Goal: Task Accomplishment & Management: Complete application form

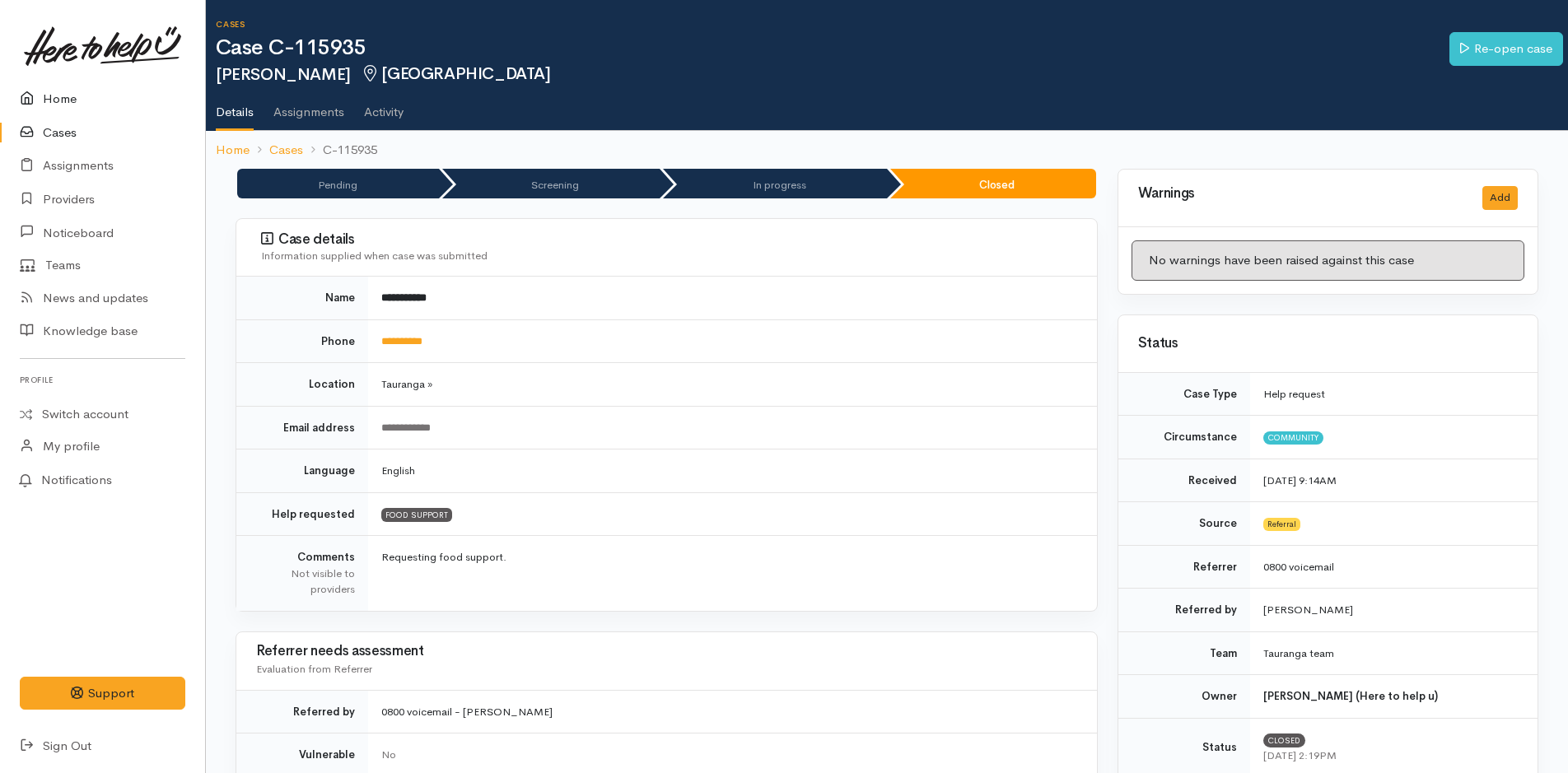
click at [53, 97] on link "Home" at bounding box center [102, 99] width 205 height 34
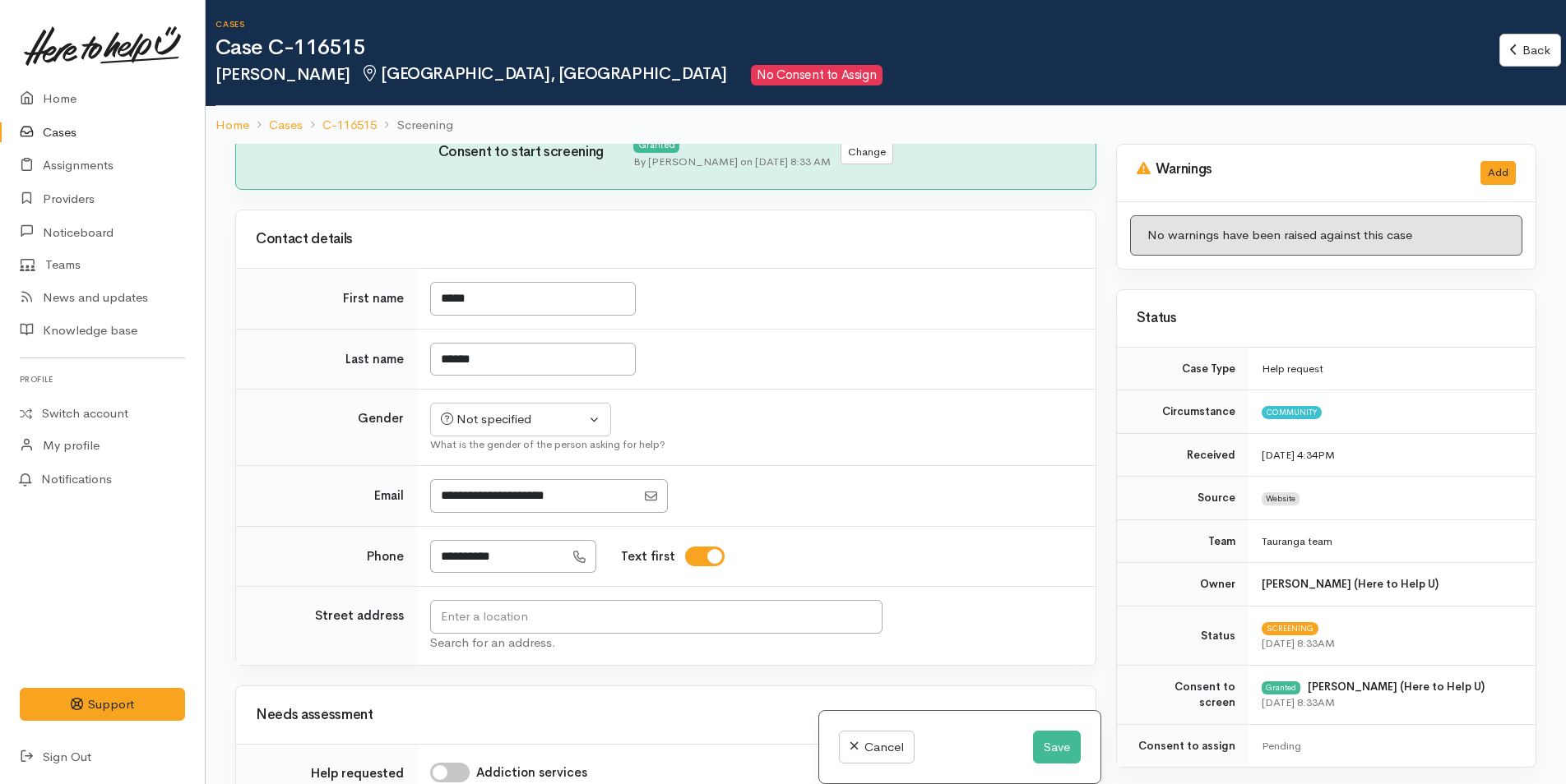
scroll to position [658, 0]
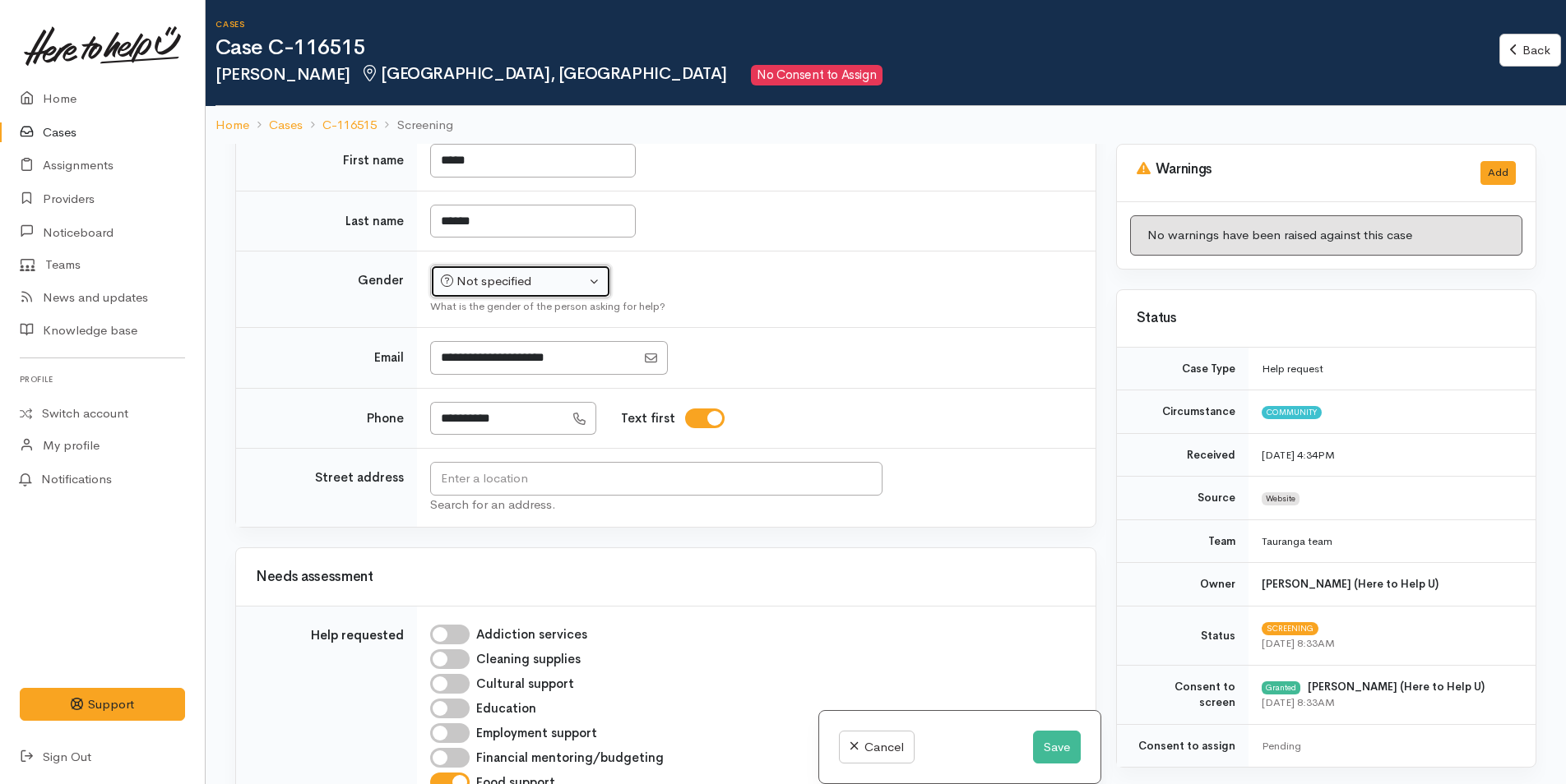
click at [523, 272] on div "Not specified" at bounding box center [513, 281] width 145 height 19
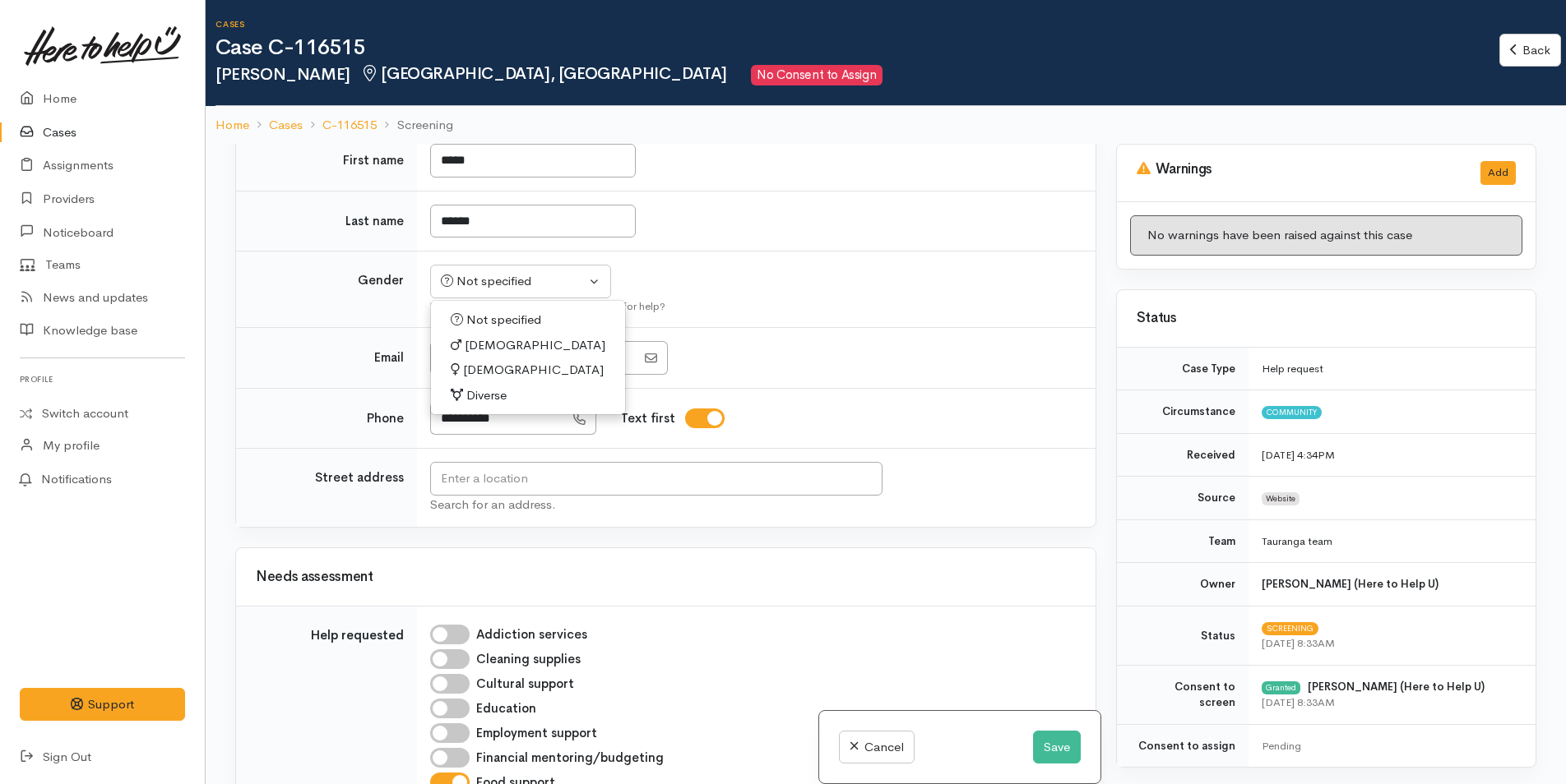
click at [485, 361] on span "Female" at bounding box center [533, 371] width 141 height 19
select select "Female"
click at [607, 470] on input "text" at bounding box center [656, 479] width 452 height 34
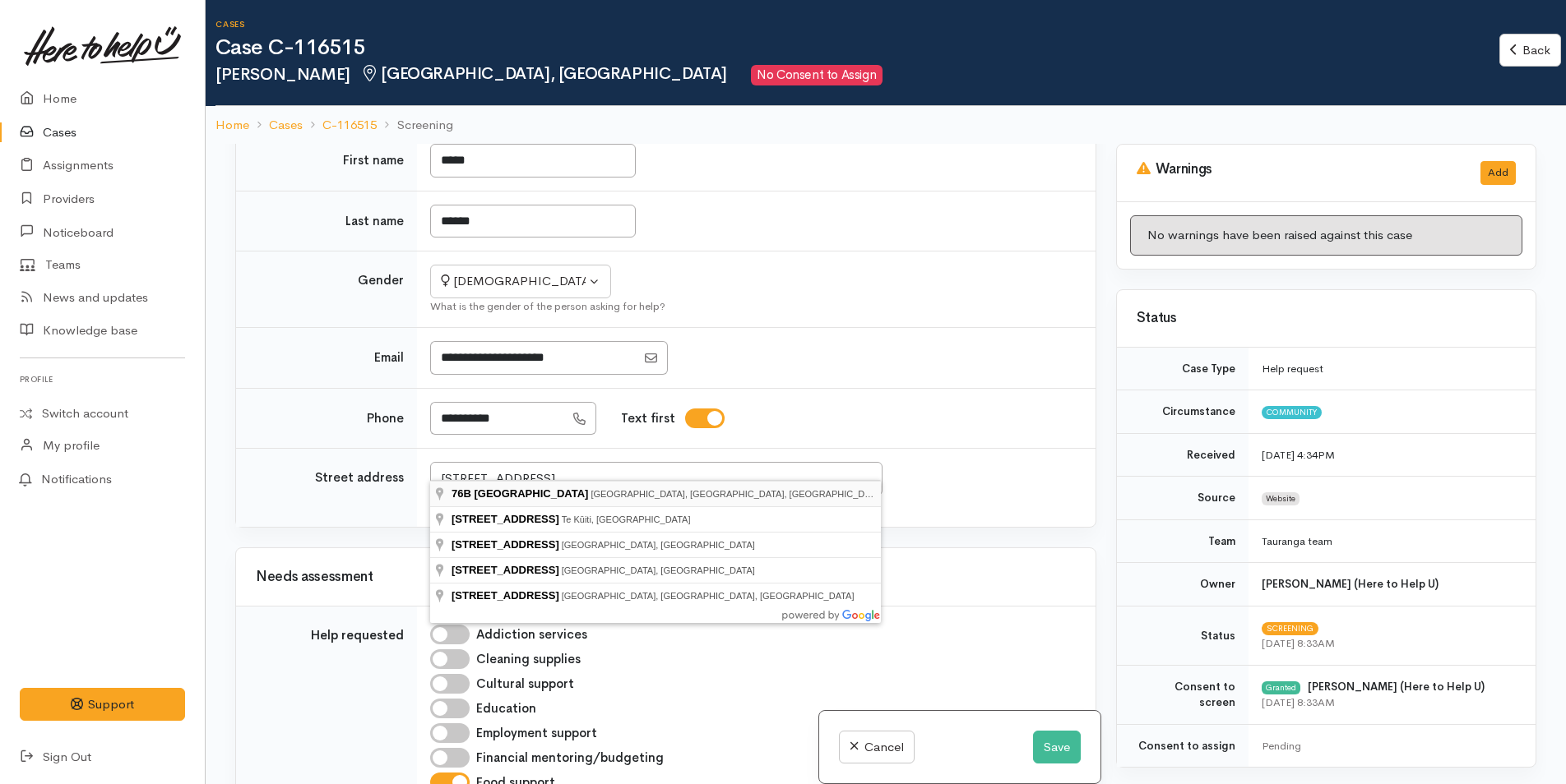
type input "76B Queen Road, Bellevue, Tauranga, New Zealand"
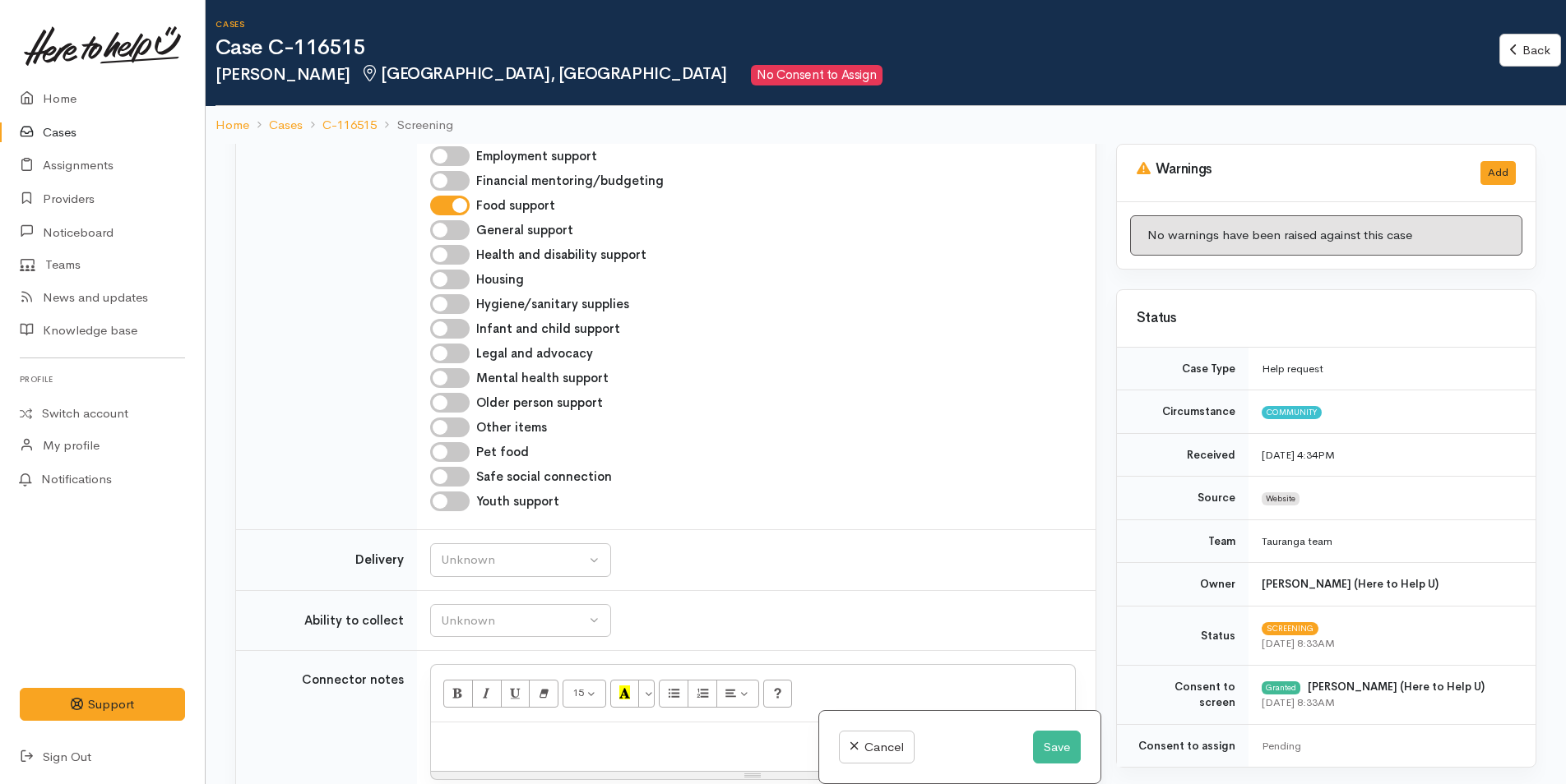
scroll to position [1540, 0]
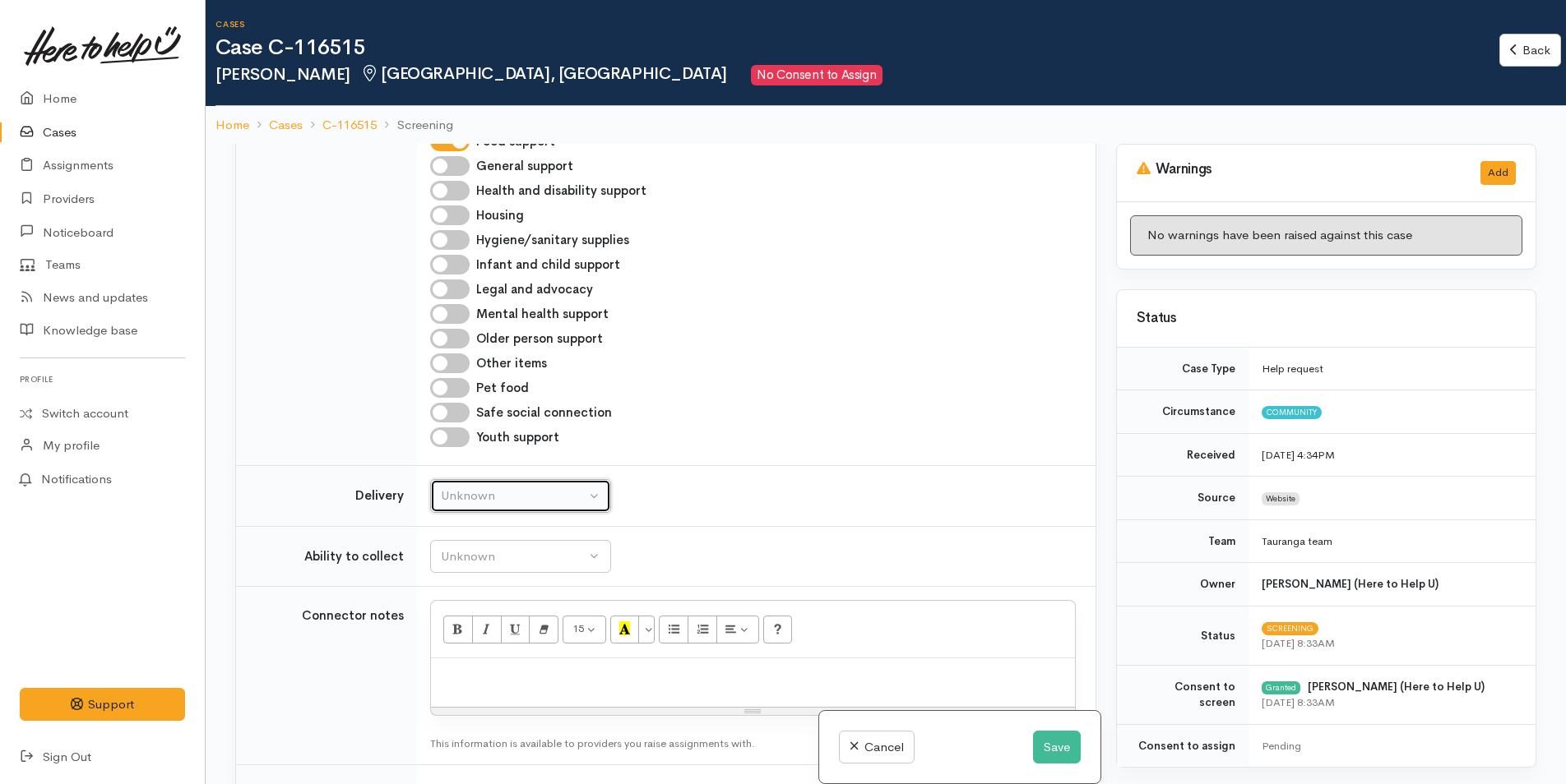
click at [480, 486] on div "Unknown" at bounding box center [513, 496] width 145 height 19
click at [458, 640] on span "No" at bounding box center [459, 650] width 17 height 19
select select "1"
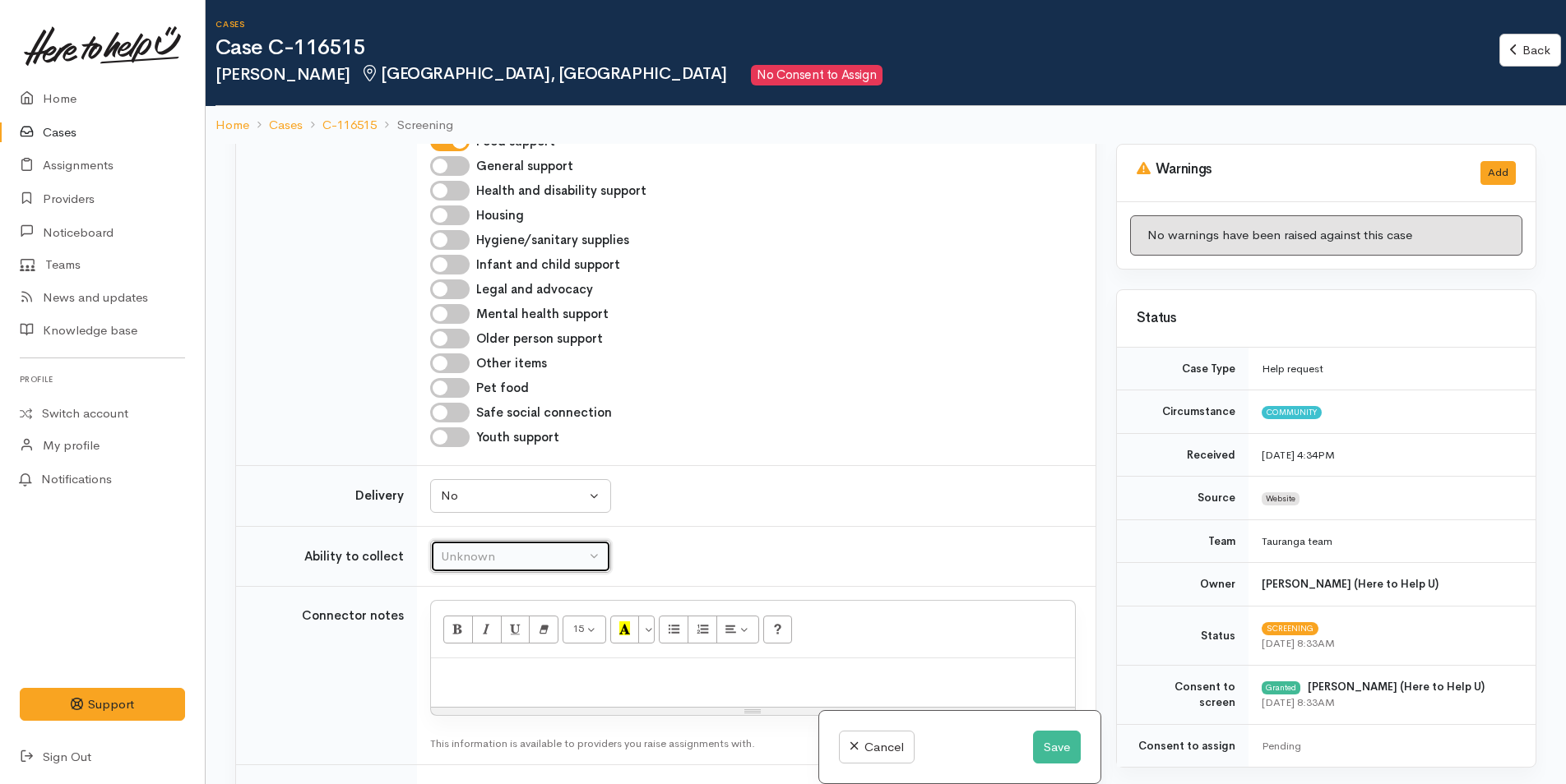
click at [494, 548] on div "Unknown" at bounding box center [513, 557] width 145 height 19
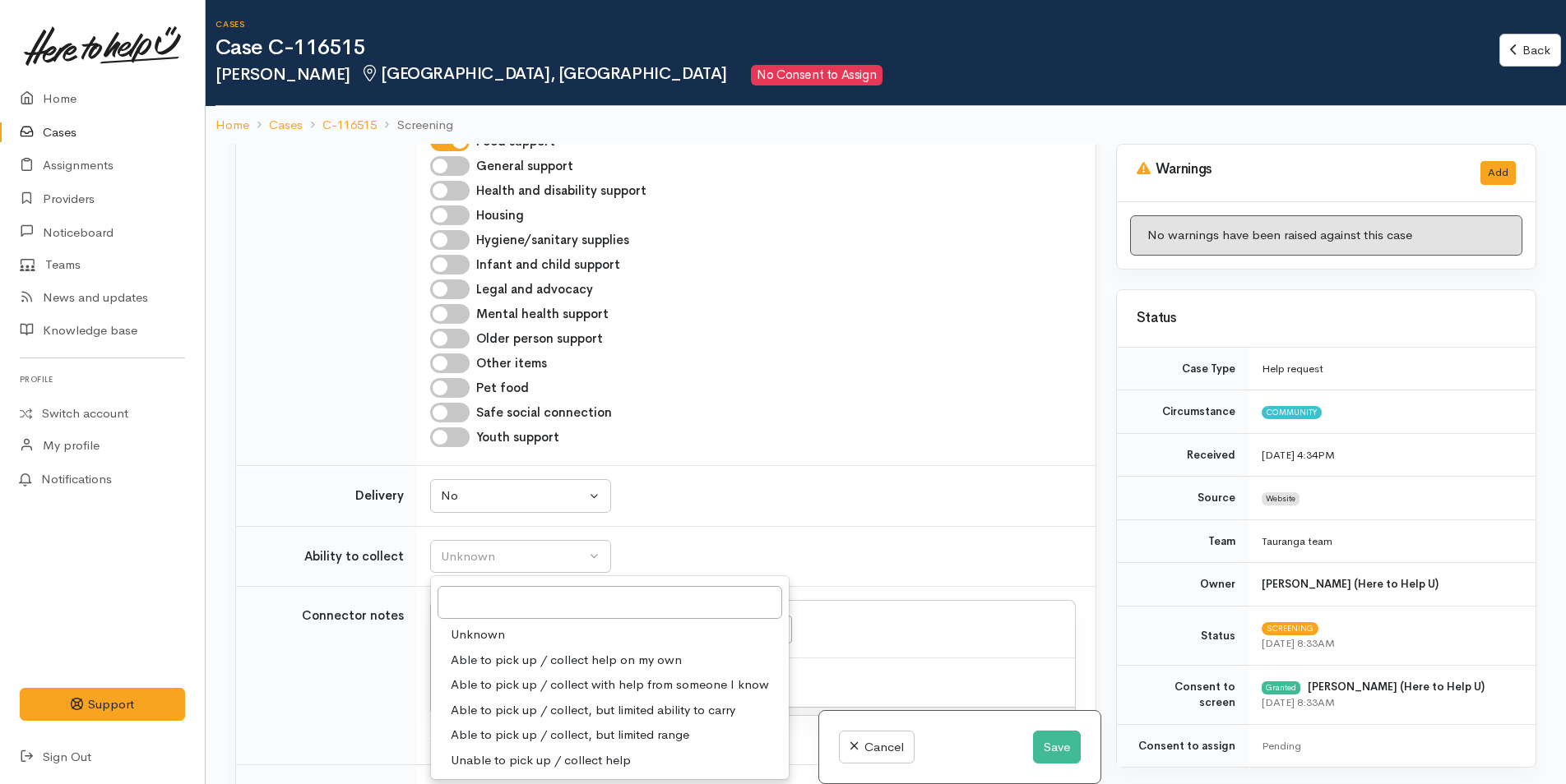
click at [524, 651] on span "Able to pick up / collect help on my own" at bounding box center [566, 660] width 231 height 19
select select "2"
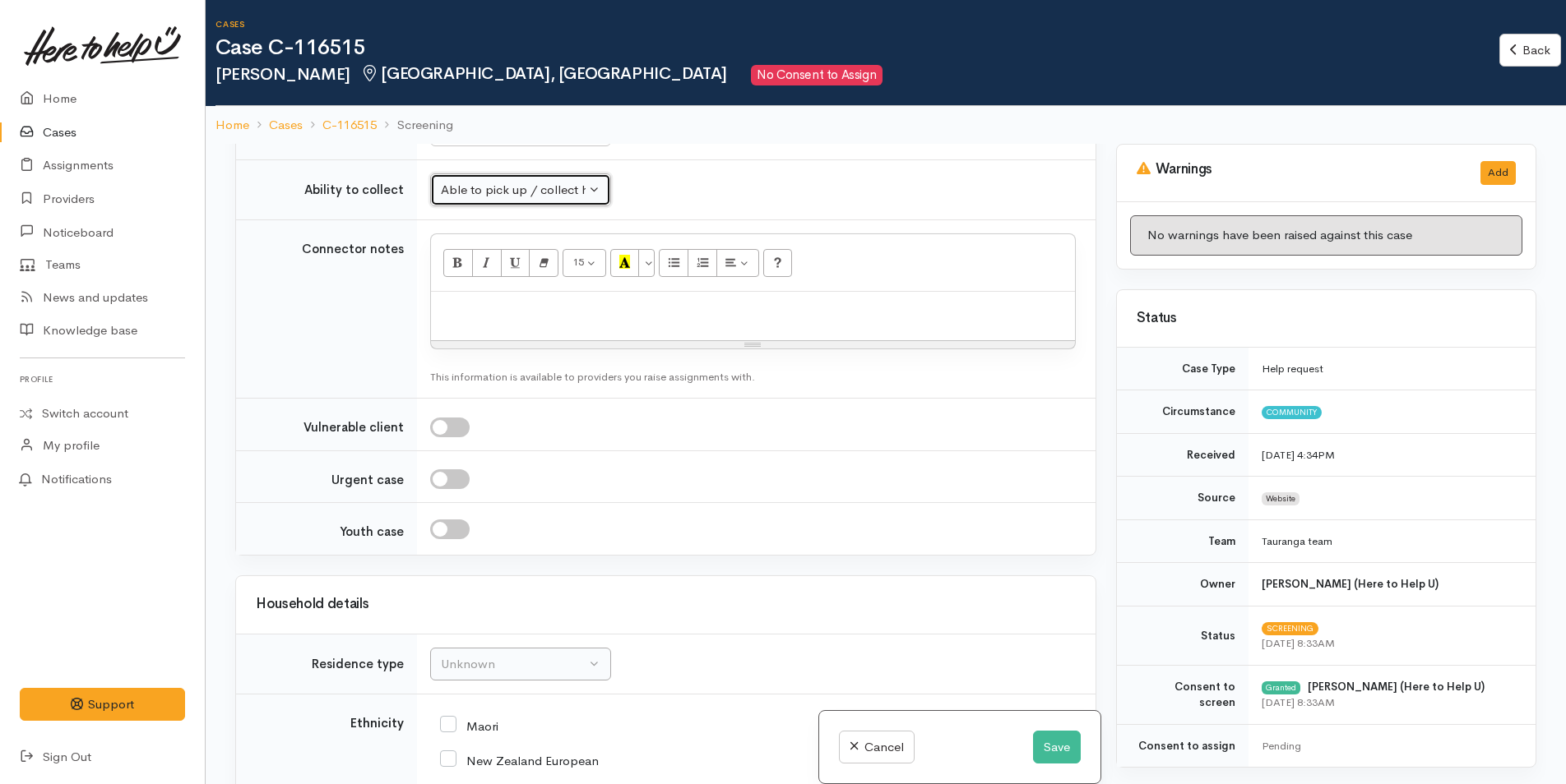
scroll to position [2034, 0]
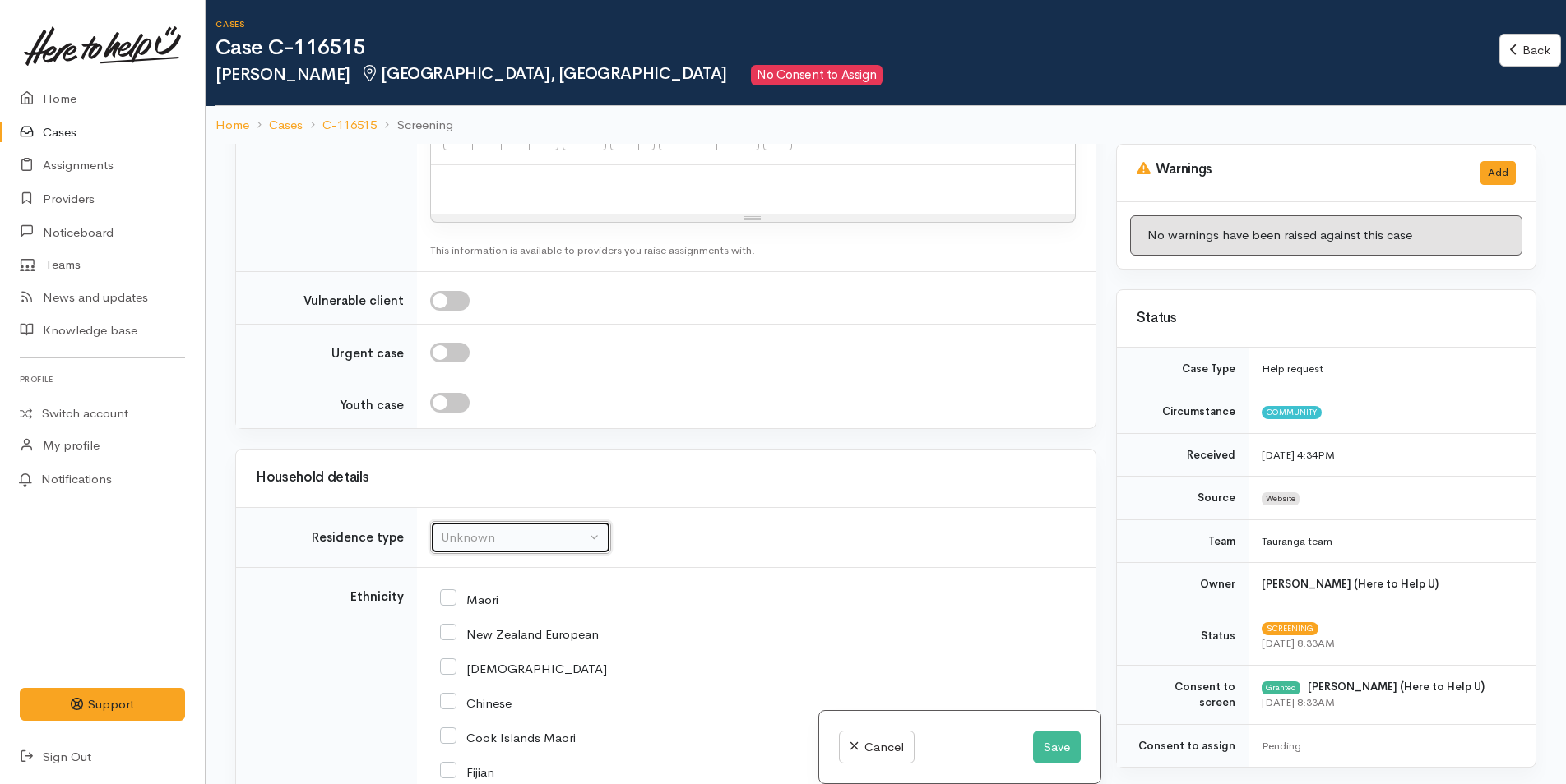
drag, startPoint x: 520, startPoint y: 501, endPoint x: 533, endPoint y: 502, distance: 13.0
click at [520, 528] on div "Unknown" at bounding box center [513, 538] width 145 height 19
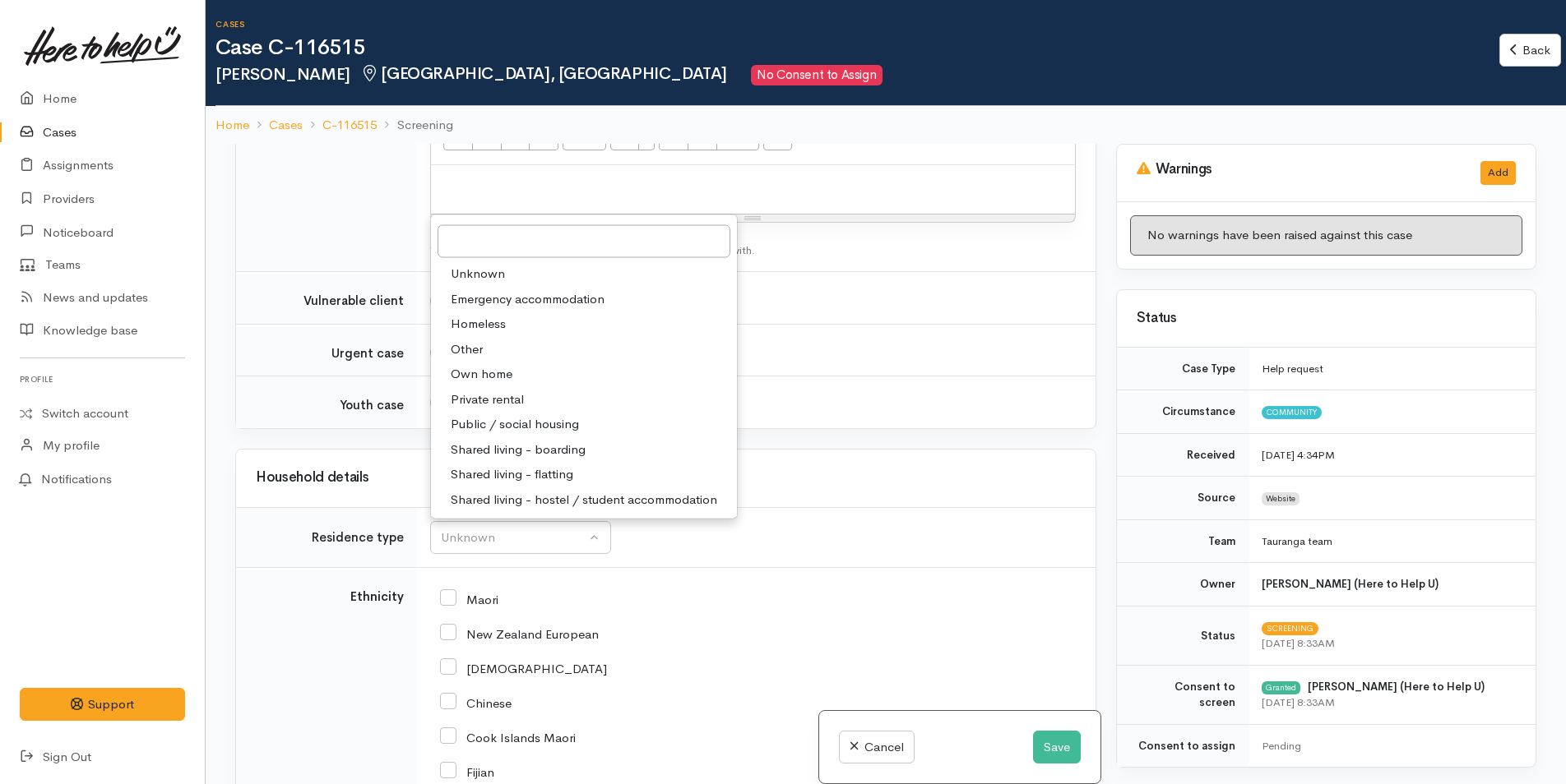
click at [510, 389] on span "Private rental" at bounding box center [487, 399] width 73 height 19
select select "2"
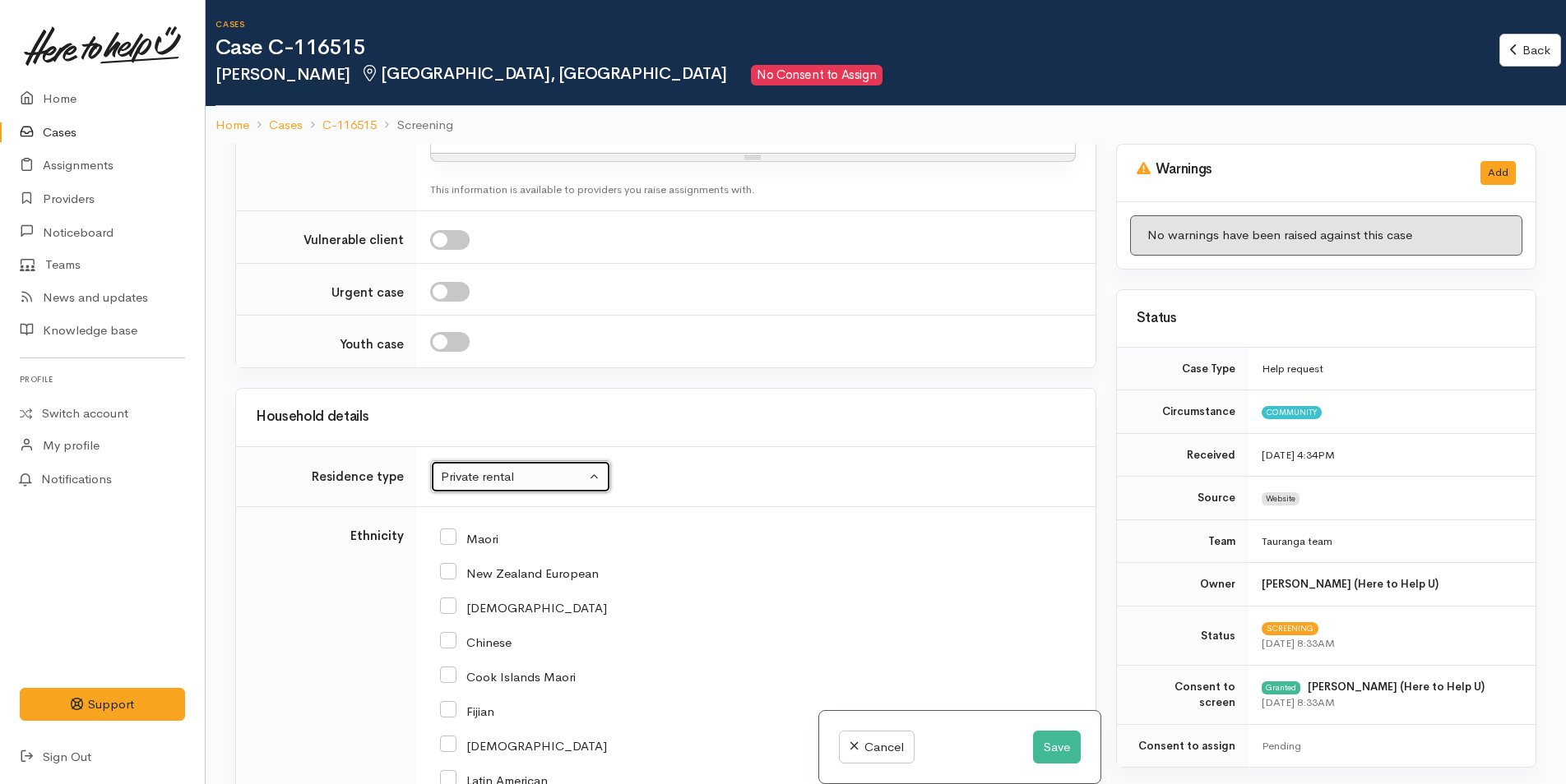
scroll to position [2198, 0]
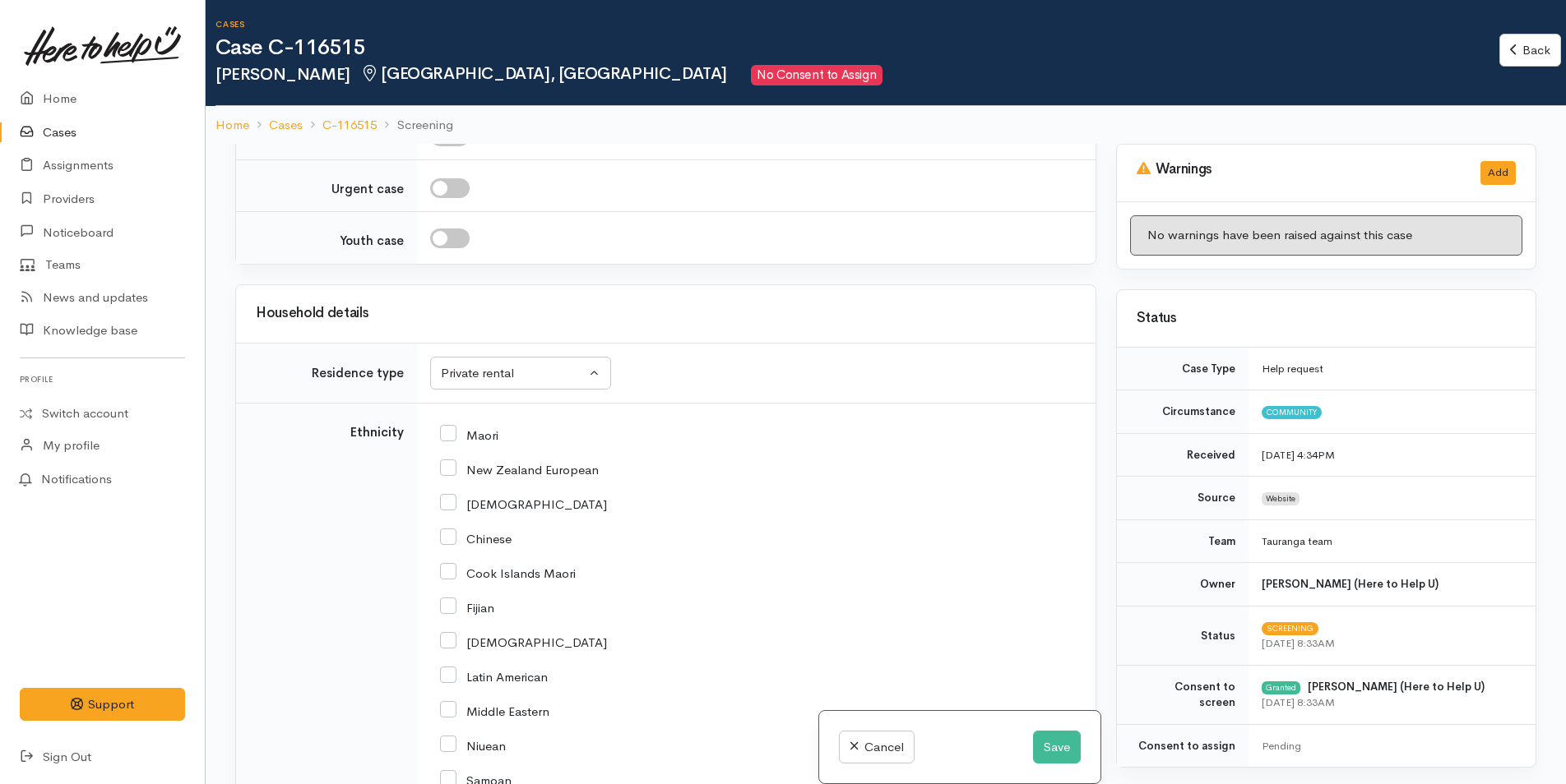
click at [457, 461] on input "New Zealand European" at bounding box center [519, 469] width 159 height 15
checkbox input "true"
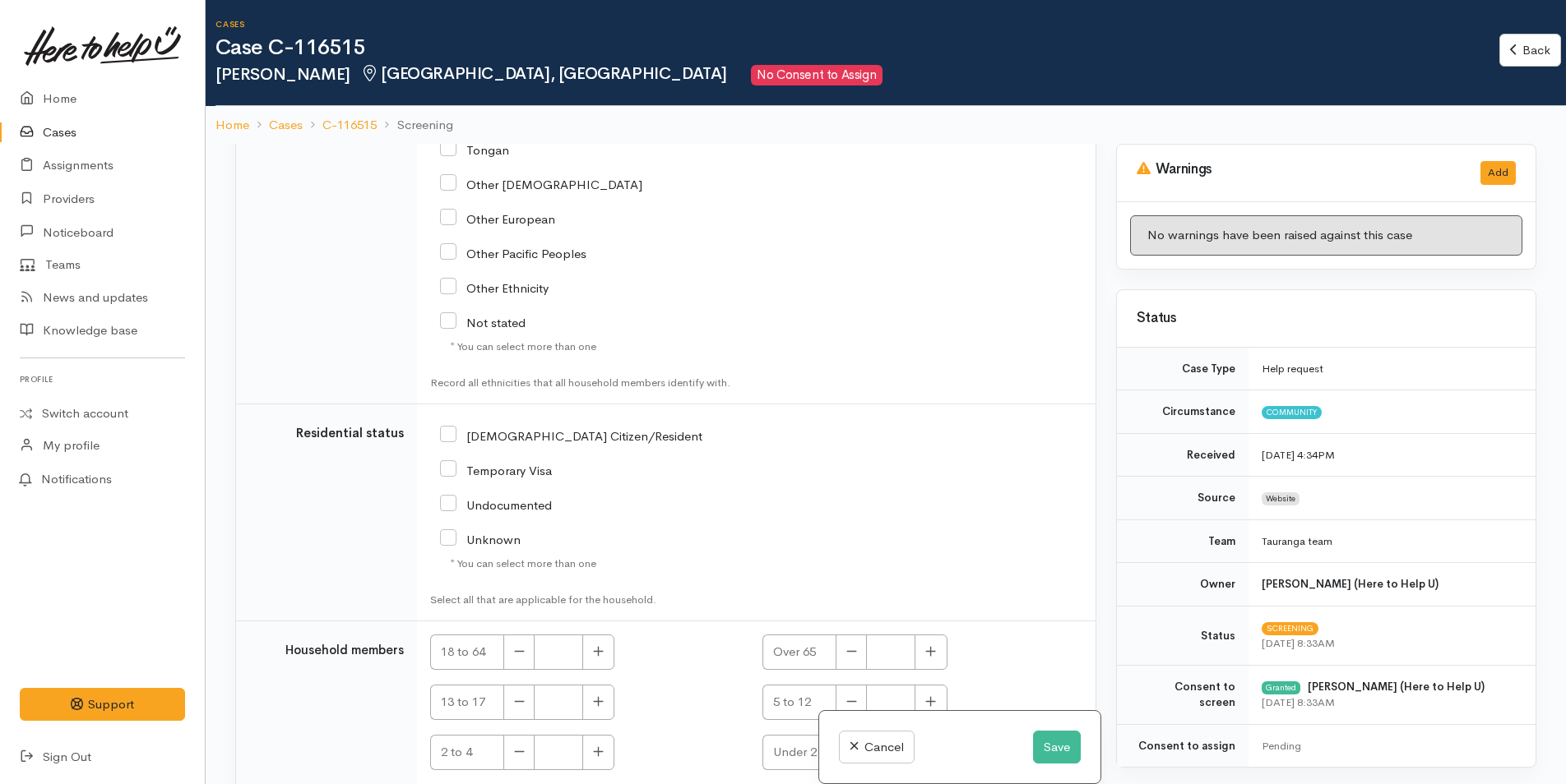
scroll to position [2937, 0]
click at [449, 422] on input "NZ Citizen/Resident" at bounding box center [571, 429] width 262 height 15
checkbox input "true"
click at [596, 639] on icon "button" at bounding box center [598, 645] width 10 height 12
type input "1"
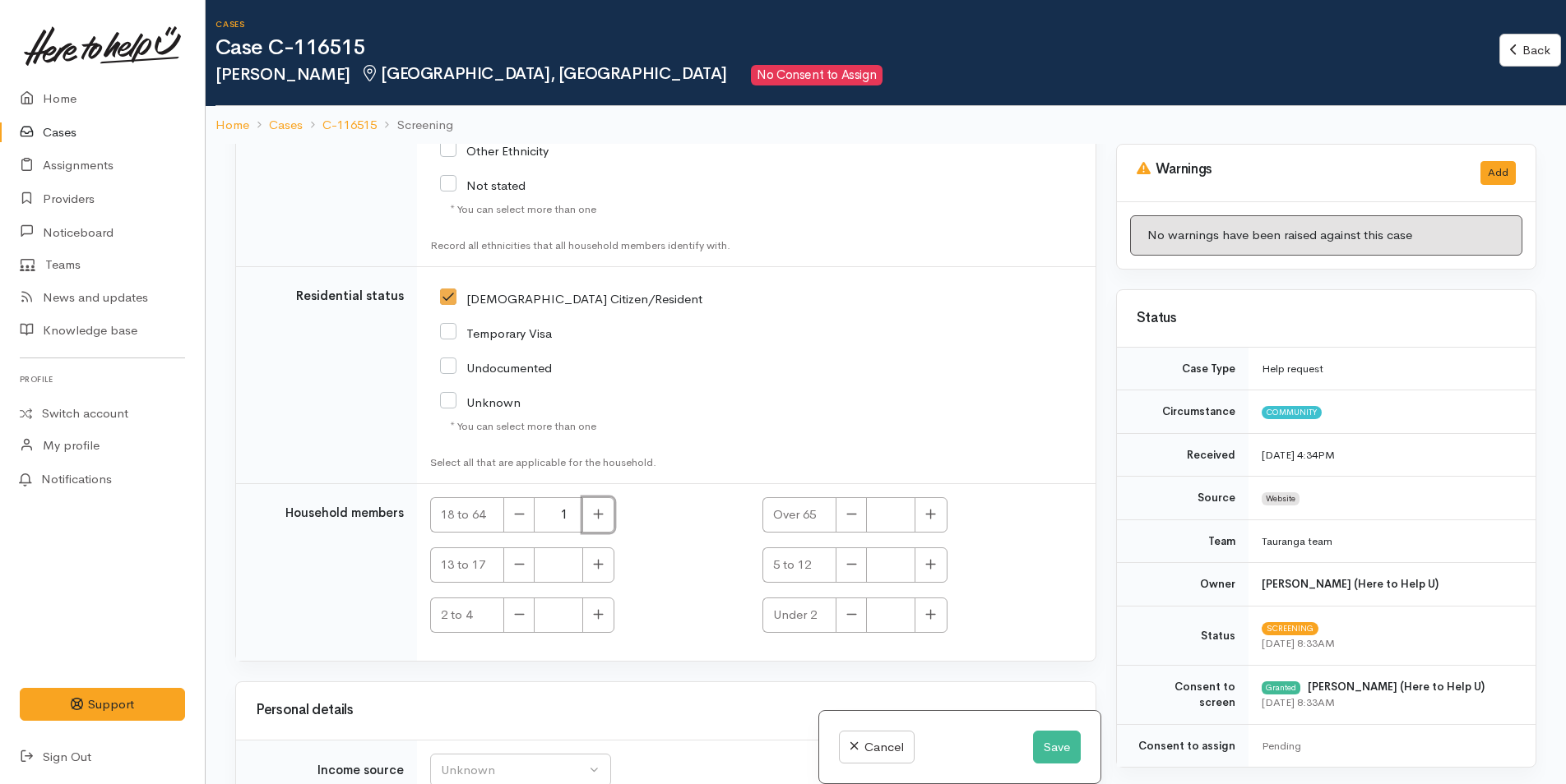
scroll to position [3278, 0]
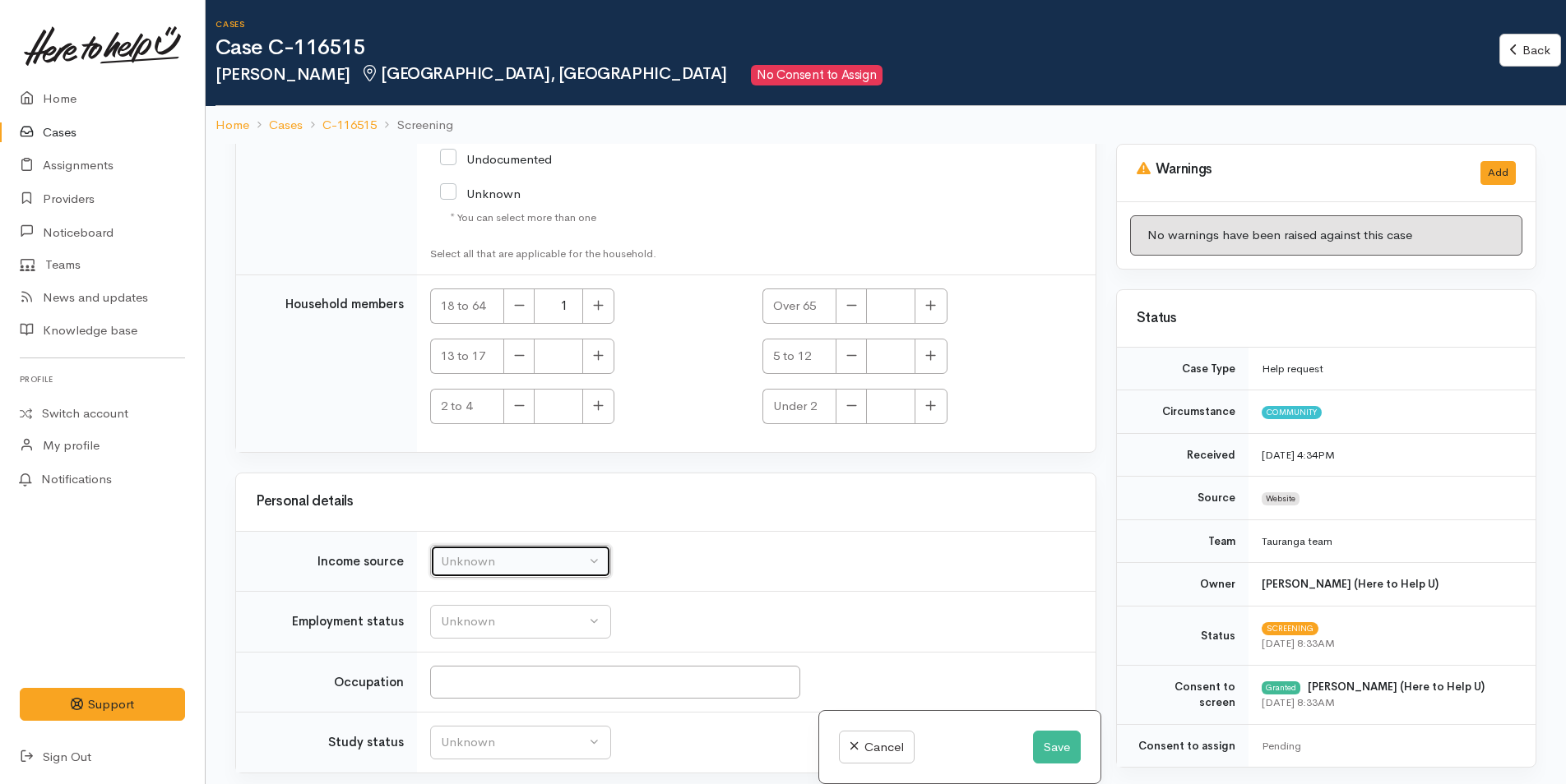
click at [501, 545] on button "Unknown" at bounding box center [521, 562] width 181 height 34
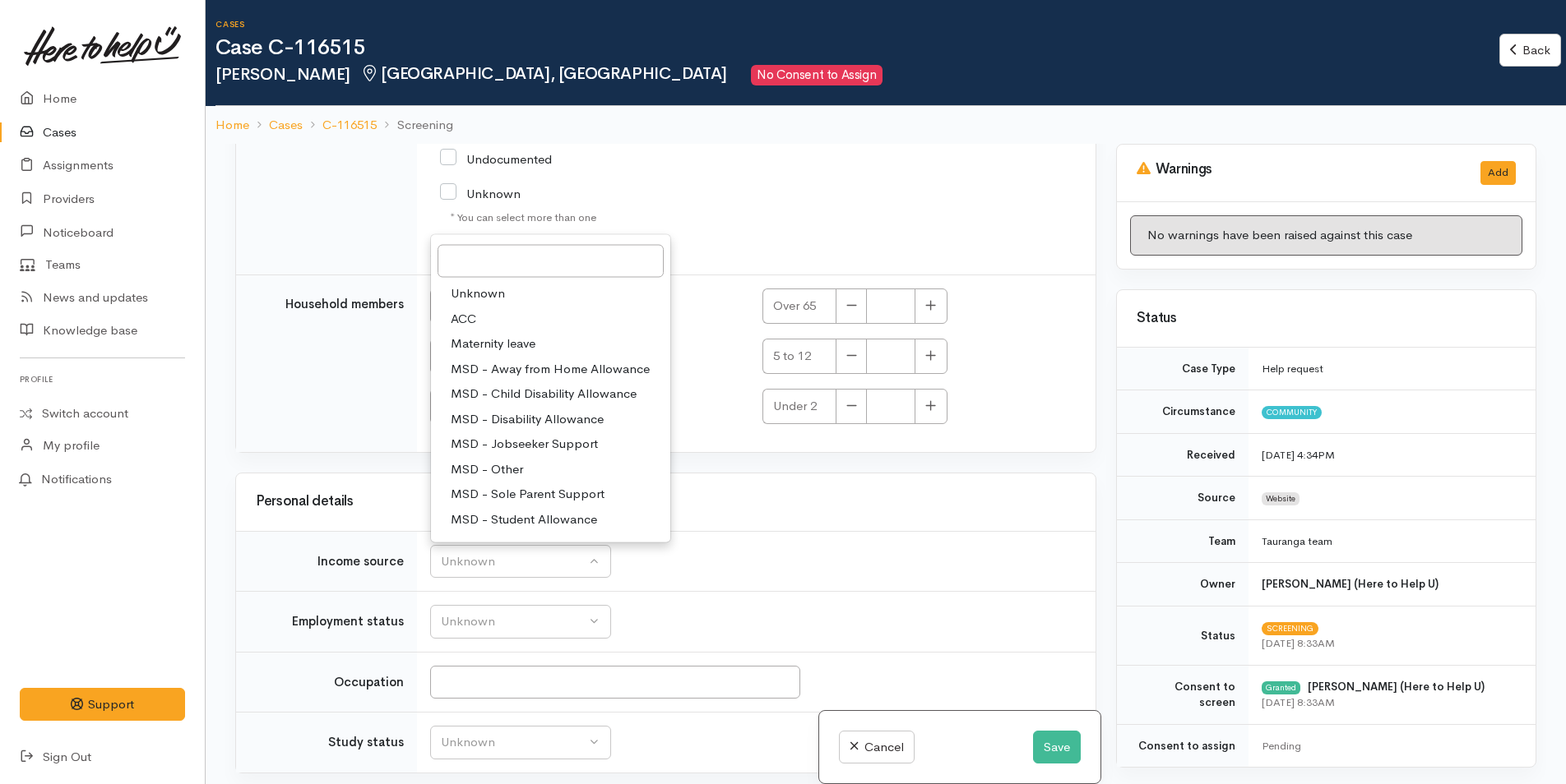
click at [545, 435] on span "MSD - Jobseeker Support" at bounding box center [525, 444] width 148 height 19
select select "4"
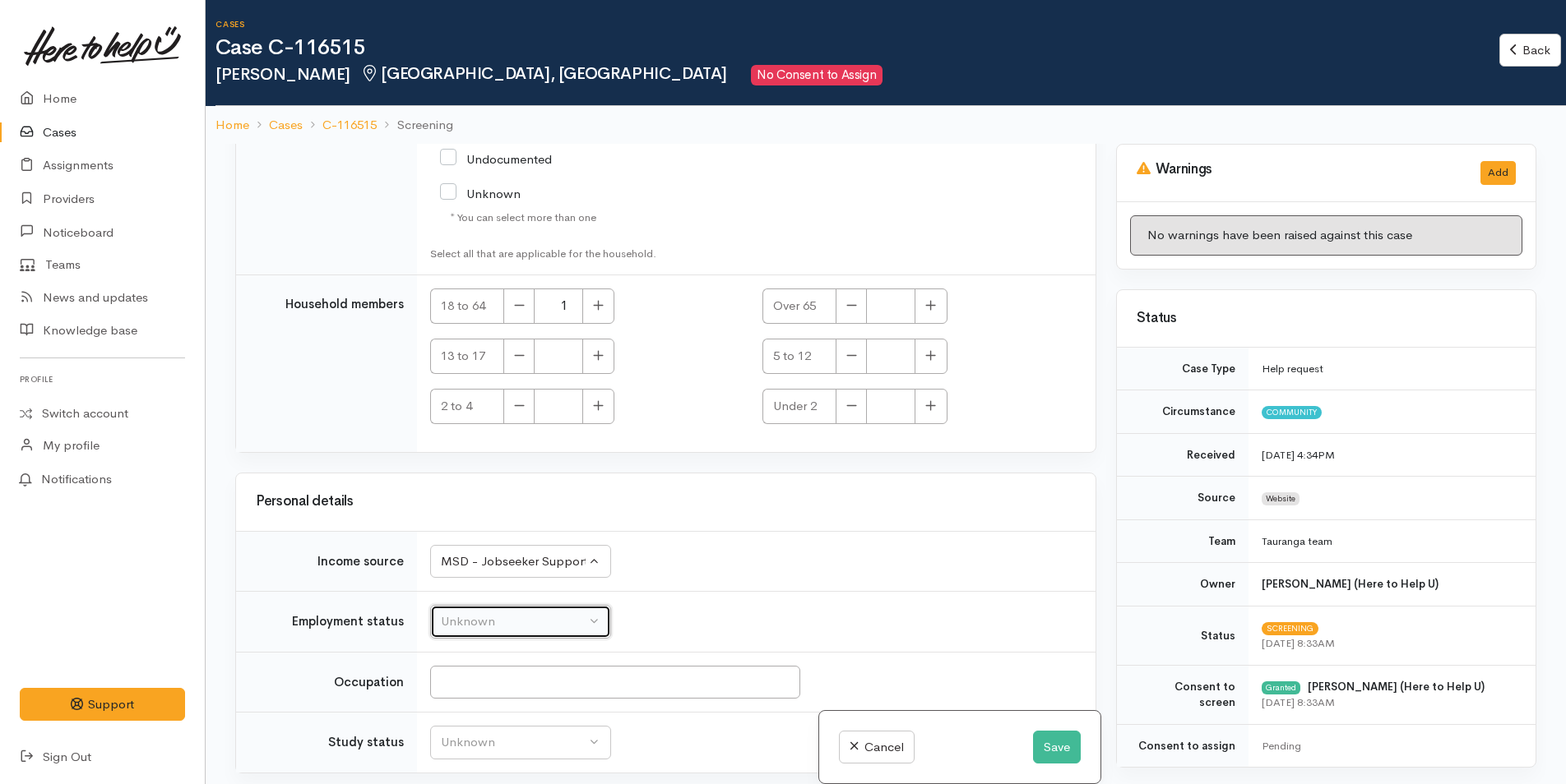
click at [557, 612] on div "Unknown" at bounding box center [513, 622] width 145 height 19
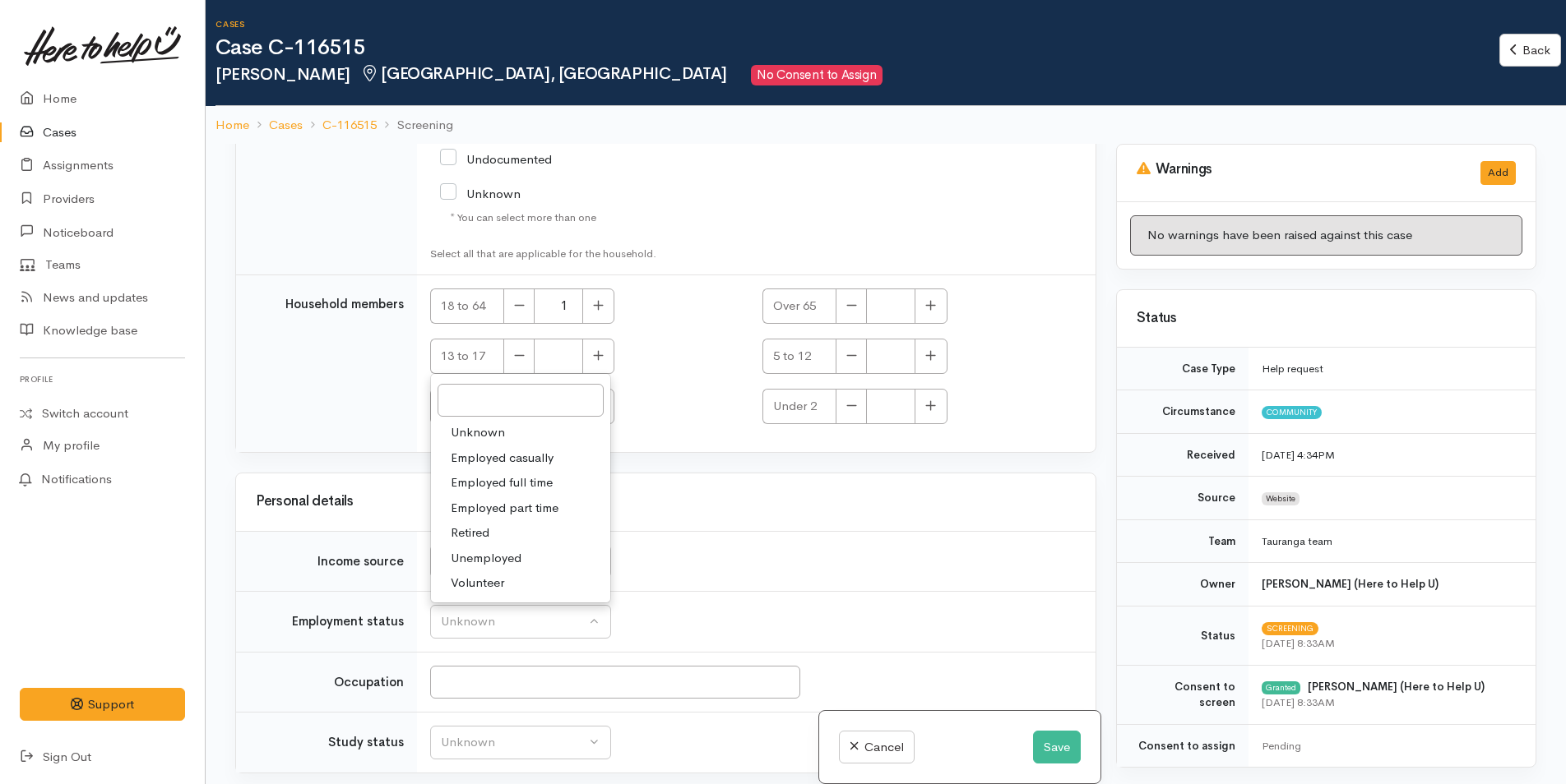
click at [497, 549] on span "Unemployed" at bounding box center [487, 558] width 71 height 19
select select "1"
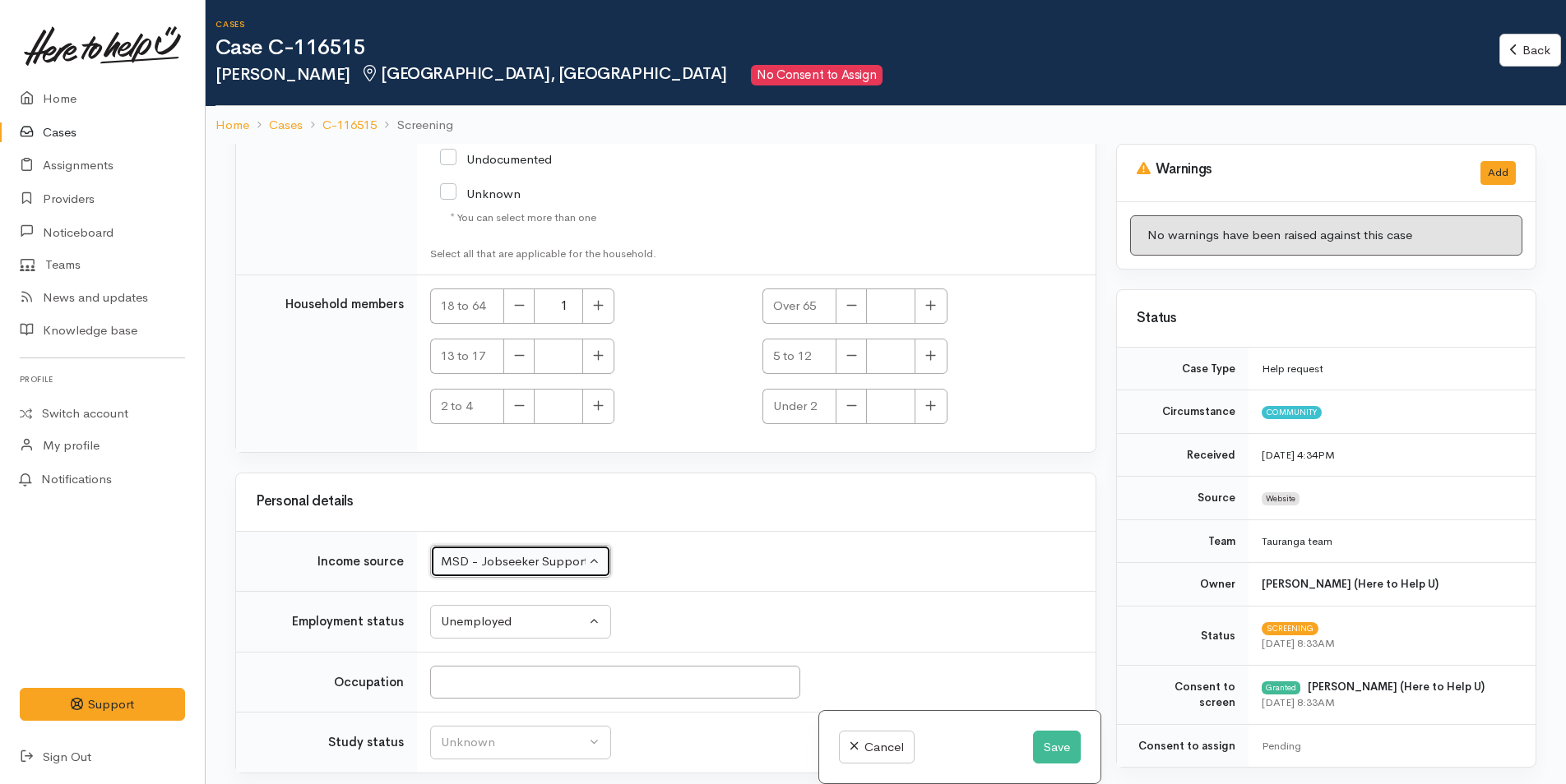
click at [516, 553] on div "MSD - Jobseeker Support" at bounding box center [513, 562] width 145 height 19
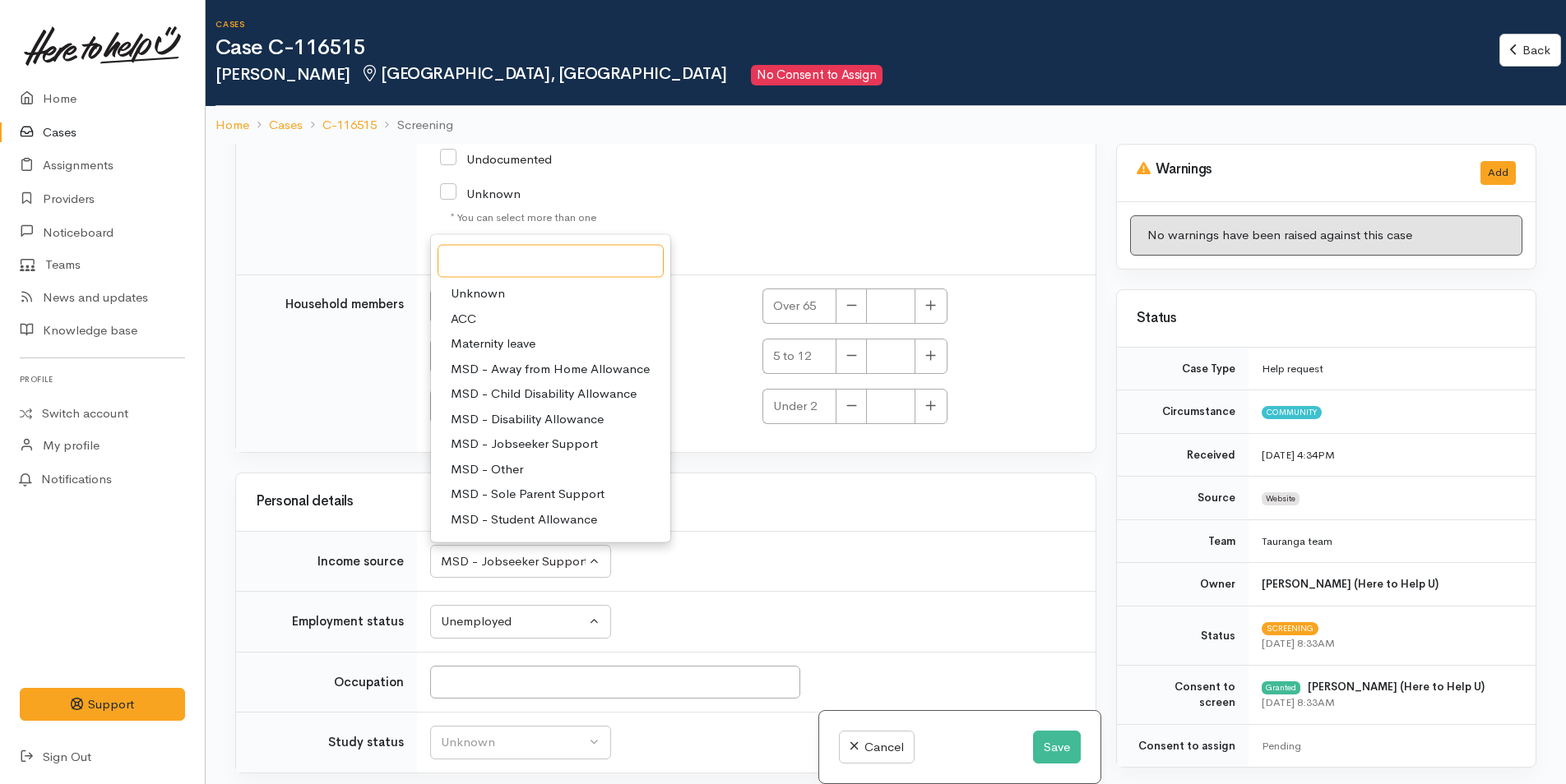
scroll to position [82, 0]
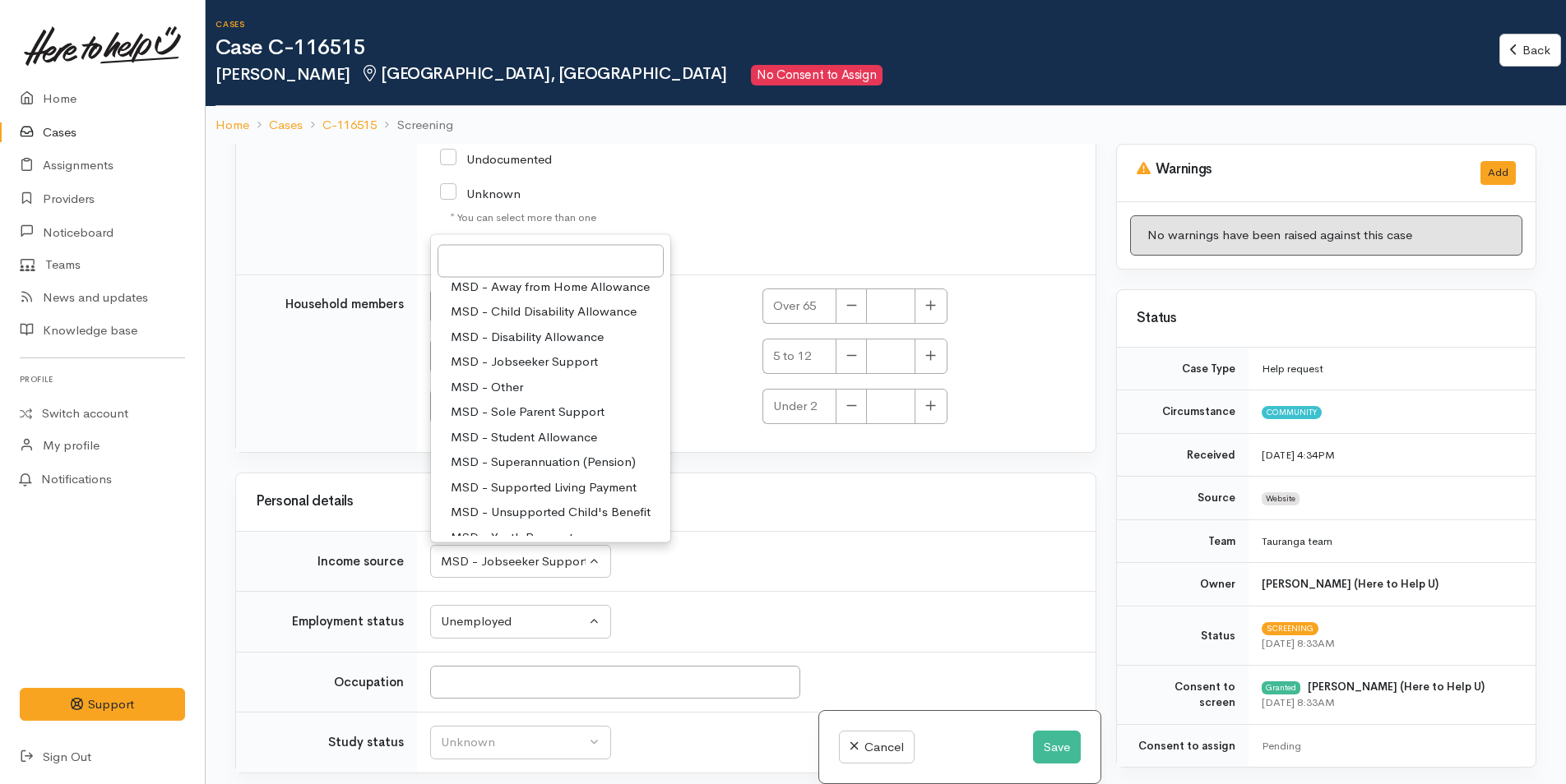
click at [539, 478] on span "MSD - Supported Living Payment" at bounding box center [543, 487] width 186 height 19
select select "3"
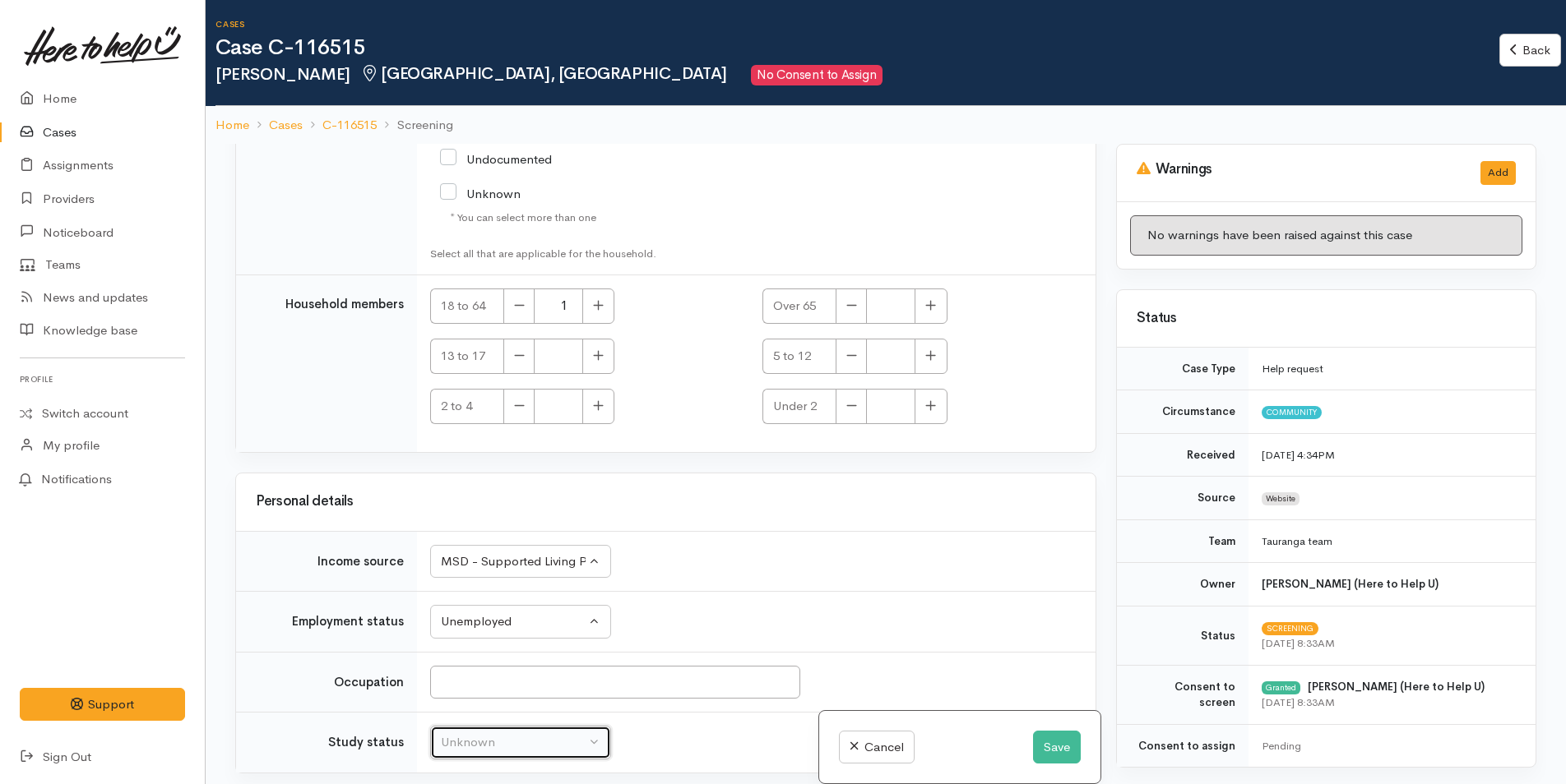
click at [486, 734] on div "Unknown" at bounding box center [513, 743] width 145 height 19
click at [488, 645] on span "Not studying" at bounding box center [487, 654] width 72 height 19
select select "1"
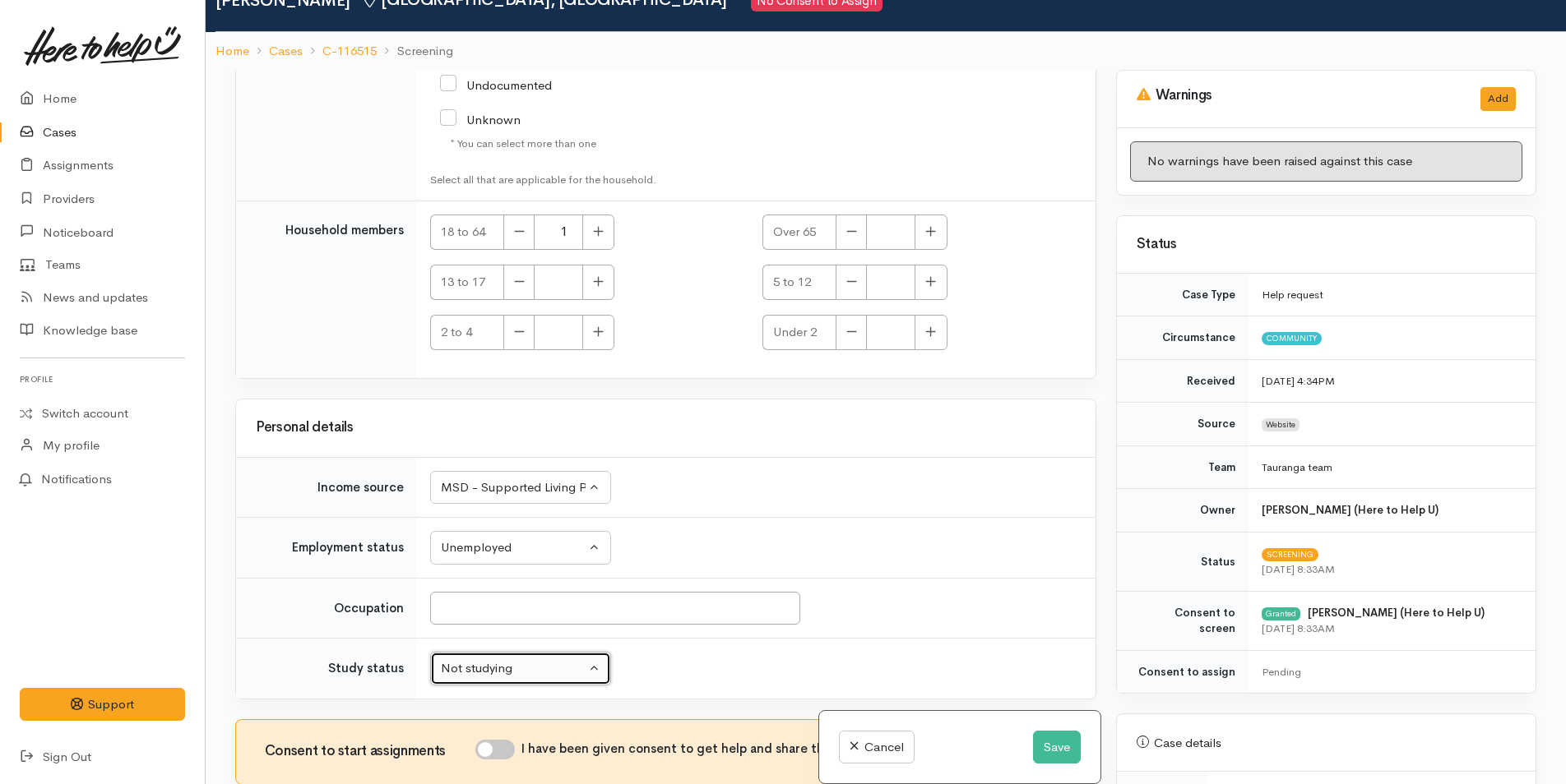
scroll to position [144, 0]
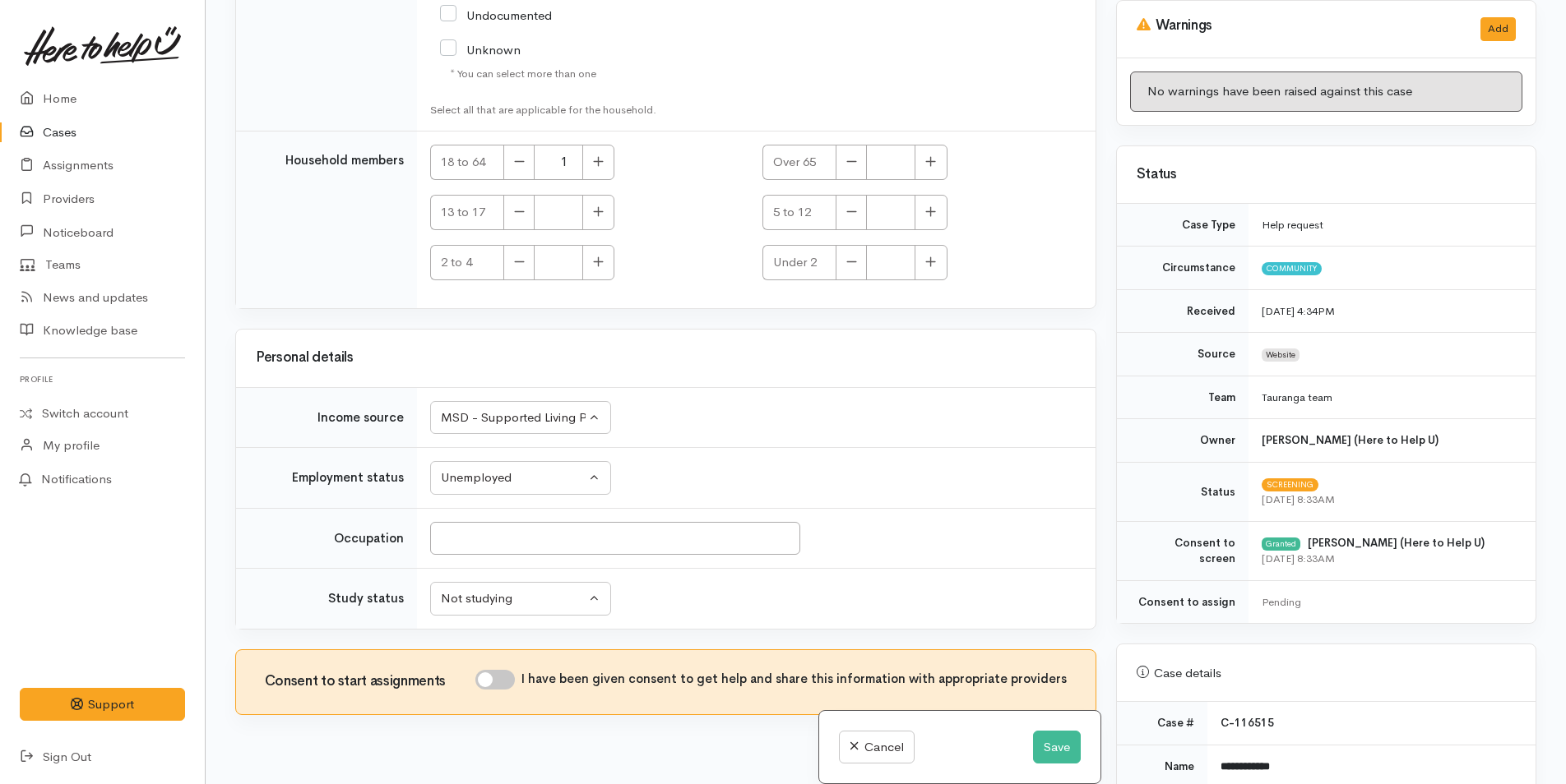
click at [505, 670] on input "I have been given consent to get help and share this information with appropria…" at bounding box center [495, 679] width 39 height 20
checkbox input "true"
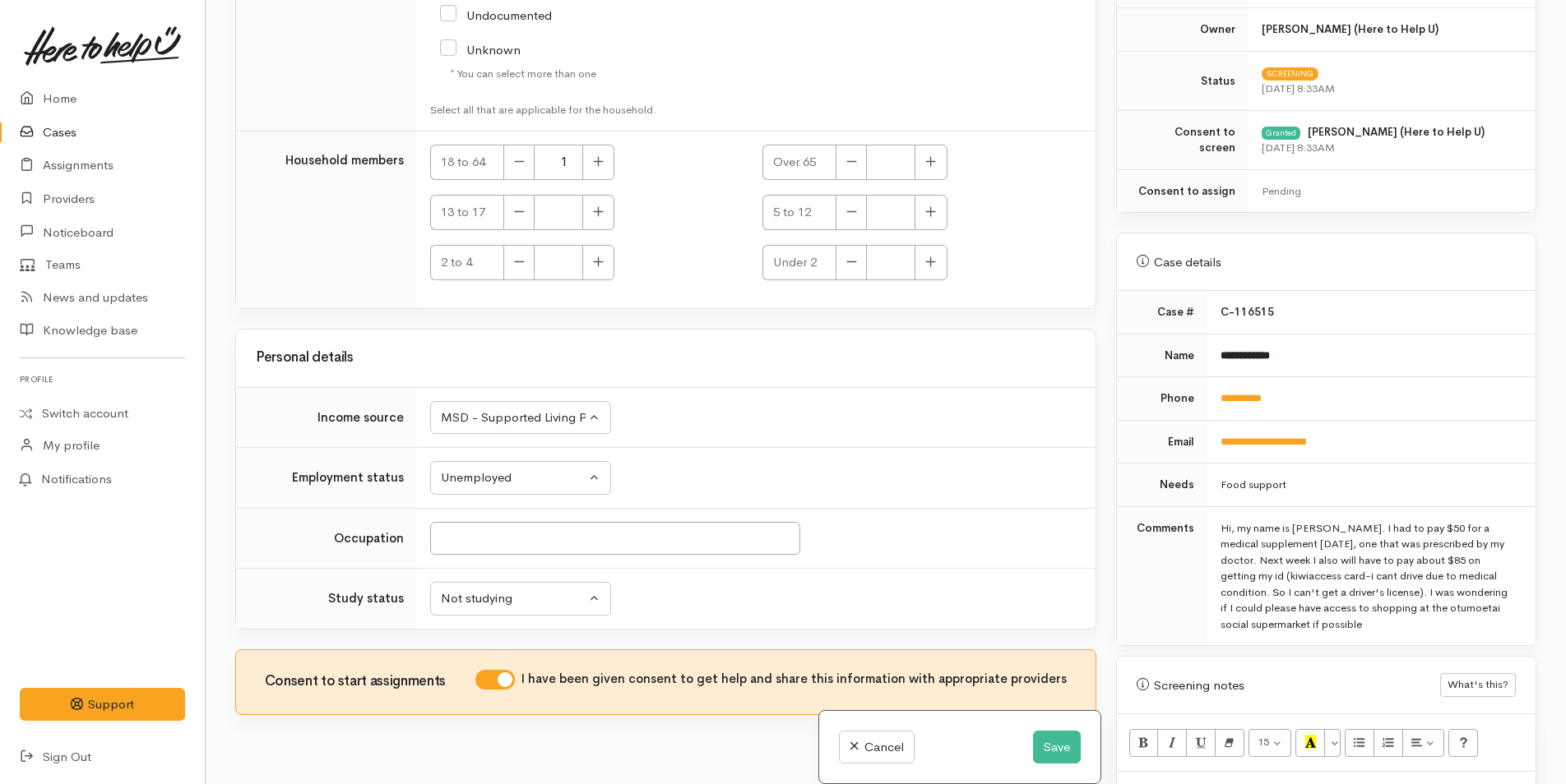
scroll to position [658, 0]
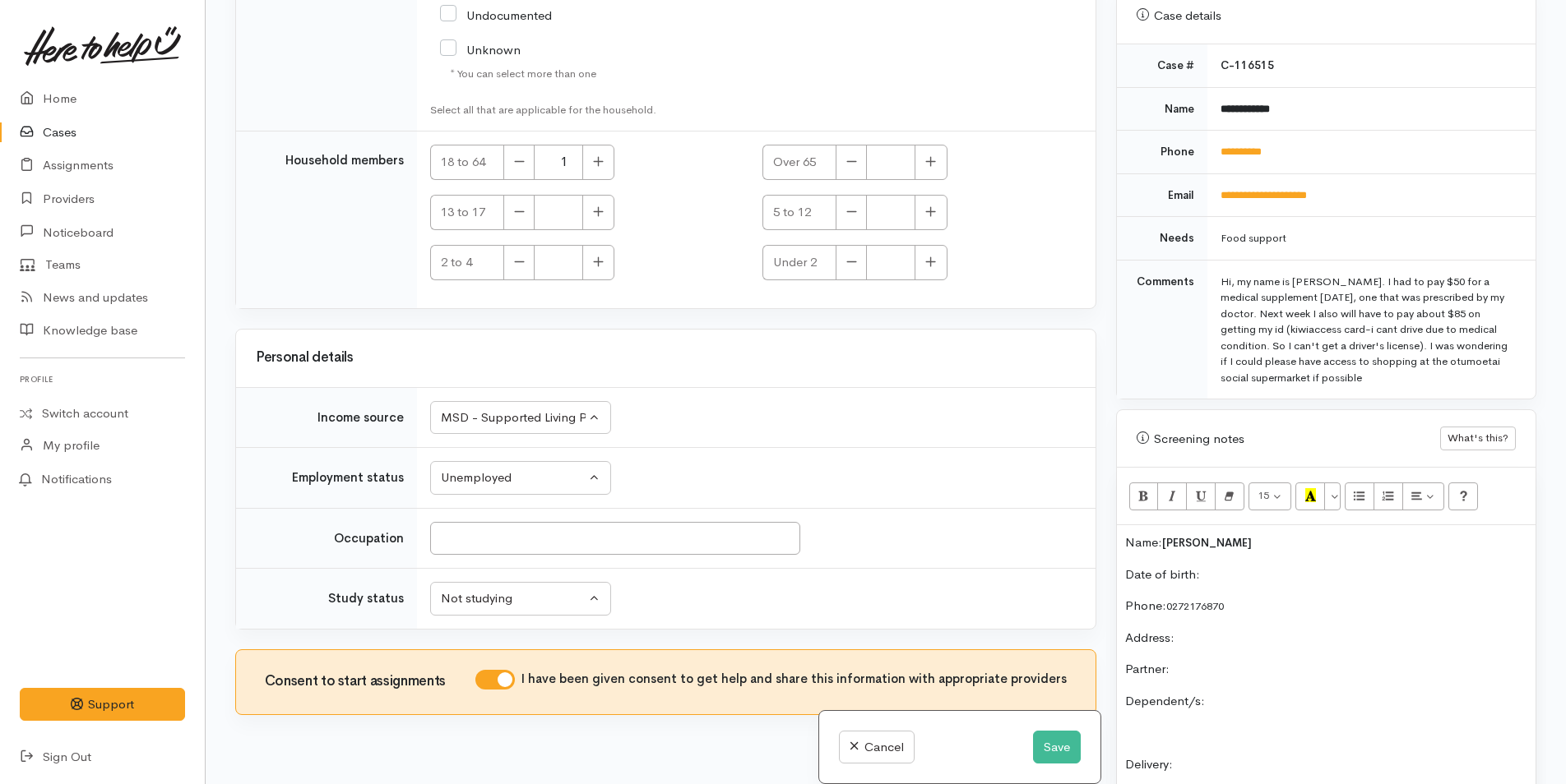
click at [1276, 577] on p "Date of birth:" at bounding box center [1326, 575] width 402 height 19
click at [1263, 637] on p "Address:" at bounding box center [1326, 638] width 402 height 19
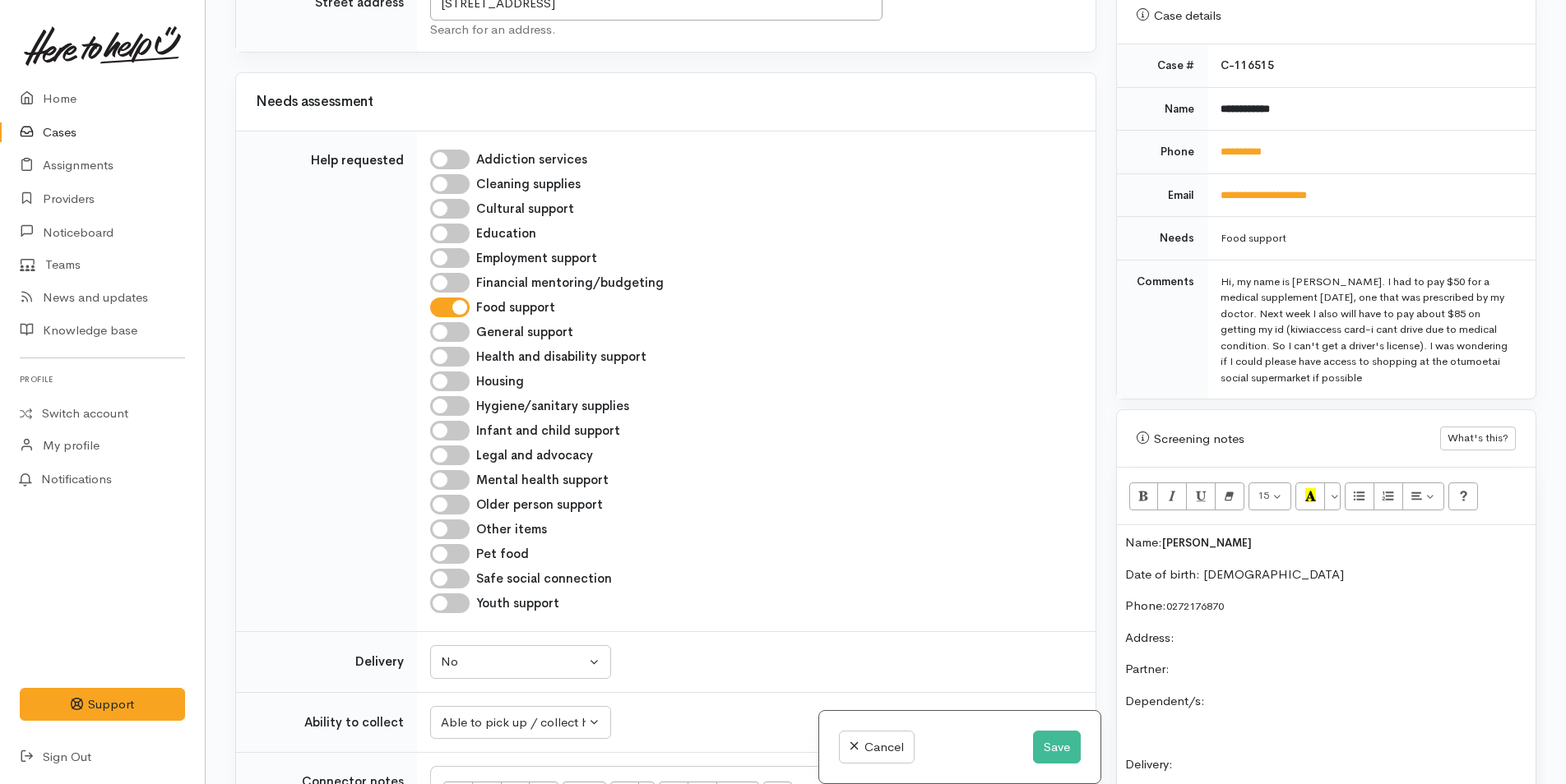
scroll to position [1058, 0]
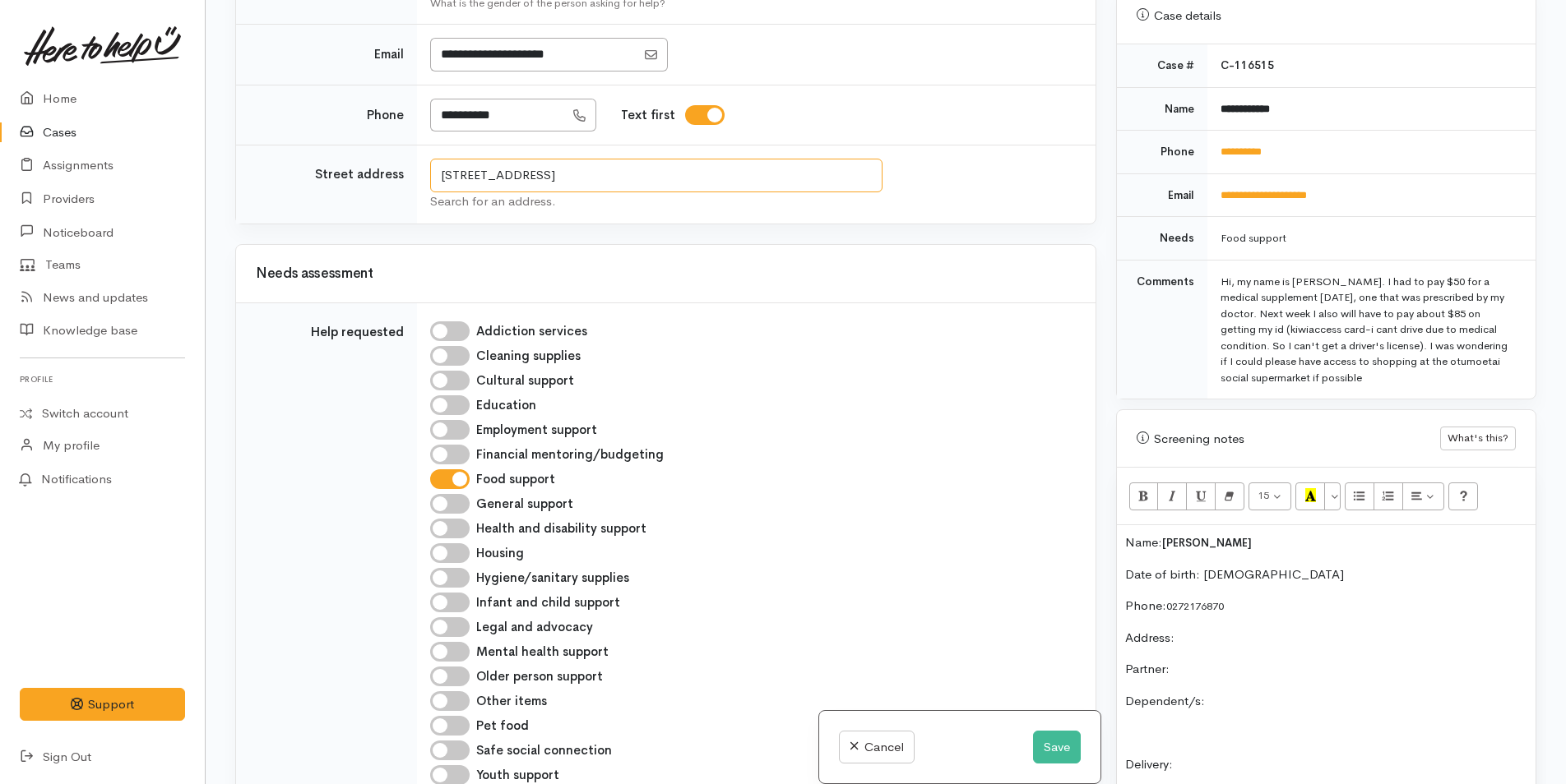
drag, startPoint x: 754, startPoint y: 142, endPoint x: 437, endPoint y: 114, distance: 318.2
click at [437, 146] on td "76B Queen Road, Bellevue, Tauranga, New Zealand Search for an address." at bounding box center [755, 185] width 679 height 79
click at [1271, 644] on p "Address:" at bounding box center [1326, 638] width 402 height 19
click at [1232, 667] on p "Partner:" at bounding box center [1326, 669] width 402 height 19
drag, startPoint x: 1236, startPoint y: 669, endPoint x: 1272, endPoint y: 693, distance: 43.3
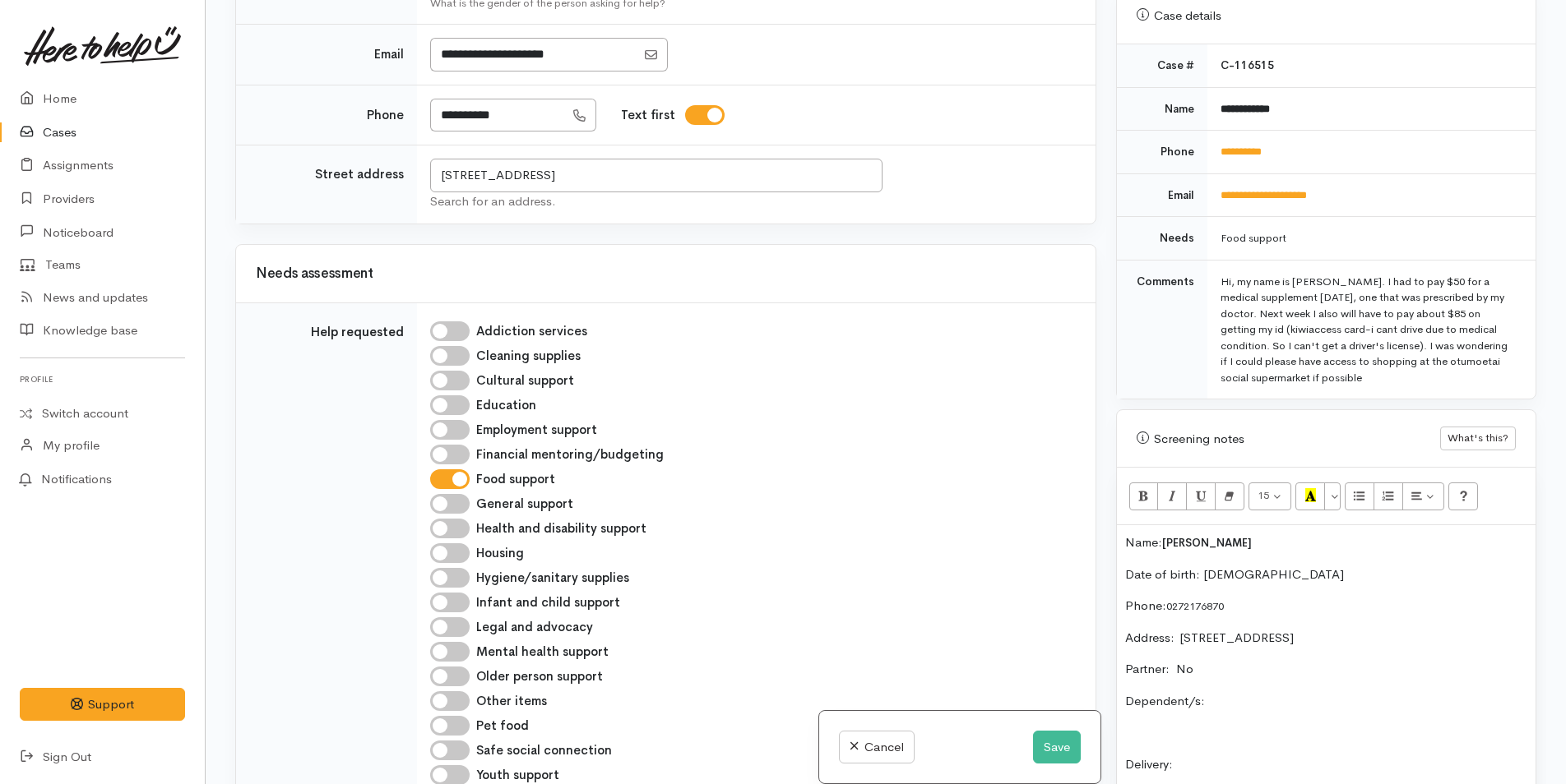
click at [1257, 681] on div "Name: Chana Kruger Date of birth: 18/3/1992 Phone:  0272176870 Address:  76B Qu…" at bounding box center [1326, 787] width 418 height 523
click at [1273, 694] on p "Dependent/s:" at bounding box center [1326, 702] width 402 height 19
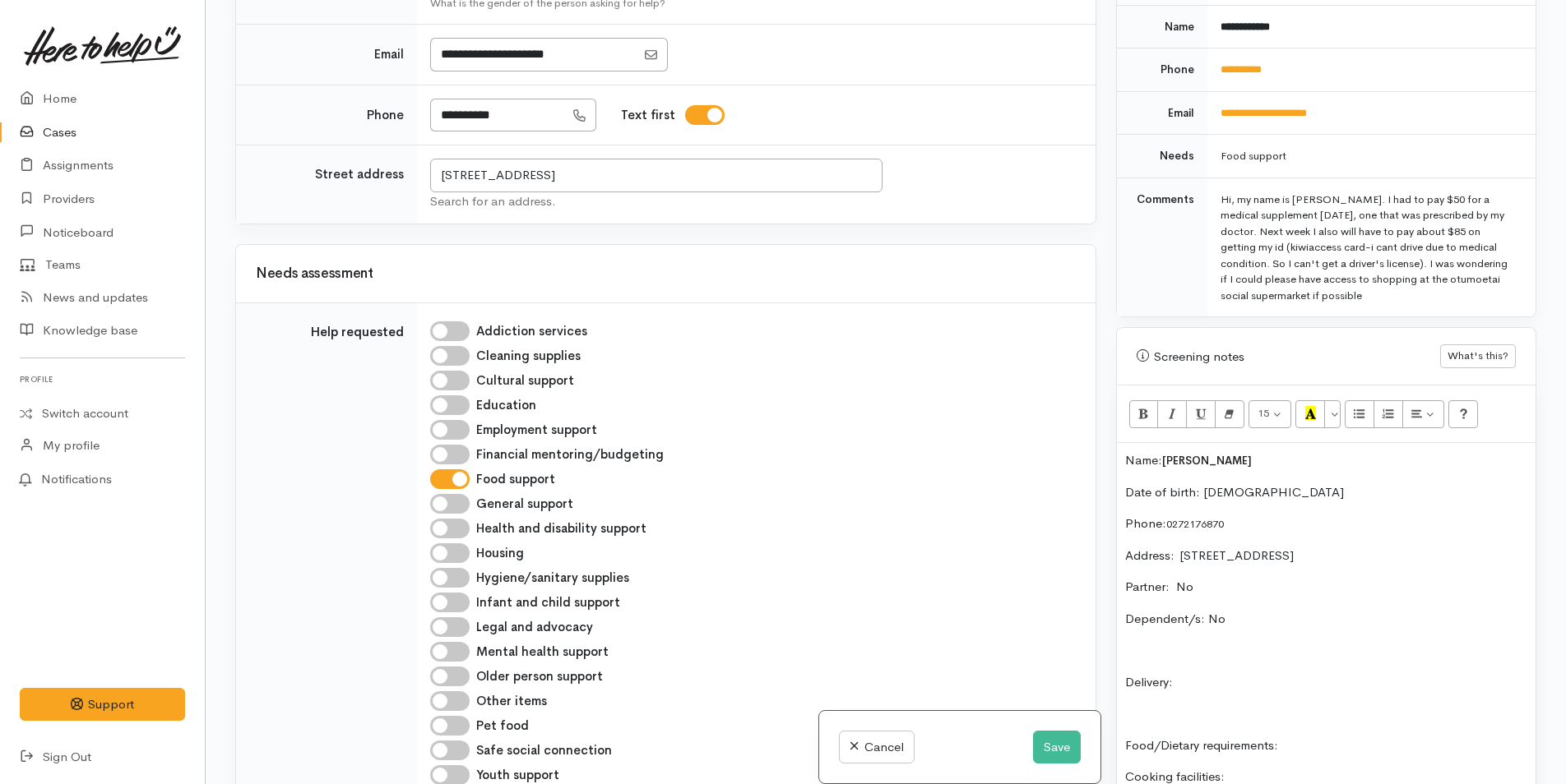
scroll to position [822, 0]
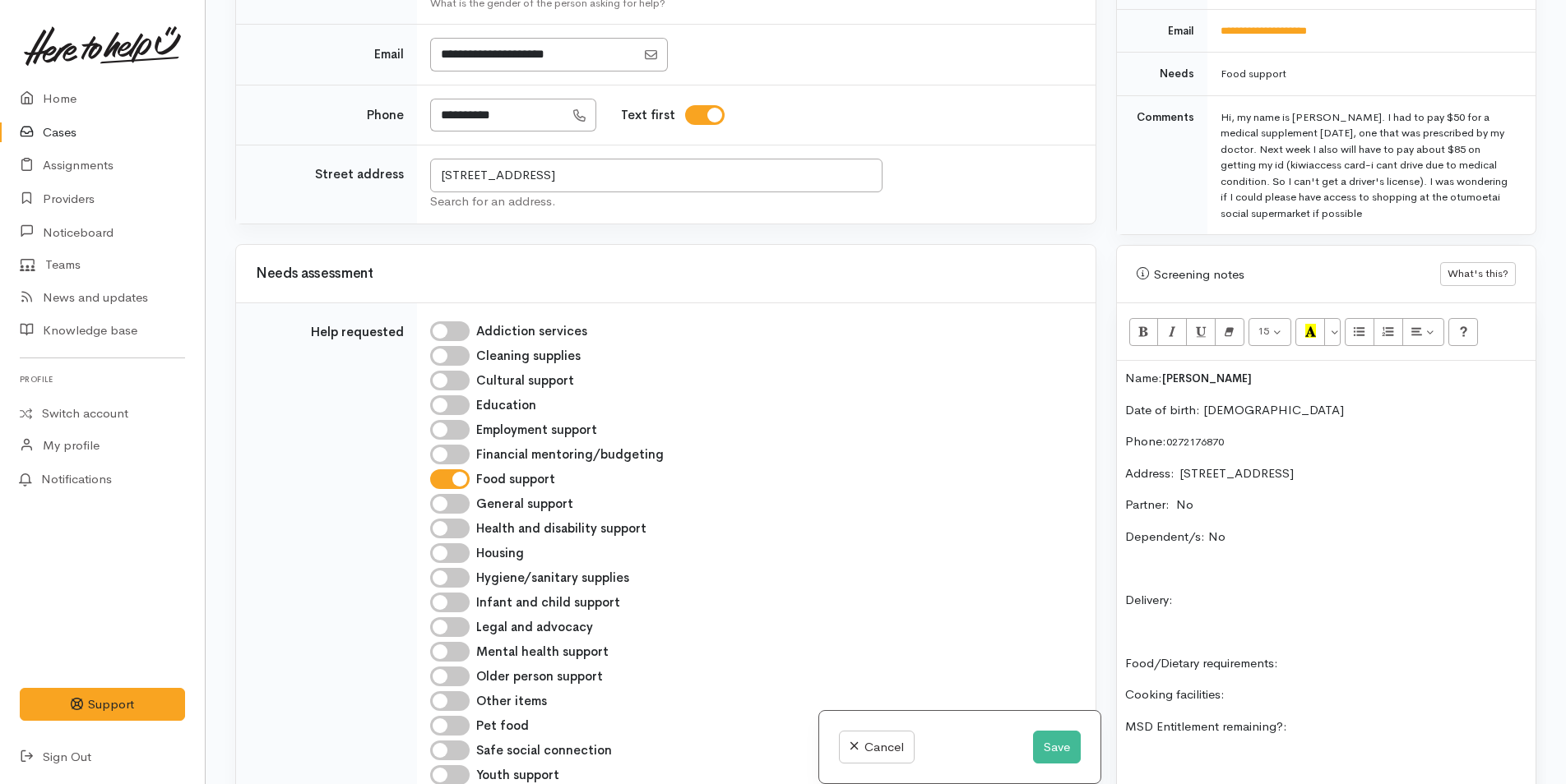
click at [1249, 596] on p "Delivery:" at bounding box center [1326, 600] width 402 height 19
click at [1368, 671] on p "Food/Dietary requirements:" at bounding box center [1326, 664] width 402 height 19
click at [1261, 697] on p "Cooking facilities:" at bounding box center [1326, 694] width 402 height 19
click at [1432, 734] on p "MSD Entitlement remaining?:" at bounding box center [1326, 727] width 402 height 19
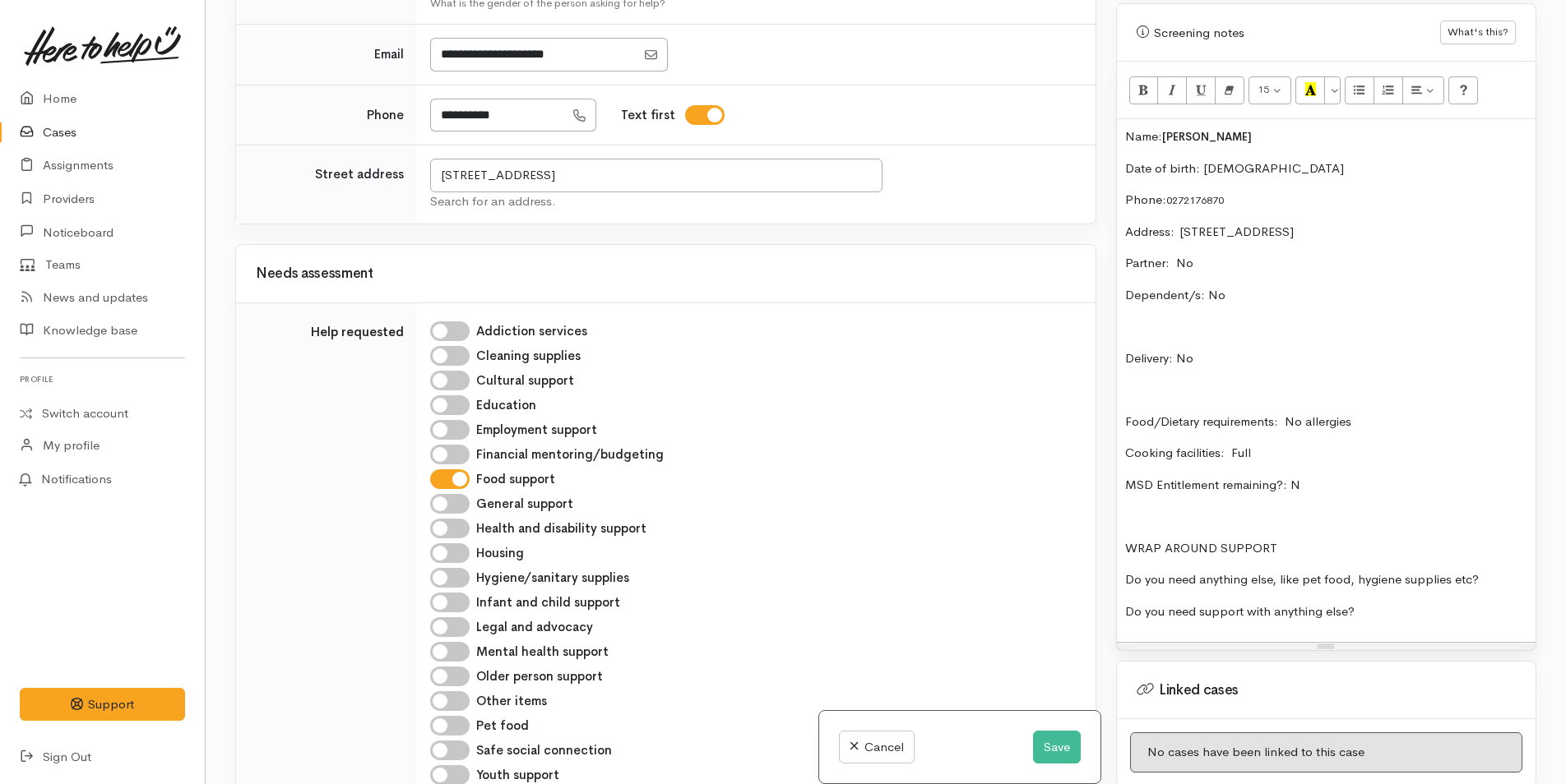
scroll to position [1233, 0]
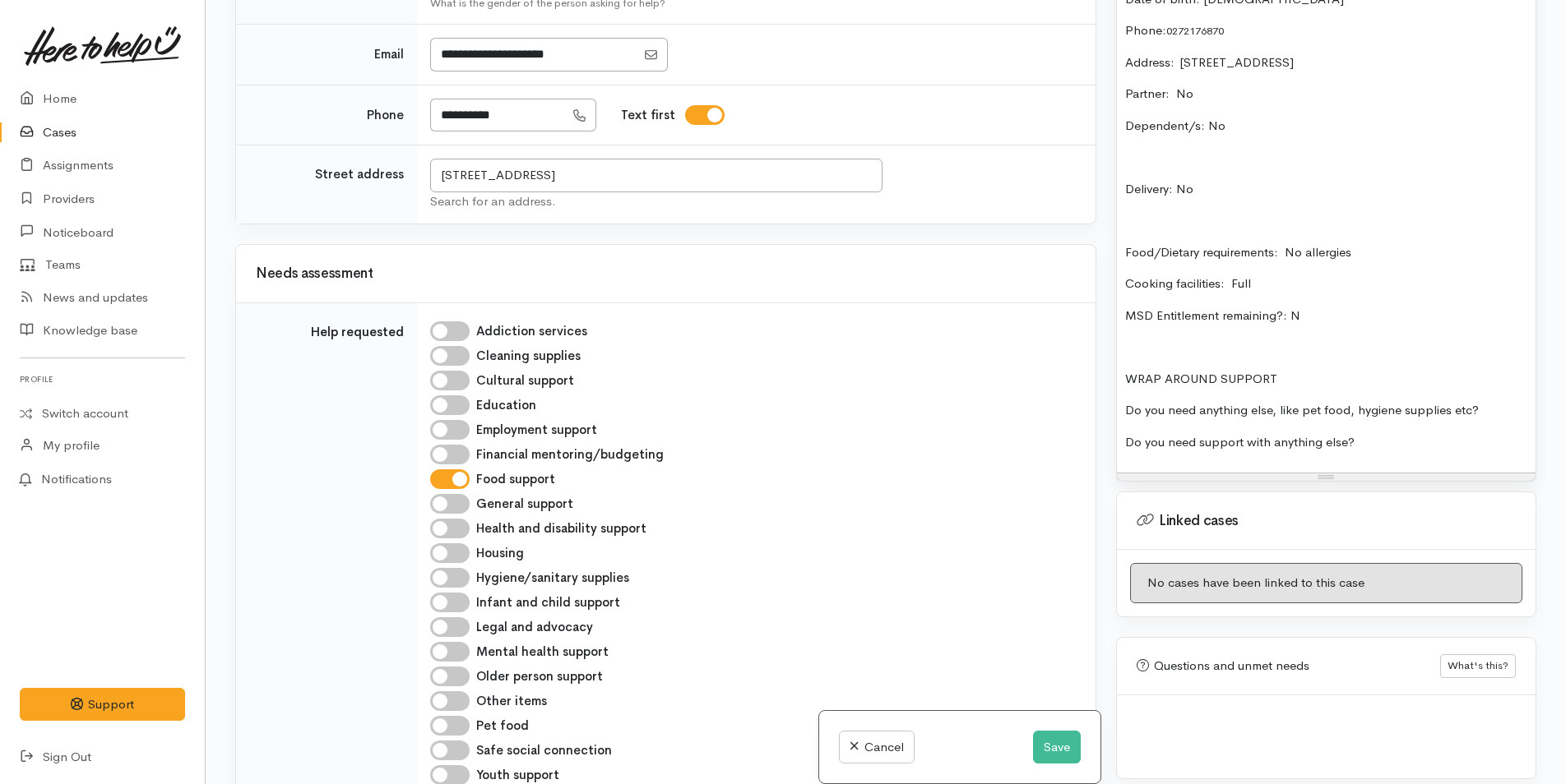
click at [1517, 404] on p "Do you need anything else, like pet food, hygiene supplies etc?" at bounding box center [1326, 411] width 402 height 19
click at [1473, 433] on p "Do you need support with anything else?" at bounding box center [1326, 442] width 402 height 19
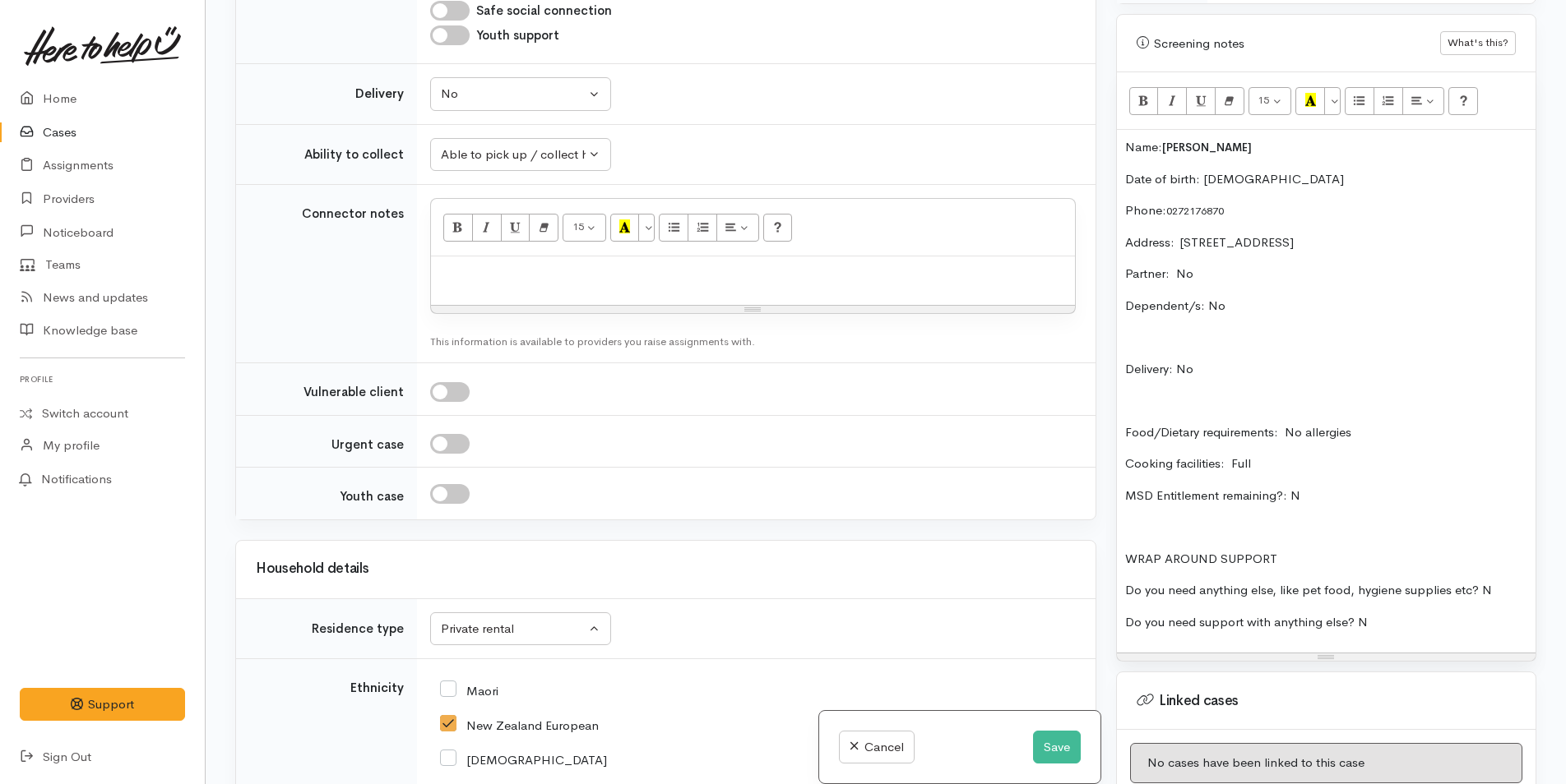
scroll to position [987, 0]
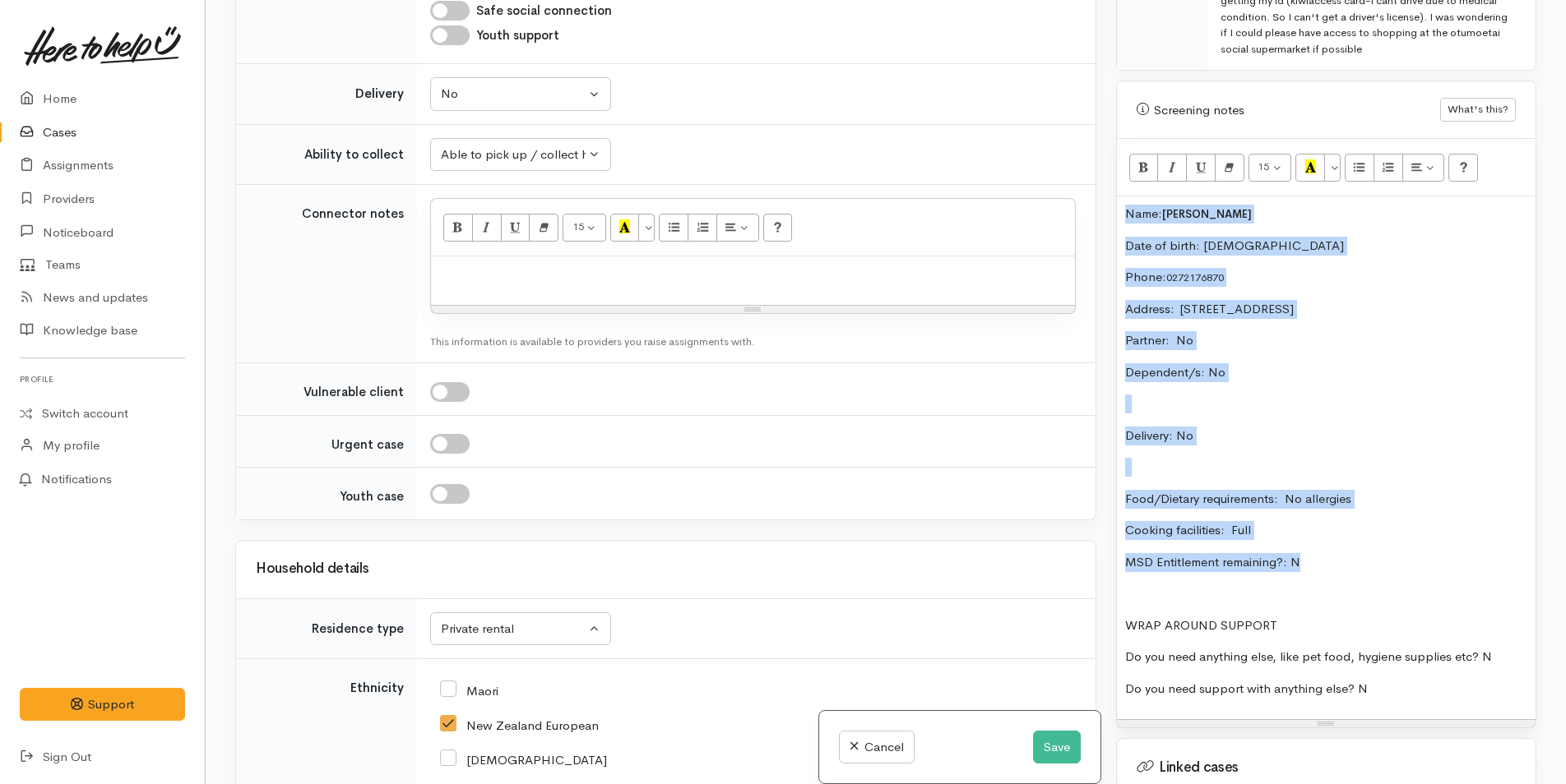
drag, startPoint x: 1321, startPoint y: 566, endPoint x: 1120, endPoint y: 214, distance: 405.3
click at [1120, 214] on div "Name: Chana Kruger Date of birth: 18/3/1992 Phone:  0272176870 Address:  76B Qu…" at bounding box center [1326, 457] width 418 height 523
copy div "Name: Chana Kruger Date of birth: 18/3/1992 Phone:  0272176870 Address:  76B Qu…"
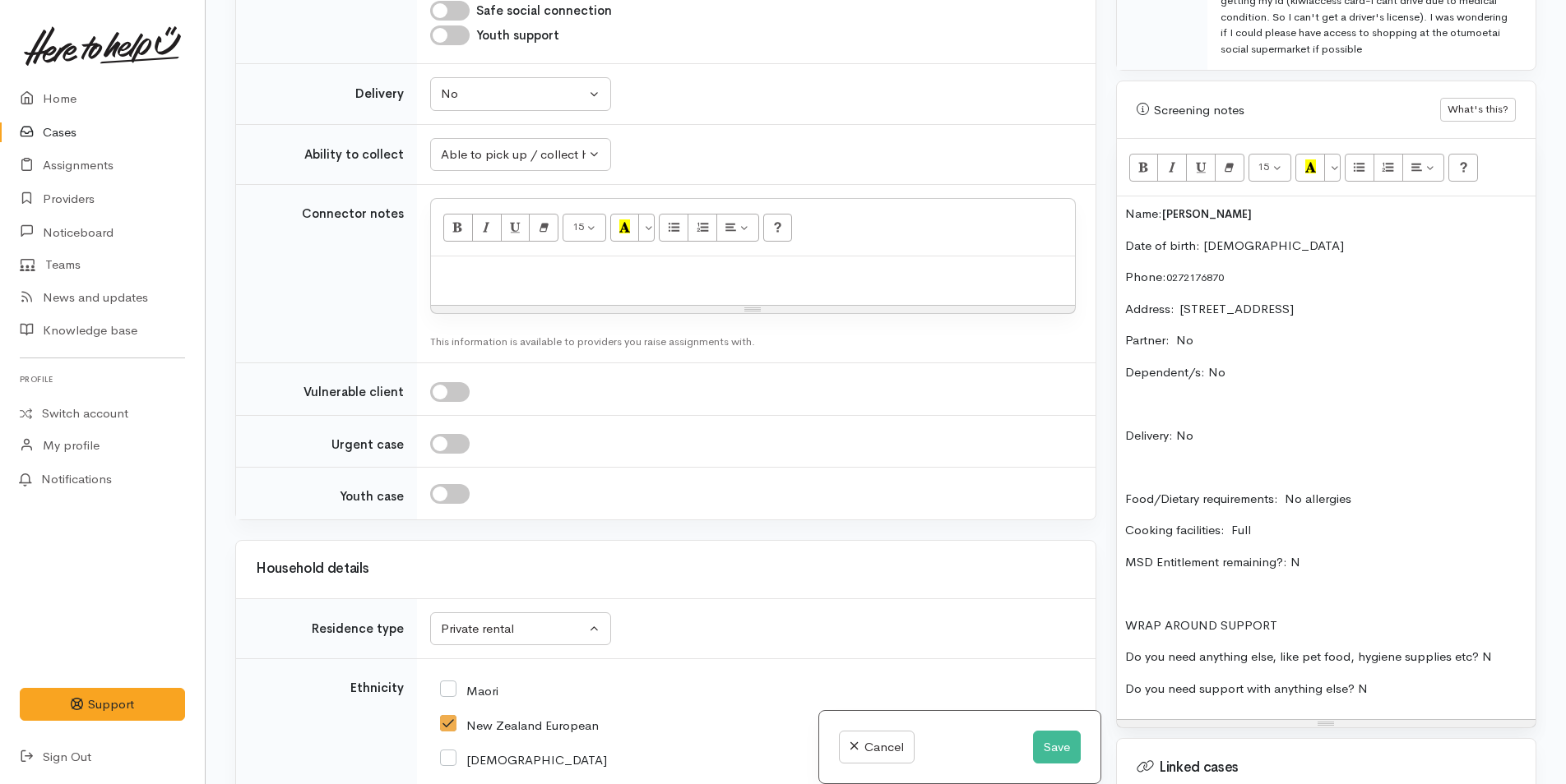
click at [491, 265] on p at bounding box center [753, 274] width 628 height 19
paste div
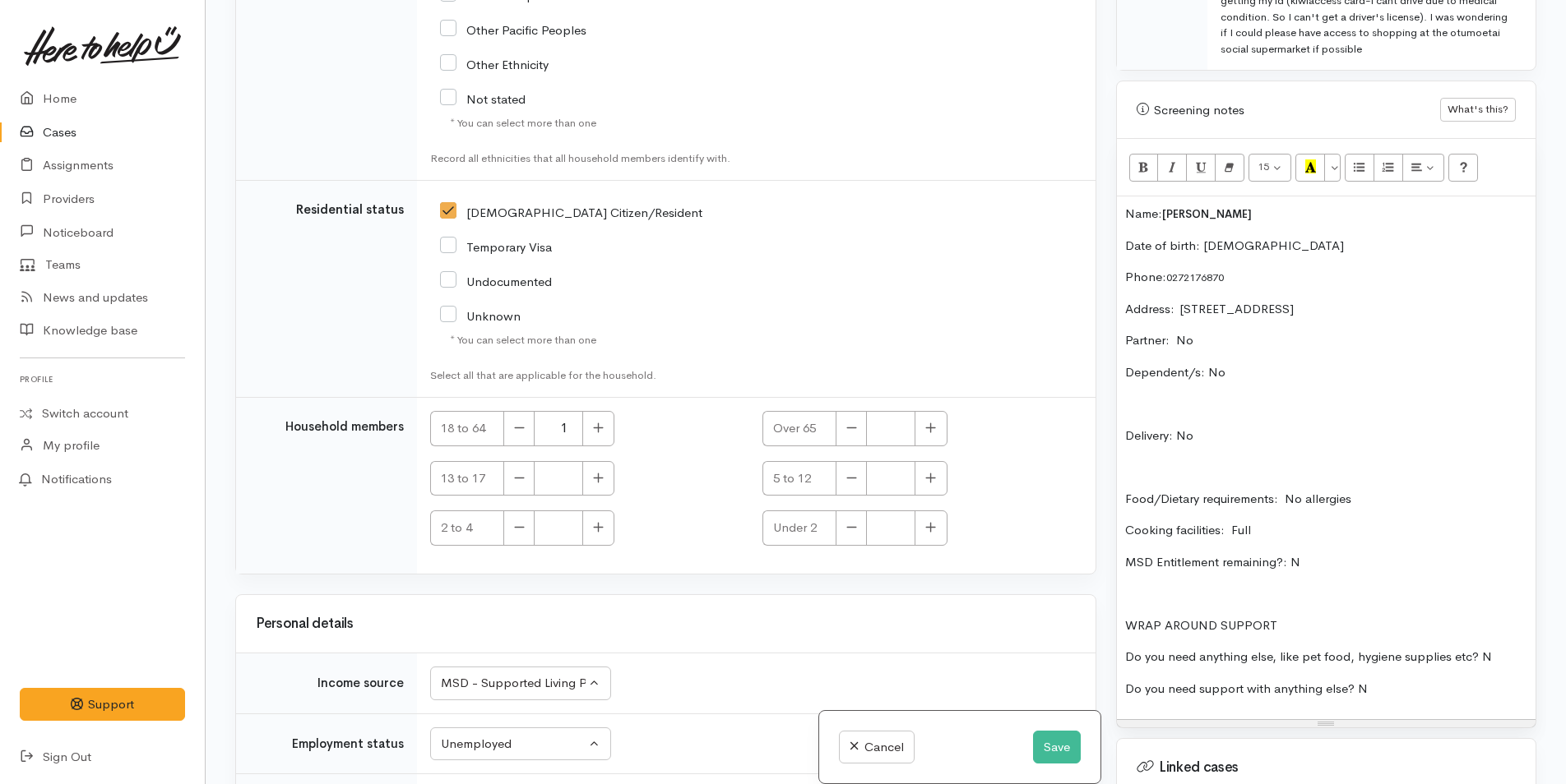
scroll to position [3626, 0]
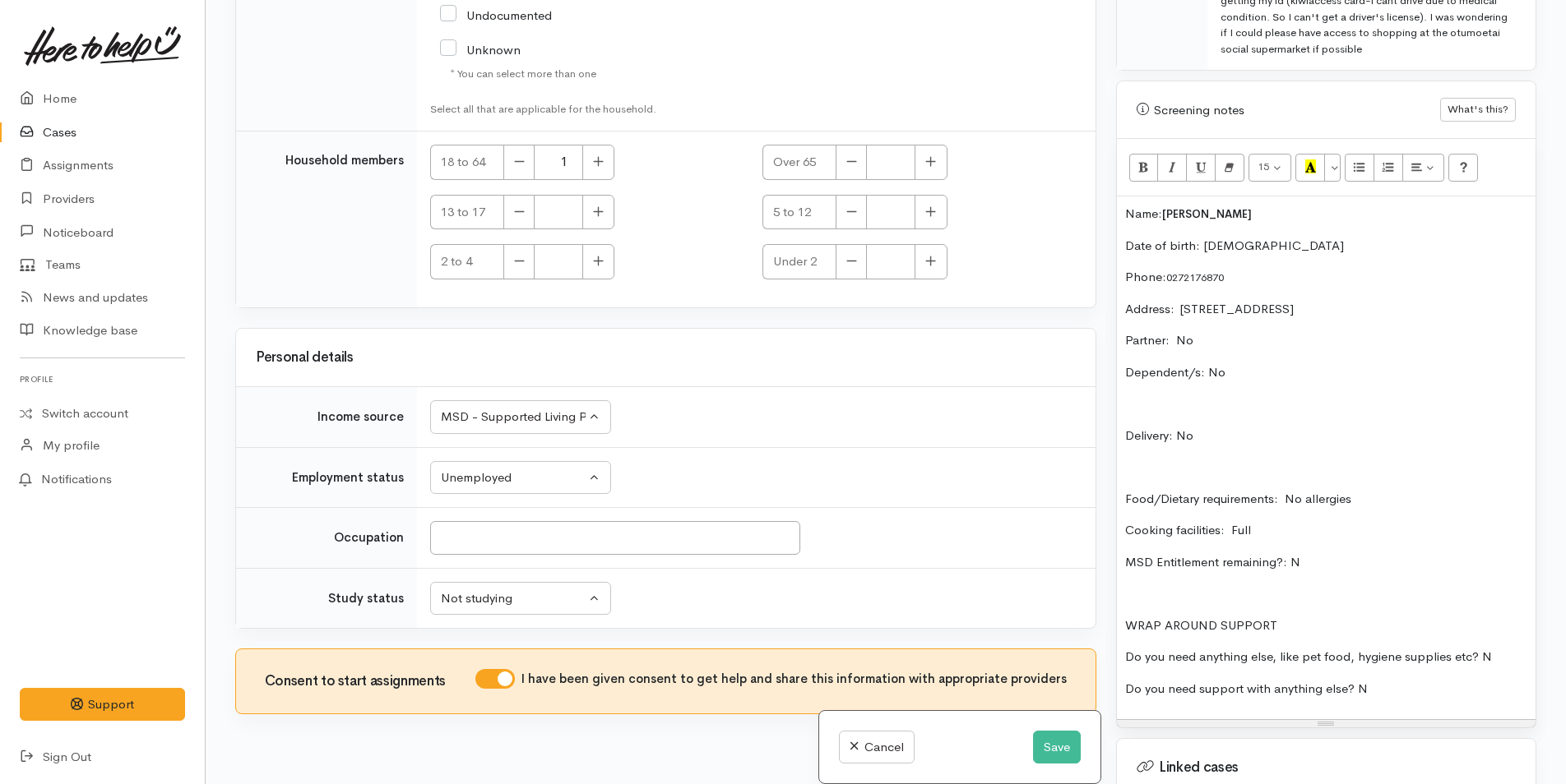
click at [1126, 219] on p "Name: Chana Kruger" at bounding box center [1326, 214] width 402 height 19
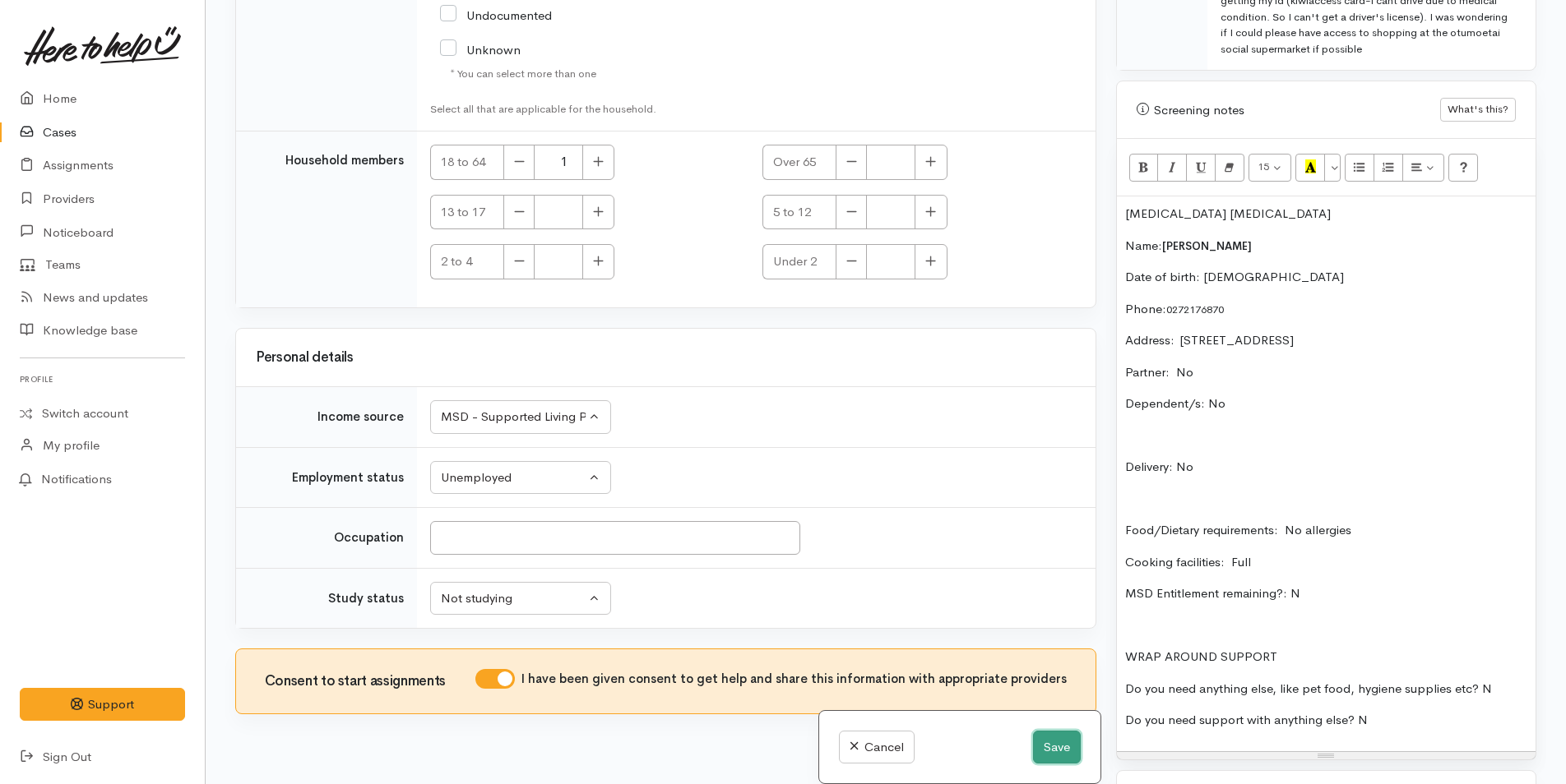
click at [1044, 731] on button "Save" at bounding box center [1056, 748] width 48 height 34
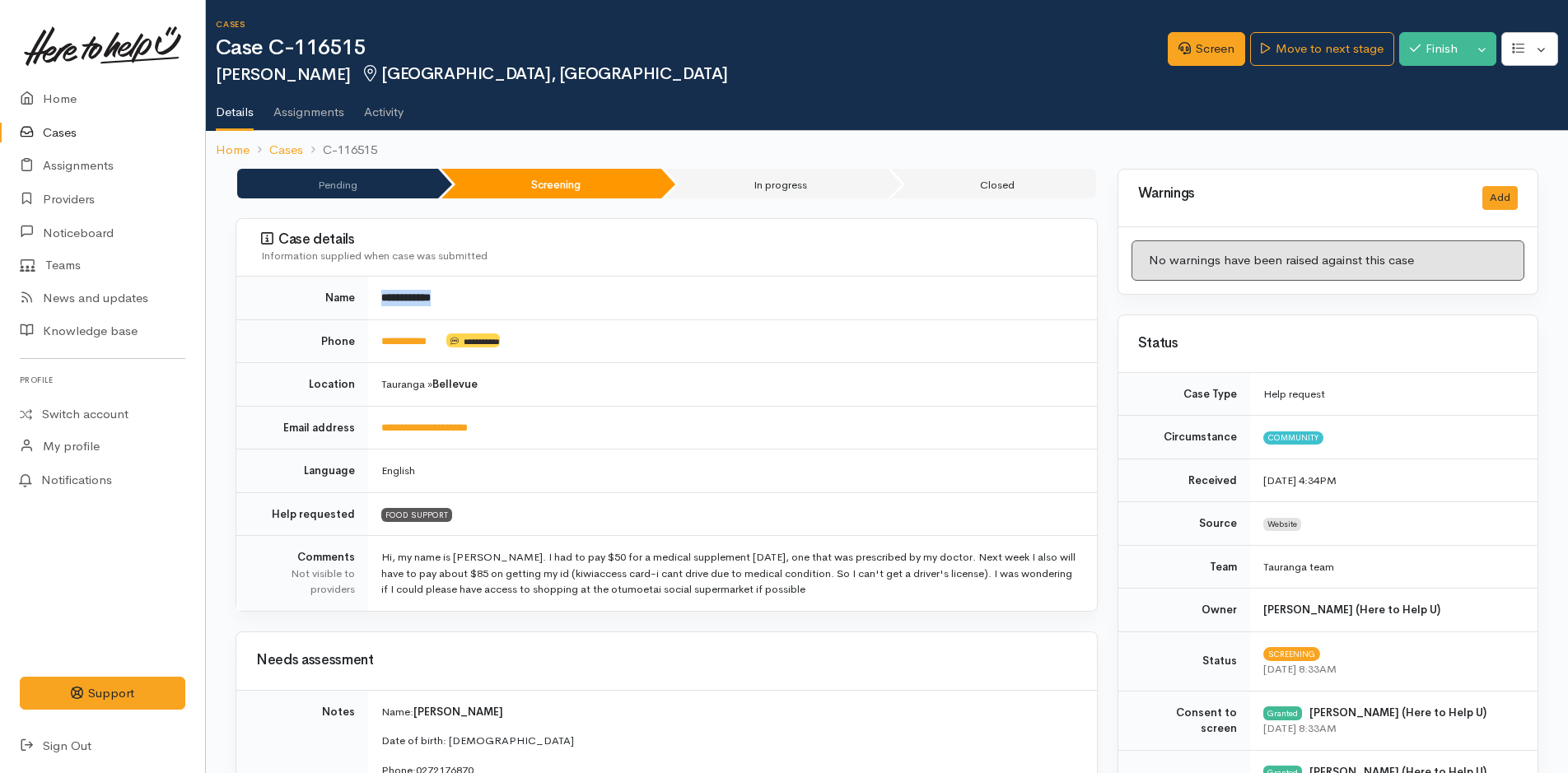
drag, startPoint x: 455, startPoint y: 307, endPoint x: 376, endPoint y: 285, distance: 82.0
click at [376, 299] on td "**********" at bounding box center [732, 298] width 728 height 43
copy b "**********"
drag, startPoint x: 526, startPoint y: 435, endPoint x: 381, endPoint y: 437, distance: 145.0
click at [381, 437] on td "**********" at bounding box center [732, 427] width 728 height 44
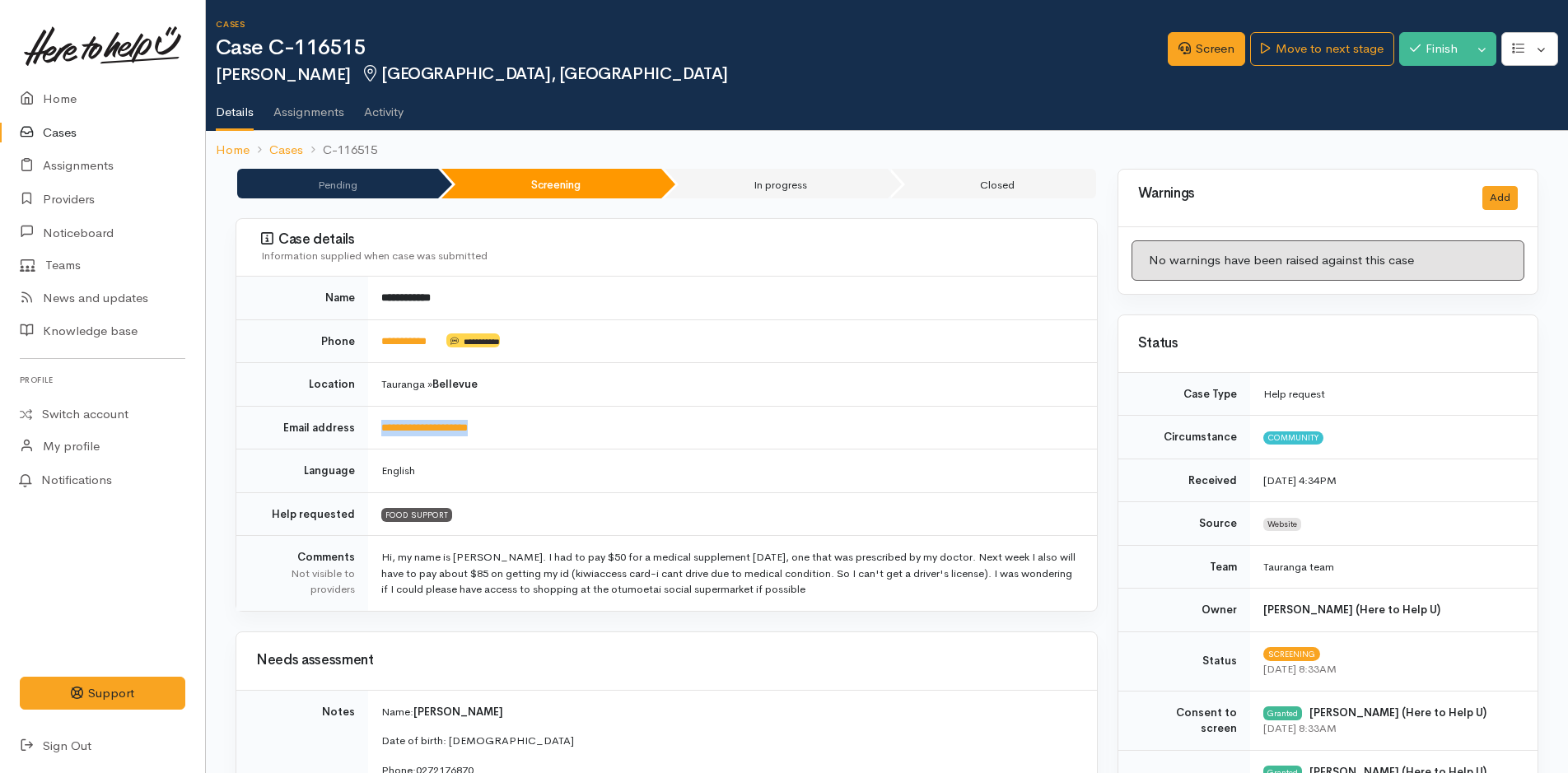
copy link "**********"
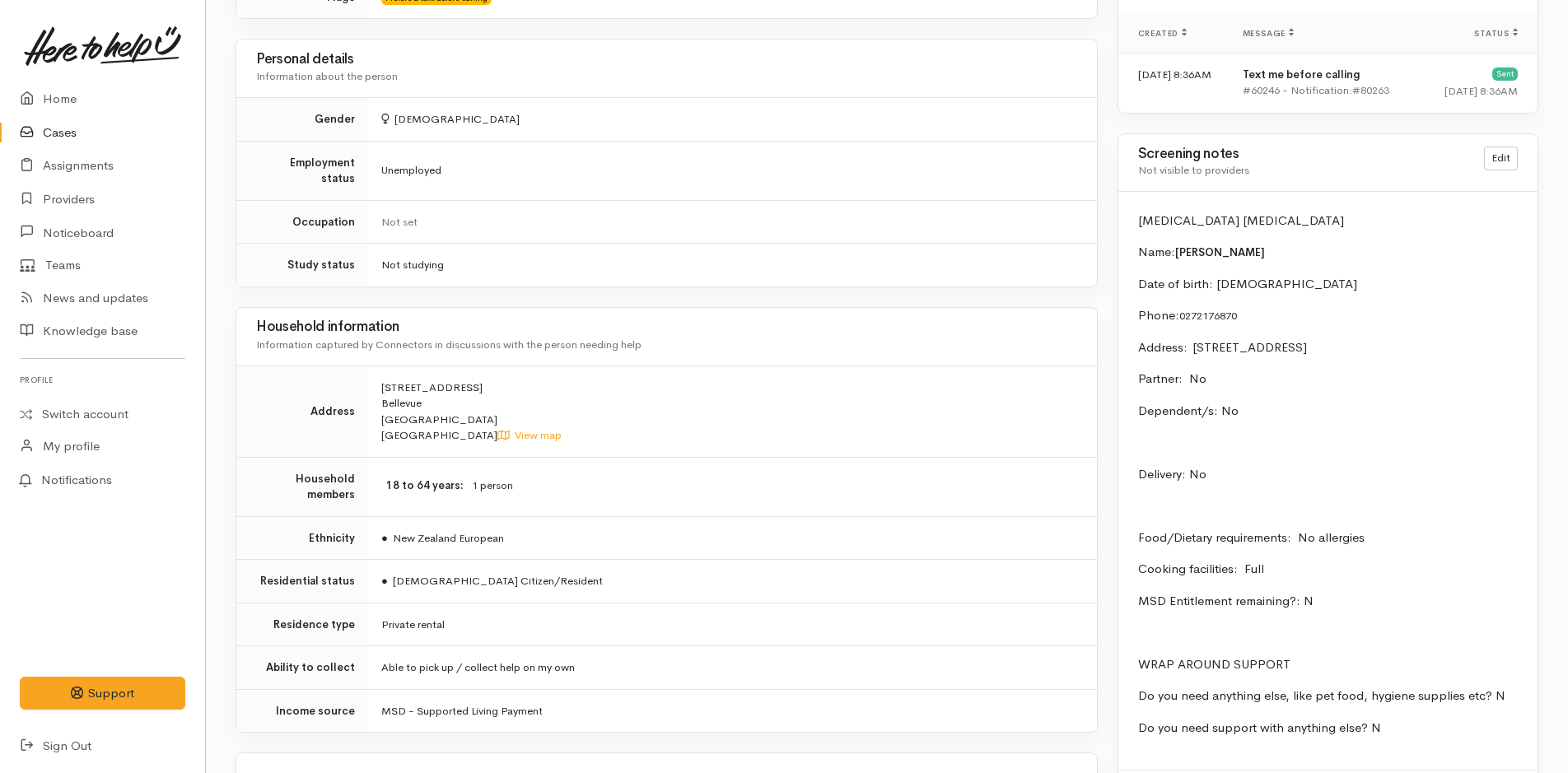
scroll to position [1072, 0]
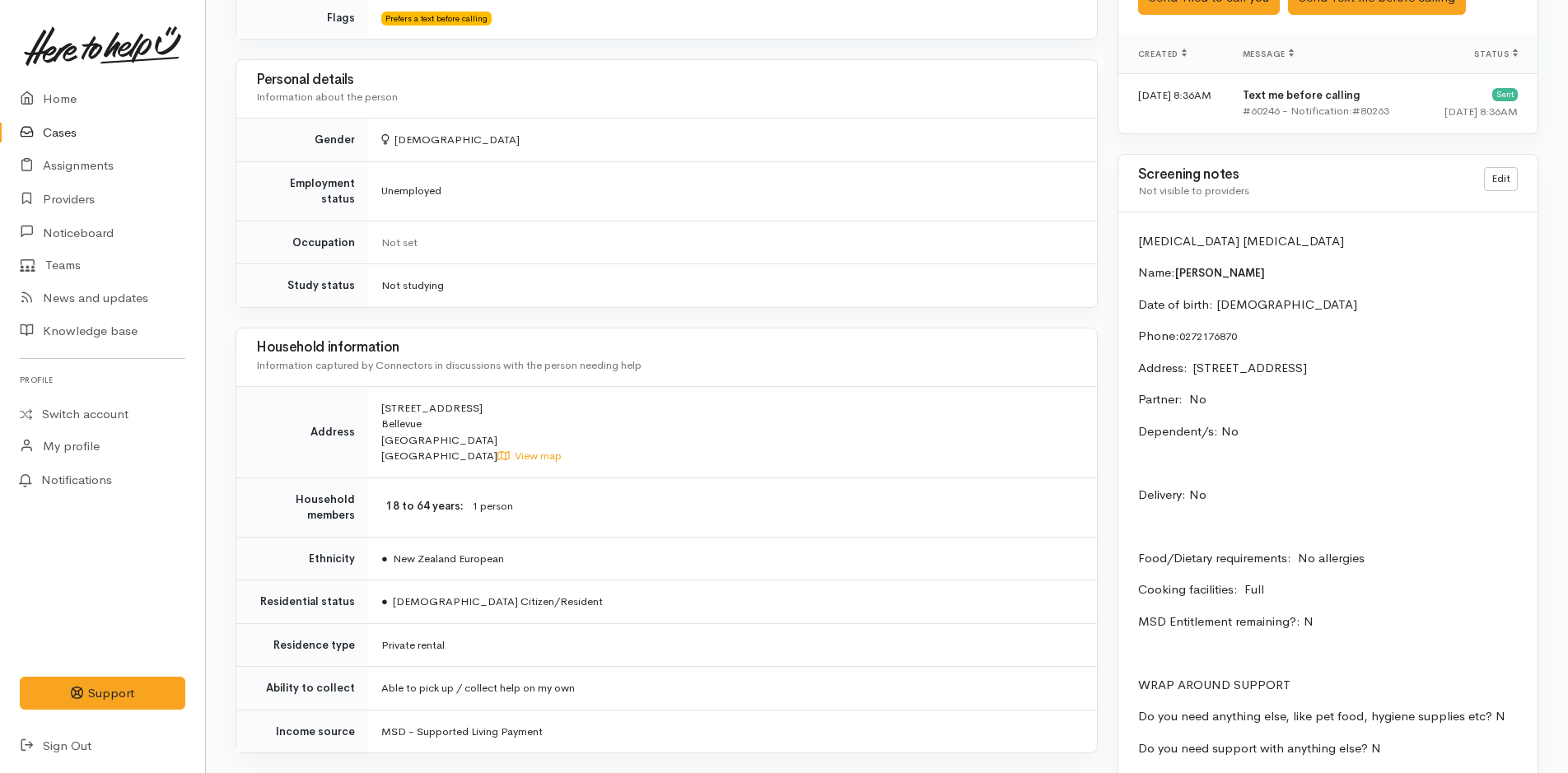
drag, startPoint x: 425, startPoint y: 422, endPoint x: 372, endPoint y: 387, distance: 63.5
click at [372, 387] on td "76B Queen Road Bellevue Tauranga New Zealand View map" at bounding box center [732, 432] width 728 height 92
copy span "76B Queen Road Bellevue Tauranga"
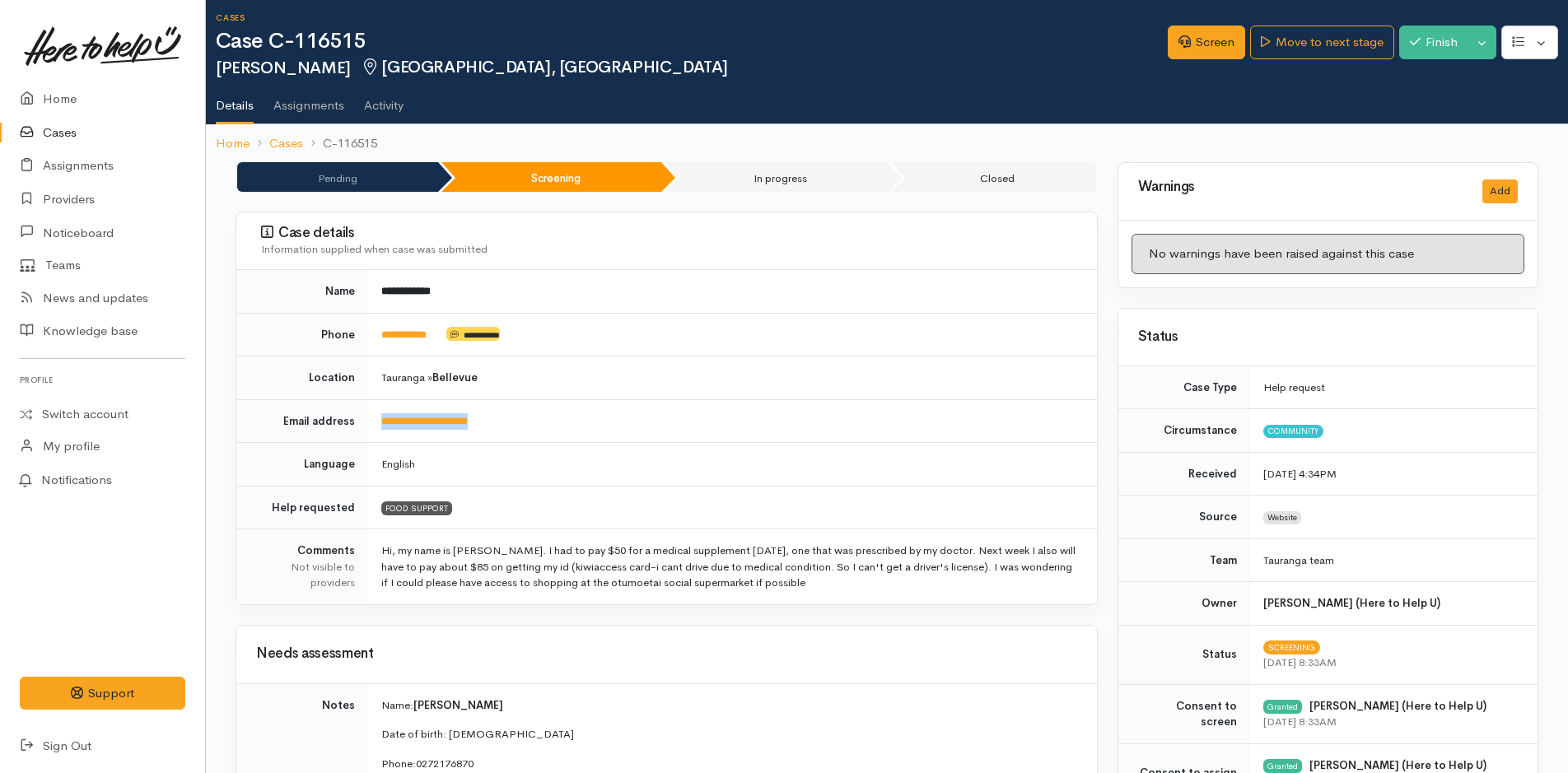
scroll to position [0, 0]
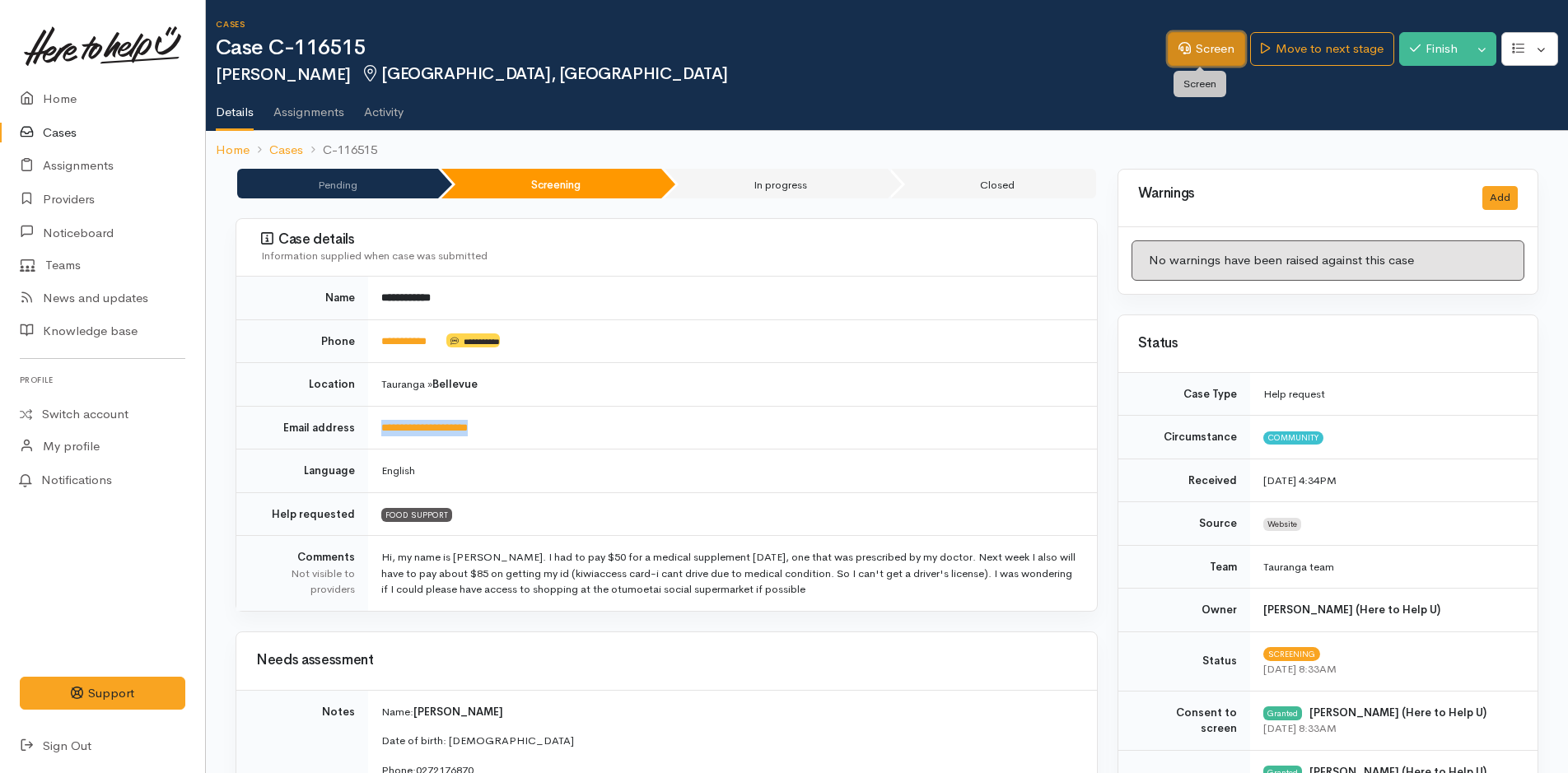
click at [1189, 45] on link "Screen" at bounding box center [1206, 49] width 78 height 34
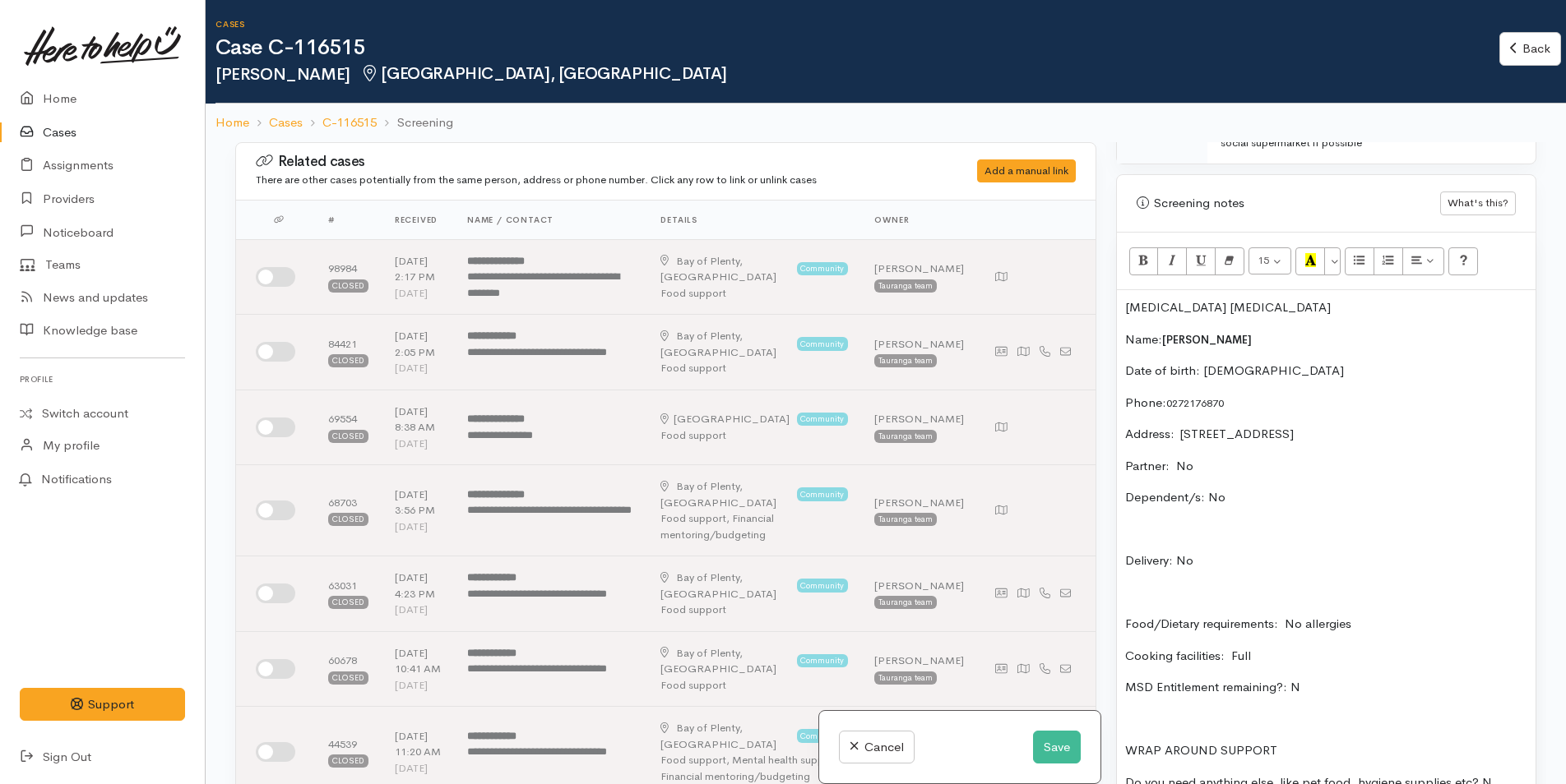
scroll to position [1233, 0]
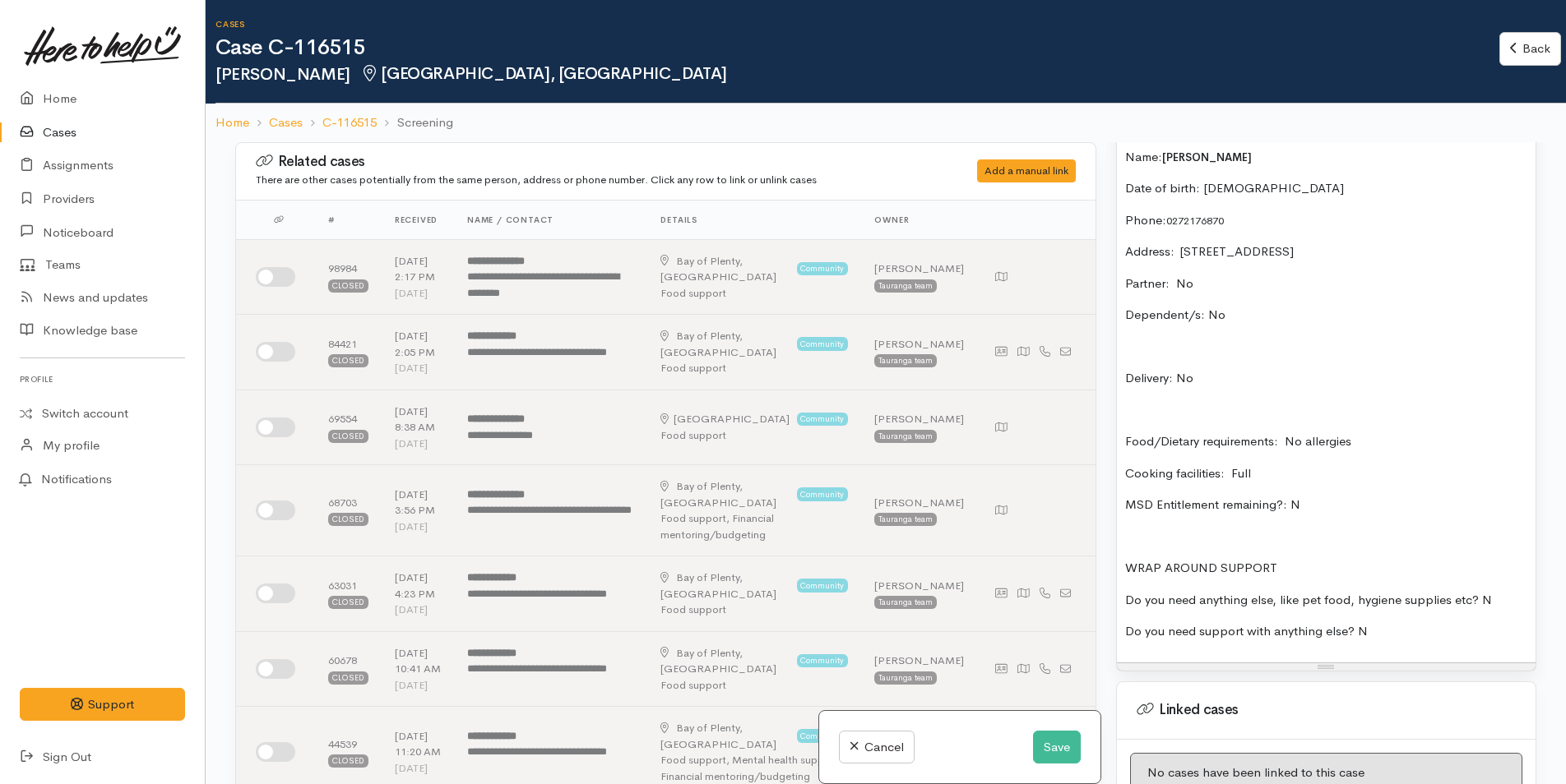
click at [1403, 643] on div "Diabetes PTSD Name: Chana Kruger Date of birth: 18/3/1992 Phone:  0272176870 Ad…" at bounding box center [1326, 385] width 418 height 554
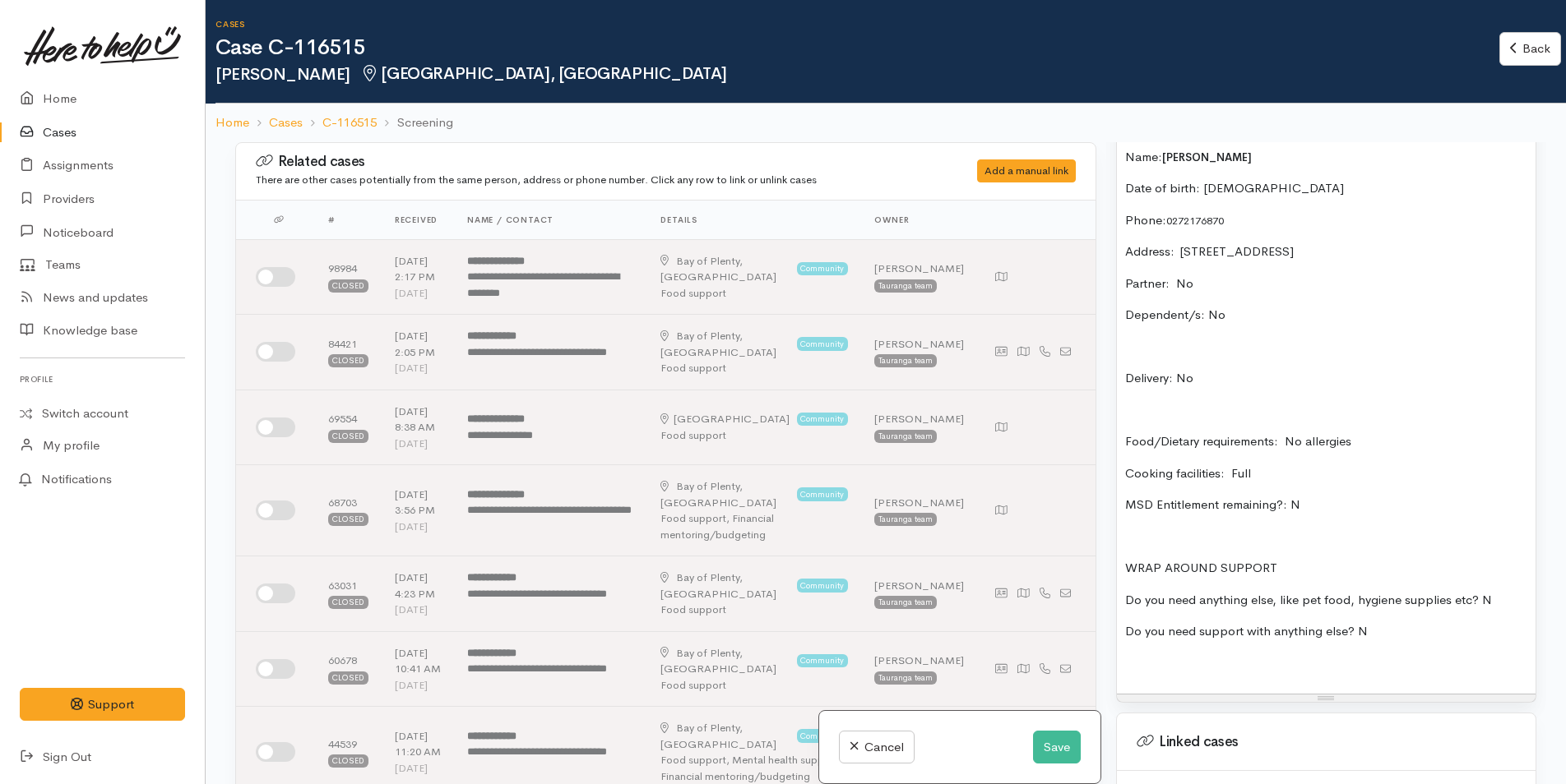
paste div
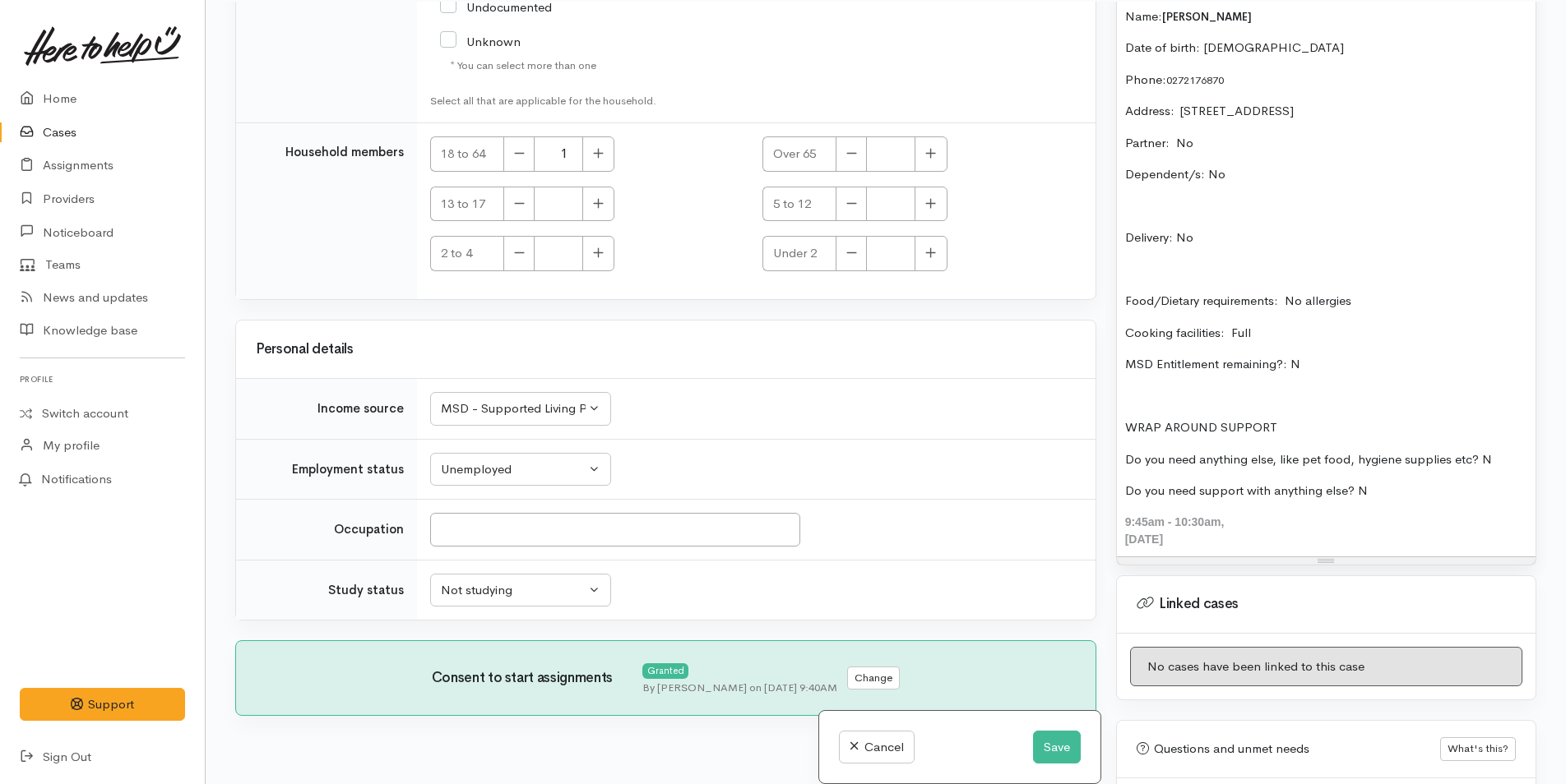
scroll to position [142, 0]
drag, startPoint x: 1264, startPoint y: 539, endPoint x: 1120, endPoint y: 520, distance: 145.2
click at [1120, 520] on div "Diabetes PTSD Name: Chana Kruger Date of birth: 18/3/1992 Phone:  0272176870 Ad…" at bounding box center [1326, 259] width 418 height 589
copy div "9:45am - 10:30am, Friday, August 15, 2025"
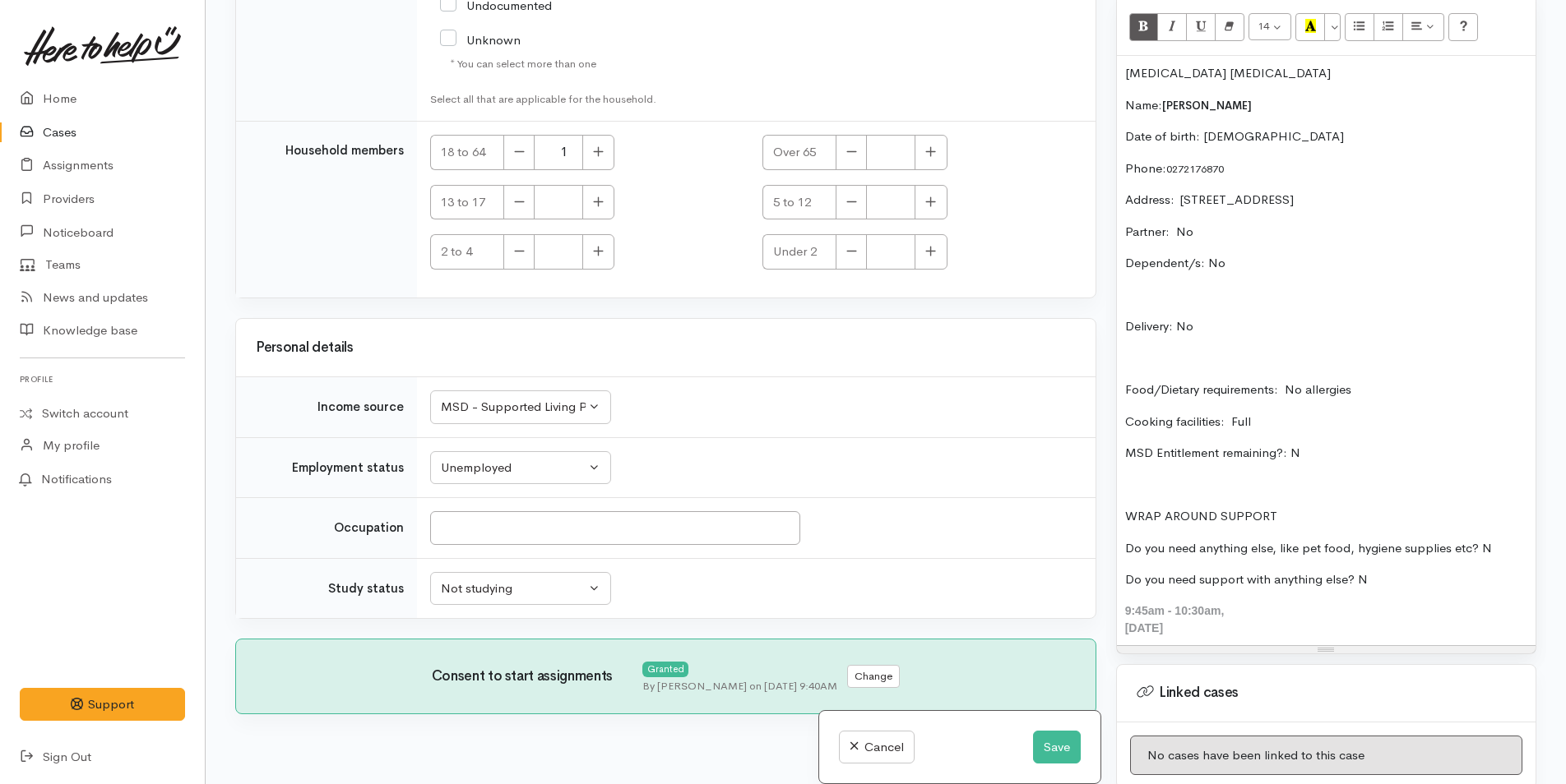
scroll to position [987, 0]
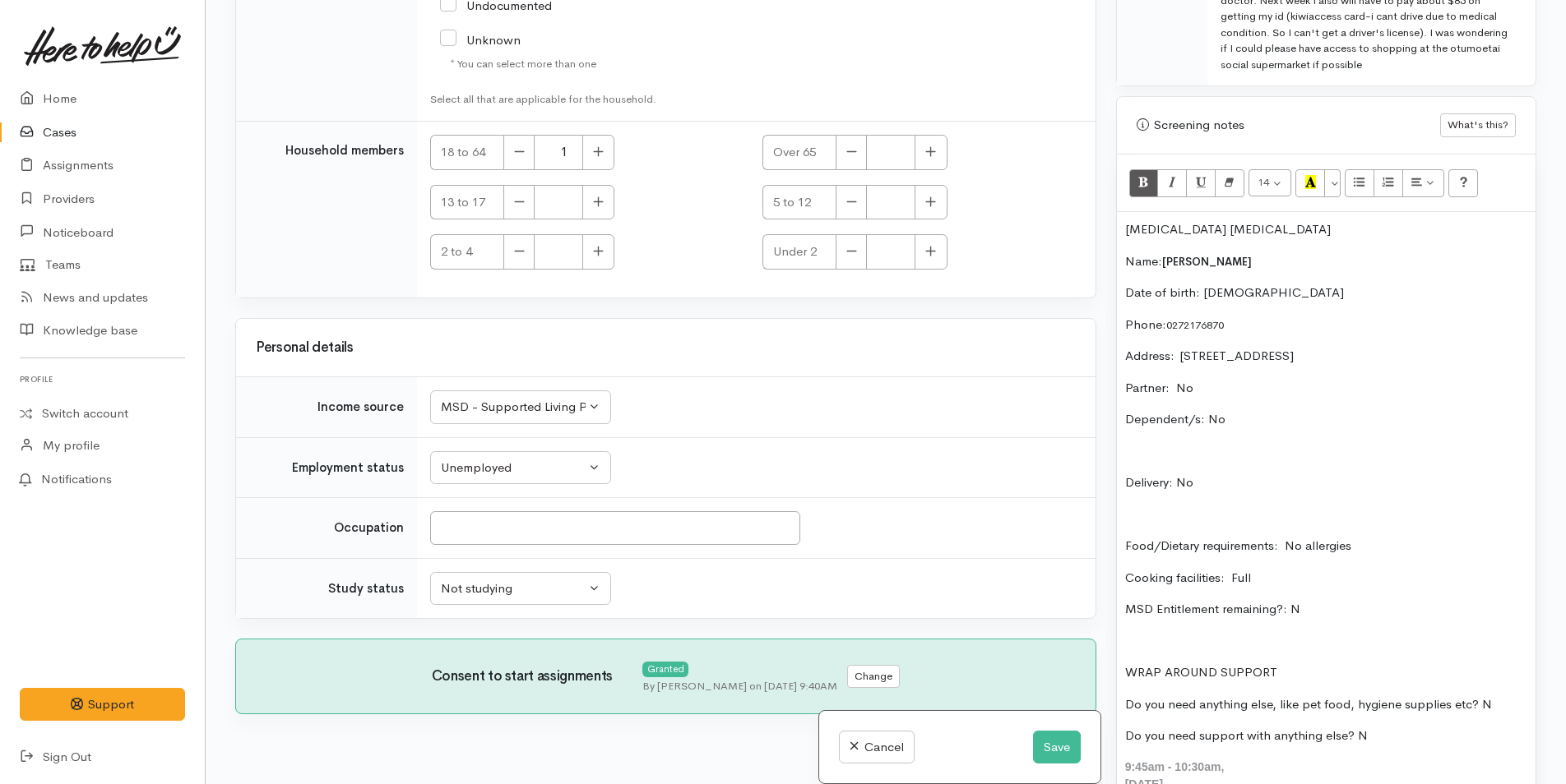
click at [1125, 227] on p "Diabetes PTSD" at bounding box center [1326, 230] width 402 height 19
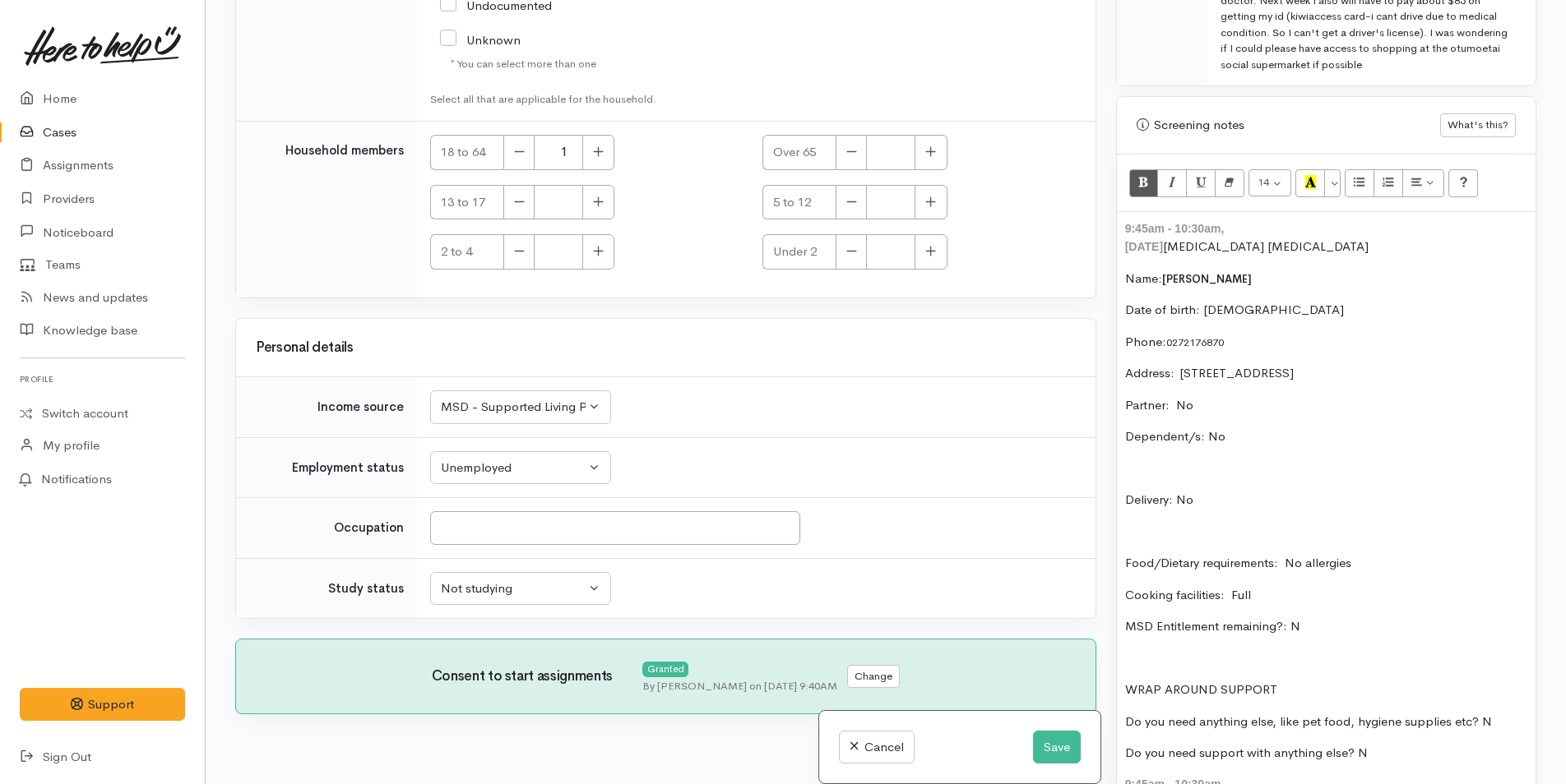
scroll to position [1003, 0]
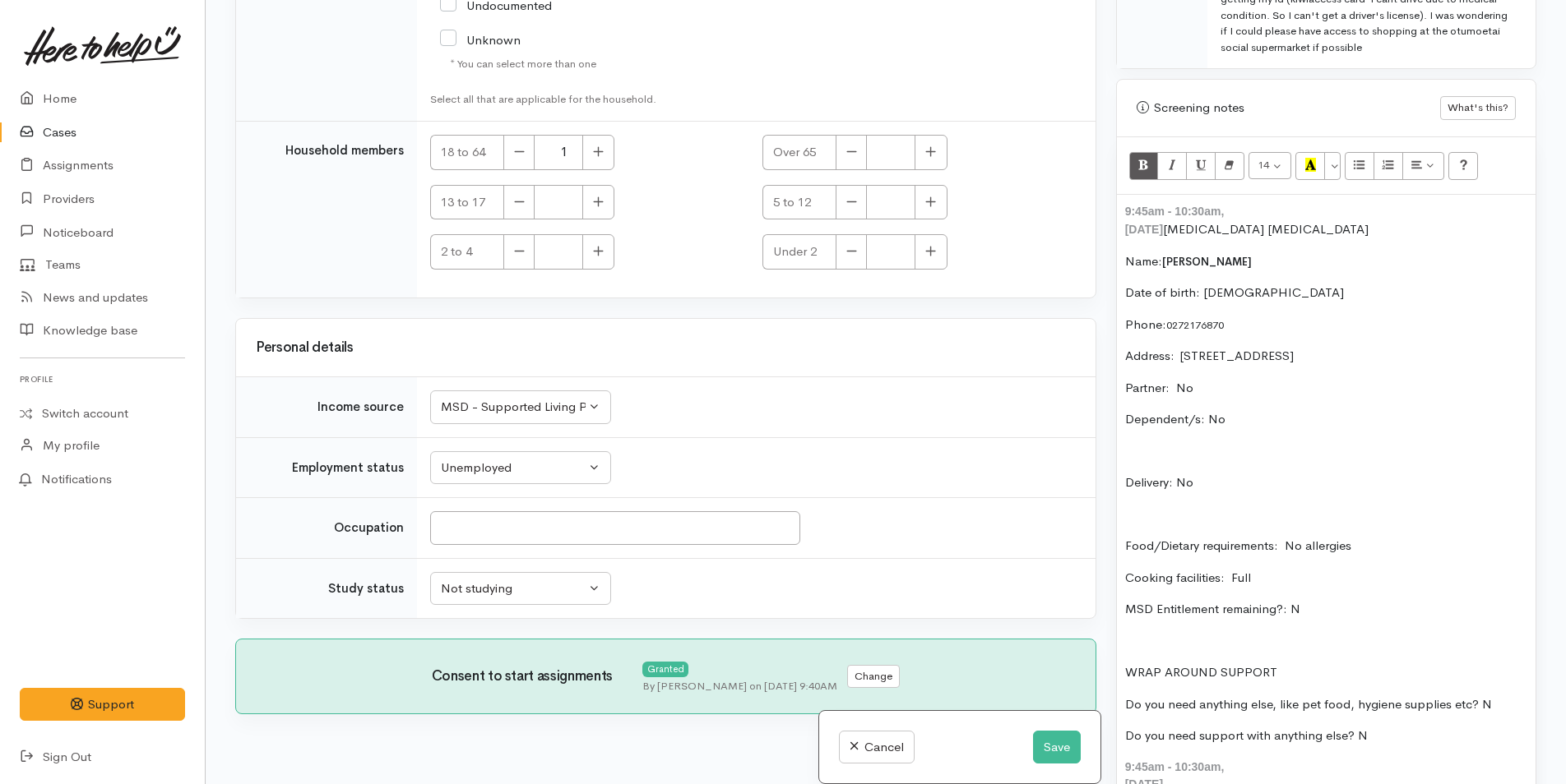
click at [1122, 208] on div "9:45am - 10:30am, Friday, August 15, 2025 Diabetes PTSD Name: Chana Kruger Date…" at bounding box center [1326, 498] width 418 height 607
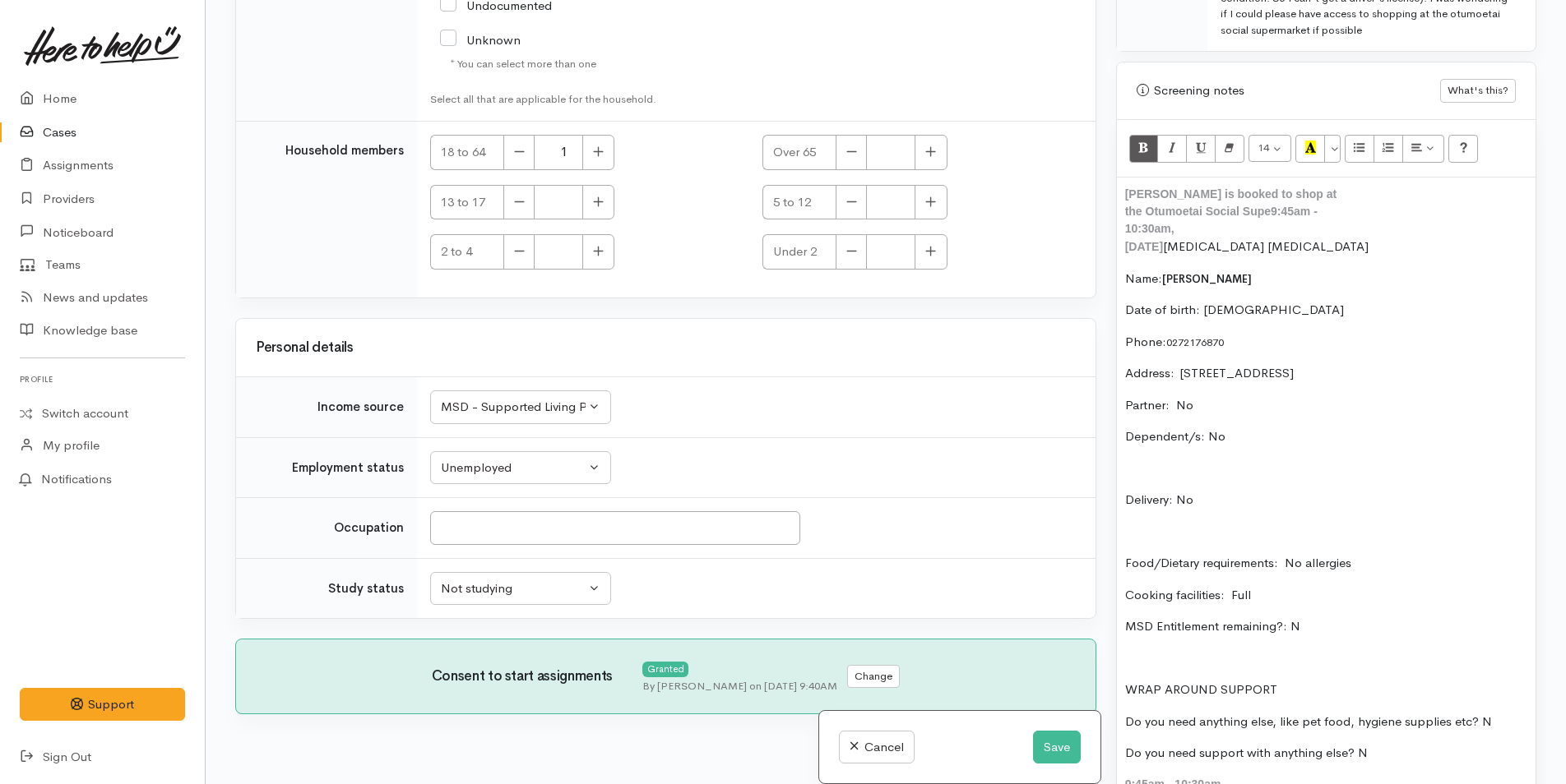
scroll to position [1038, 0]
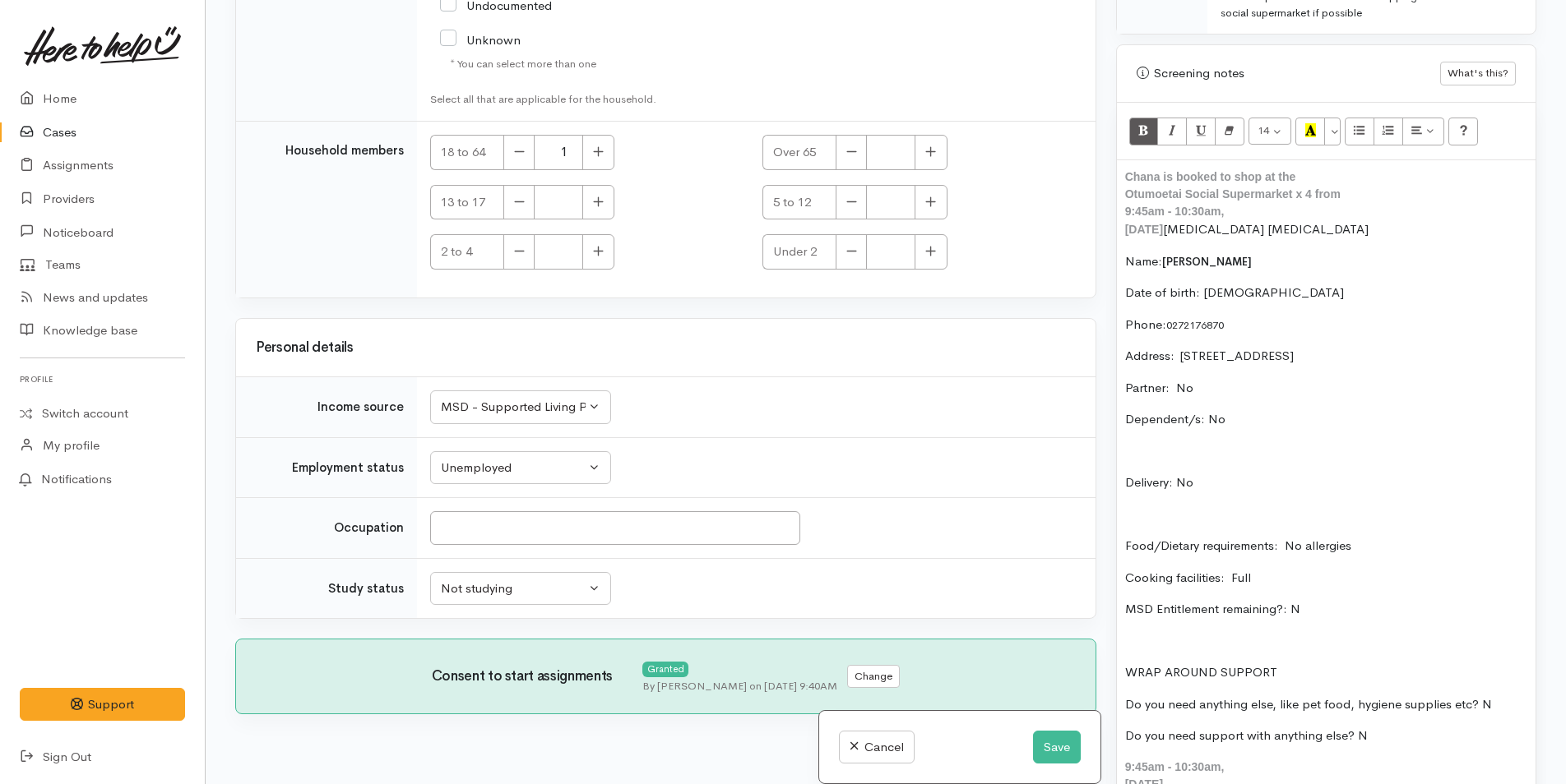
click at [1126, 175] on div "Chana is booked to shop at the Otumoetai Social Supermarket x 4 from 9:45am - 1…" at bounding box center [1235, 194] width 221 height 51
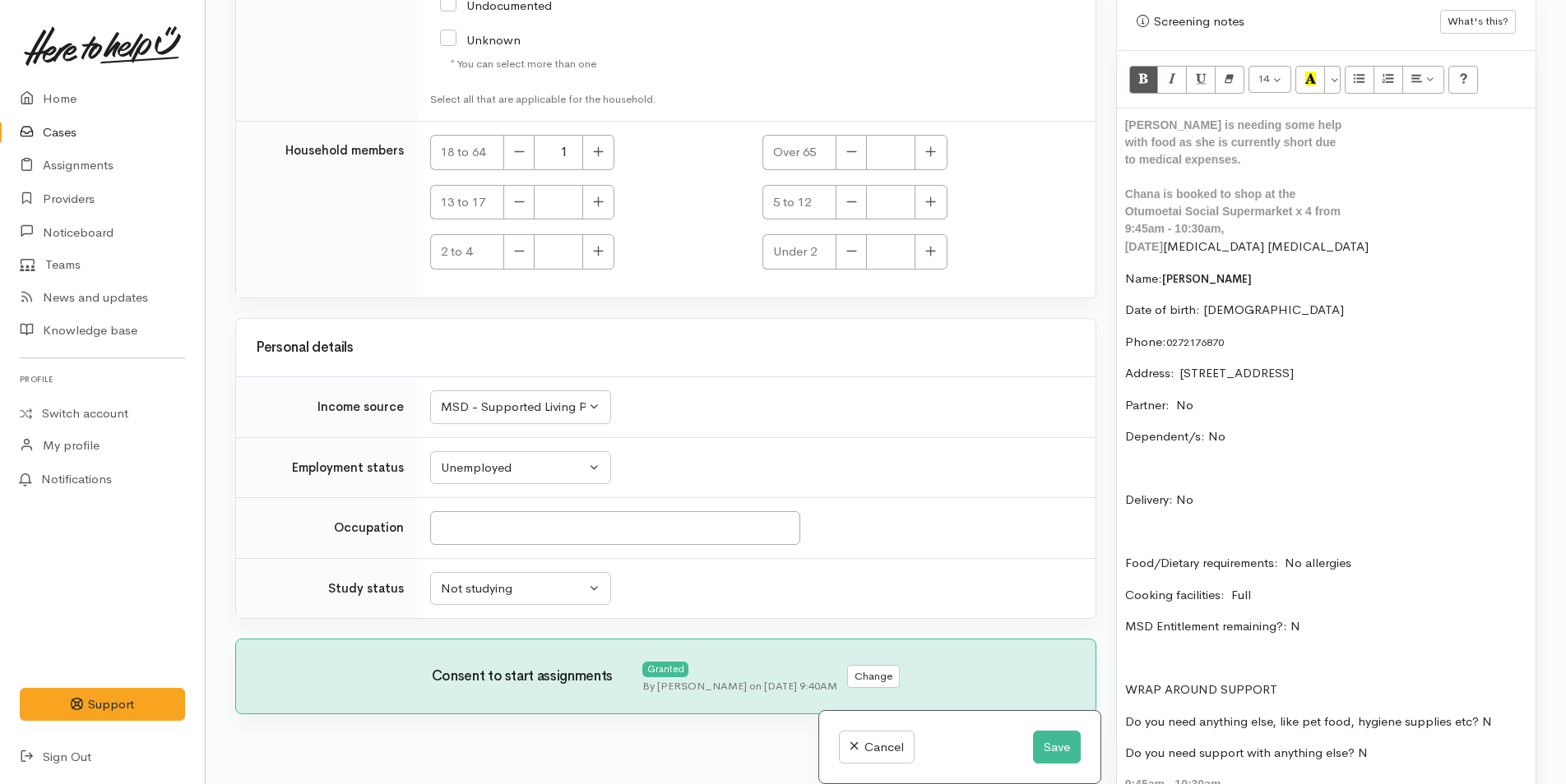
scroll to position [1107, 0]
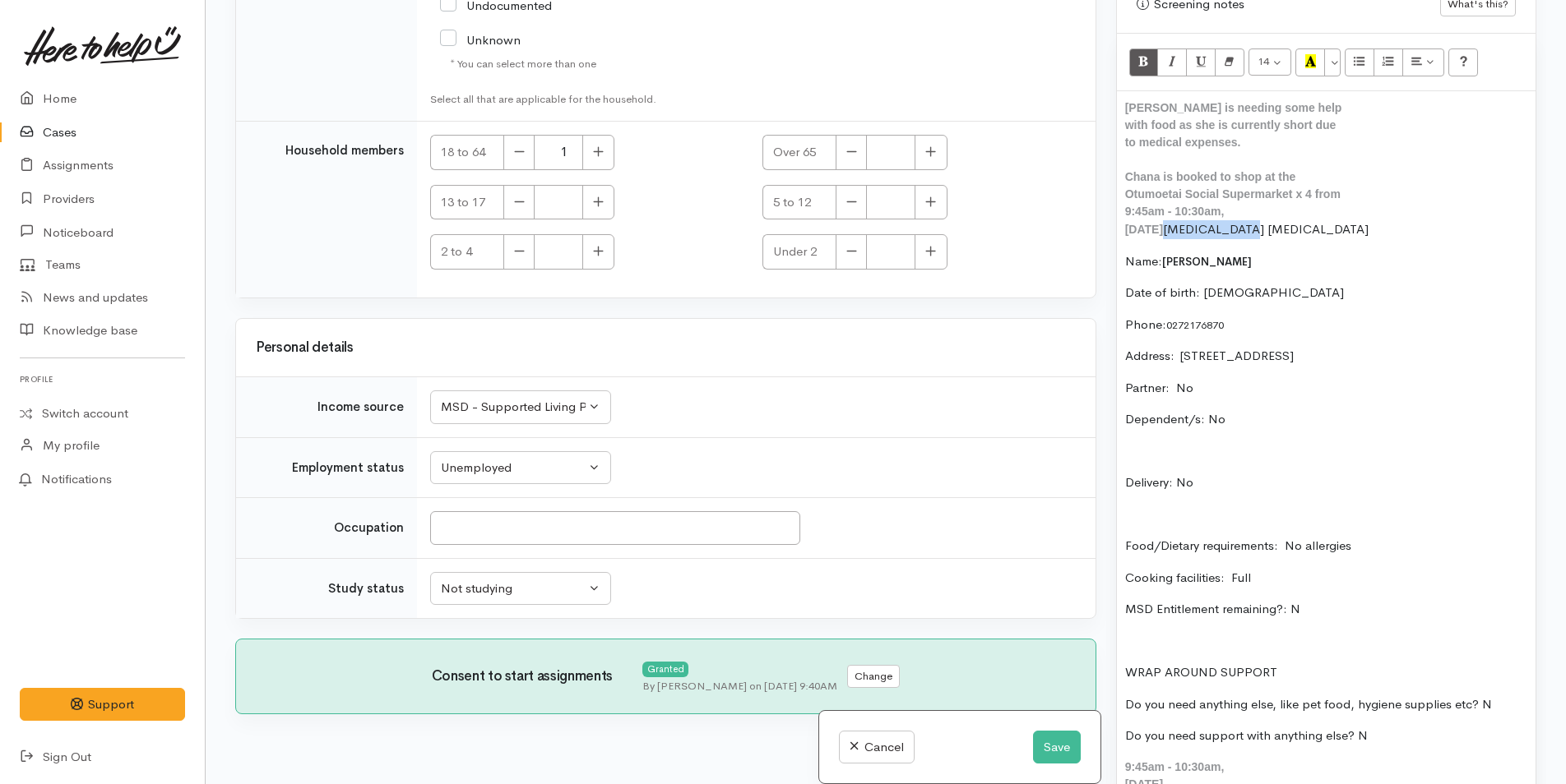
drag, startPoint x: 1251, startPoint y: 229, endPoint x: 1381, endPoint y: 236, distance: 130.2
click at [1381, 236] on p "Friday, August 15, 2025 Diabetes PTSD" at bounding box center [1326, 230] width 402 height 19
click at [1228, 153] on div at bounding box center [1235, 160] width 221 height 17
click at [1232, 147] on div "Chana is needing some help with food as she is currently short due to medical e…" at bounding box center [1235, 125] width 221 height 51
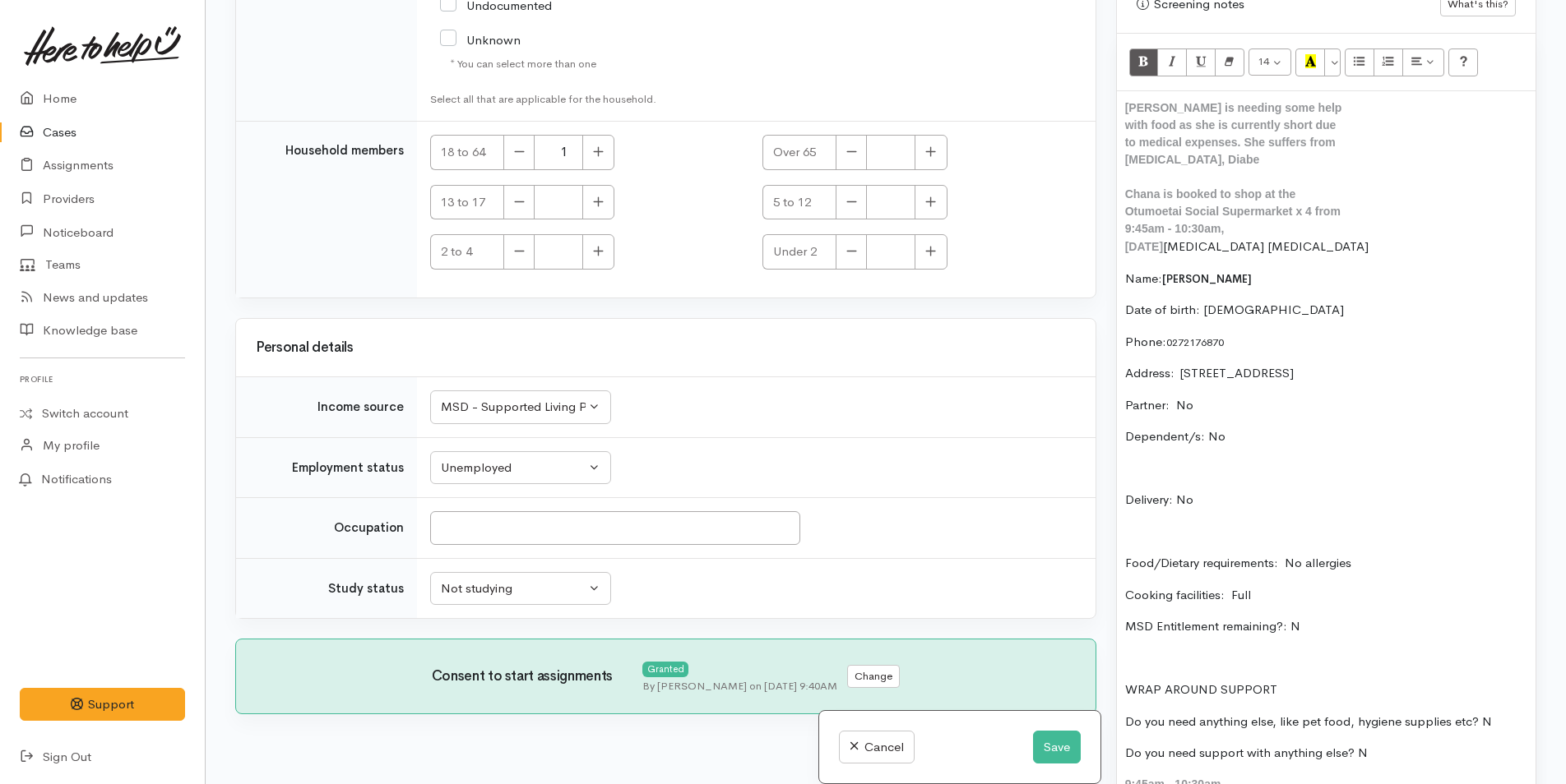
scroll to position [1125, 0]
click at [1195, 143] on div "Chana is needing some help with food as she is currently short due to medical e…" at bounding box center [1235, 125] width 221 height 86
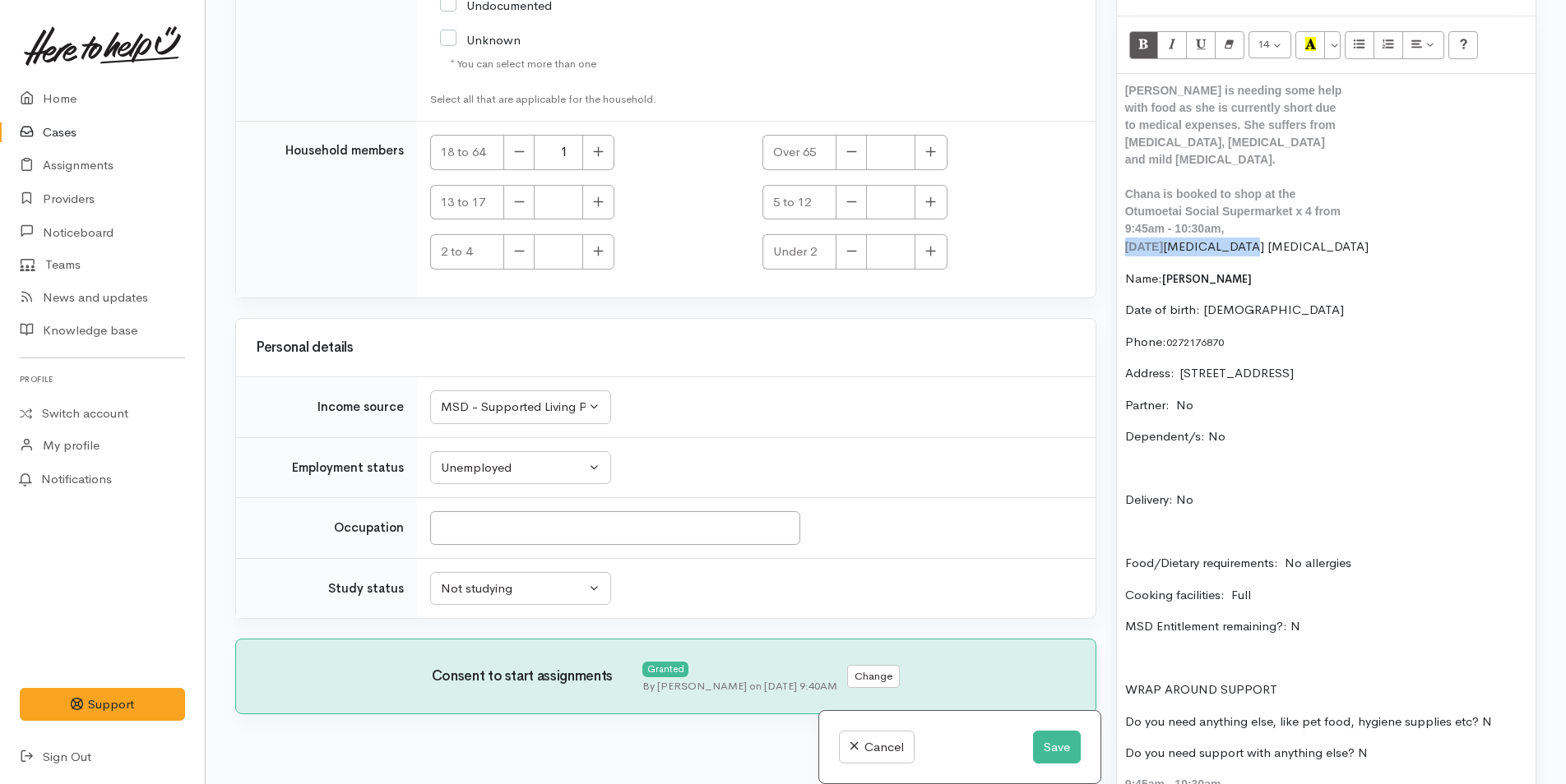
drag, startPoint x: 1356, startPoint y: 231, endPoint x: 1118, endPoint y: 224, distance: 238.1
click at [1118, 224] on div "Chana is needing some help with food as she is currently short due to medical e…" at bounding box center [1326, 446] width 418 height 745
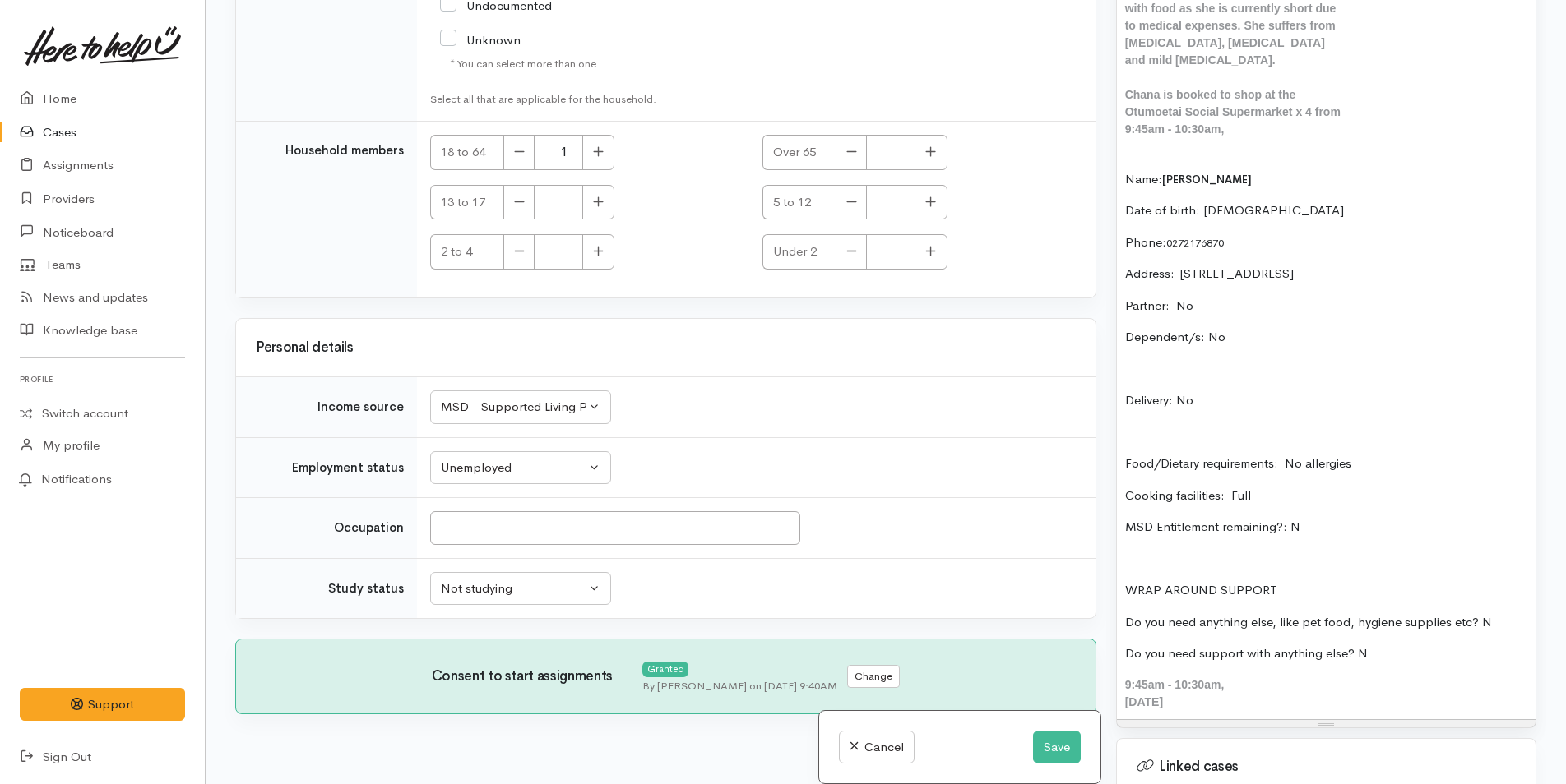
scroll to position [1371, 0]
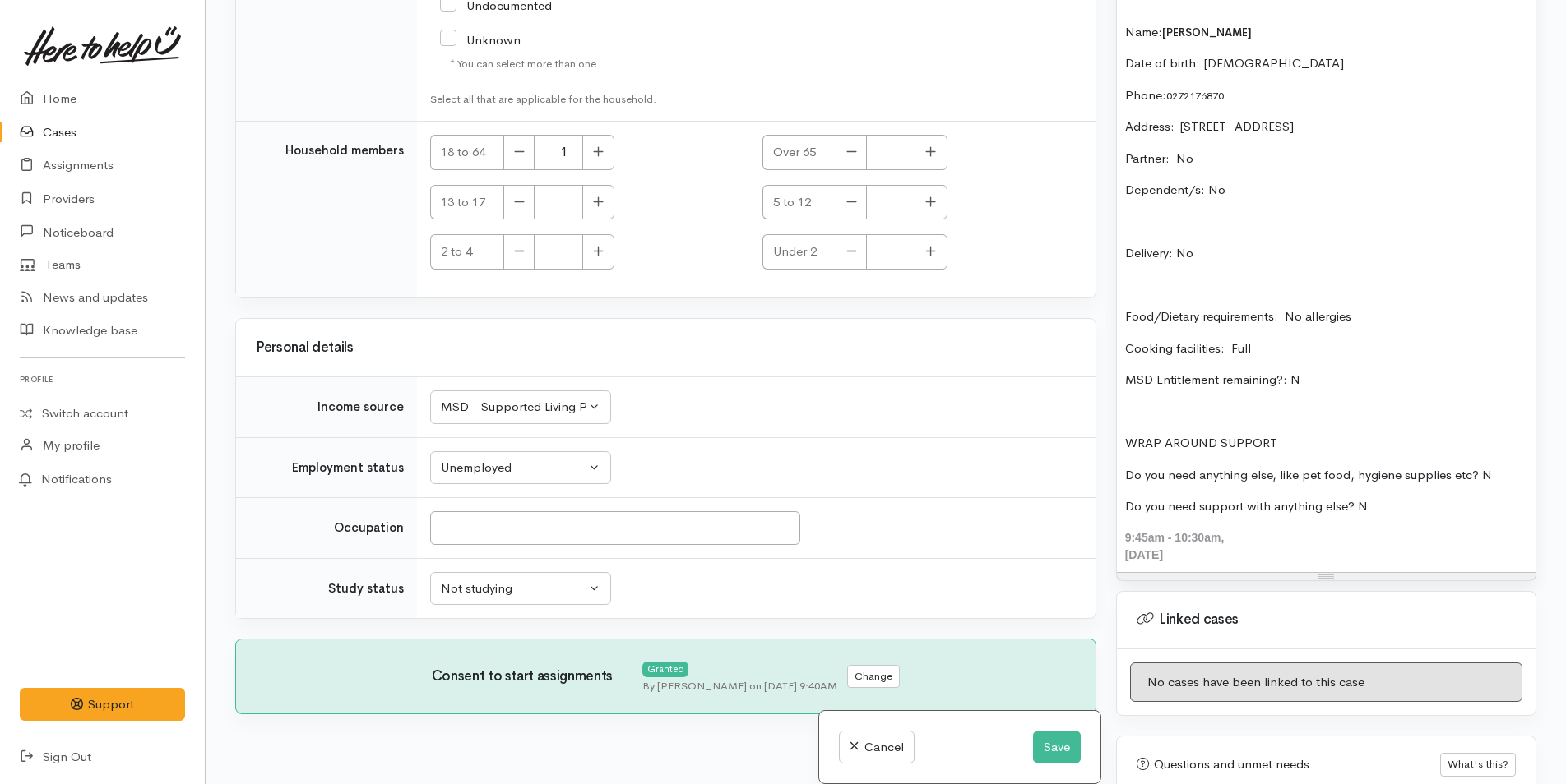
drag, startPoint x: 1270, startPoint y: 537, endPoint x: 1098, endPoint y: 520, distance: 172.8
click at [1097, 520] on div "Related cases There are other cases potentially from the same person, address o…" at bounding box center [885, 392] width 1320 height 784
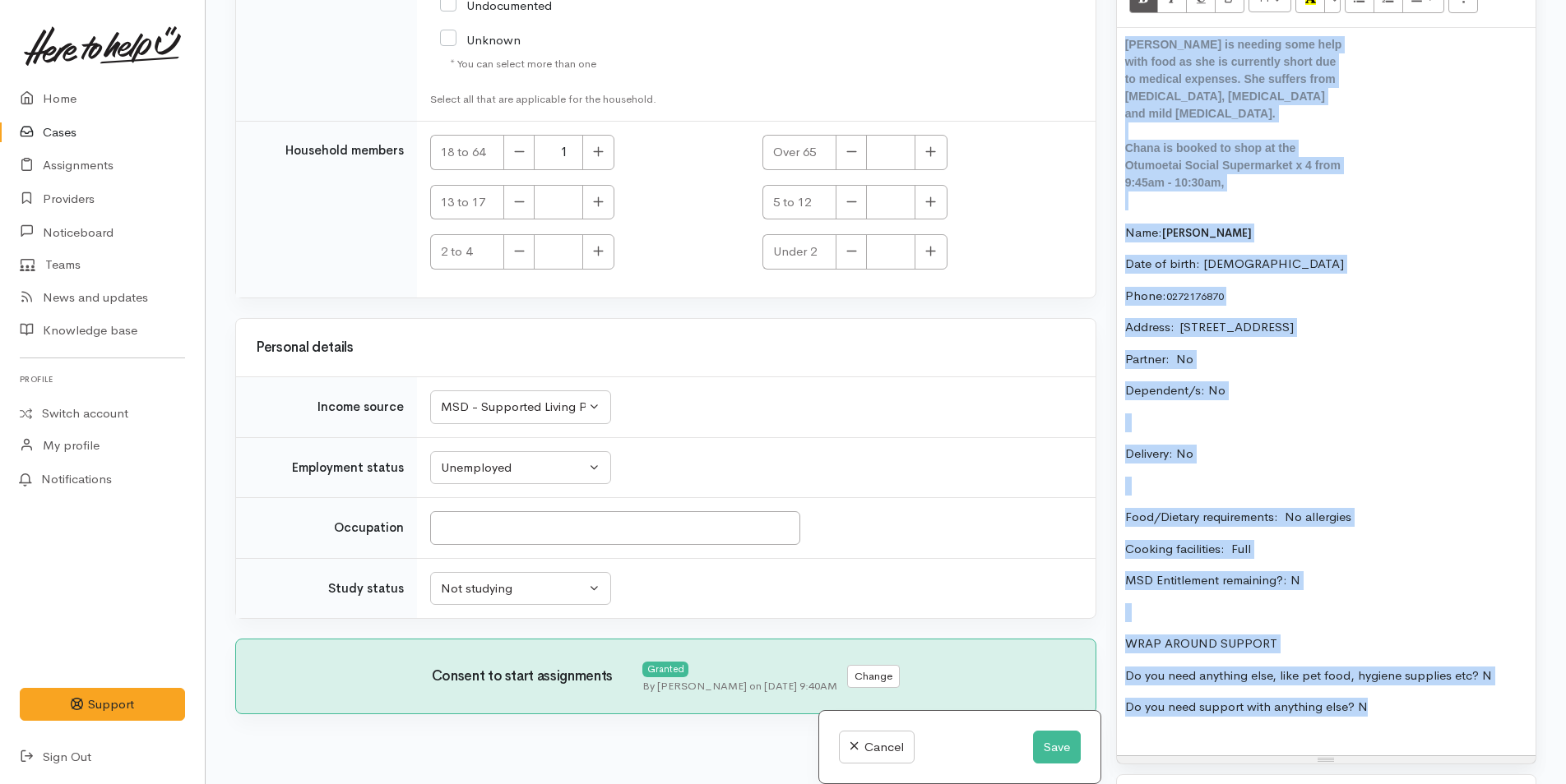
scroll to position [1132, 0]
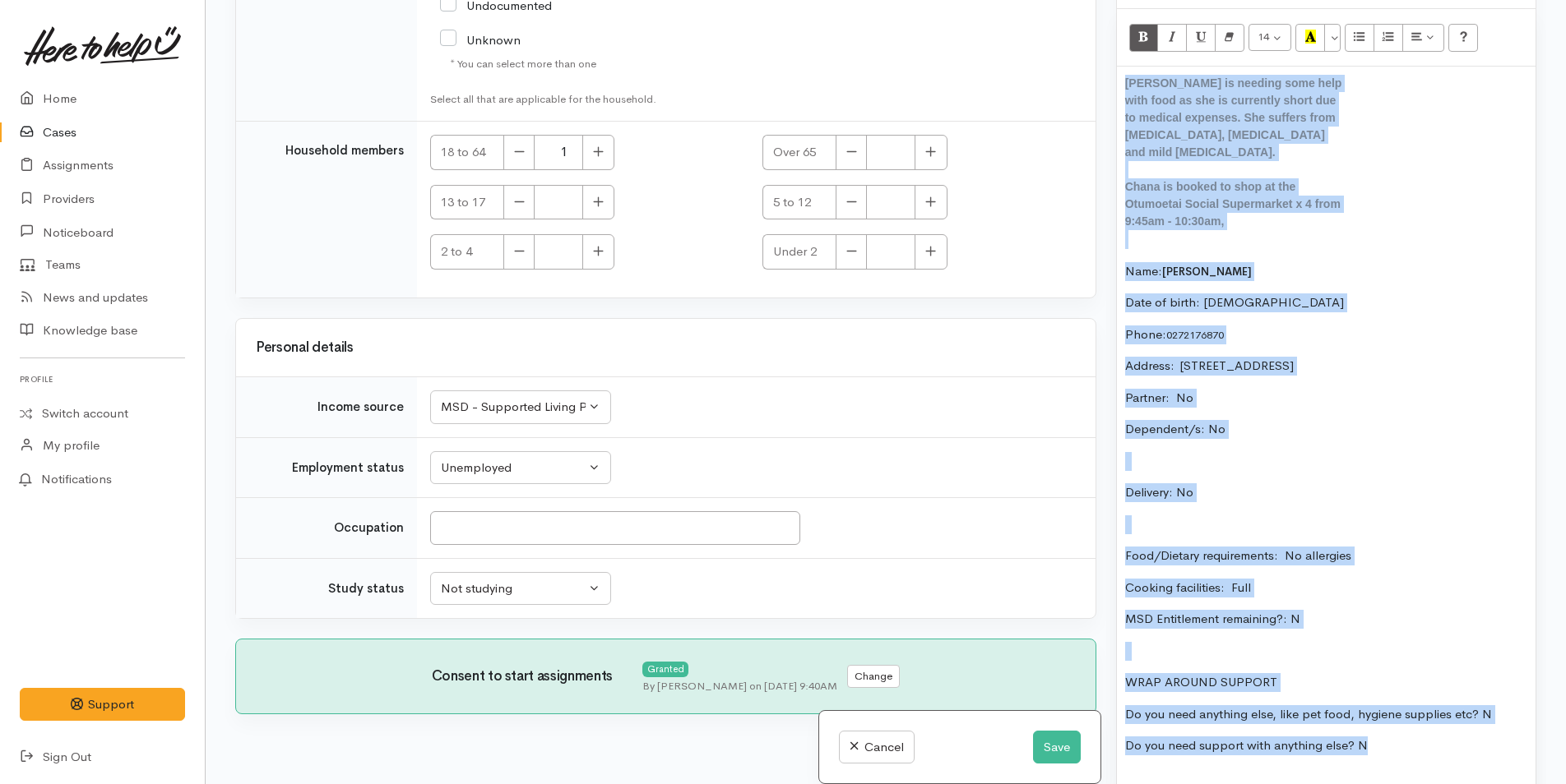
drag, startPoint x: 1381, startPoint y: 493, endPoint x: 1110, endPoint y: 77, distance: 496.5
click at [1110, 77] on div "Warnings Add No warnings have been raised against this case Add Warning Title ●…" at bounding box center [1325, 392] width 440 height 784
click at [1230, 39] on icon "Remove Font Style (CTRL+\\)" at bounding box center [1228, 36] width 10 height 14
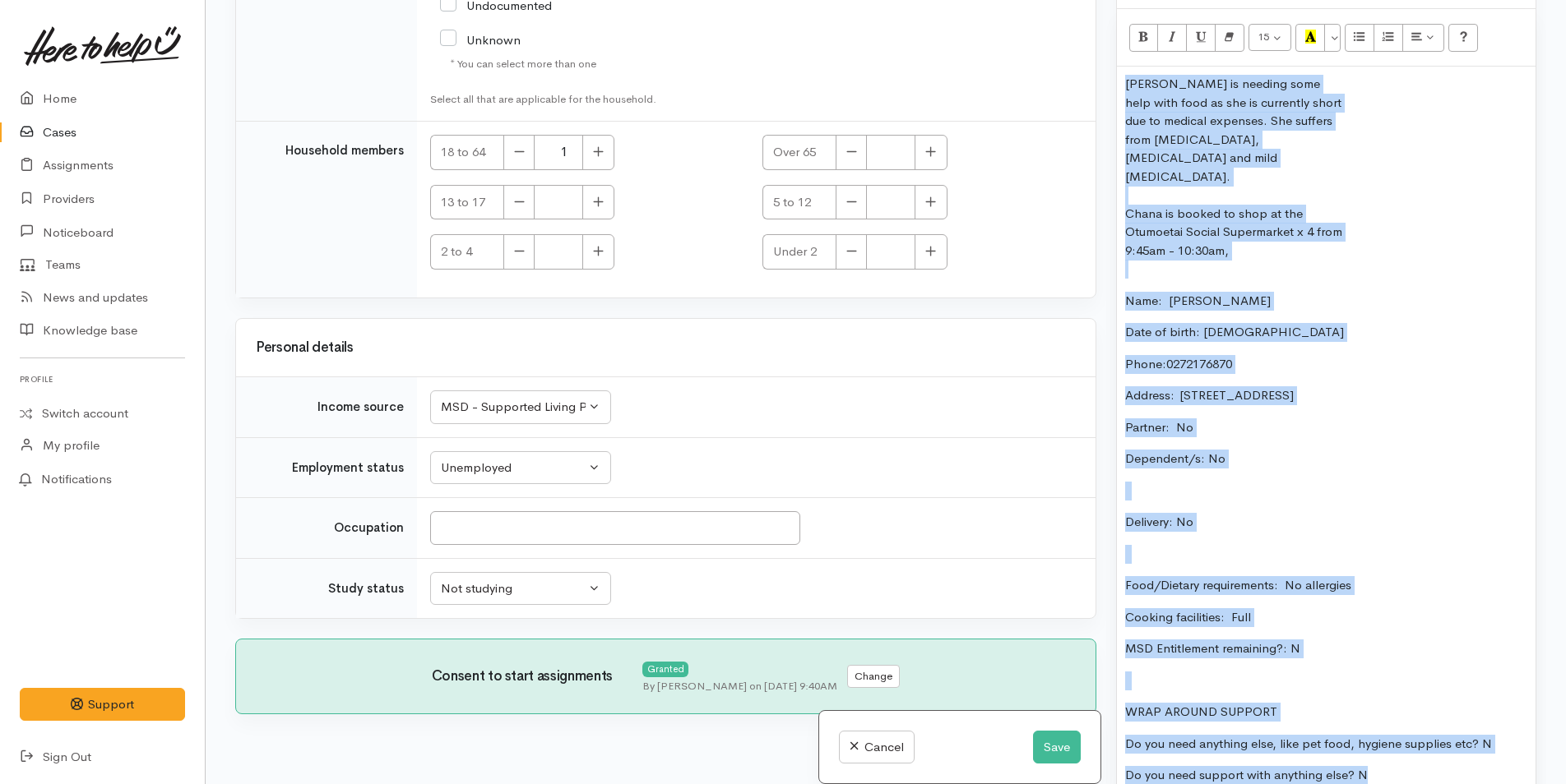
click at [1406, 188] on div "Chana is needing some help with food as she is currently short due to medical e…" at bounding box center [1326, 444] width 418 height 757
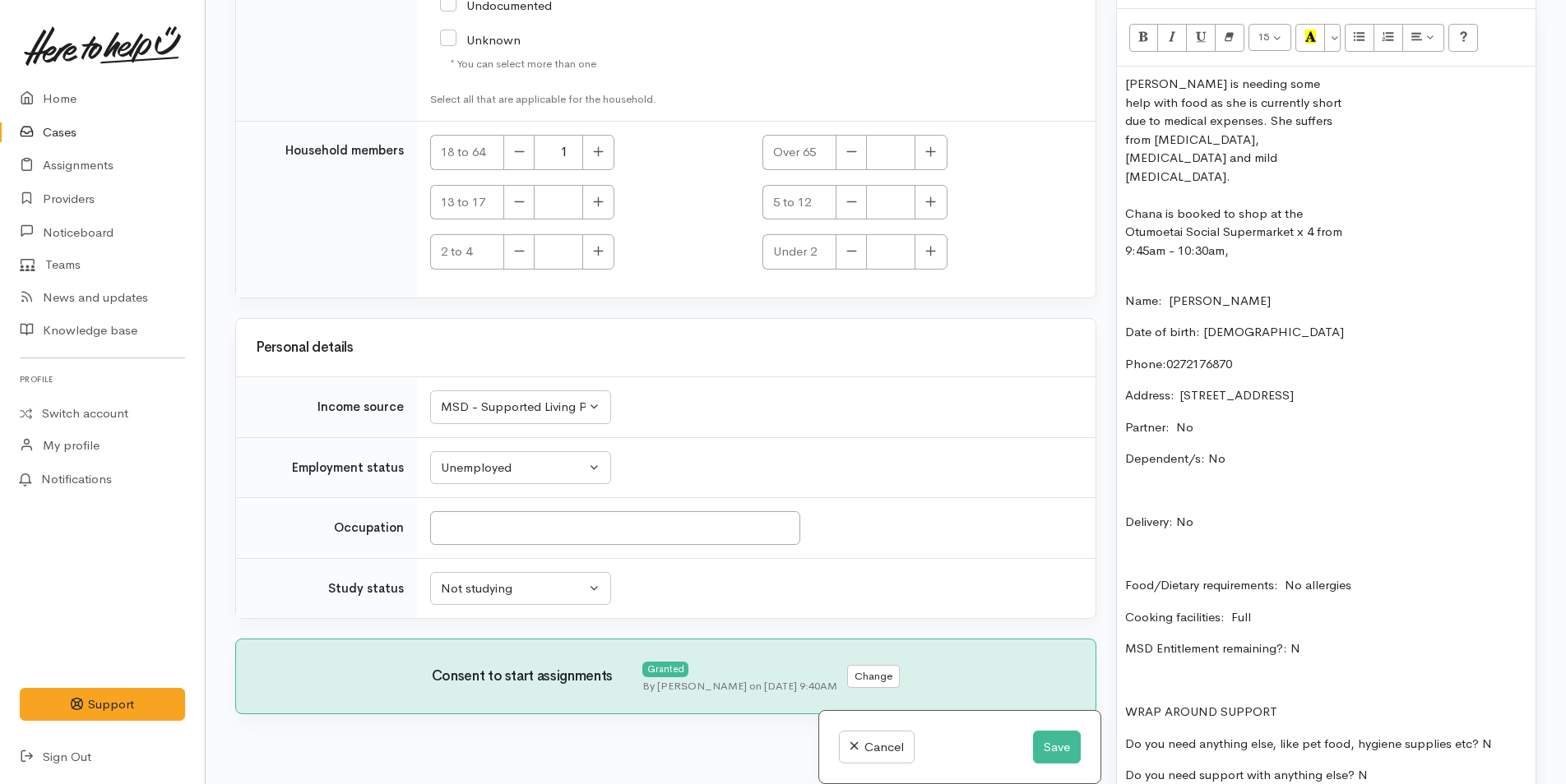
click at [1195, 482] on p at bounding box center [1326, 491] width 402 height 19
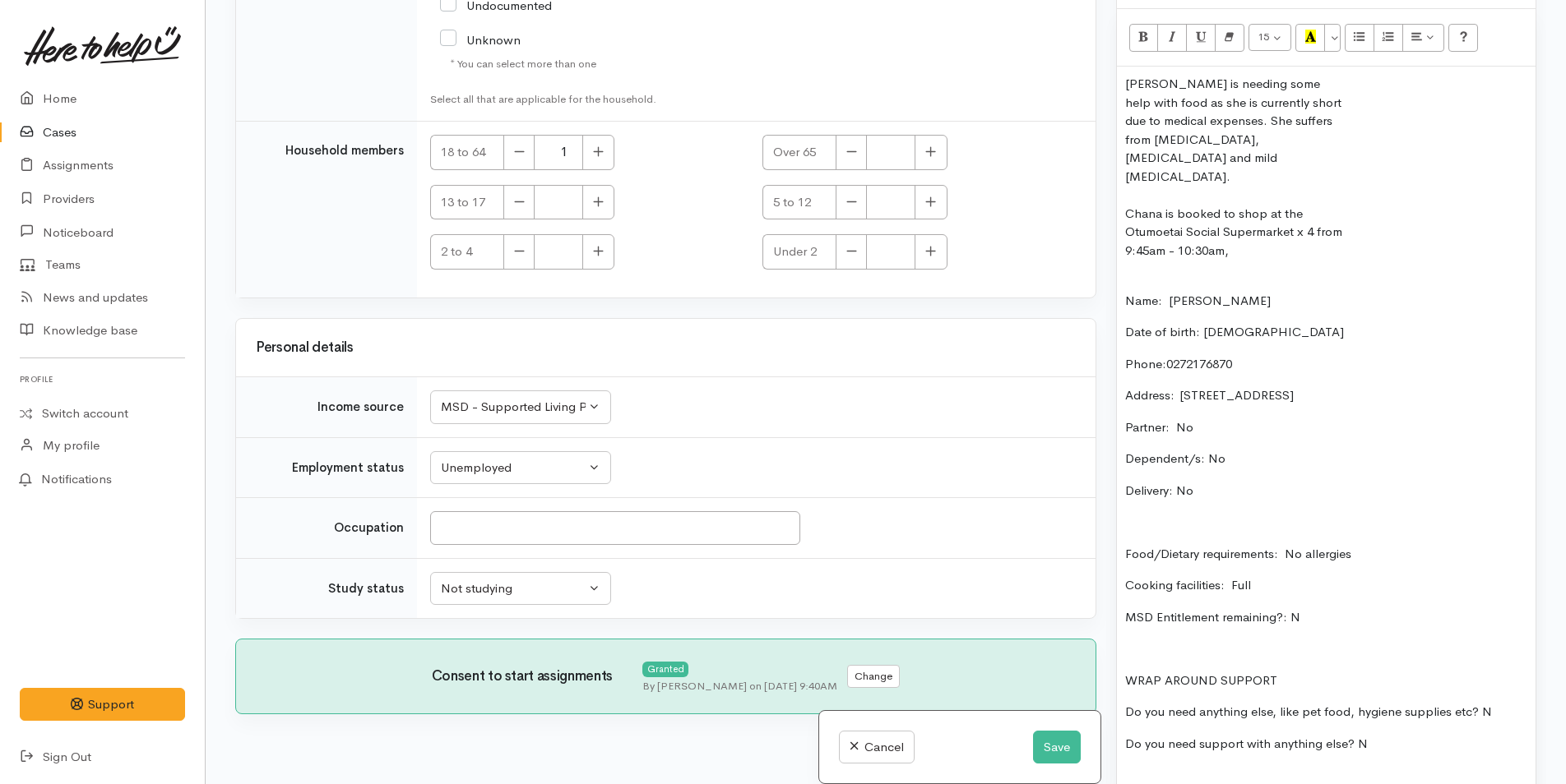
click at [1187, 513] on p at bounding box center [1326, 523] width 402 height 19
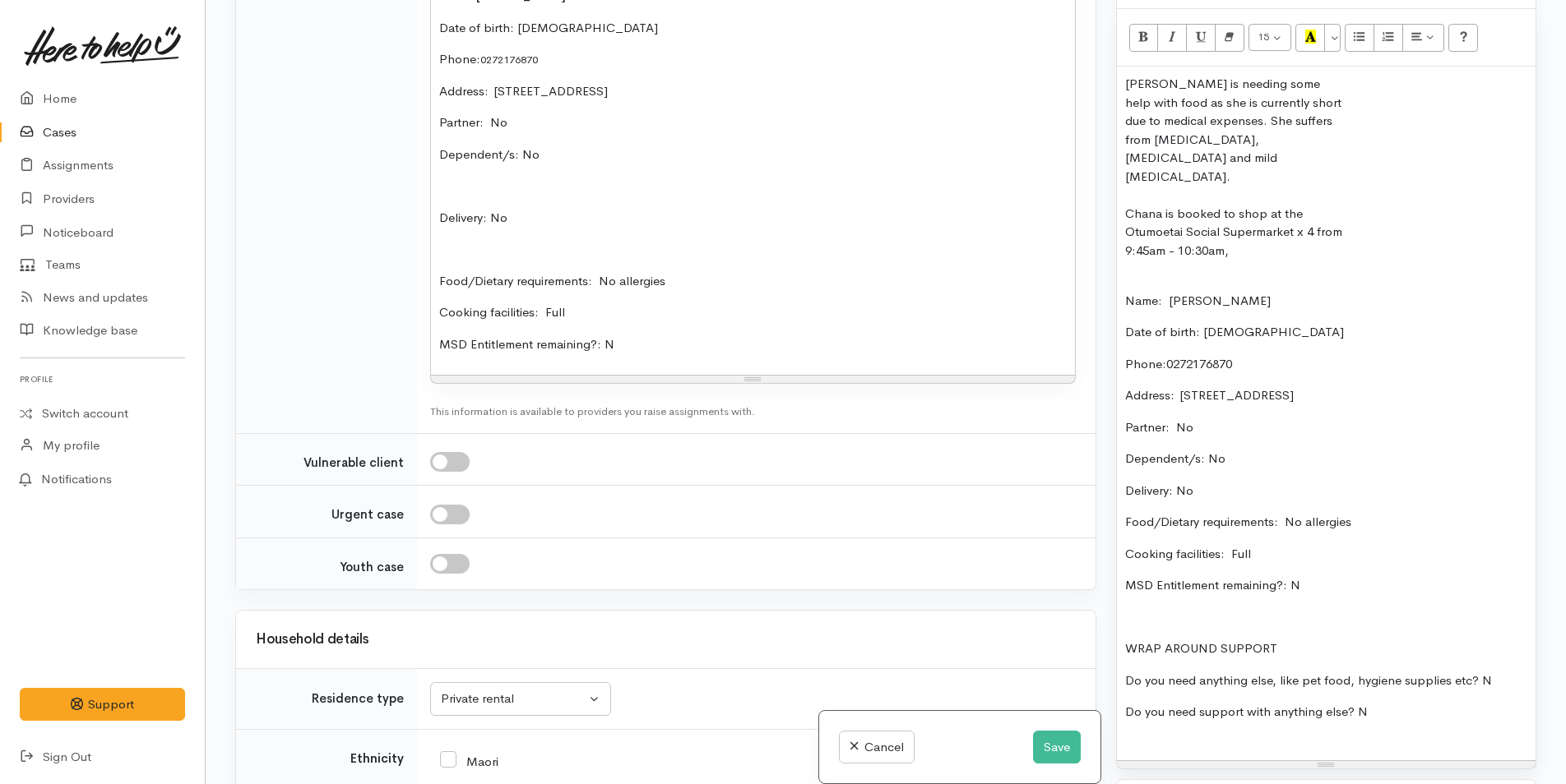
scroll to position [1966, 0]
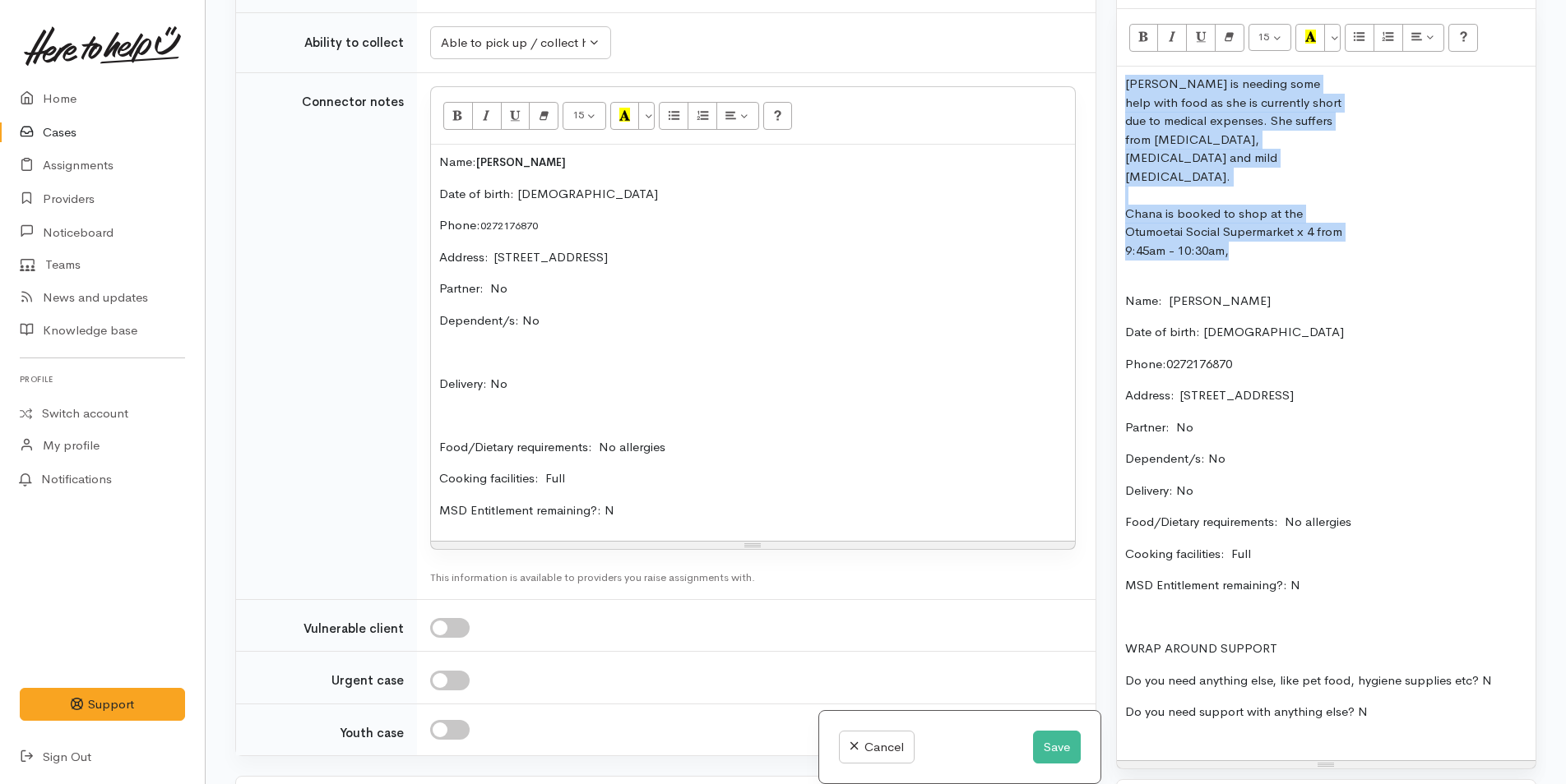
drag, startPoint x: 1263, startPoint y: 215, endPoint x: 1121, endPoint y: 79, distance: 196.6
click at [1121, 79] on div "Chana is needing some help with food as she is currently short due to medical e…" at bounding box center [1326, 413] width 418 height 693
copy div "Chana is needing some help with food as she is currently short due to medical e…"
click at [1043, 735] on button "Save" at bounding box center [1056, 748] width 48 height 34
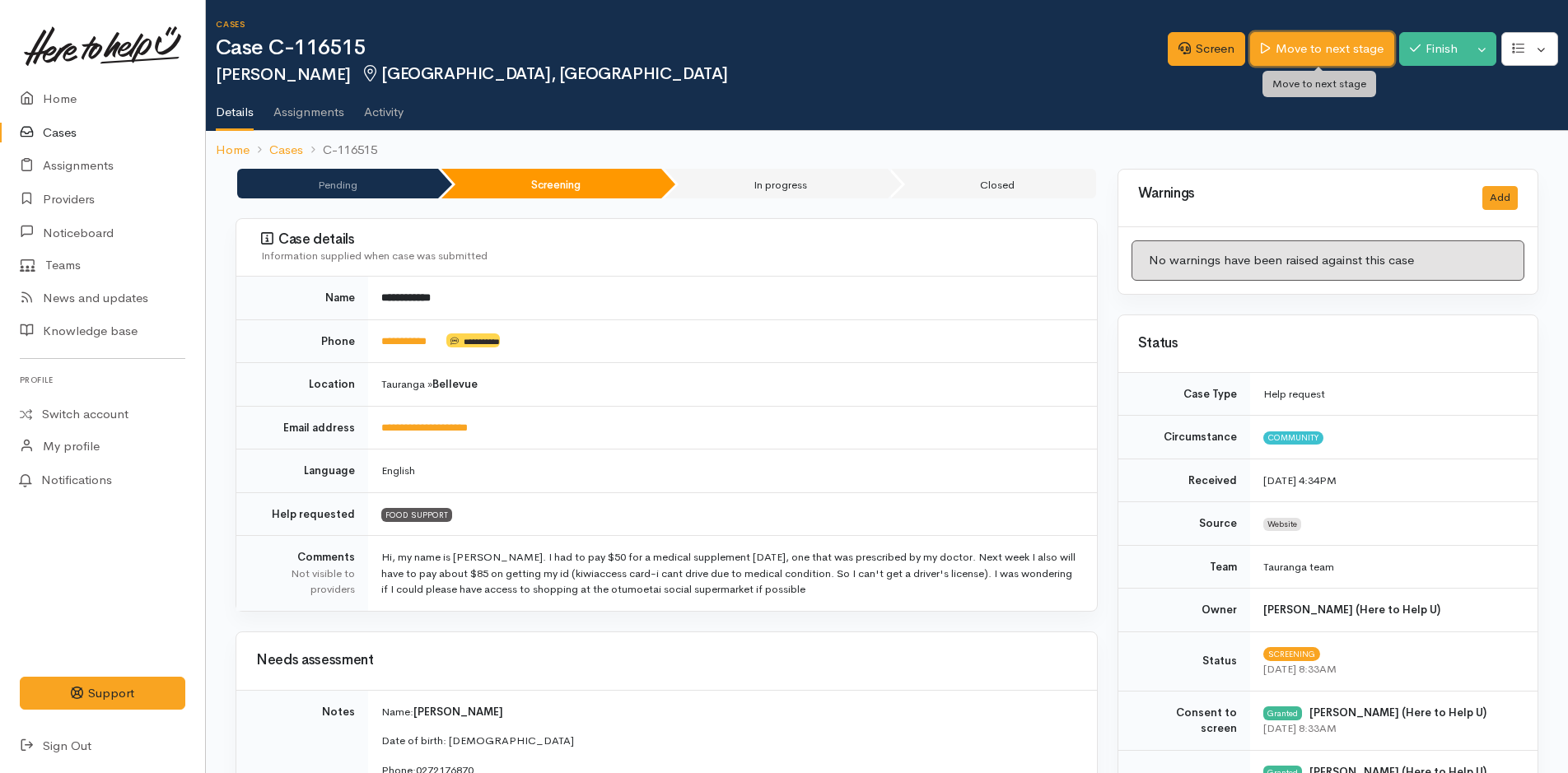
click at [1345, 50] on link "Move to next stage" at bounding box center [1321, 49] width 143 height 34
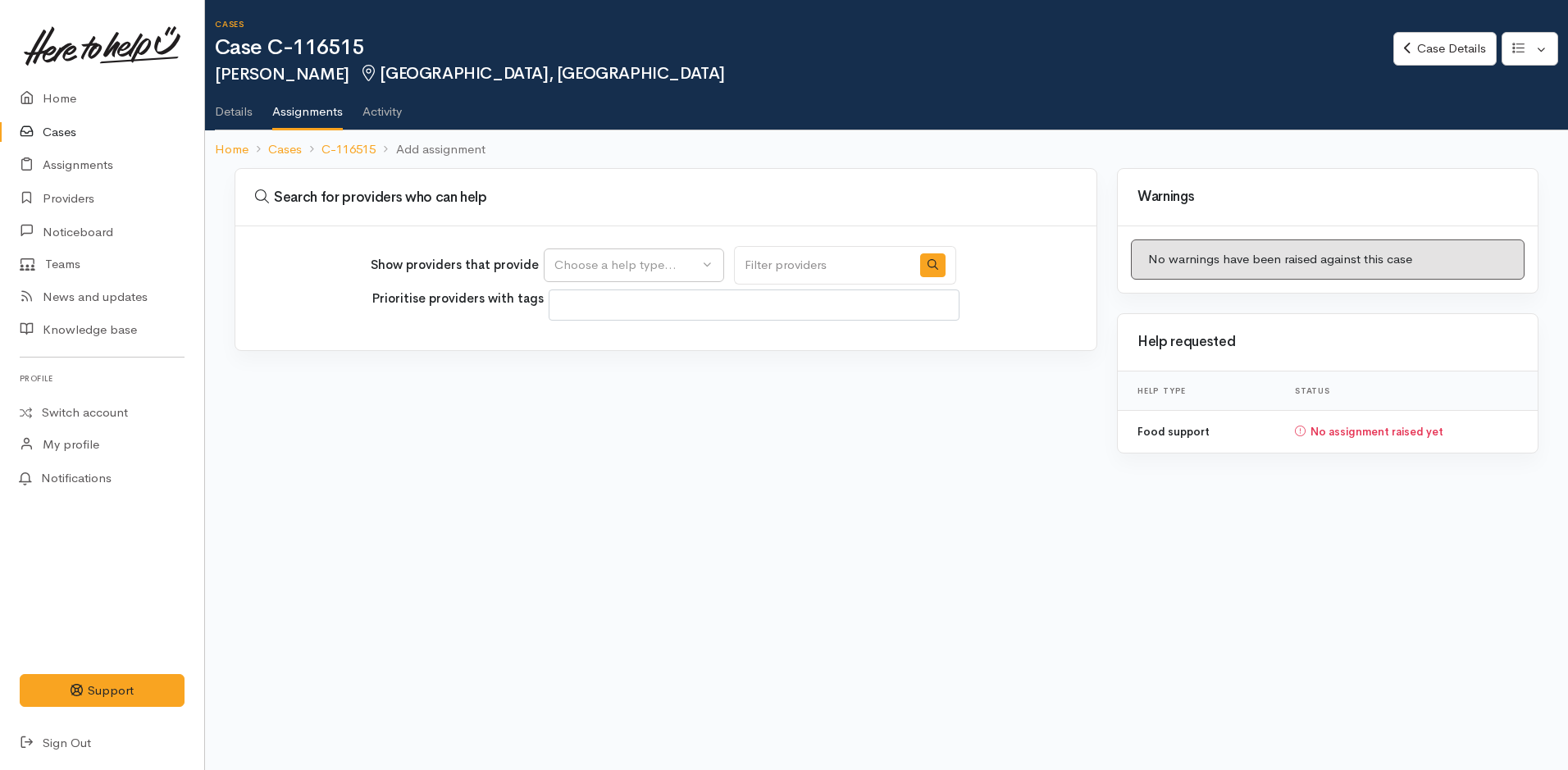
select select
click at [670, 262] on div "Choose a help type..." at bounding box center [626, 265] width 144 height 19
click at [641, 346] on span "Food support" at bounding box center [602, 344] width 76 height 19
select select "3"
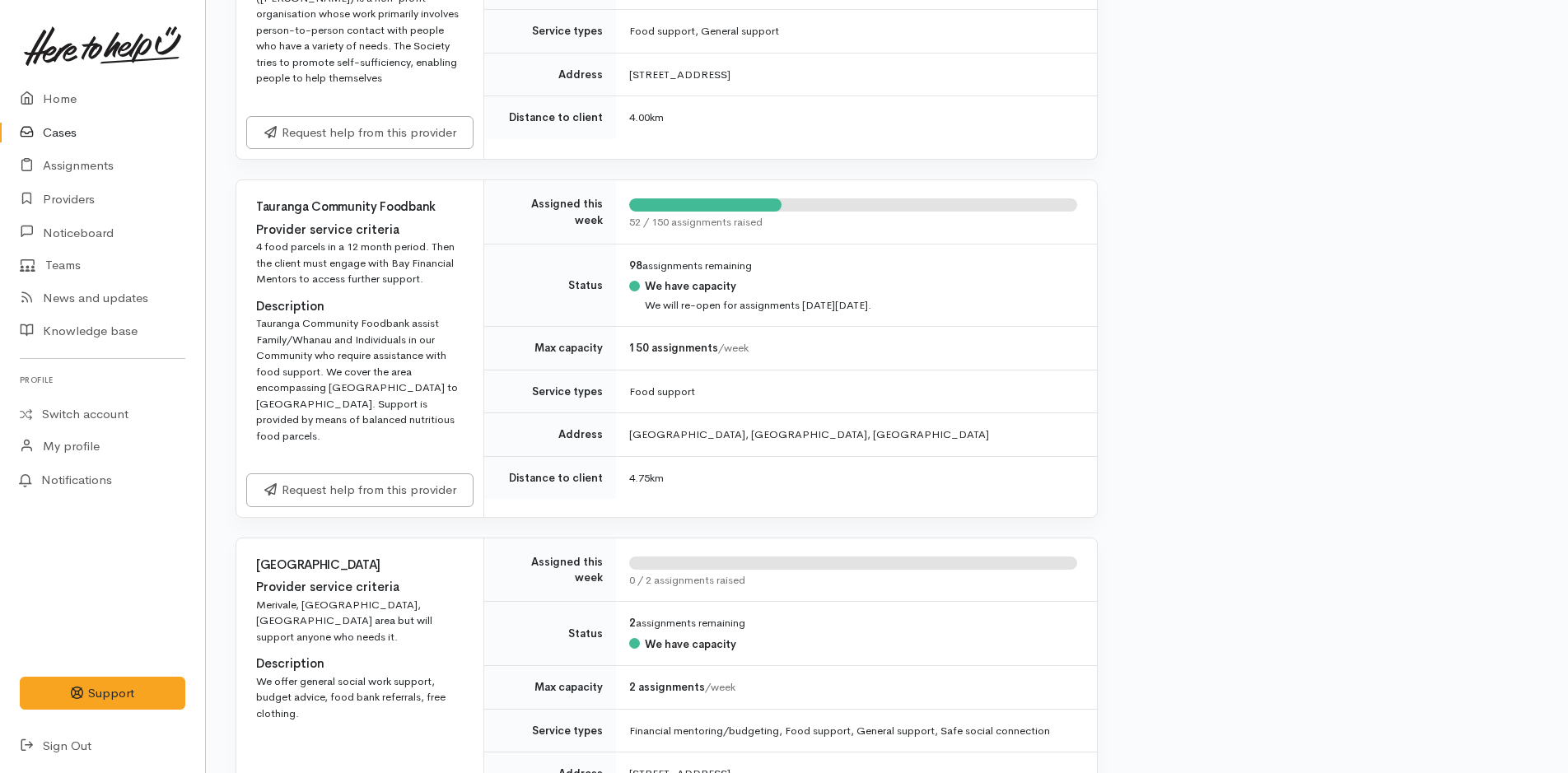
scroll to position [1893, 0]
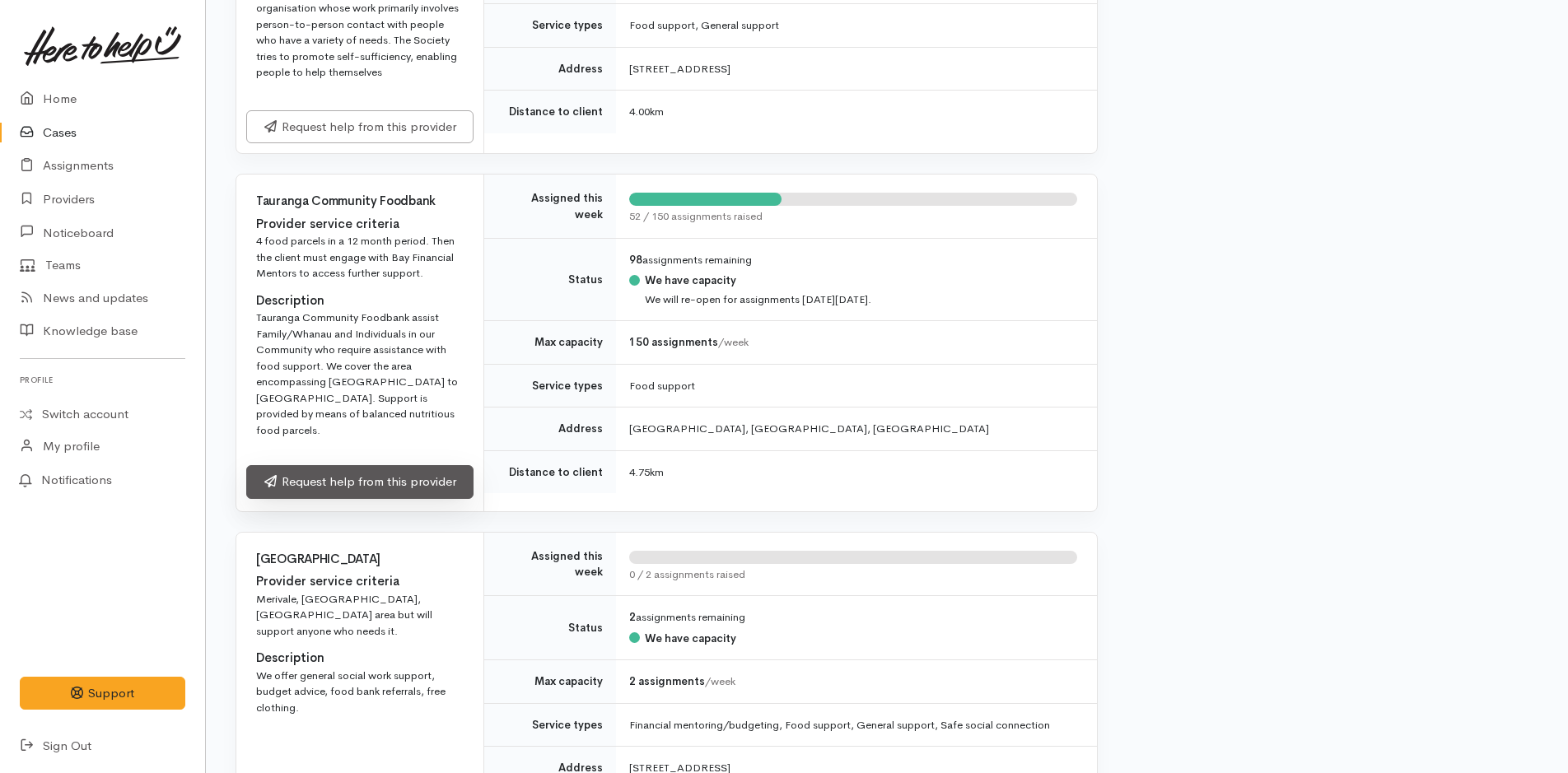
click at [433, 465] on link "Request help from this provider" at bounding box center [359, 482] width 227 height 34
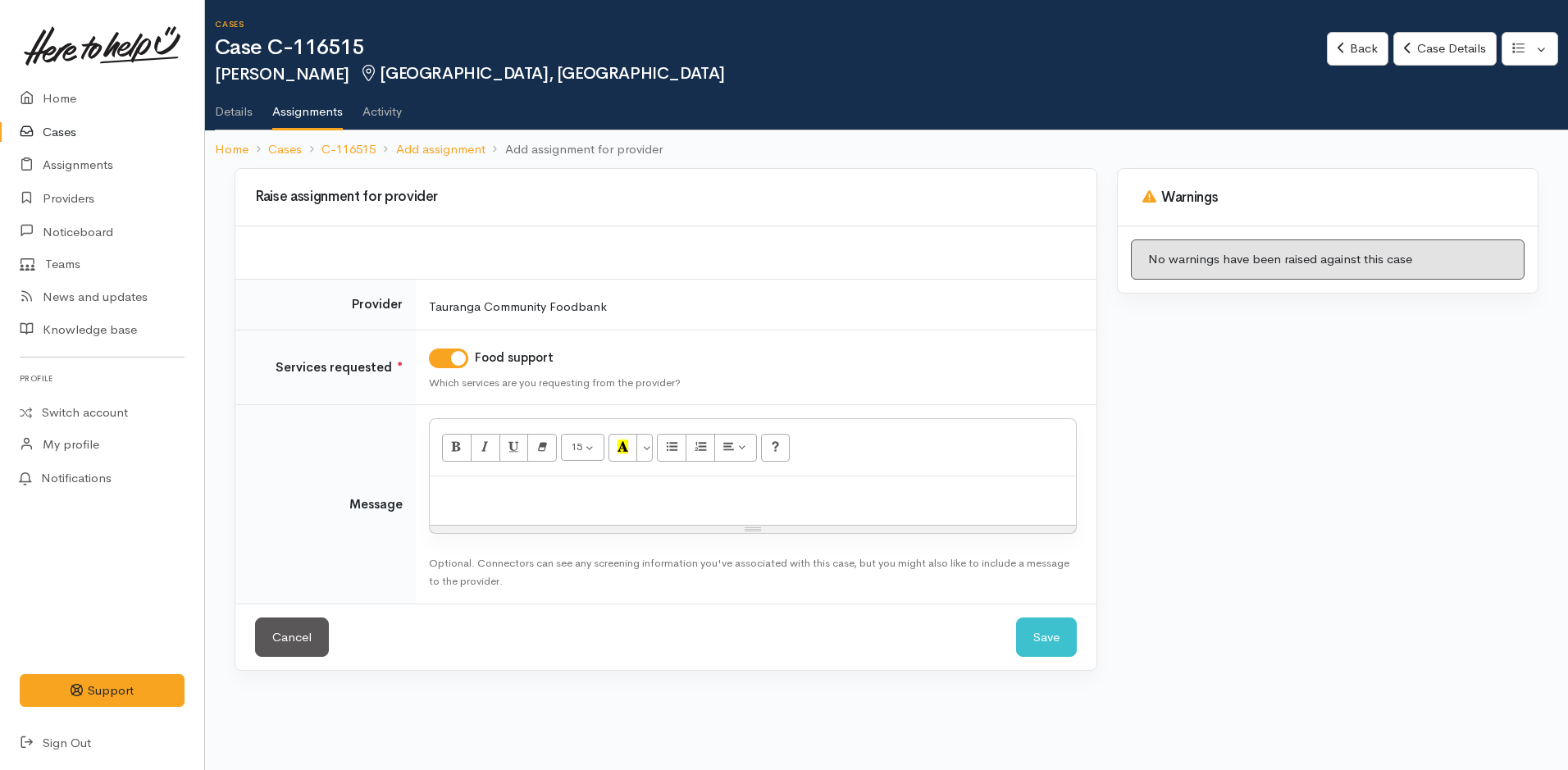
click at [505, 495] on p at bounding box center [752, 493] width 629 height 19
paste div
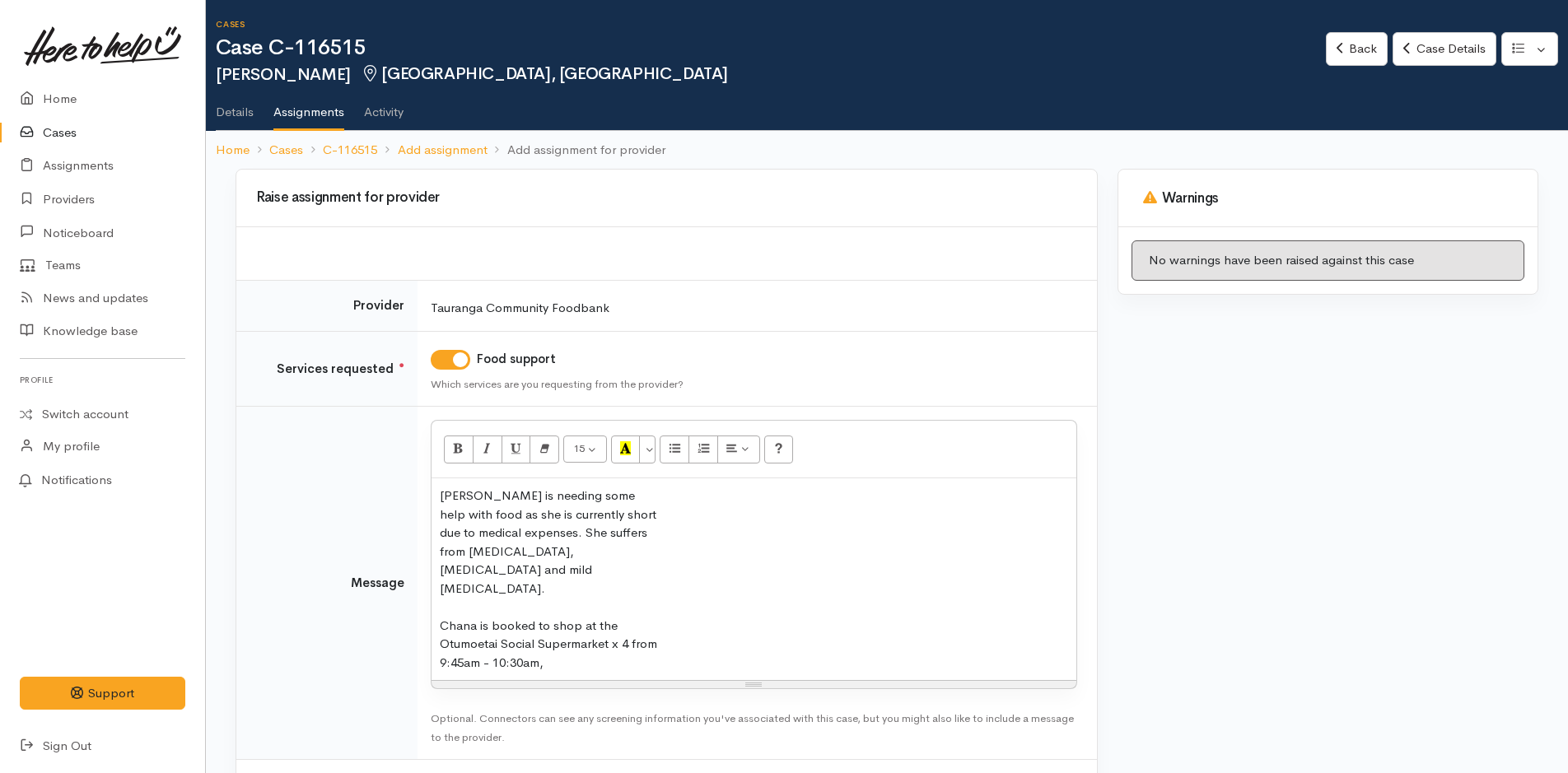
click at [439, 514] on div "[PERSON_NAME] is needing some help with food as she is currently short due to m…" at bounding box center [754, 580] width 645 height 202
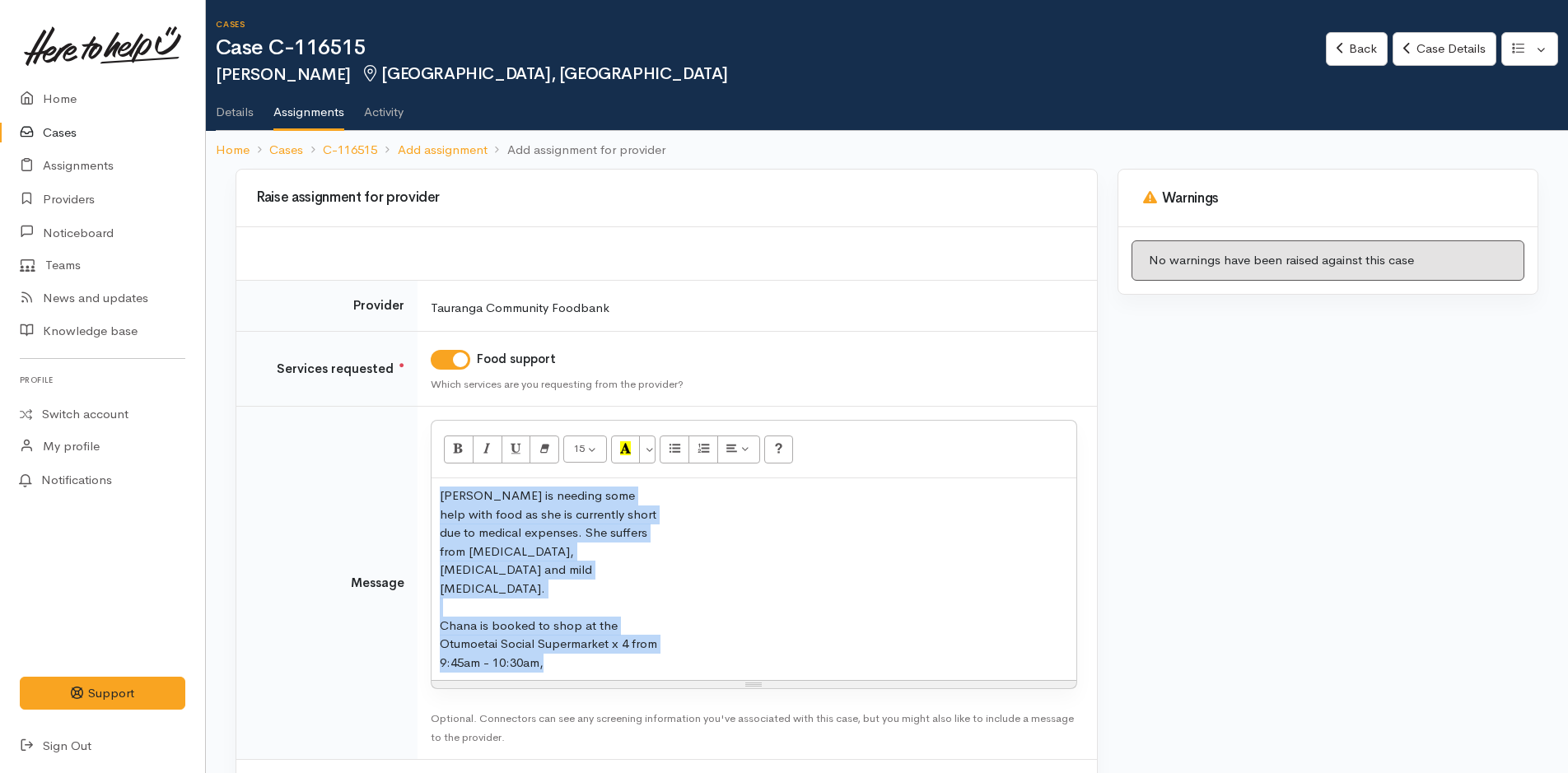
drag, startPoint x: 576, startPoint y: 626, endPoint x: 441, endPoint y: 483, distance: 196.7
click at [441, 483] on div "[PERSON_NAME] is needing some help with food as she is currently short due to m…" at bounding box center [754, 580] width 645 height 202
click at [551, 451] on button "Remove Font Style (CTRL+\\)" at bounding box center [544, 450] width 30 height 28
click at [500, 437] on button "Italic (CTRL+I)" at bounding box center [487, 450] width 30 height 28
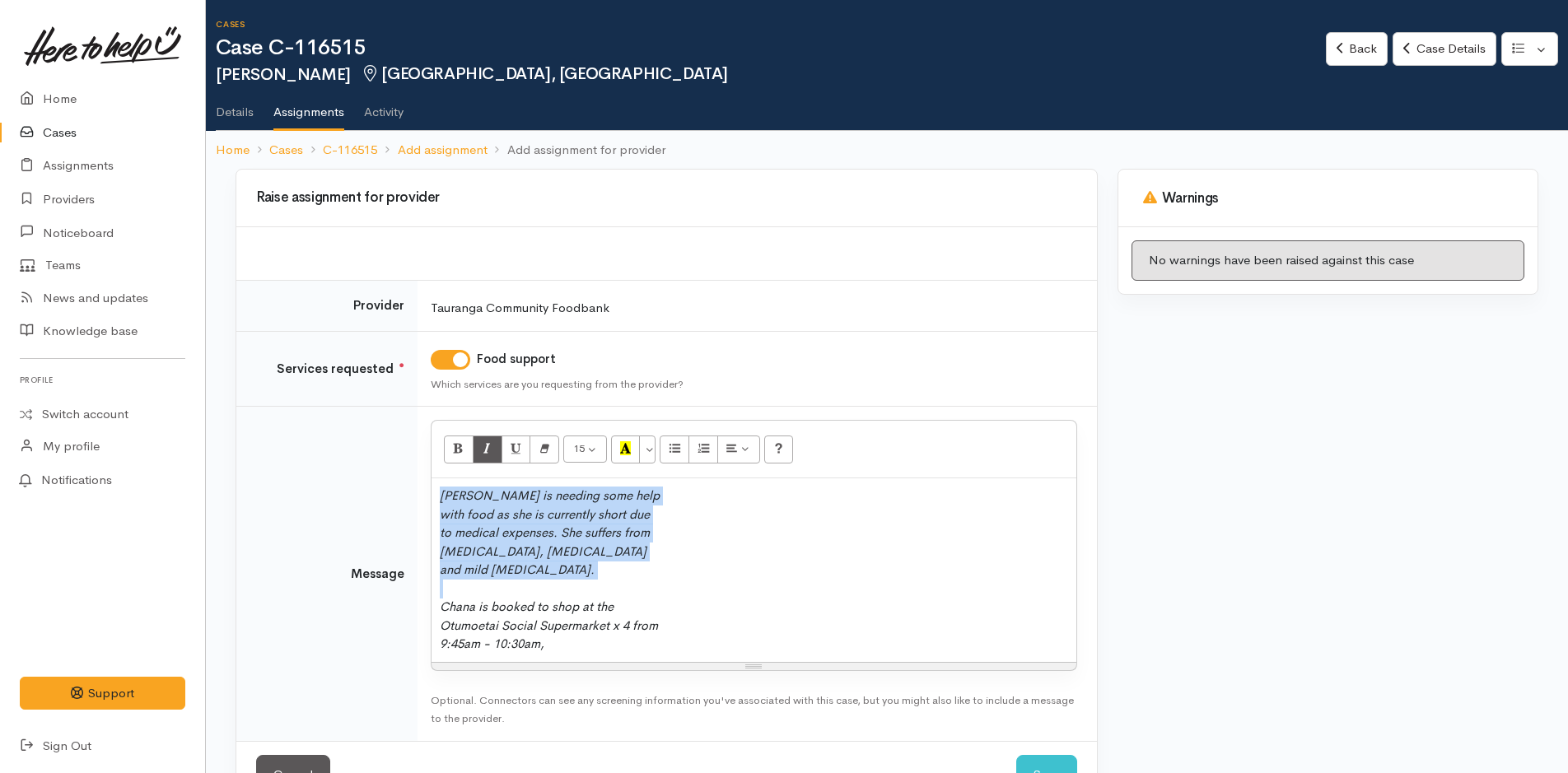
click at [707, 594] on div "[PERSON_NAME] is needing some help with food as she is currently short due to m…" at bounding box center [754, 570] width 645 height 183
drag, startPoint x: 526, startPoint y: 623, endPoint x: 404, endPoint y: 486, distance: 183.4
click at [404, 486] on tr "Message <div class="_l7xP5a53qeOj3AeLhLE mIH8Mv97SV9HhwjTXYZx" style="box-sizin…" at bounding box center [667, 574] width 860 height 335
click at [485, 451] on icon "Italic (CTRL+I)" at bounding box center [486, 448] width 10 height 14
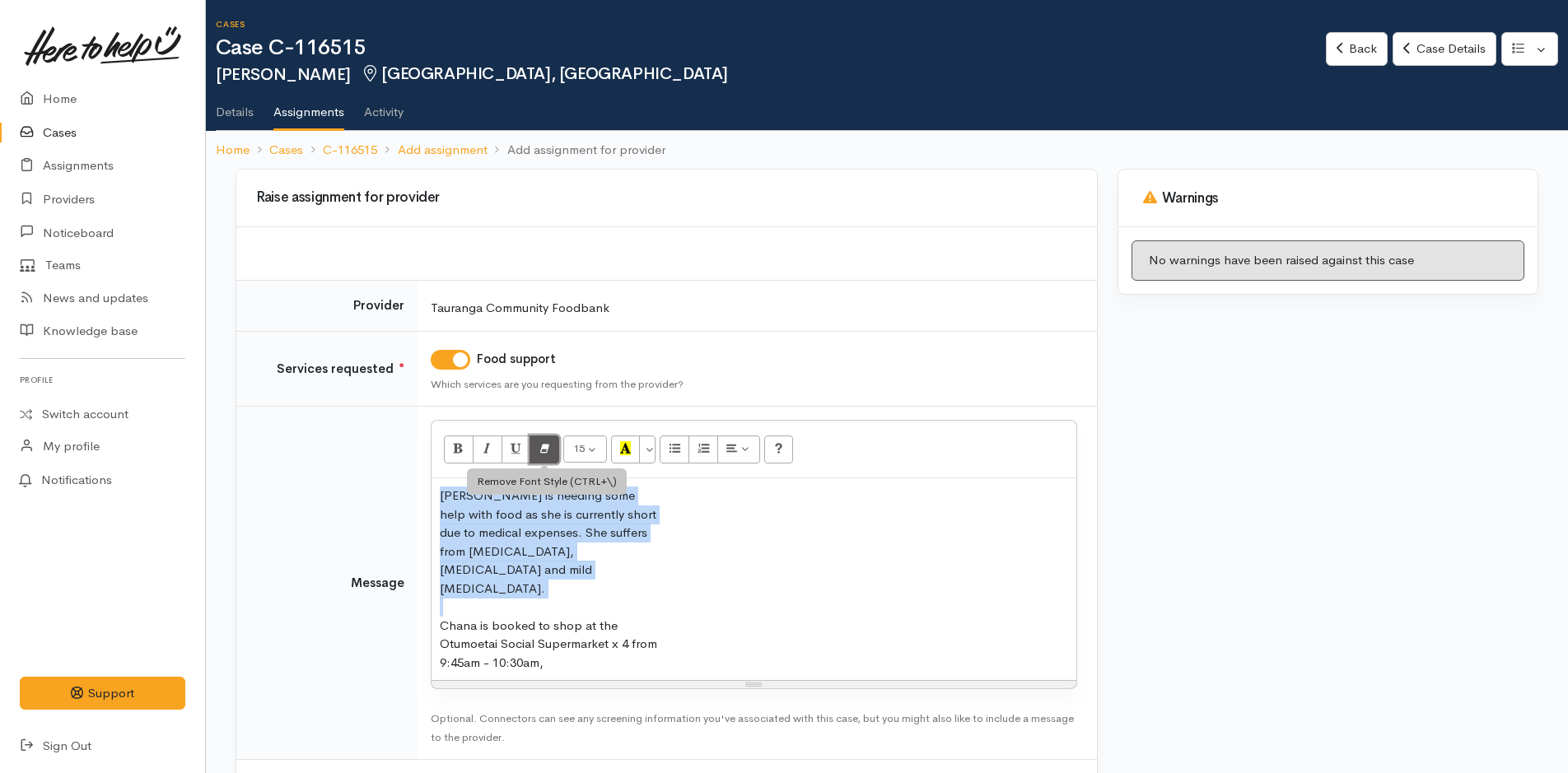
click at [548, 451] on icon "Remove Font Style (CTRL+\\)" at bounding box center [544, 448] width 10 height 14
click at [805, 535] on div "[PERSON_NAME] is needing some help with food as she is currently short due to m…" at bounding box center [754, 580] width 645 height 202
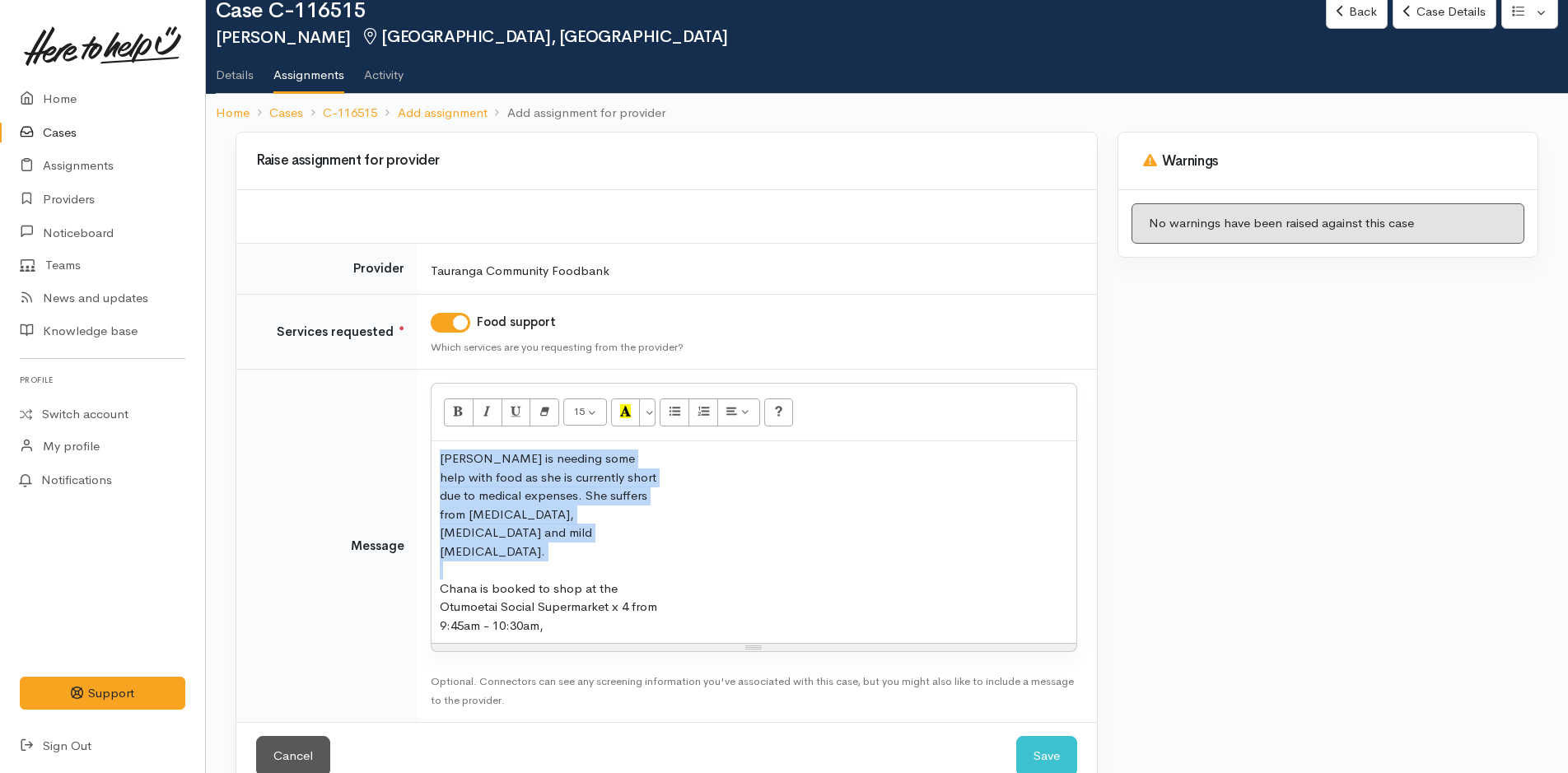
click at [686, 586] on div "[PERSON_NAME] is needing some help with food as she is currently short due to m…" at bounding box center [754, 542] width 645 height 202
click at [551, 594] on div "Chana is booked to shop at the Otumoetai Social Supermarket x 4 from 9:45am - 1…" at bounding box center [550, 608] width 222 height 56
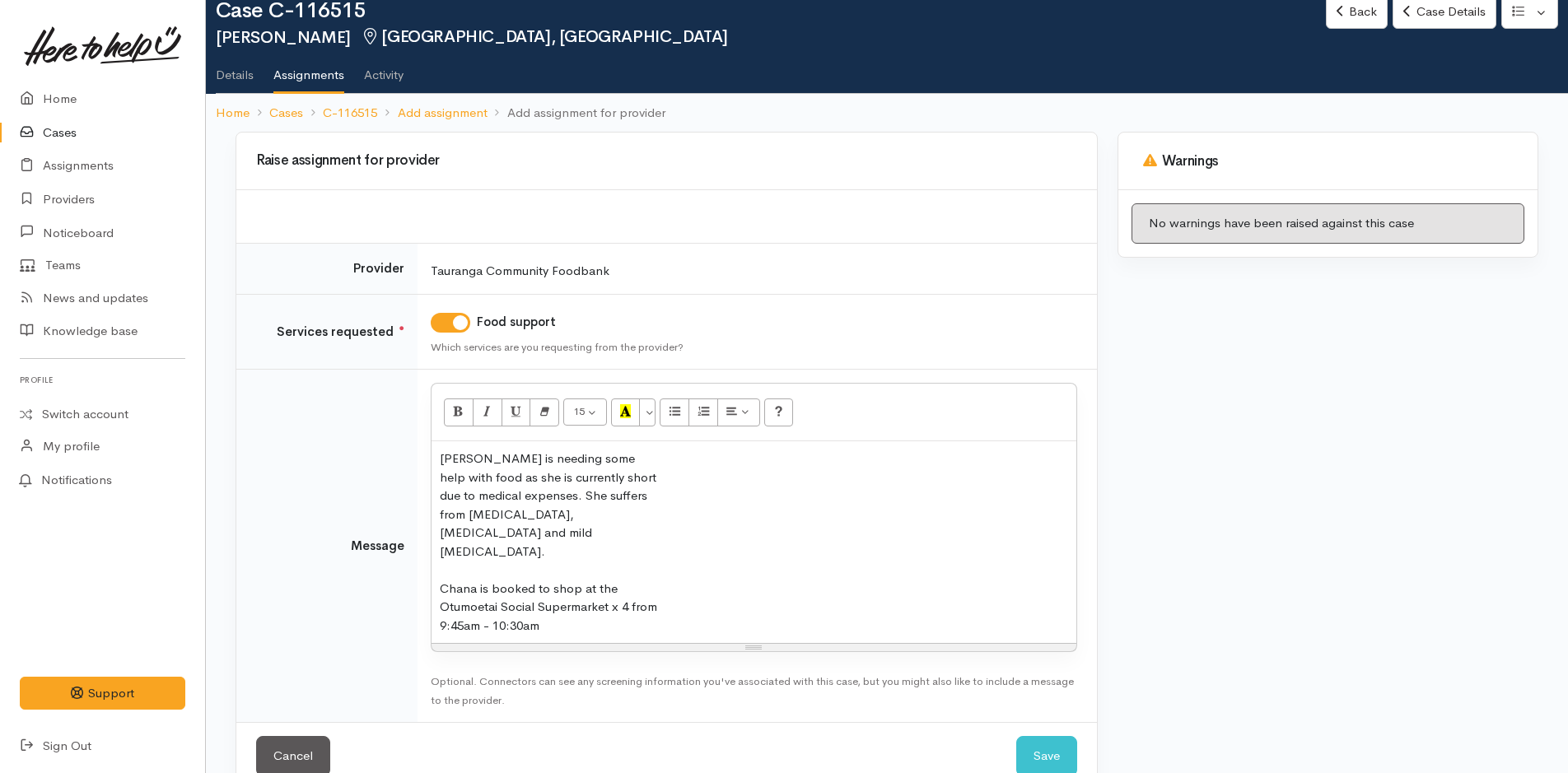
click at [636, 590] on div "Chana is booked to shop at the Otumoetai Social Supermarket x 4 from 9:45am - 1…" at bounding box center [550, 608] width 222 height 56
click at [439, 460] on div "[PERSON_NAME] is needing some help with food as she is currently short due to m…" at bounding box center [754, 542] width 645 height 202
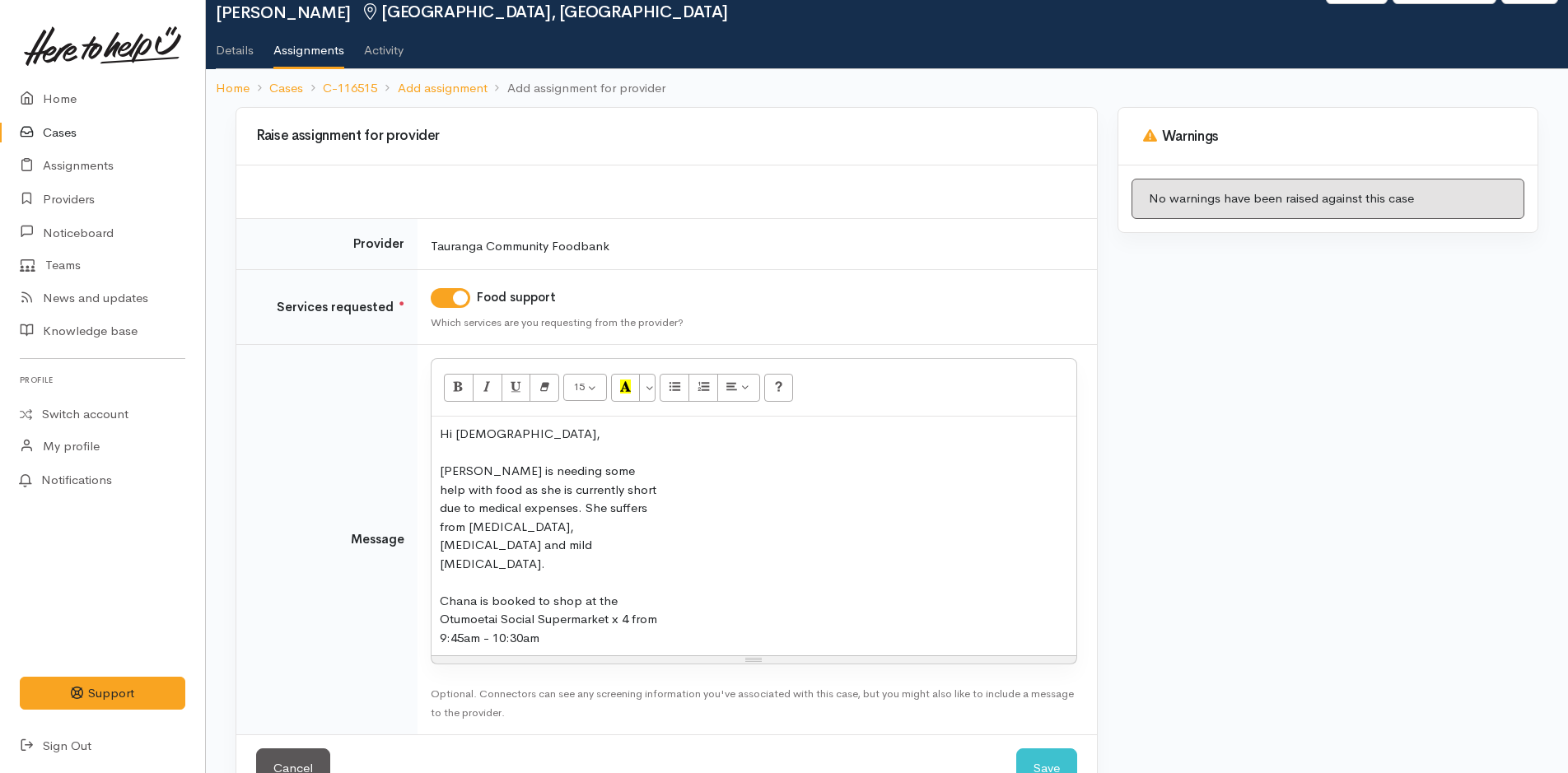
scroll to position [74, 0]
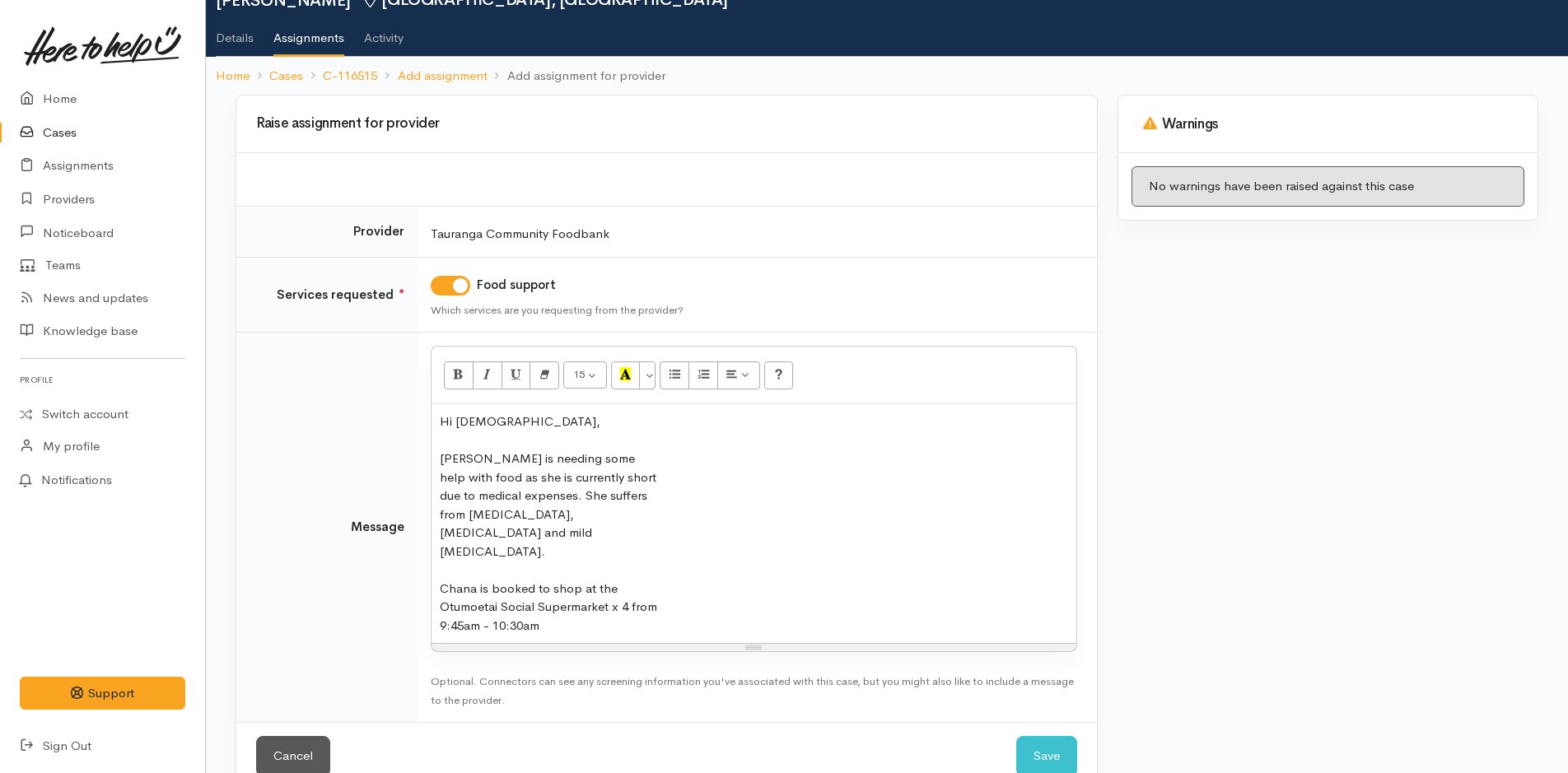
click at [626, 587] on div "Chana is booked to shop at the Otumoetai Social Supermarket x 4 from 9:45am - 1…" at bounding box center [550, 608] width 222 height 56
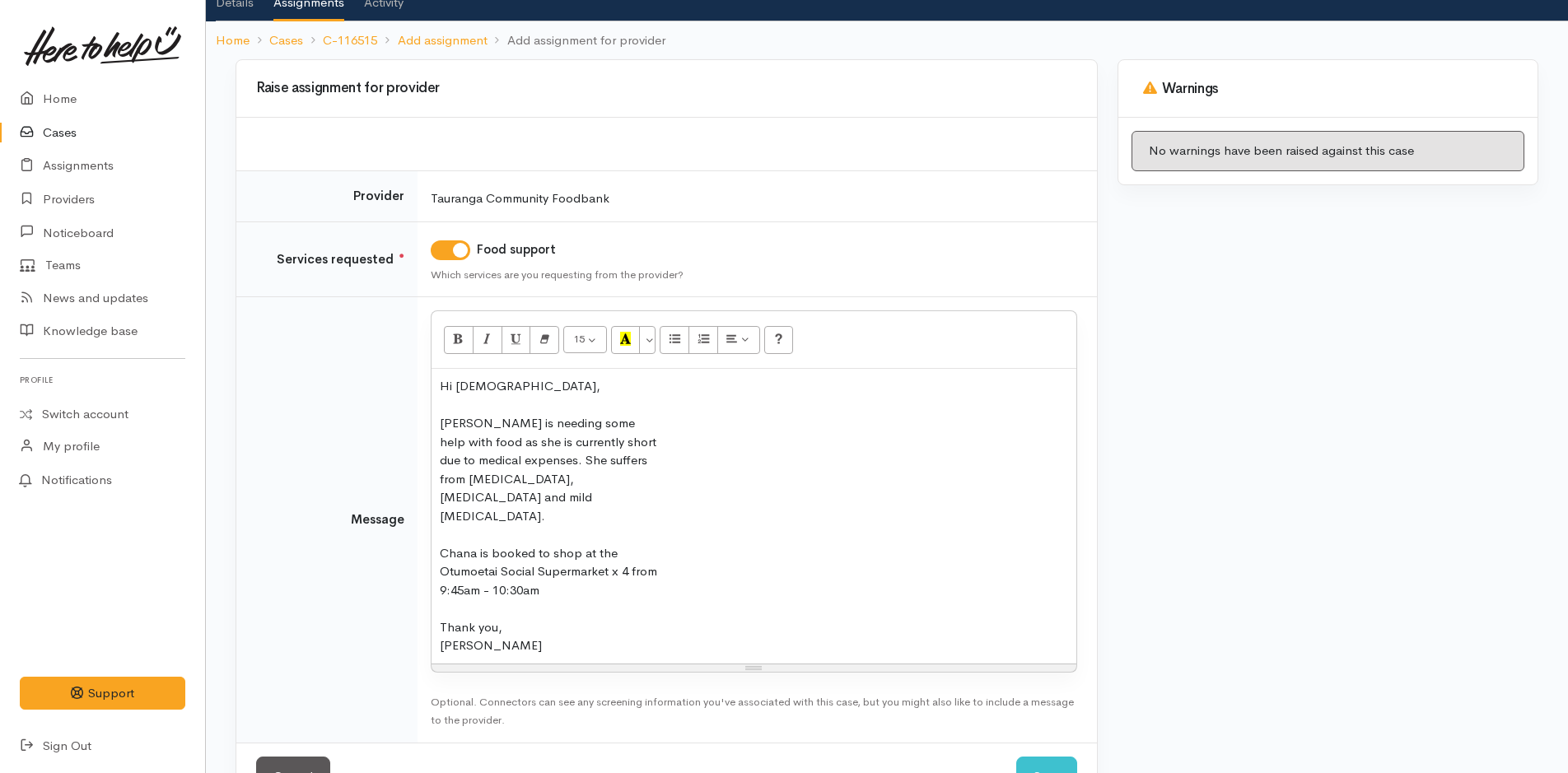
scroll to position [129, 0]
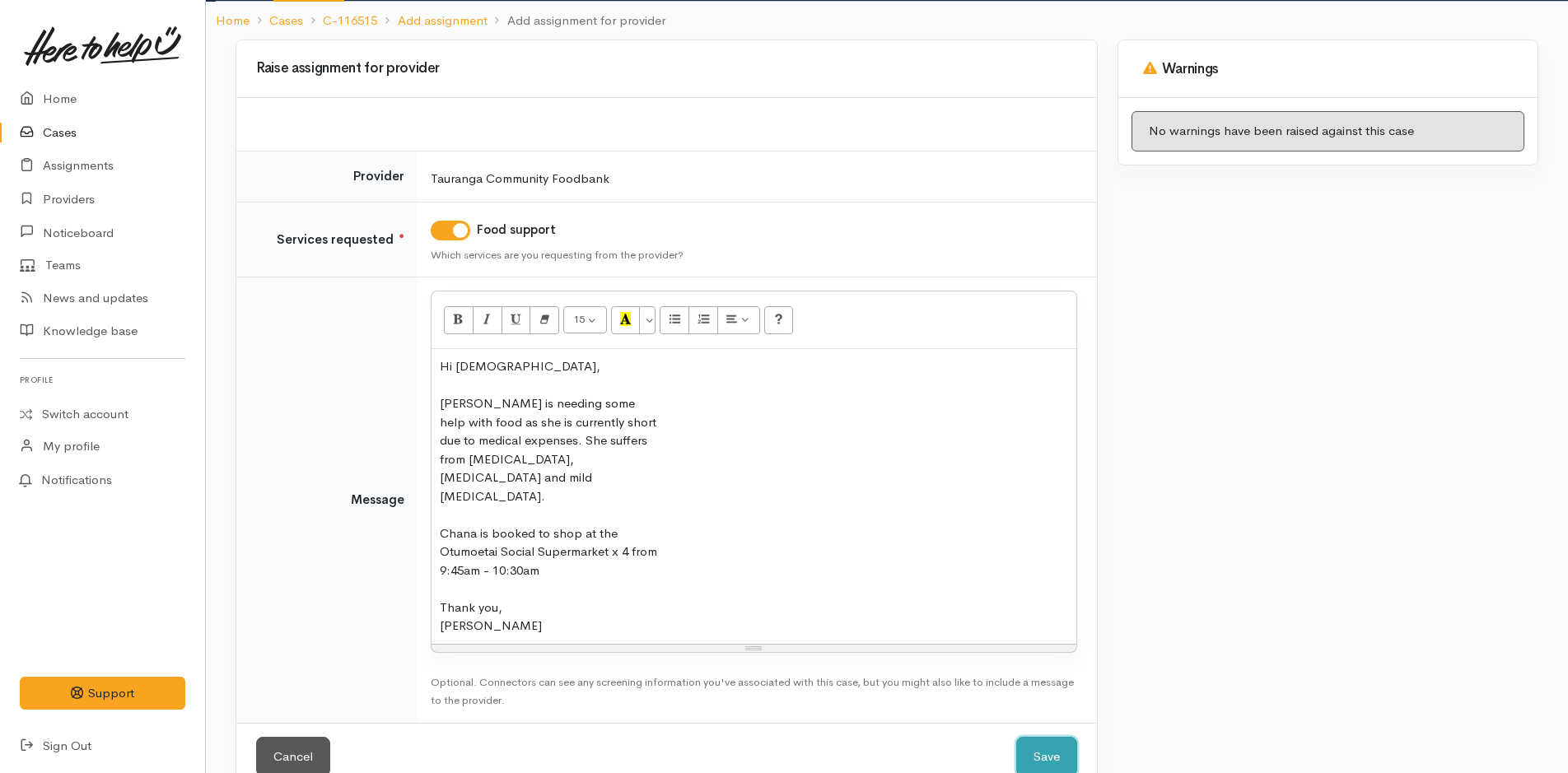
click at [1061, 737] on button "Save" at bounding box center [1046, 756] width 61 height 40
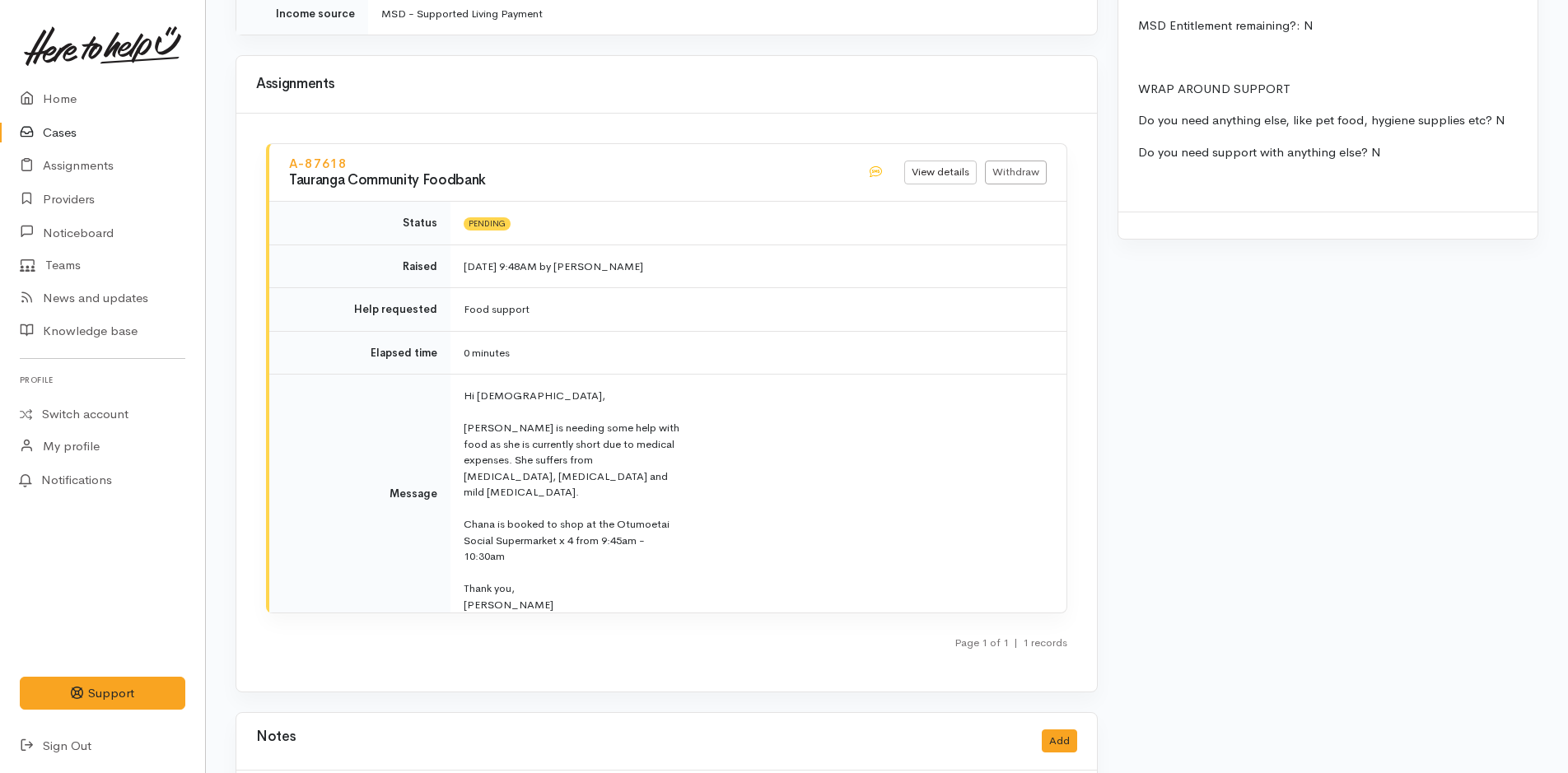
scroll to position [1761, 0]
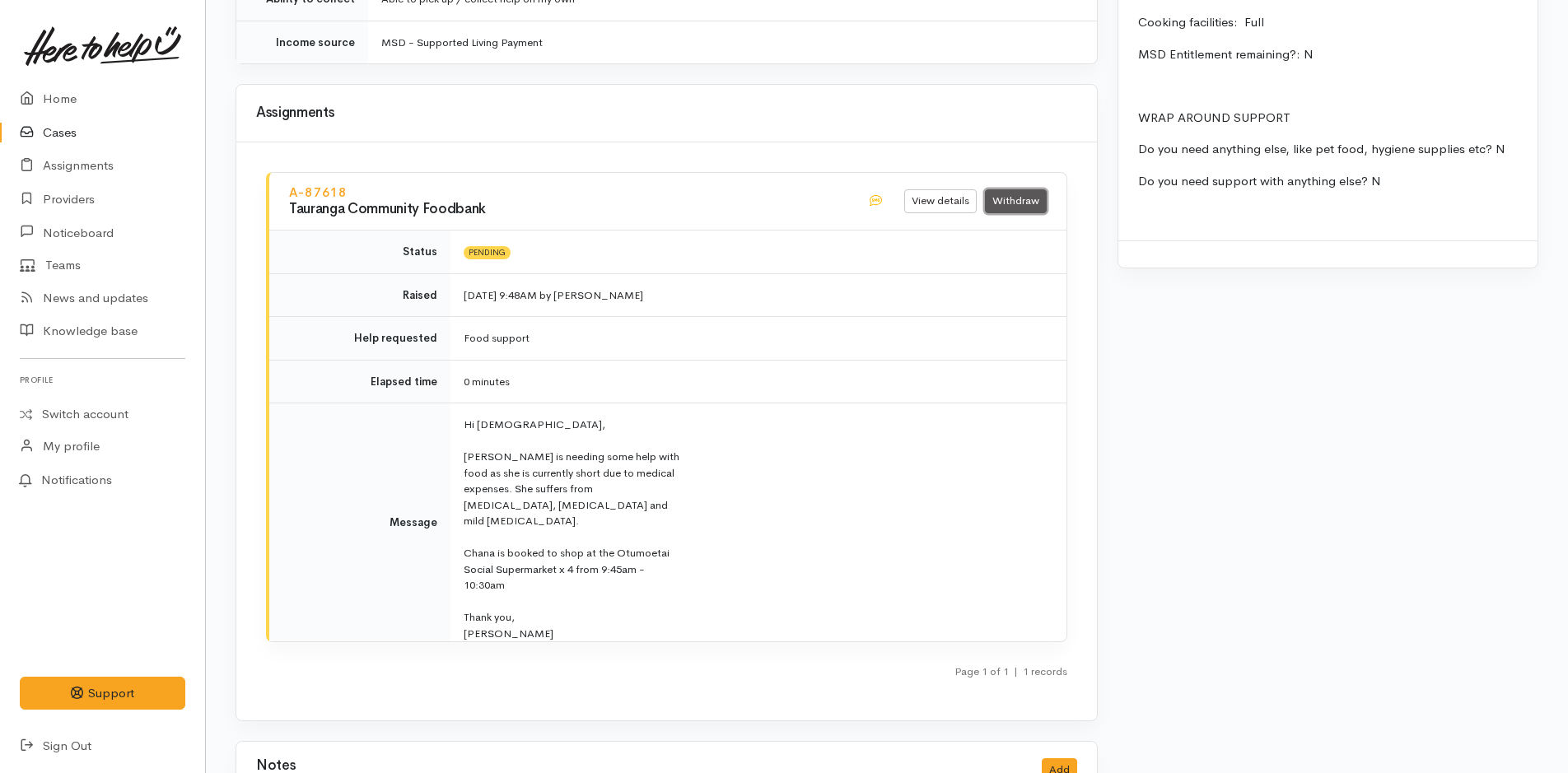
click at [1014, 191] on link "Withdraw" at bounding box center [1015, 202] width 62 height 24
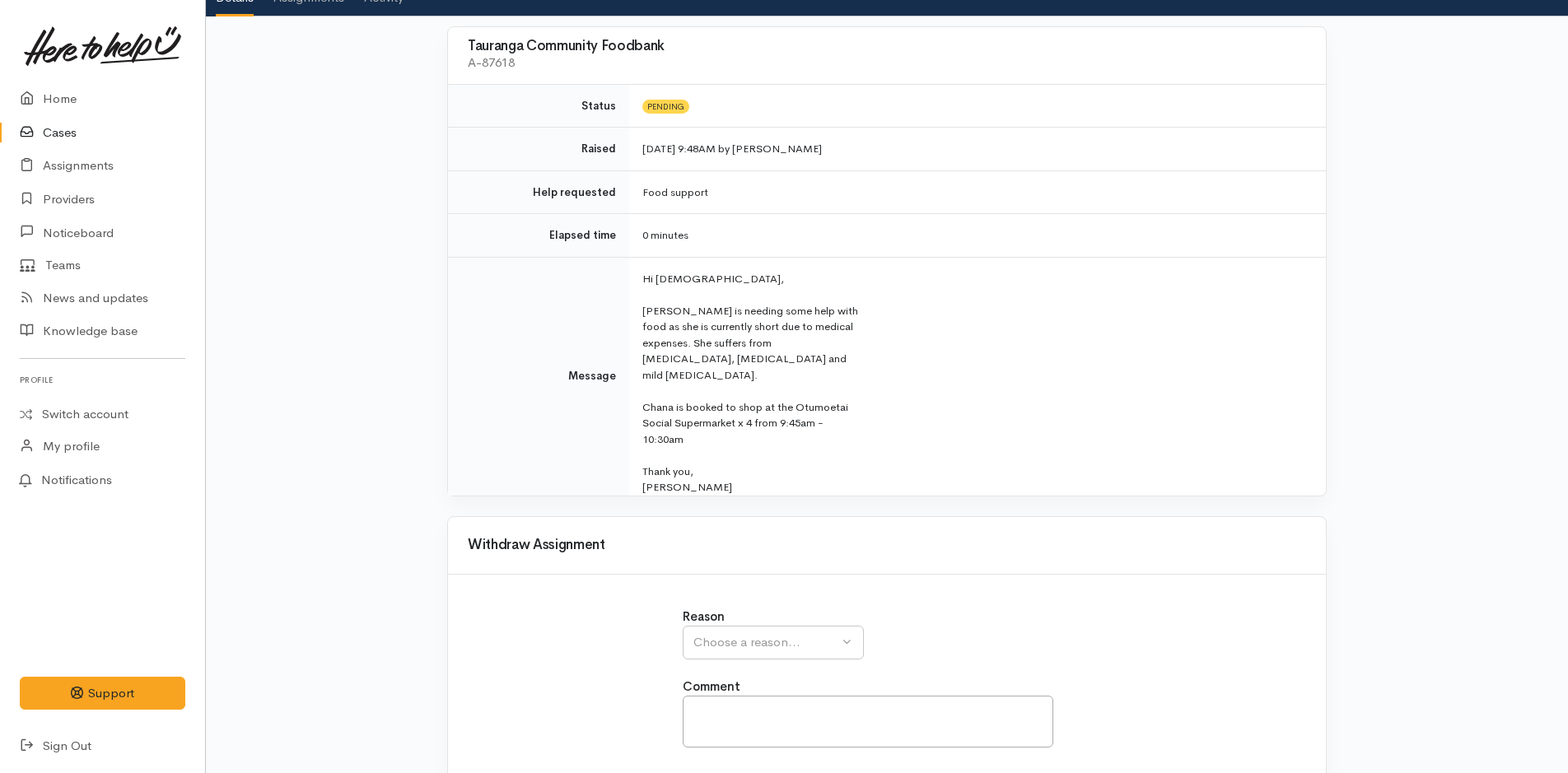
scroll to position [198, 0]
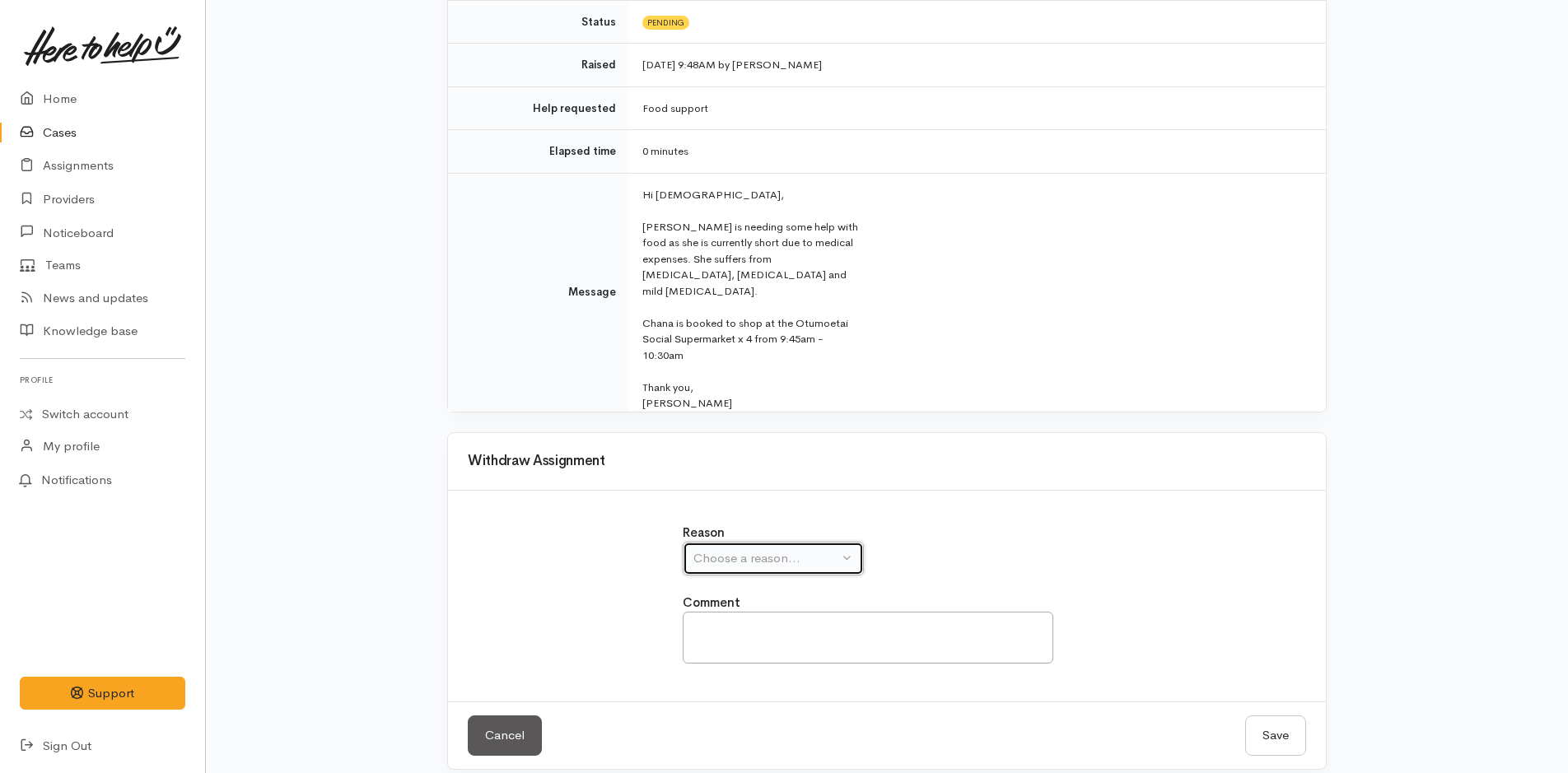
click at [756, 549] on div "Choose a reason..." at bounding box center [766, 558] width 145 height 19
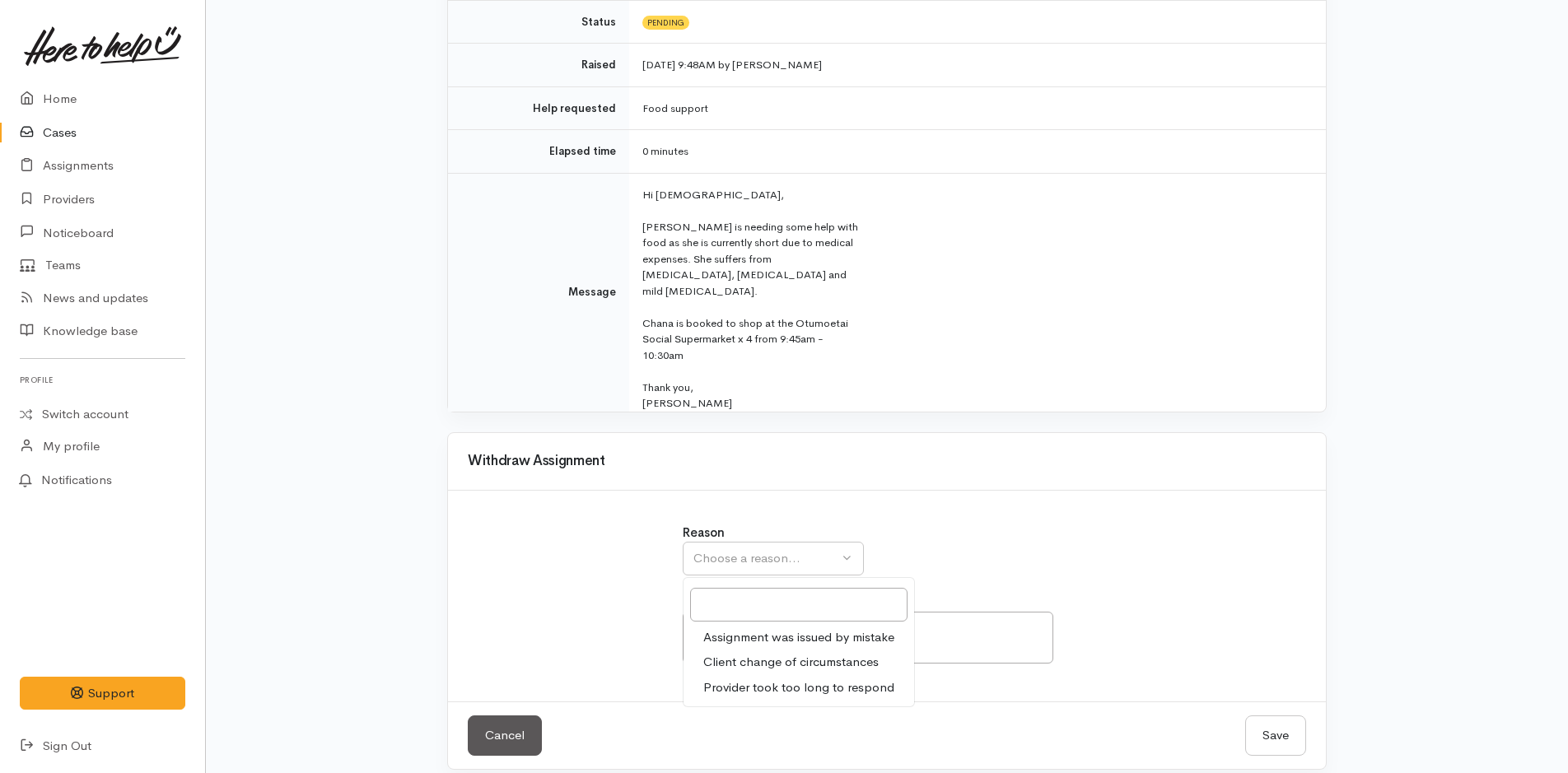
click at [762, 628] on span "Assignment was issued by mistake" at bounding box center [798, 637] width 191 height 19
select select "1"
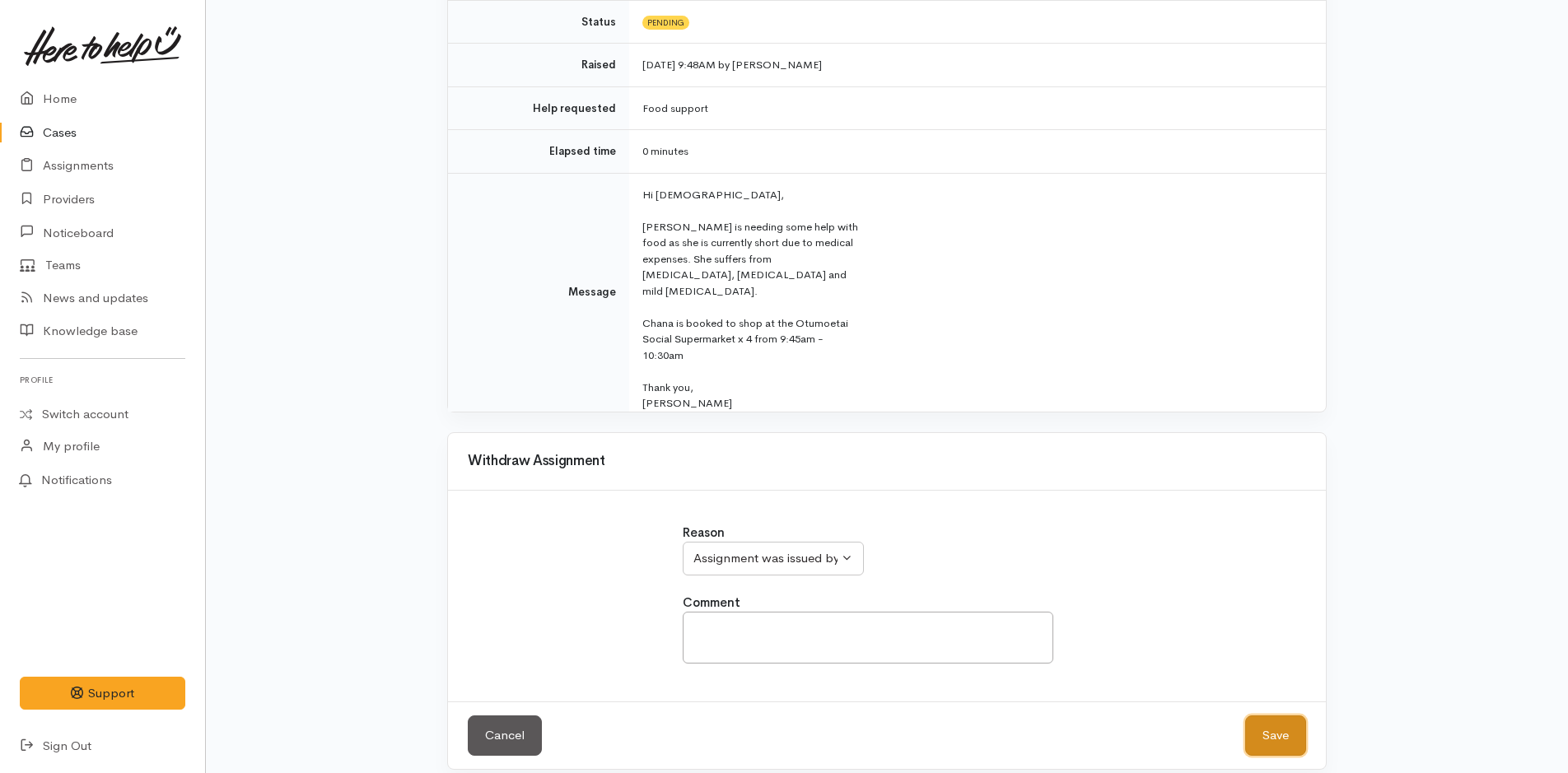
click at [1291, 725] on button "Save" at bounding box center [1275, 735] width 61 height 40
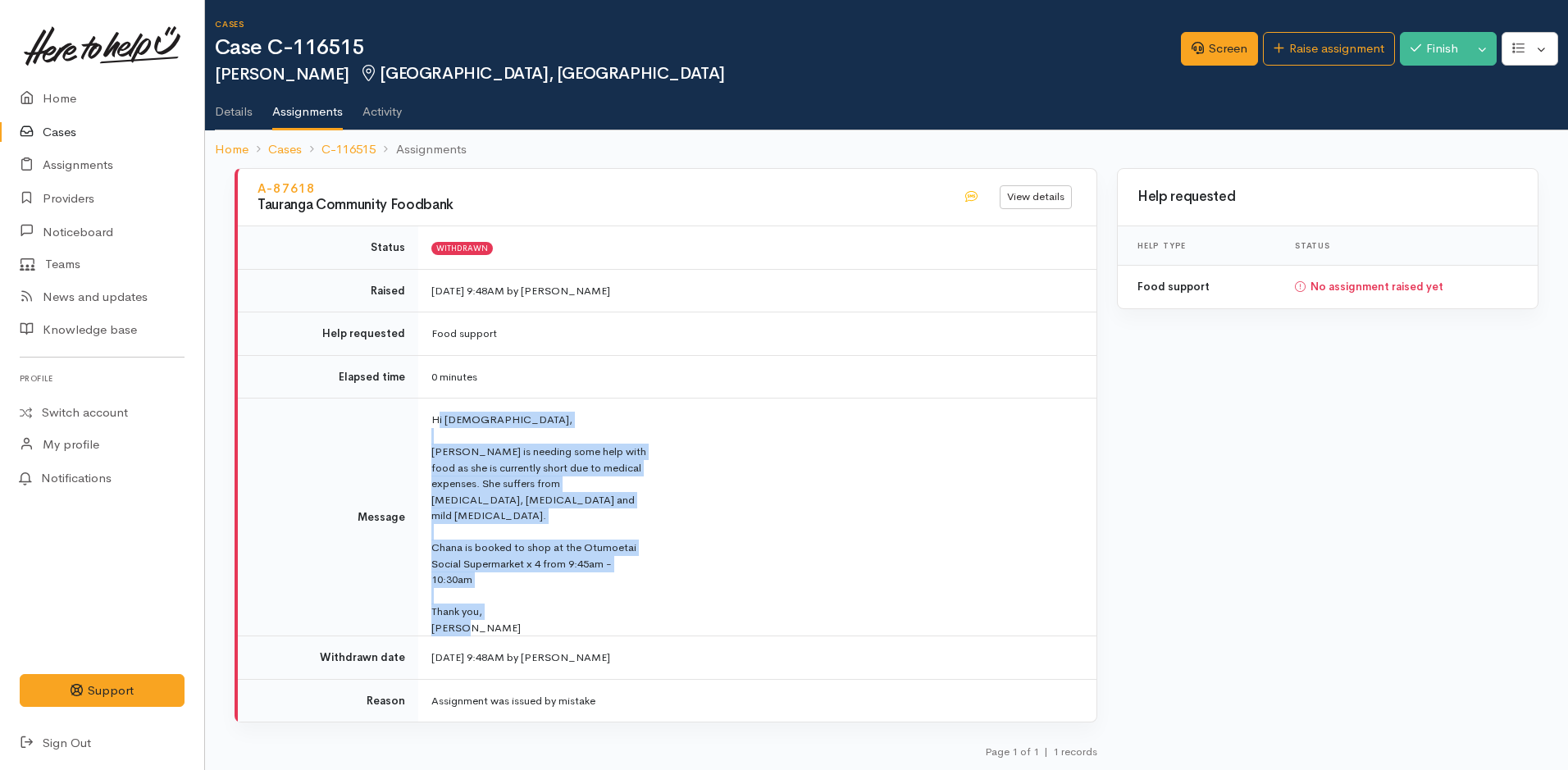
drag, startPoint x: 480, startPoint y: 615, endPoint x: 436, endPoint y: 419, distance: 200.9
click at [436, 419] on td "Hi [DEMOGRAPHIC_DATA], [PERSON_NAME] is needing some help with food as she is c…" at bounding box center [757, 517] width 678 height 237
click at [529, 620] on div "[PERSON_NAME]" at bounding box center [541, 628] width 221 height 17
click at [513, 620] on div "[PERSON_NAME]" at bounding box center [541, 628] width 221 height 17
click at [453, 620] on div "[PERSON_NAME]" at bounding box center [541, 628] width 221 height 17
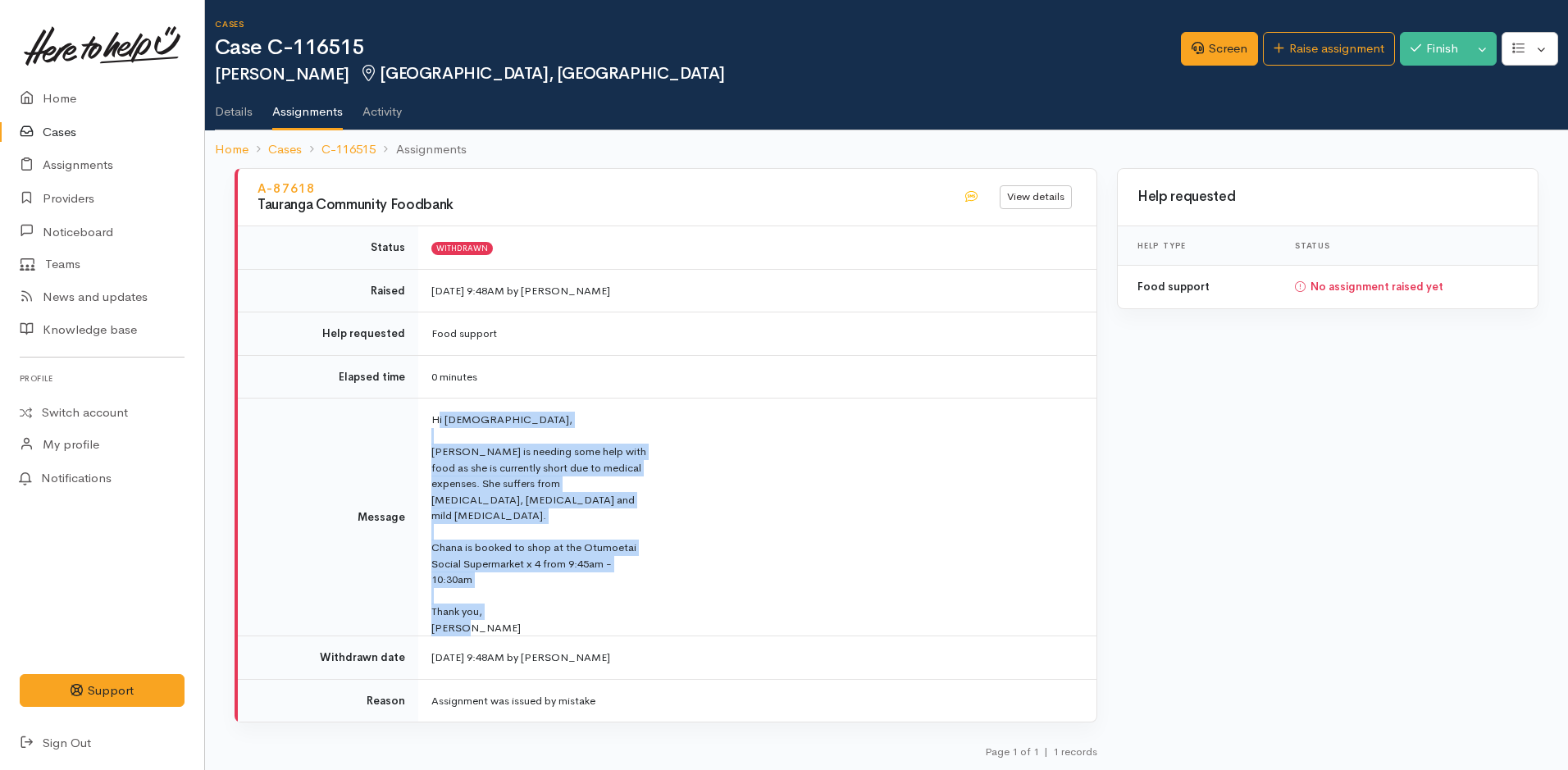
click at [492, 620] on div "[PERSON_NAME]" at bounding box center [541, 628] width 221 height 17
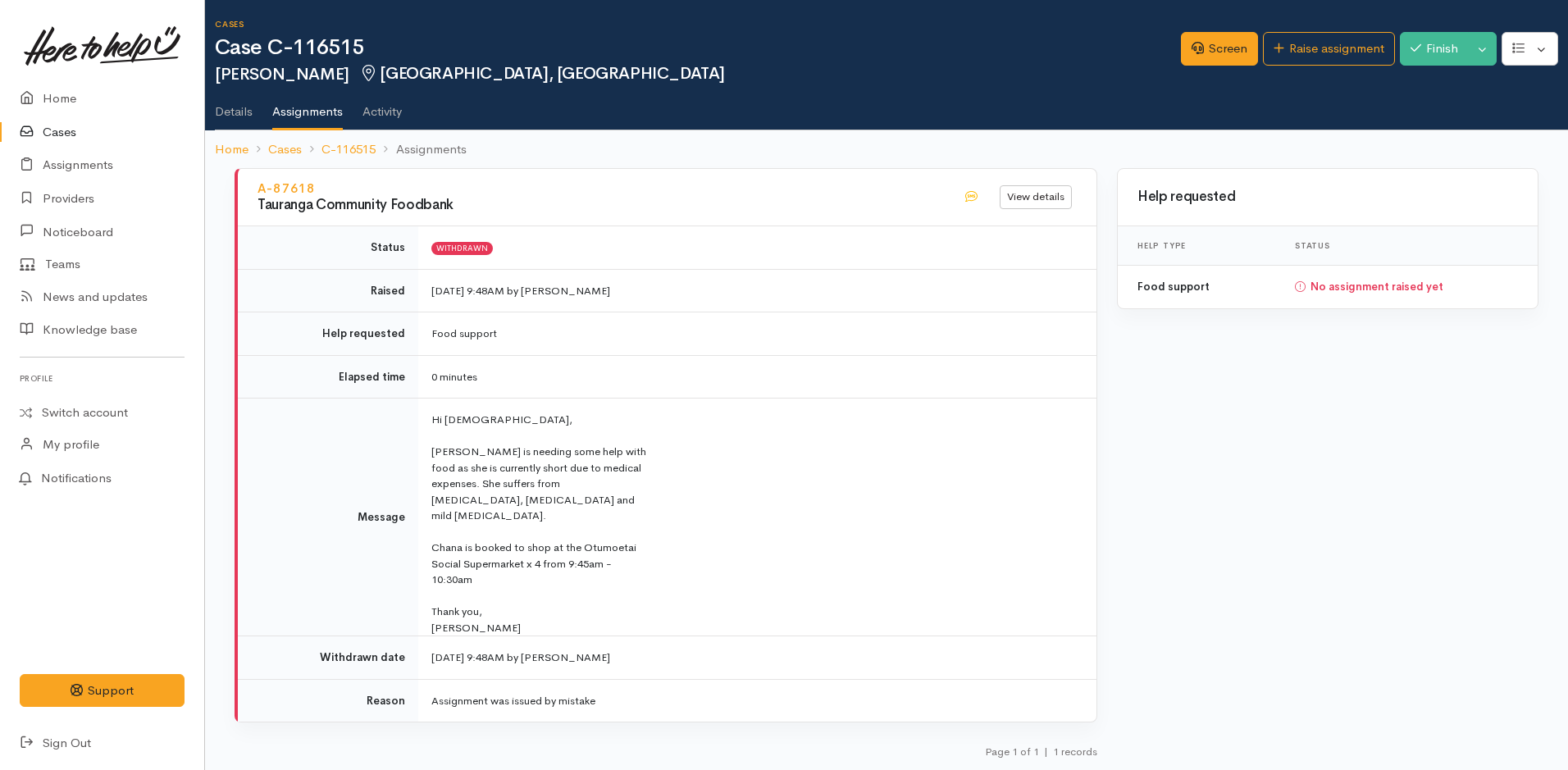
click at [493, 620] on div "[PERSON_NAME]" at bounding box center [541, 628] width 221 height 17
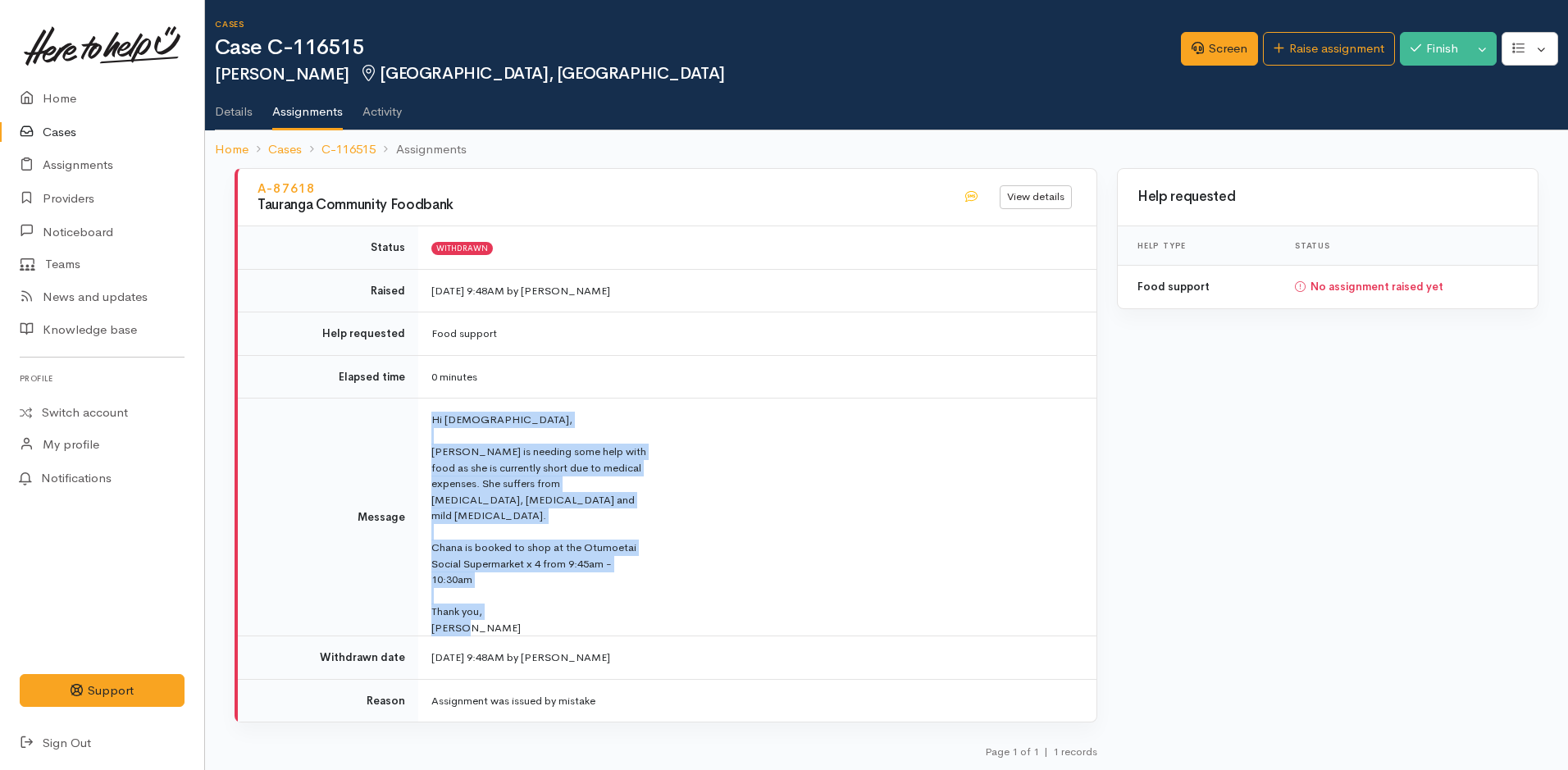
drag, startPoint x: 466, startPoint y: 615, endPoint x: 424, endPoint y: 421, distance: 198.5
click at [424, 421] on td "Hi [DEMOGRAPHIC_DATA], [PERSON_NAME] is needing some help with food as she is c…" at bounding box center [757, 517] width 678 height 237
copy td "Hi [DEMOGRAPHIC_DATA], [PERSON_NAME] is needing some help with food as she is c…"
click at [1347, 45] on link "Raise assignment" at bounding box center [1329, 48] width 132 height 34
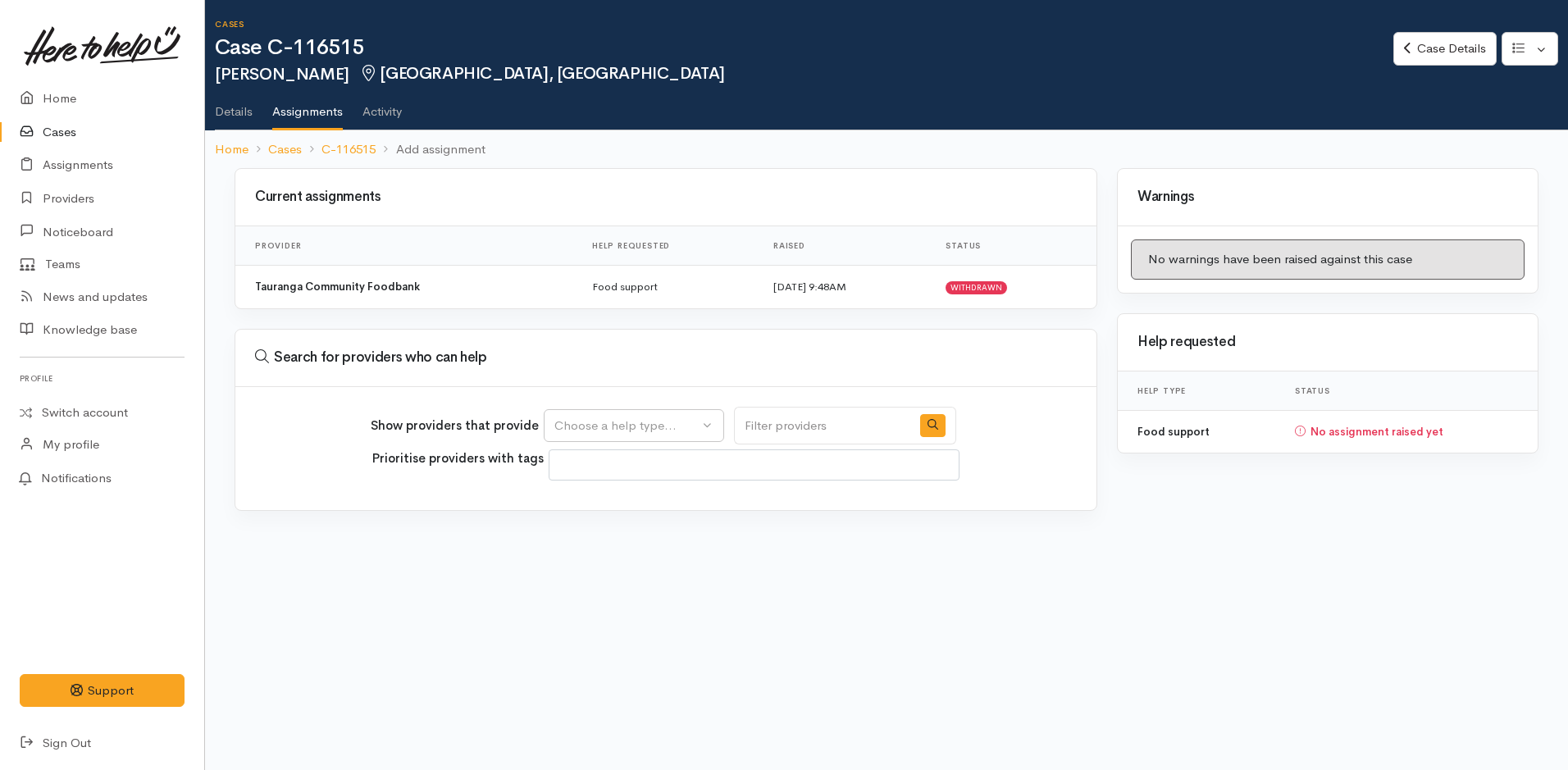
select select
click at [588, 426] on div "Choose a help type..." at bounding box center [626, 426] width 144 height 19
click at [596, 499] on span "Food support" at bounding box center [602, 504] width 76 height 19
select select "3"
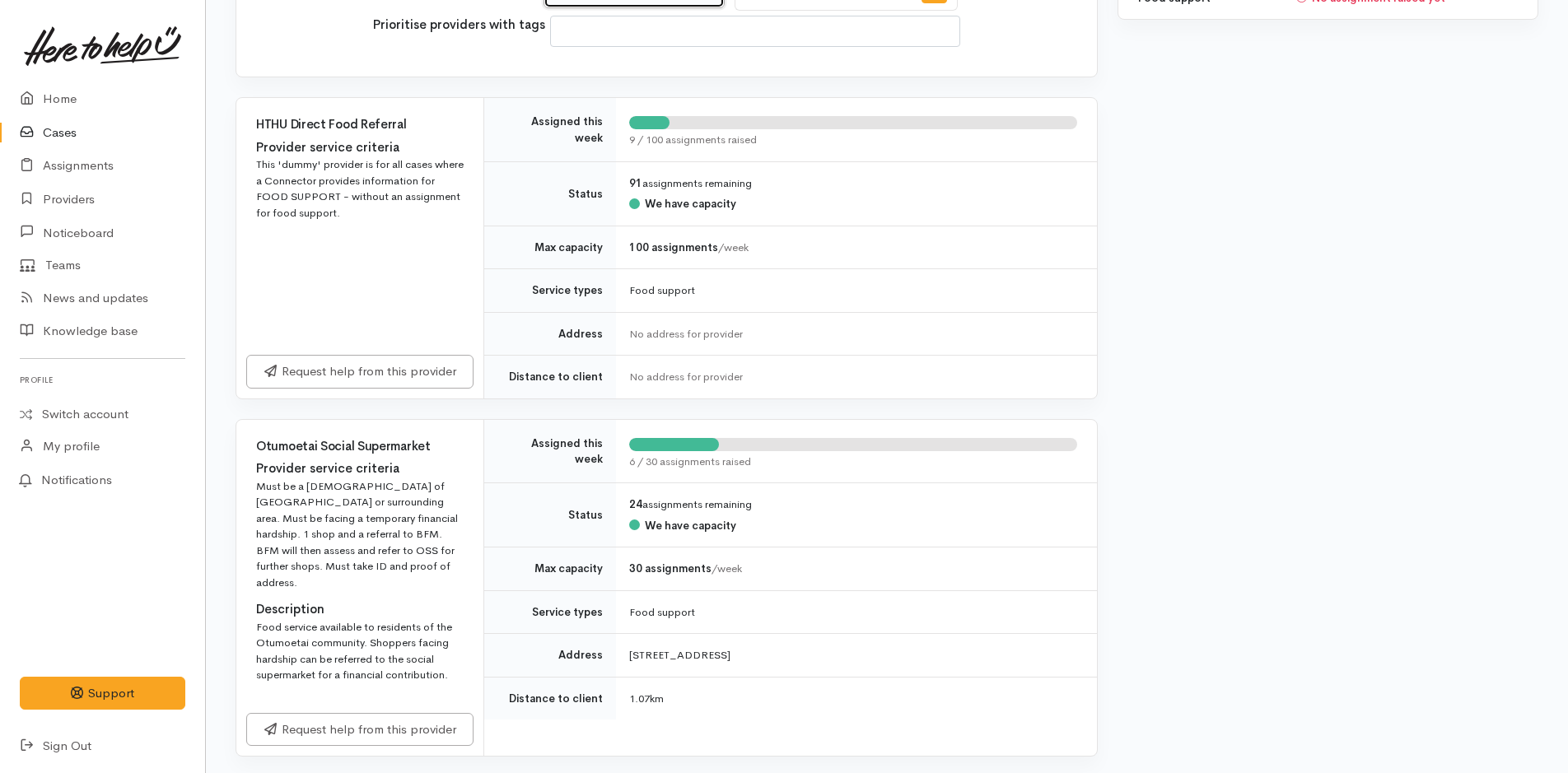
scroll to position [659, 0]
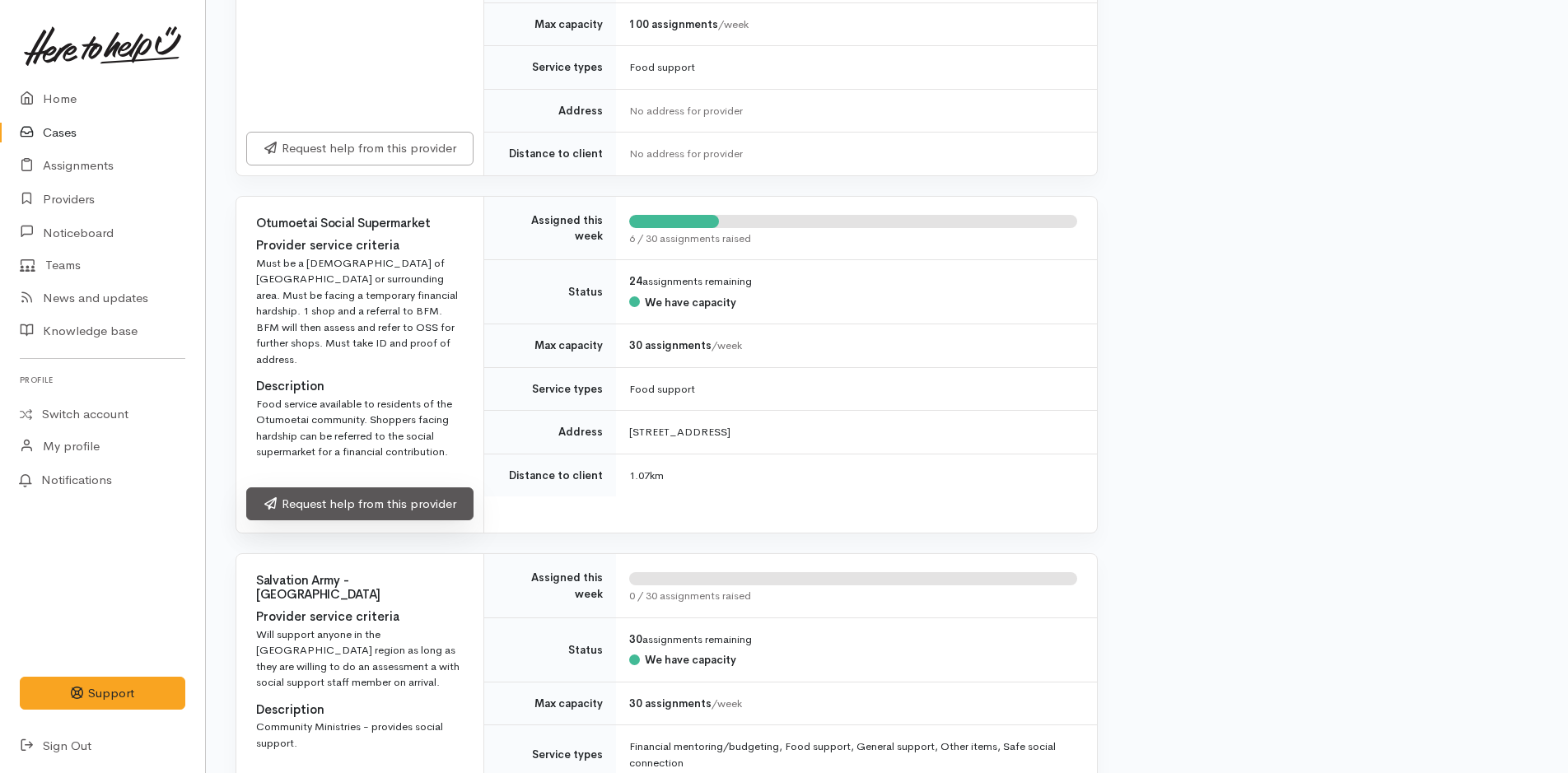
click at [417, 487] on link "Request help from this provider" at bounding box center [359, 504] width 227 height 34
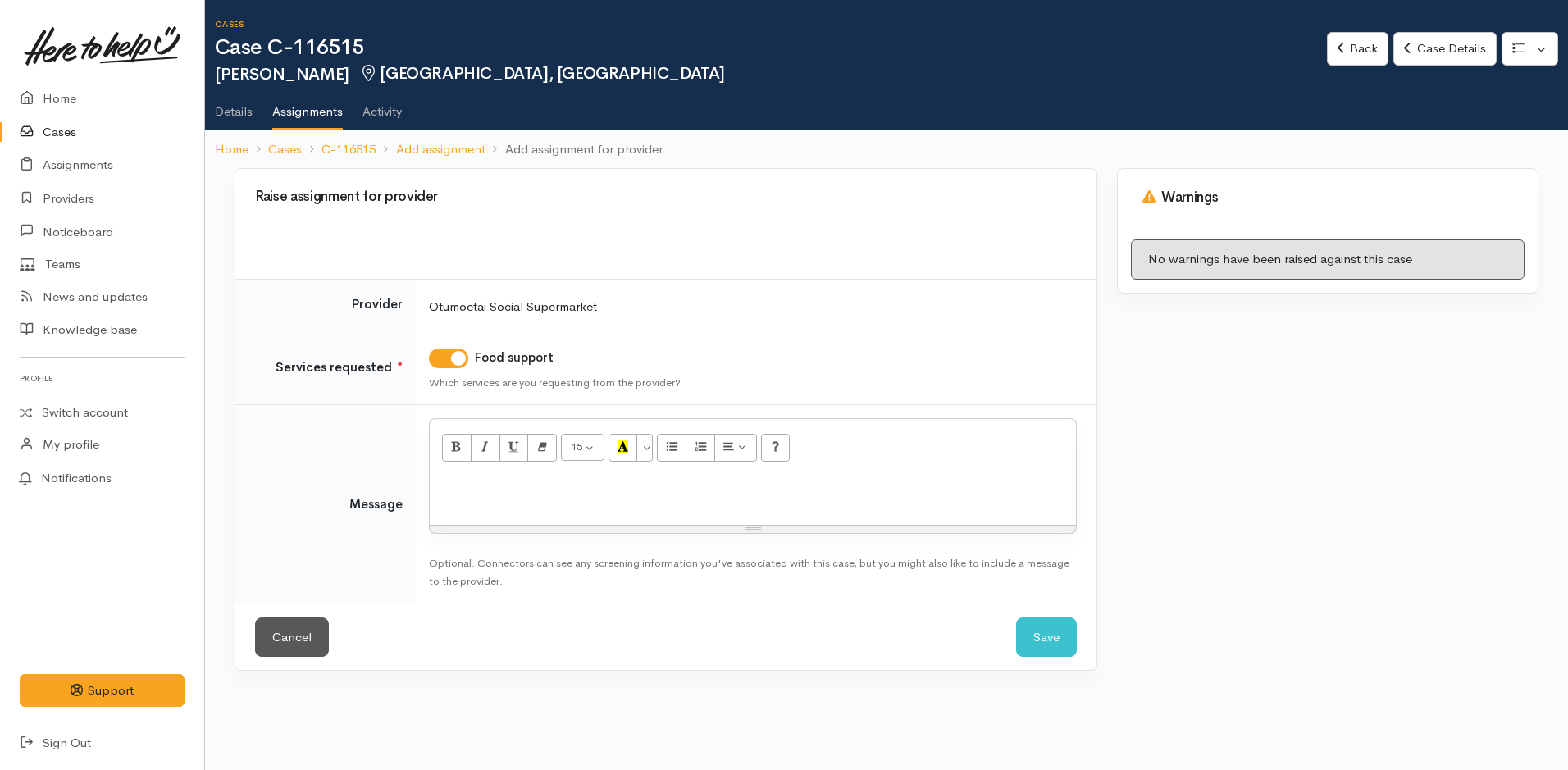
click at [618, 511] on div at bounding box center [752, 501] width 646 height 48
paste div
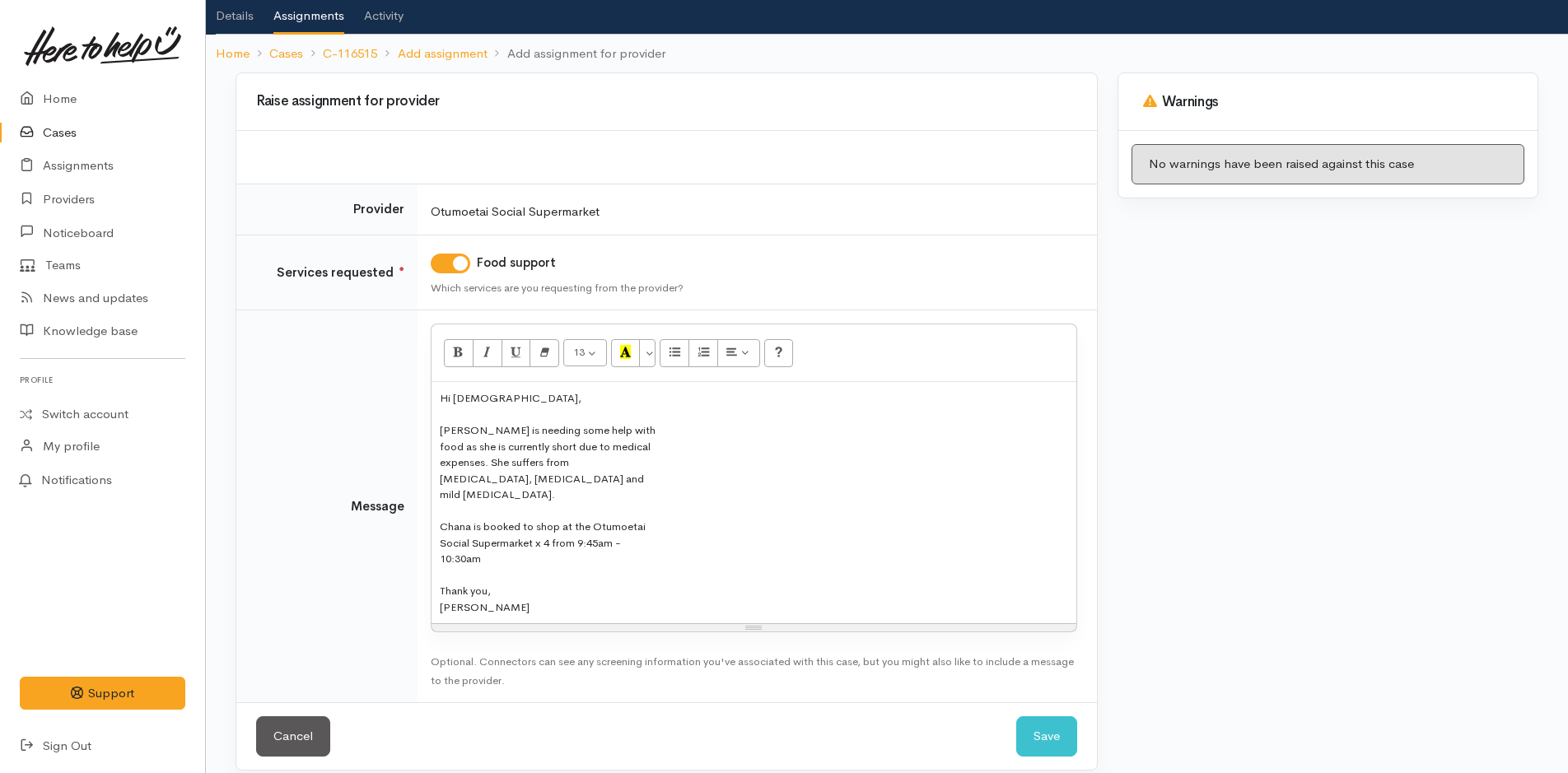
scroll to position [97, 0]
click at [1047, 717] on button "Save" at bounding box center [1046, 735] width 61 height 40
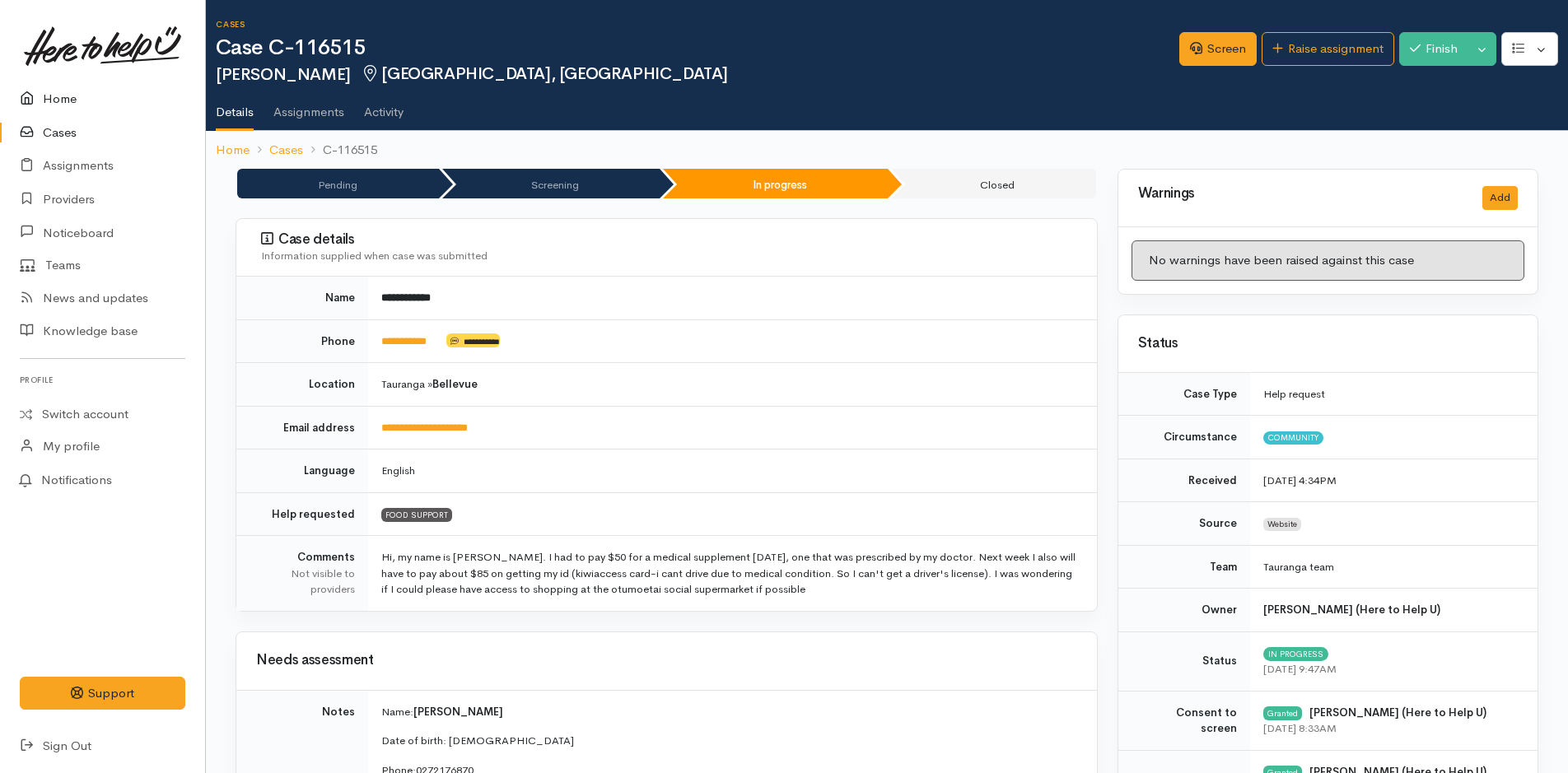
click at [65, 96] on link "Home" at bounding box center [102, 99] width 205 height 34
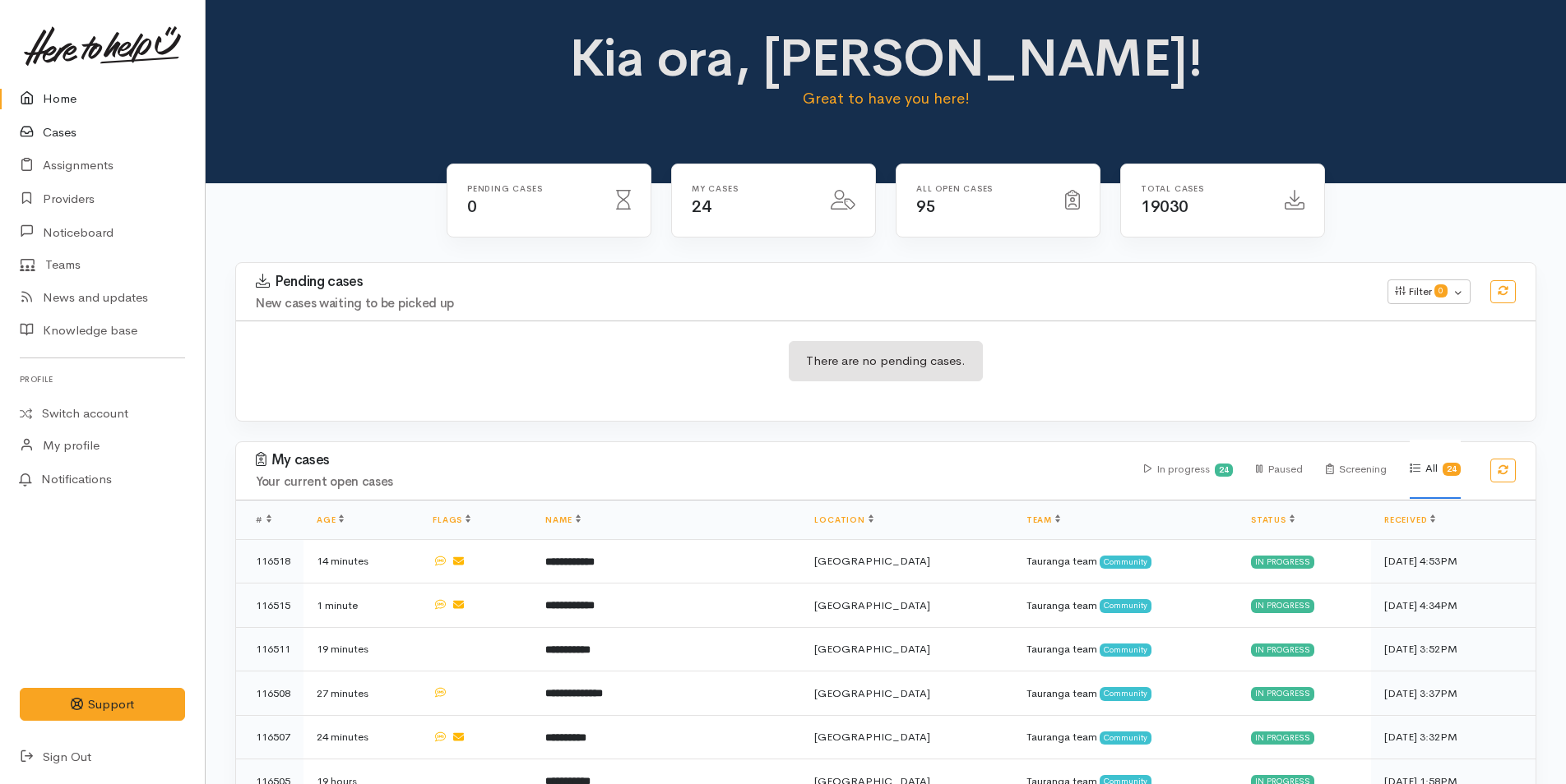
click at [53, 127] on link "Cases" at bounding box center [102, 133] width 205 height 34
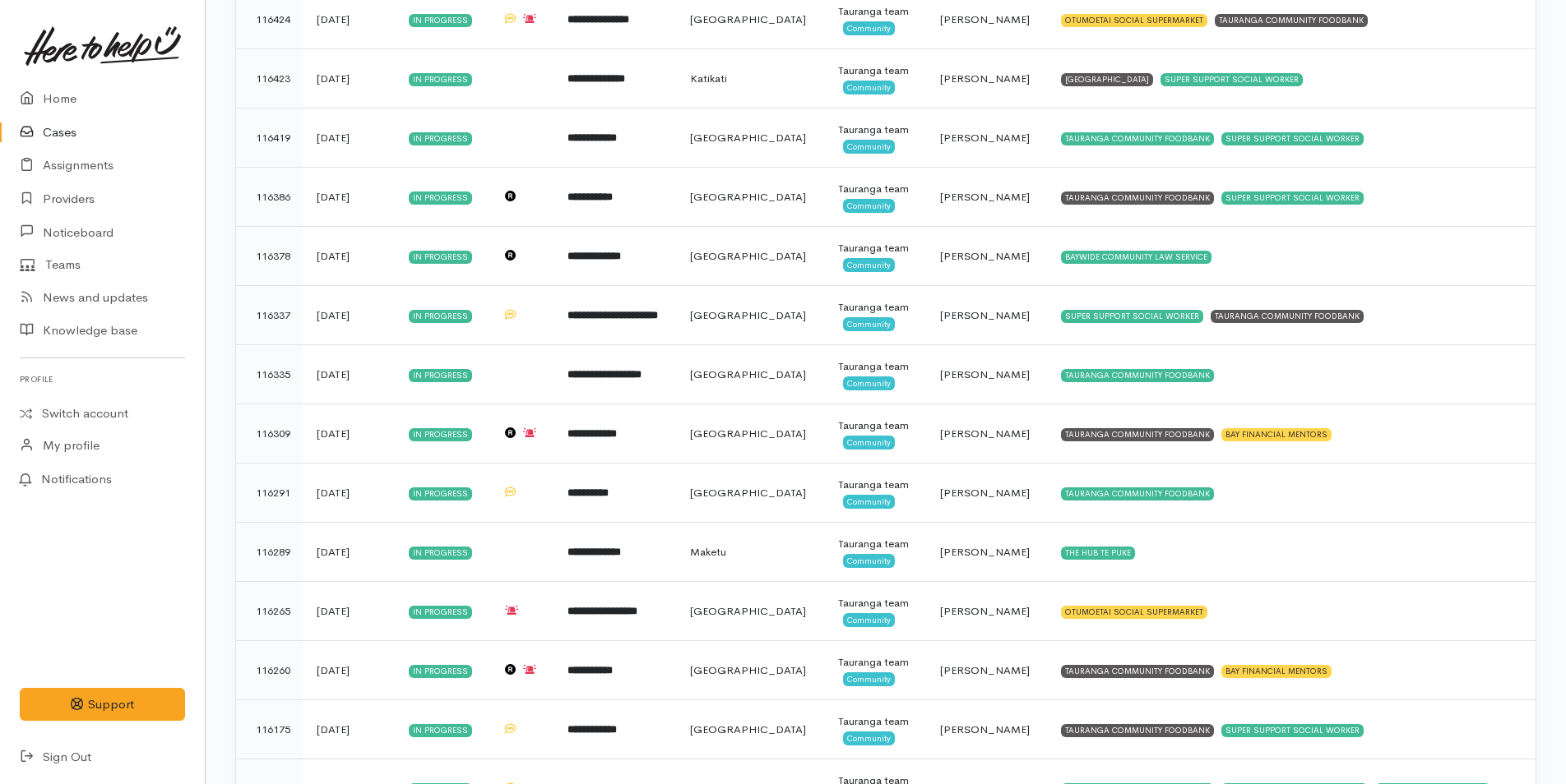
scroll to position [475, 0]
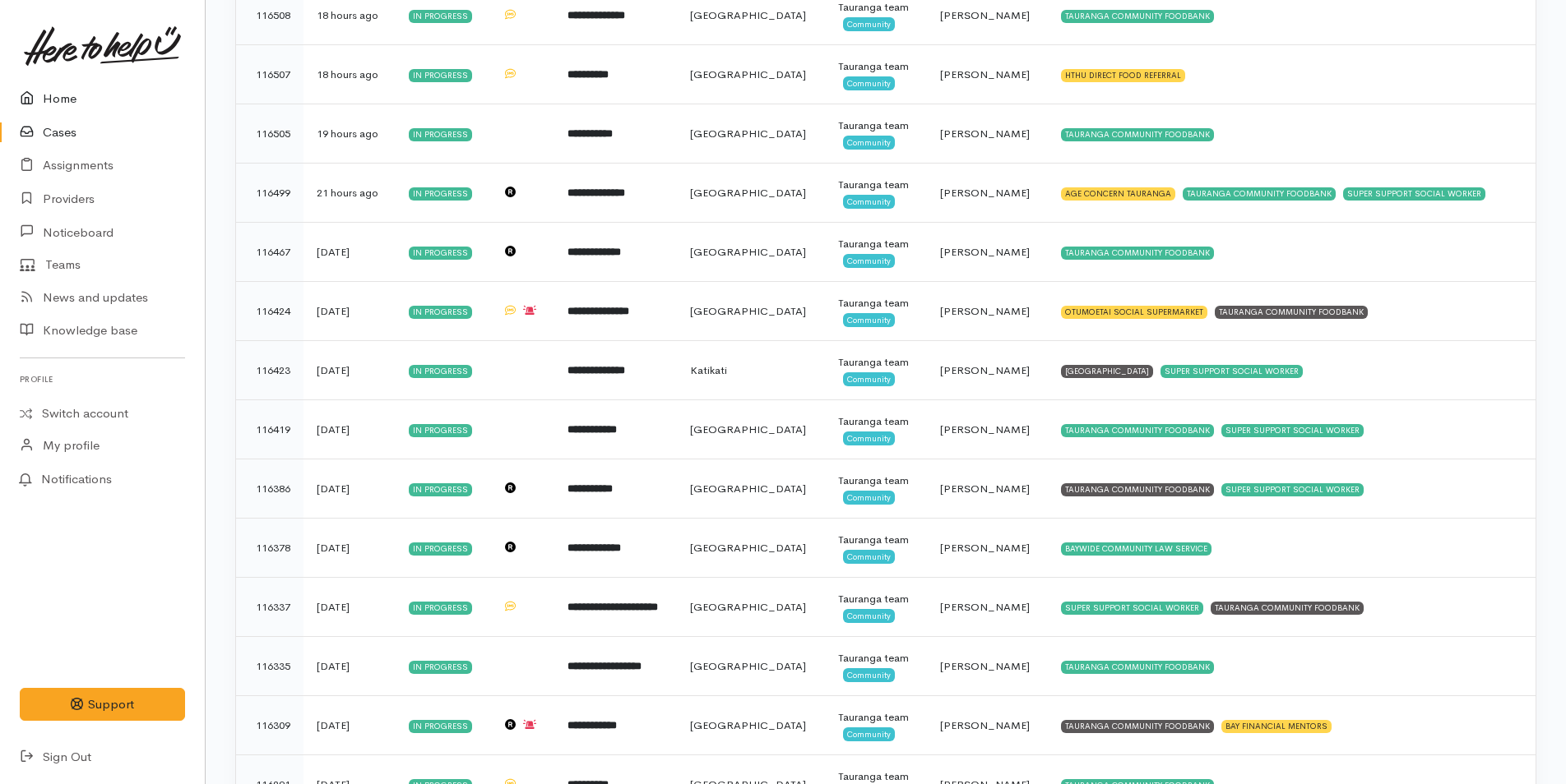
click at [62, 98] on link "Home" at bounding box center [102, 99] width 205 height 34
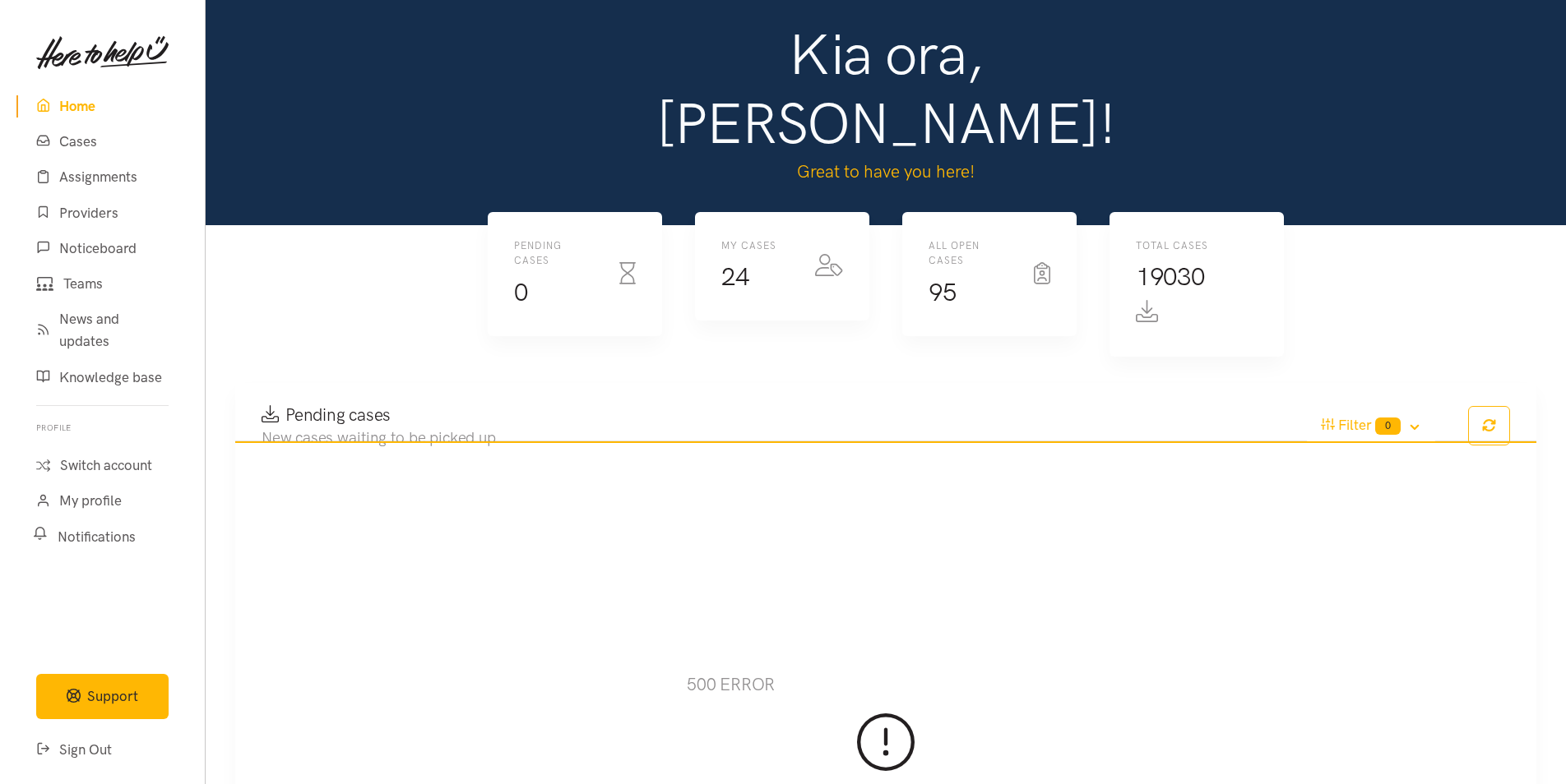
click at [74, 108] on link "Home" at bounding box center [103, 106] width 172 height 35
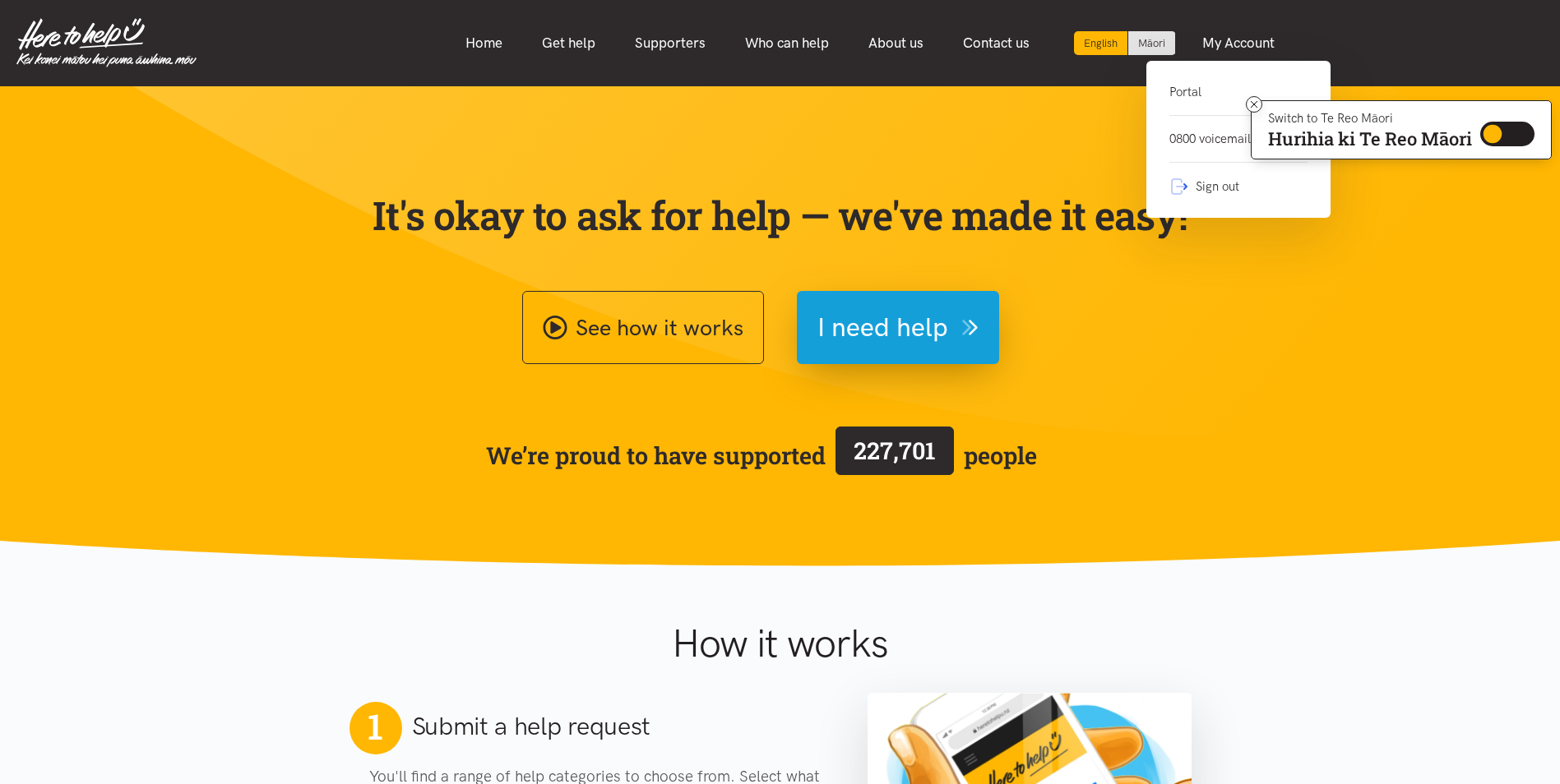
click at [1185, 95] on link "Portal" at bounding box center [1238, 99] width 138 height 34
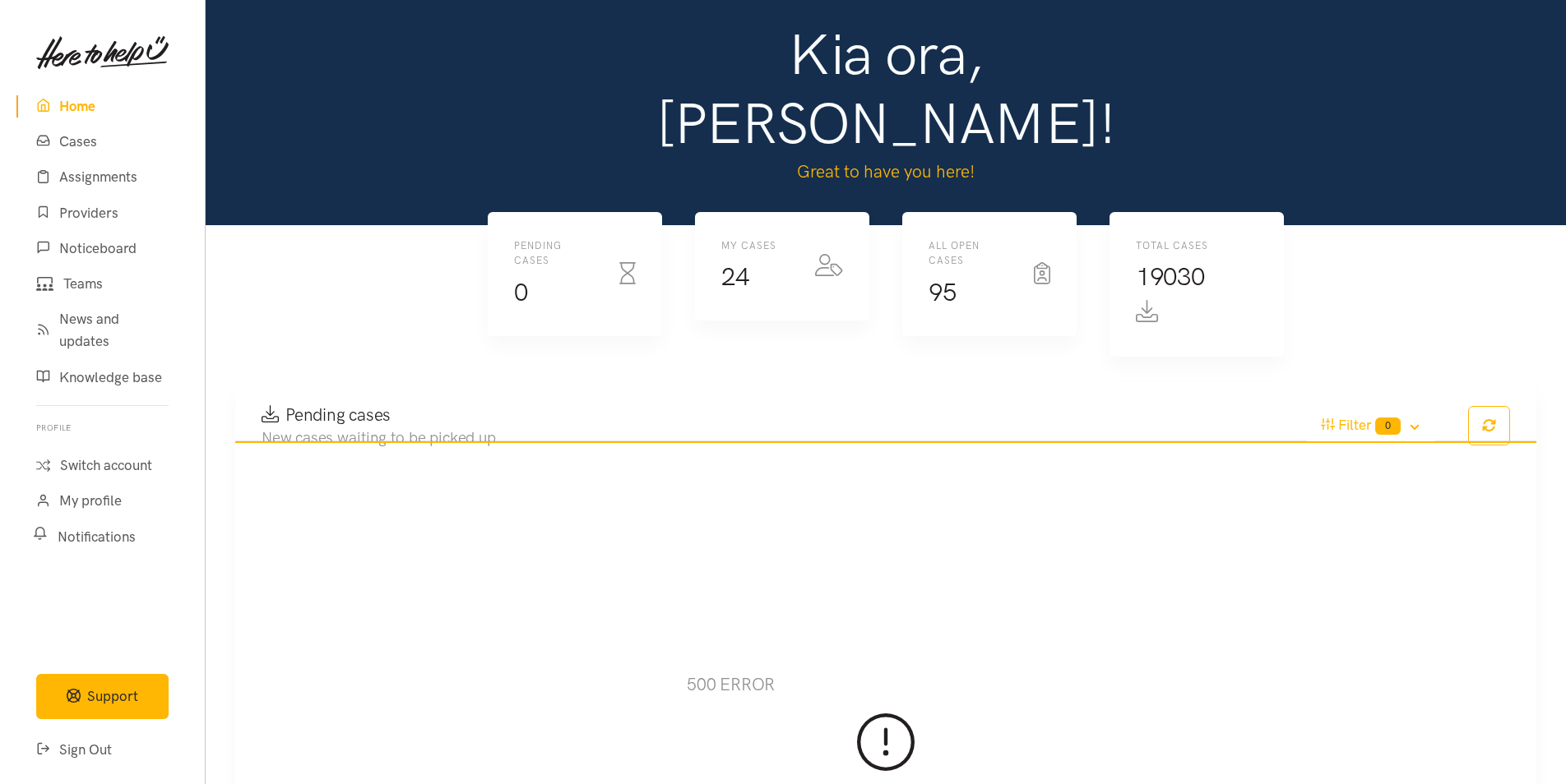
click at [64, 109] on link "Home" at bounding box center [103, 106] width 172 height 35
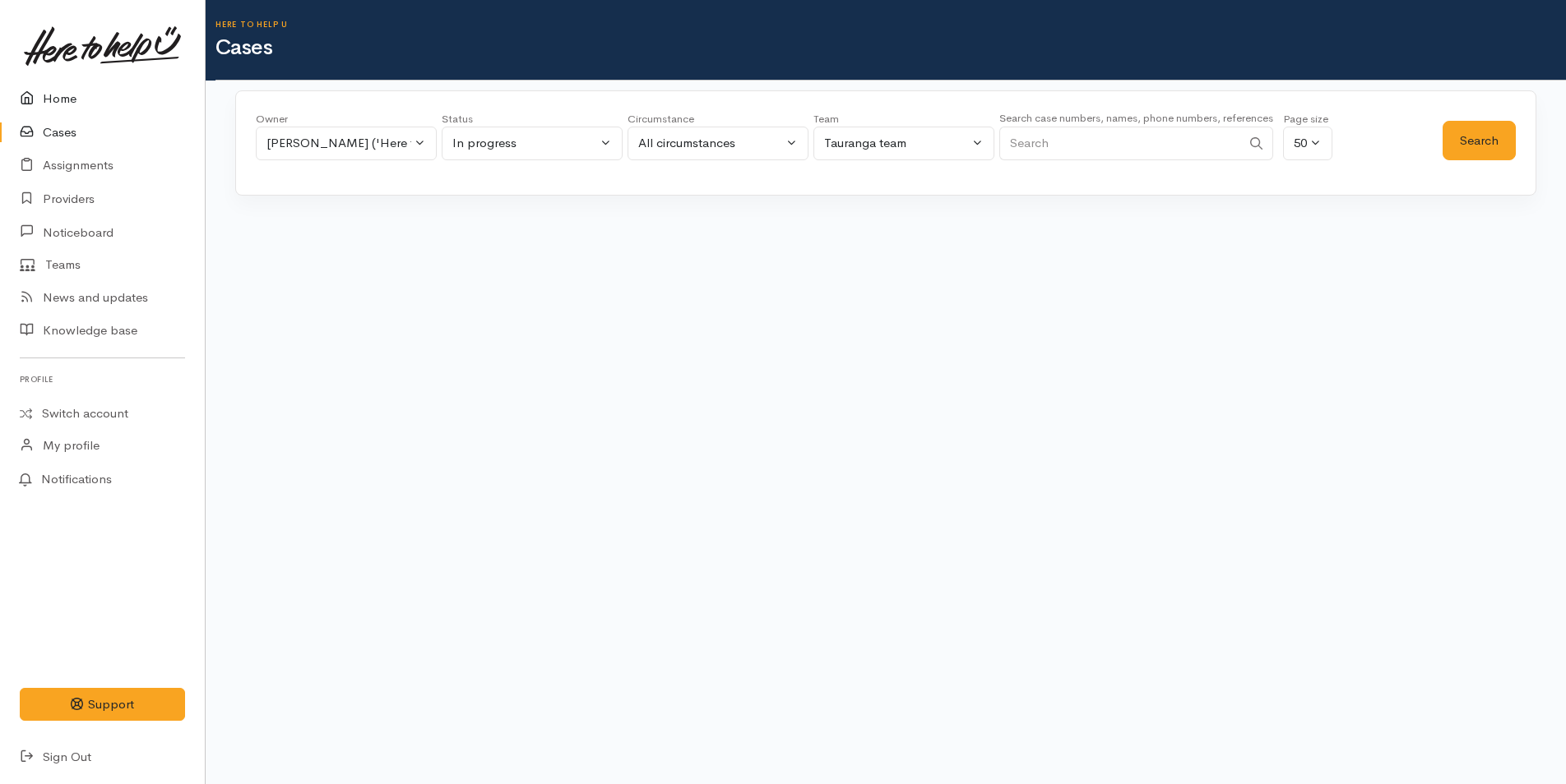
click at [73, 100] on link "Home" at bounding box center [102, 99] width 205 height 34
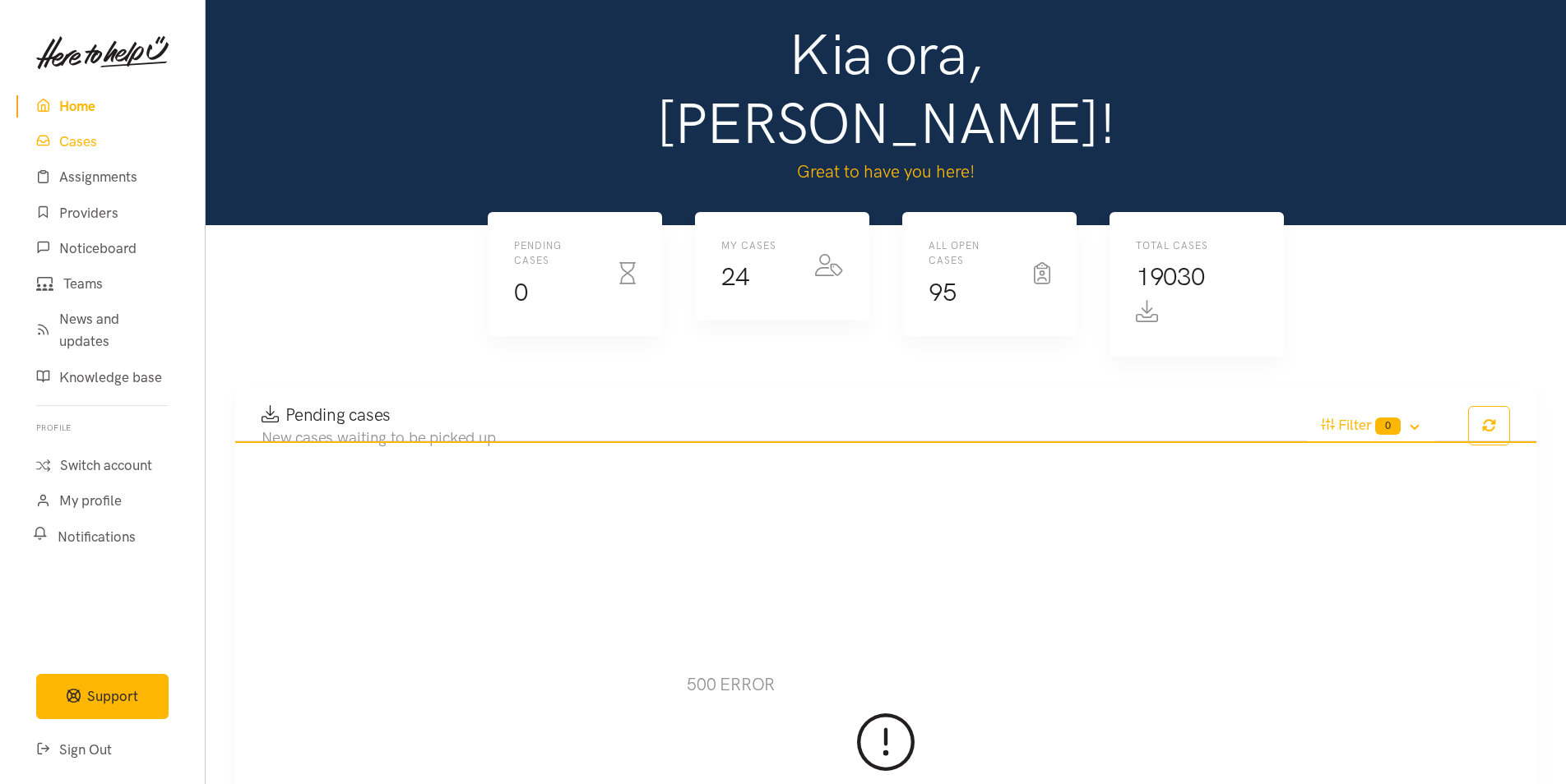
click at [80, 148] on link "Cases" at bounding box center [103, 142] width 172 height 35
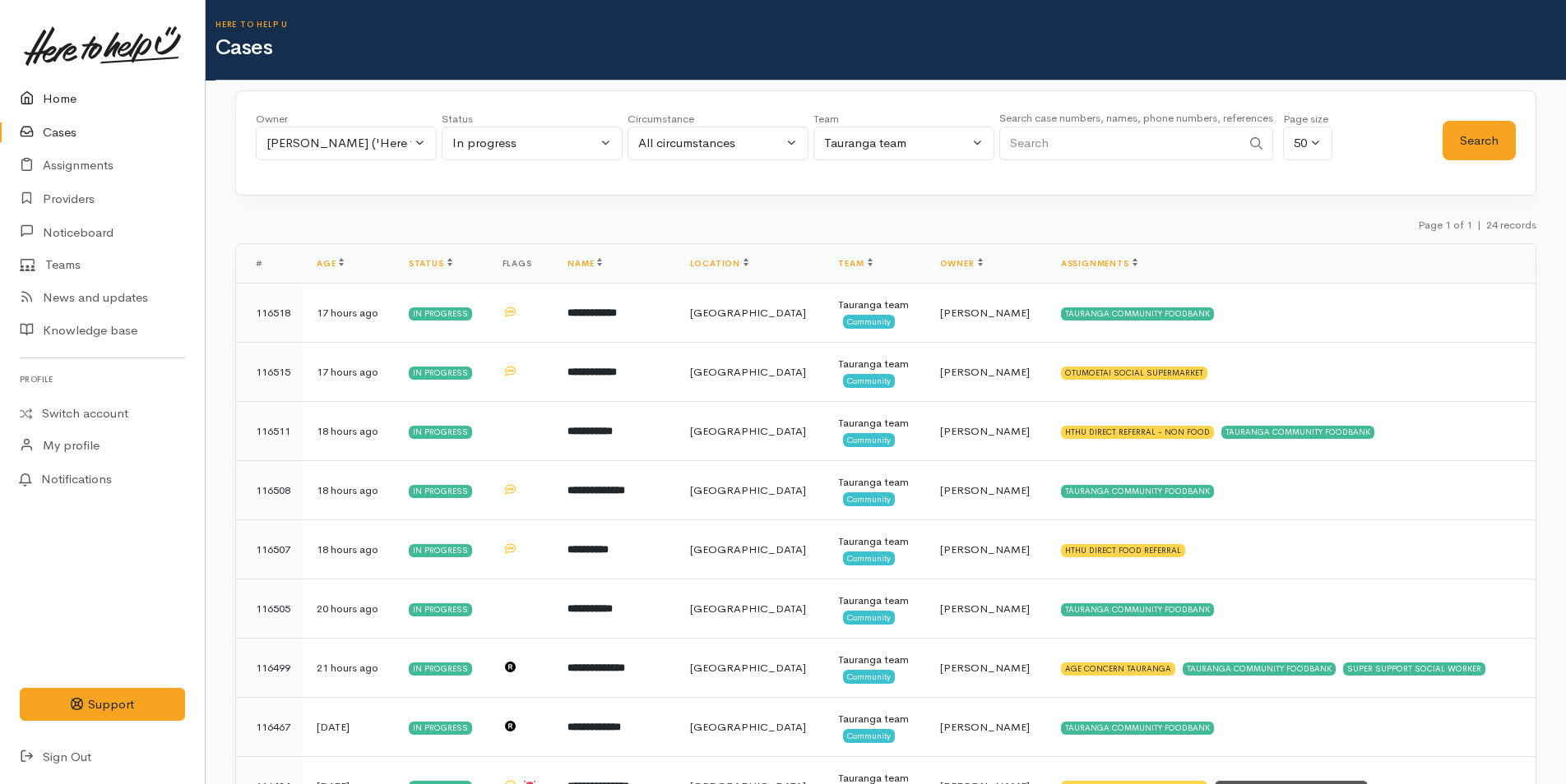
click at [67, 98] on link "Home" at bounding box center [102, 99] width 205 height 34
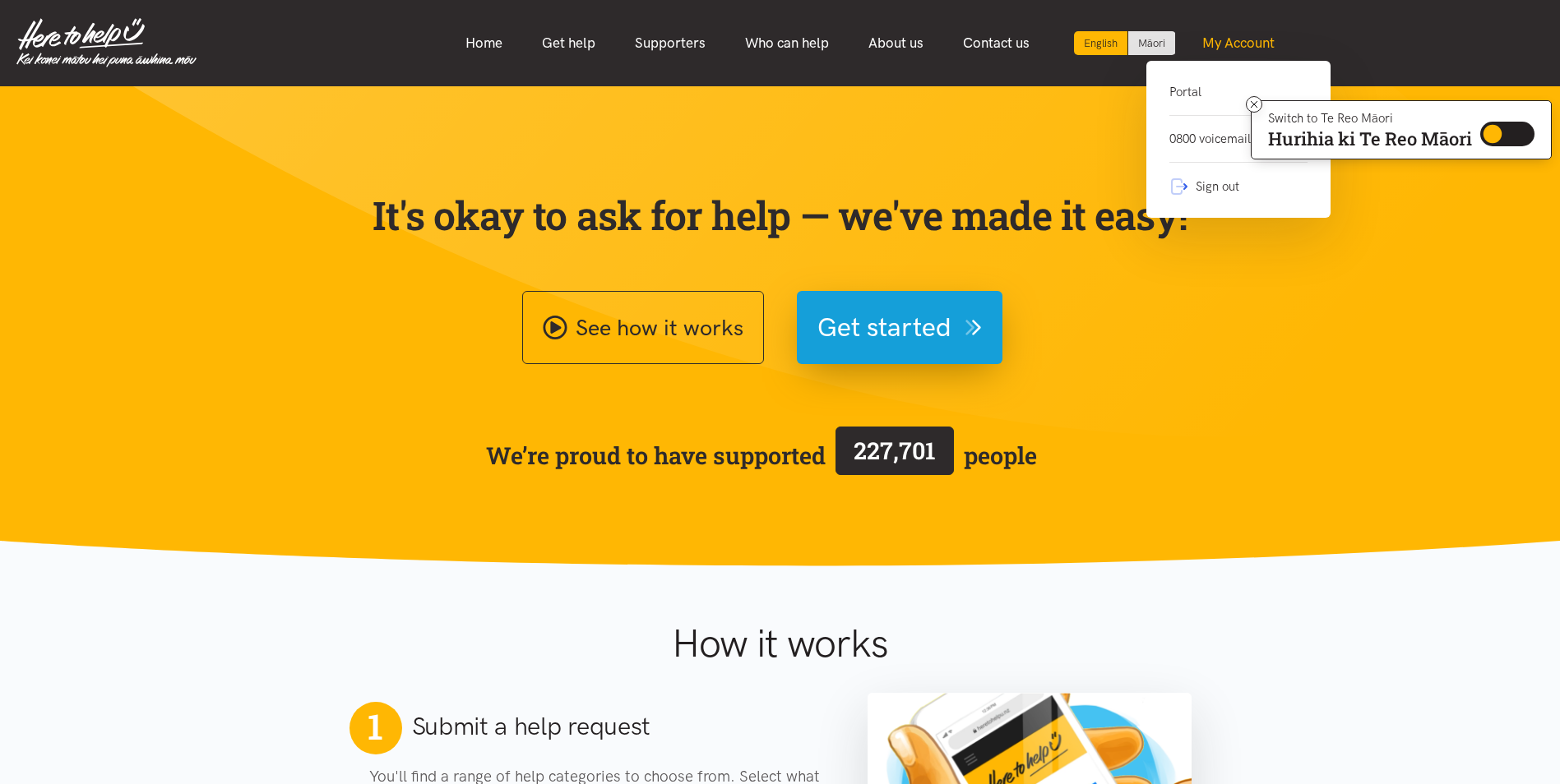
click at [1244, 37] on link "My Account" at bounding box center [1238, 43] width 112 height 35
click at [1192, 96] on link "Portal" at bounding box center [1238, 99] width 138 height 34
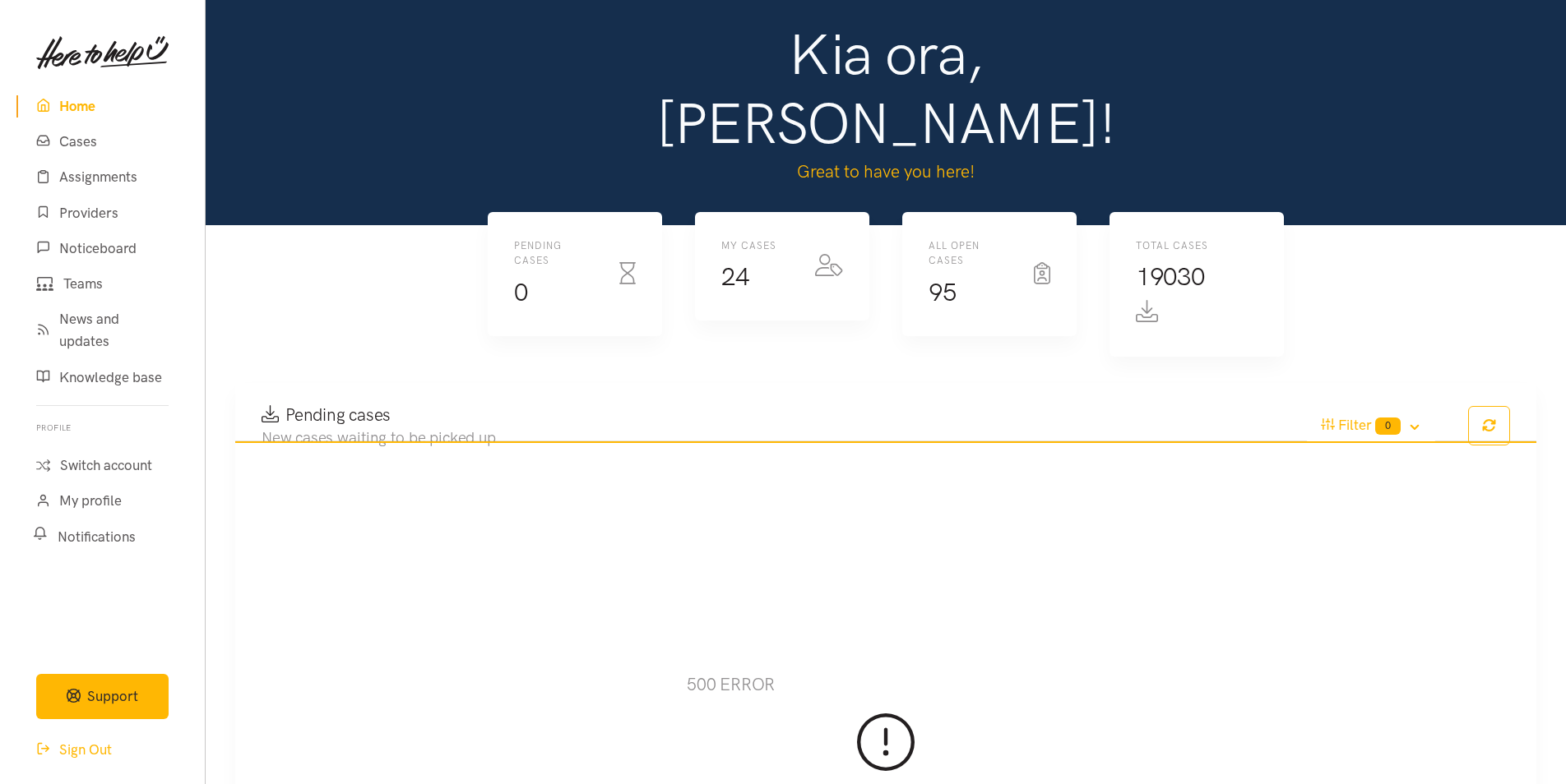
click at [91, 749] on link "Sign Out" at bounding box center [103, 750] width 172 height 35
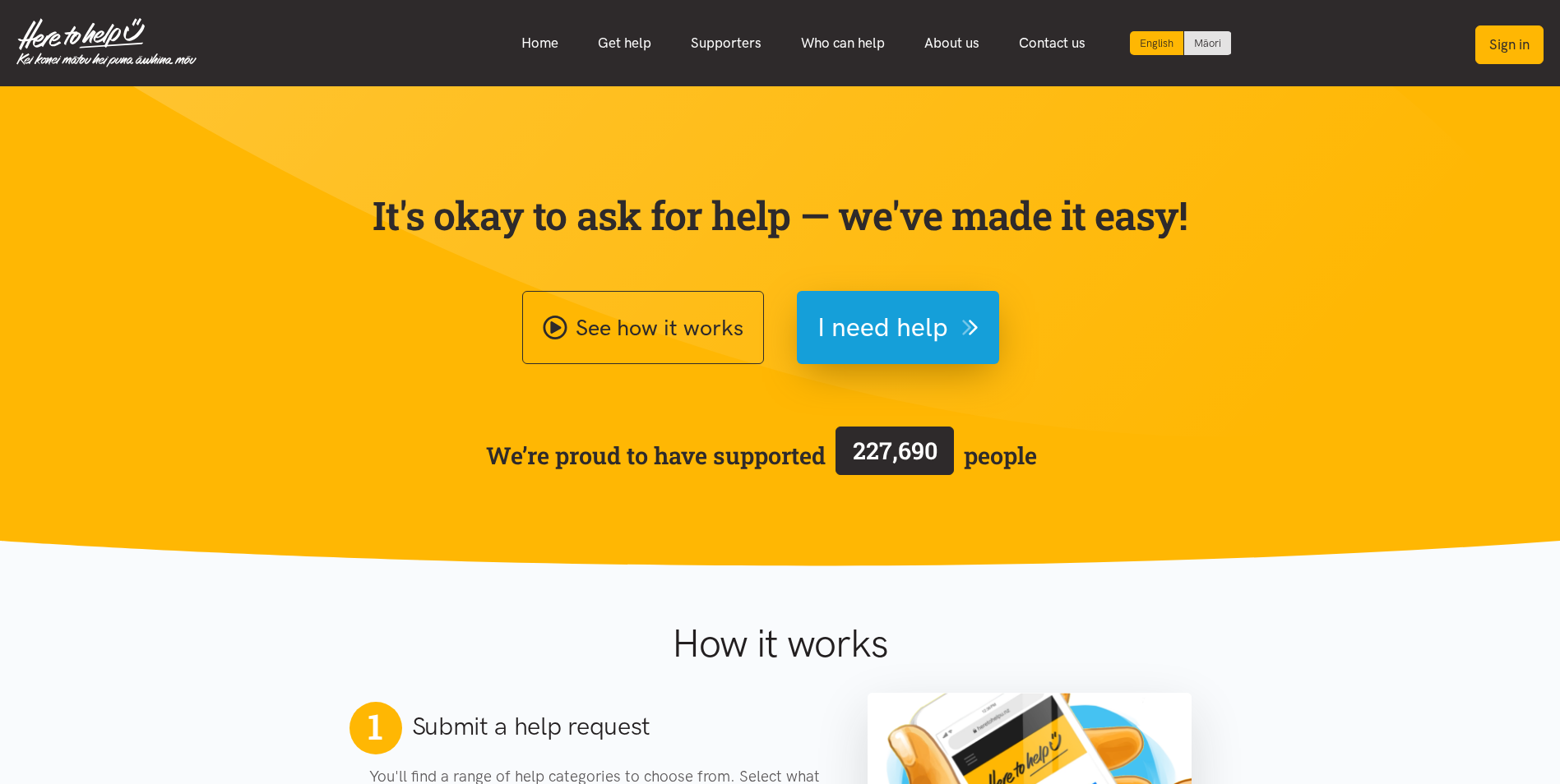
click at [1522, 50] on button "Sign in" at bounding box center [1509, 44] width 68 height 38
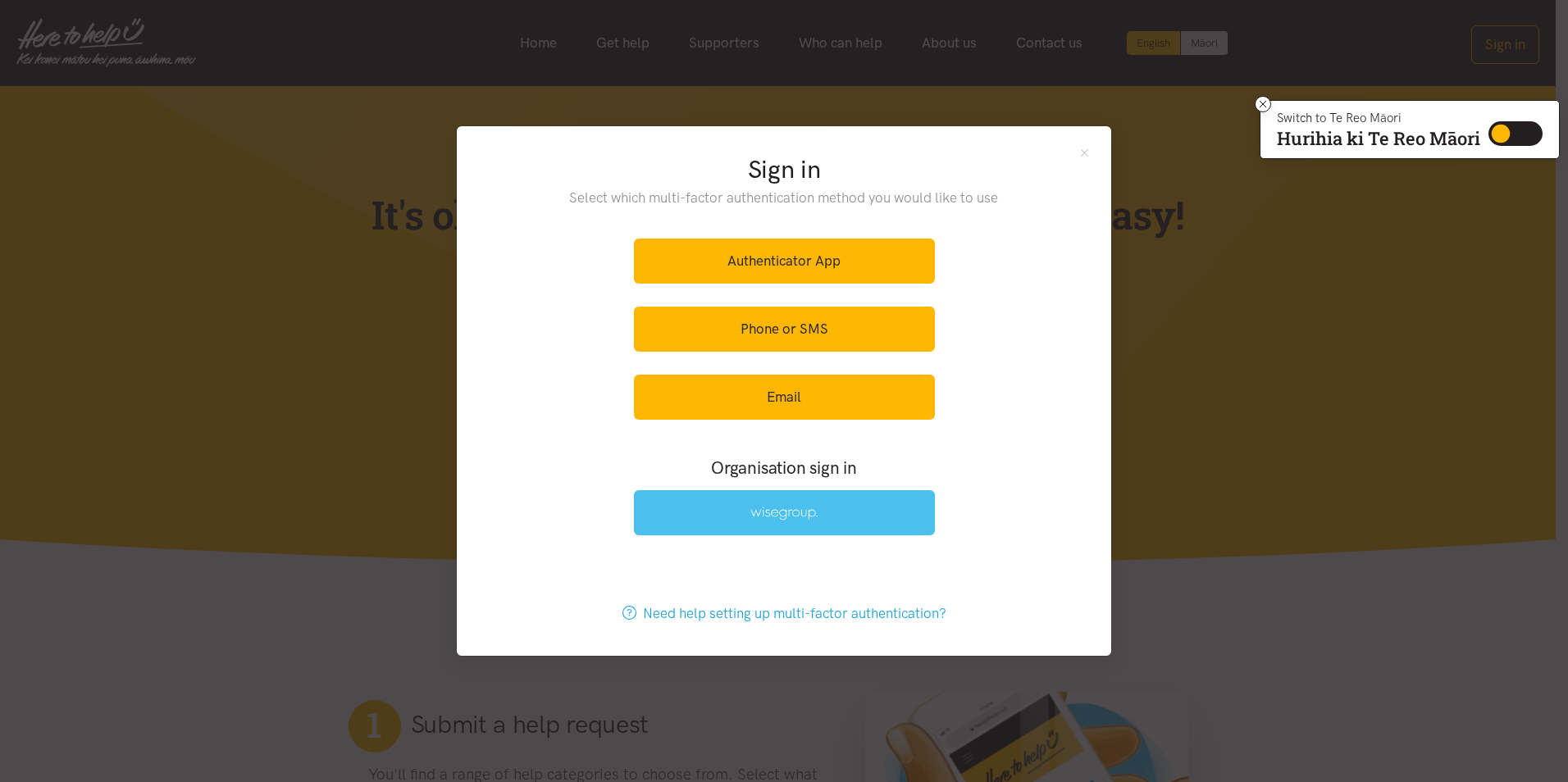
click at [816, 520] on img at bounding box center [784, 513] width 67 height 14
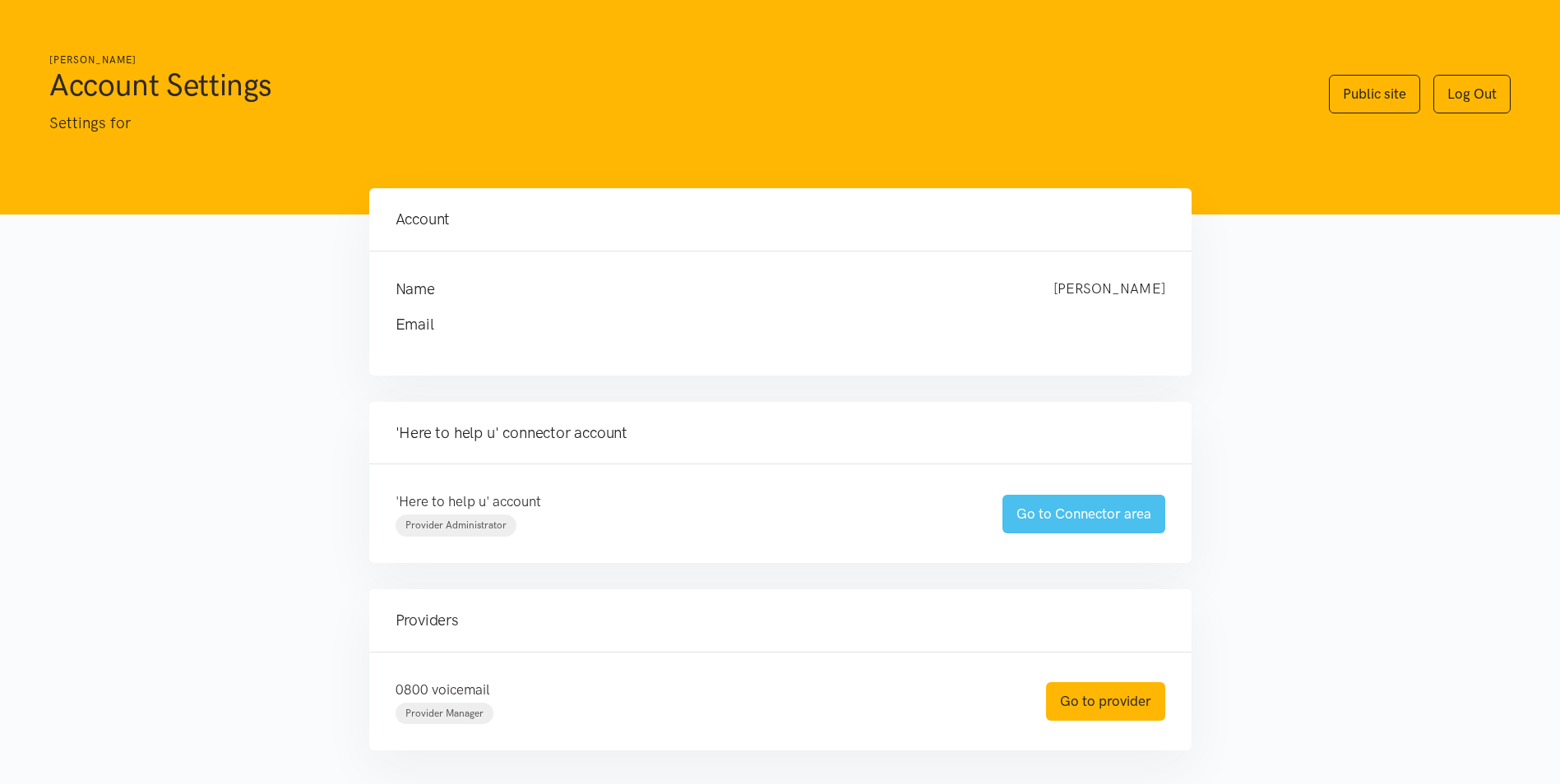
click at [1113, 511] on link "Go to Connector area" at bounding box center [1084, 513] width 162 height 38
click at [1098, 513] on link "Go to Connector area" at bounding box center [1084, 513] width 162 height 38
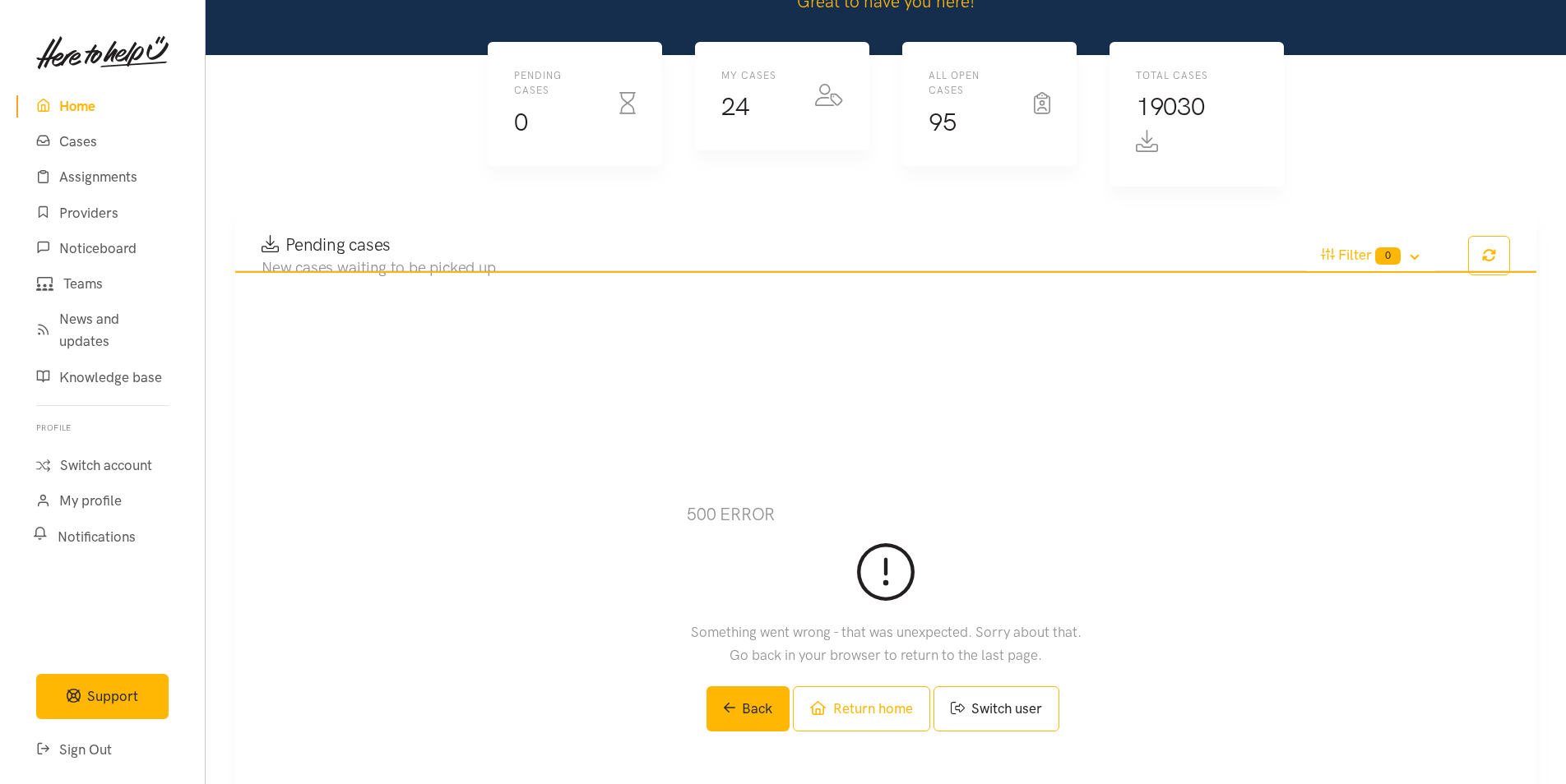
scroll to position [329, 0]
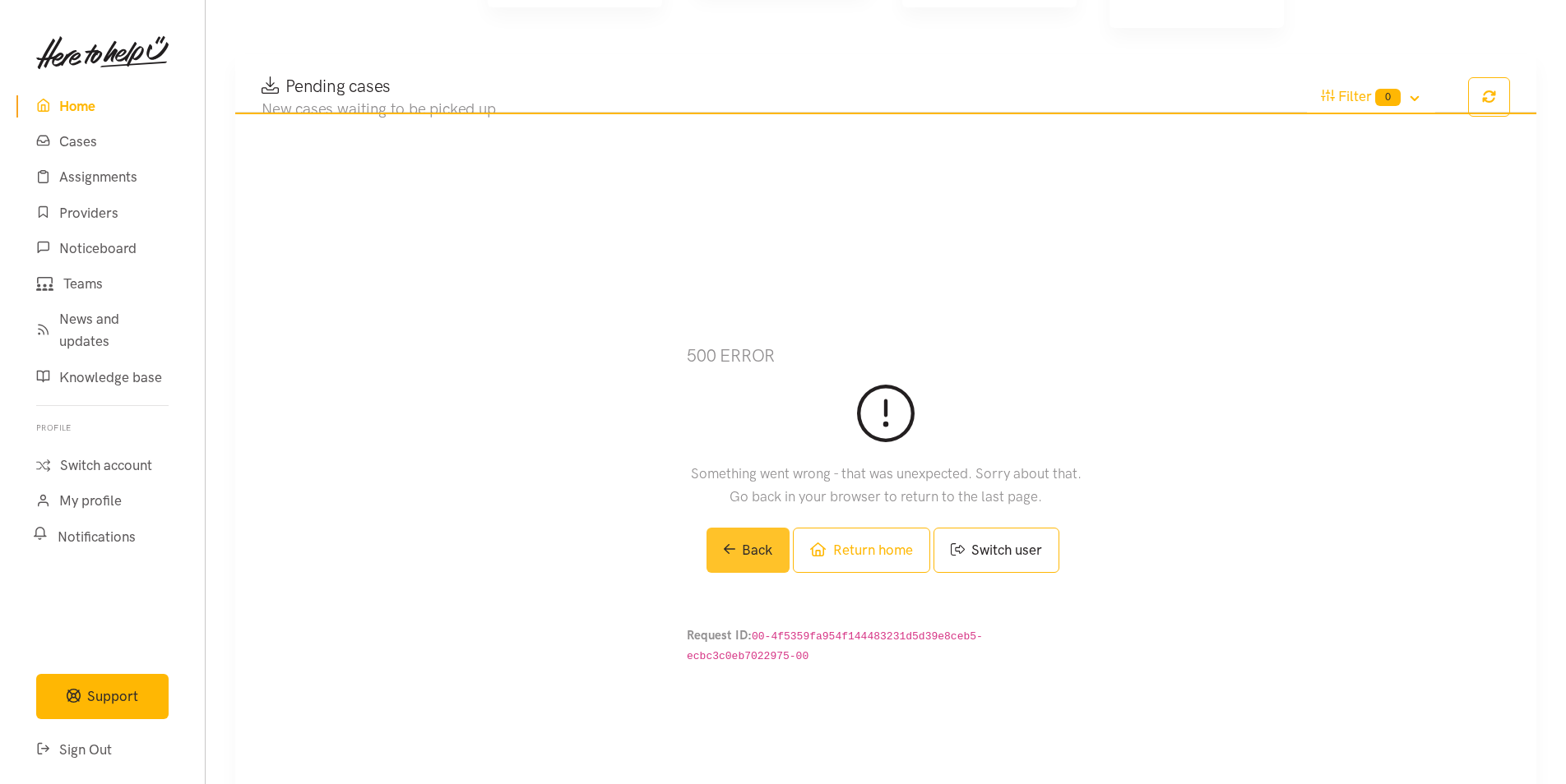
click at [775, 527] on link "Back" at bounding box center [748, 550] width 84 height 45
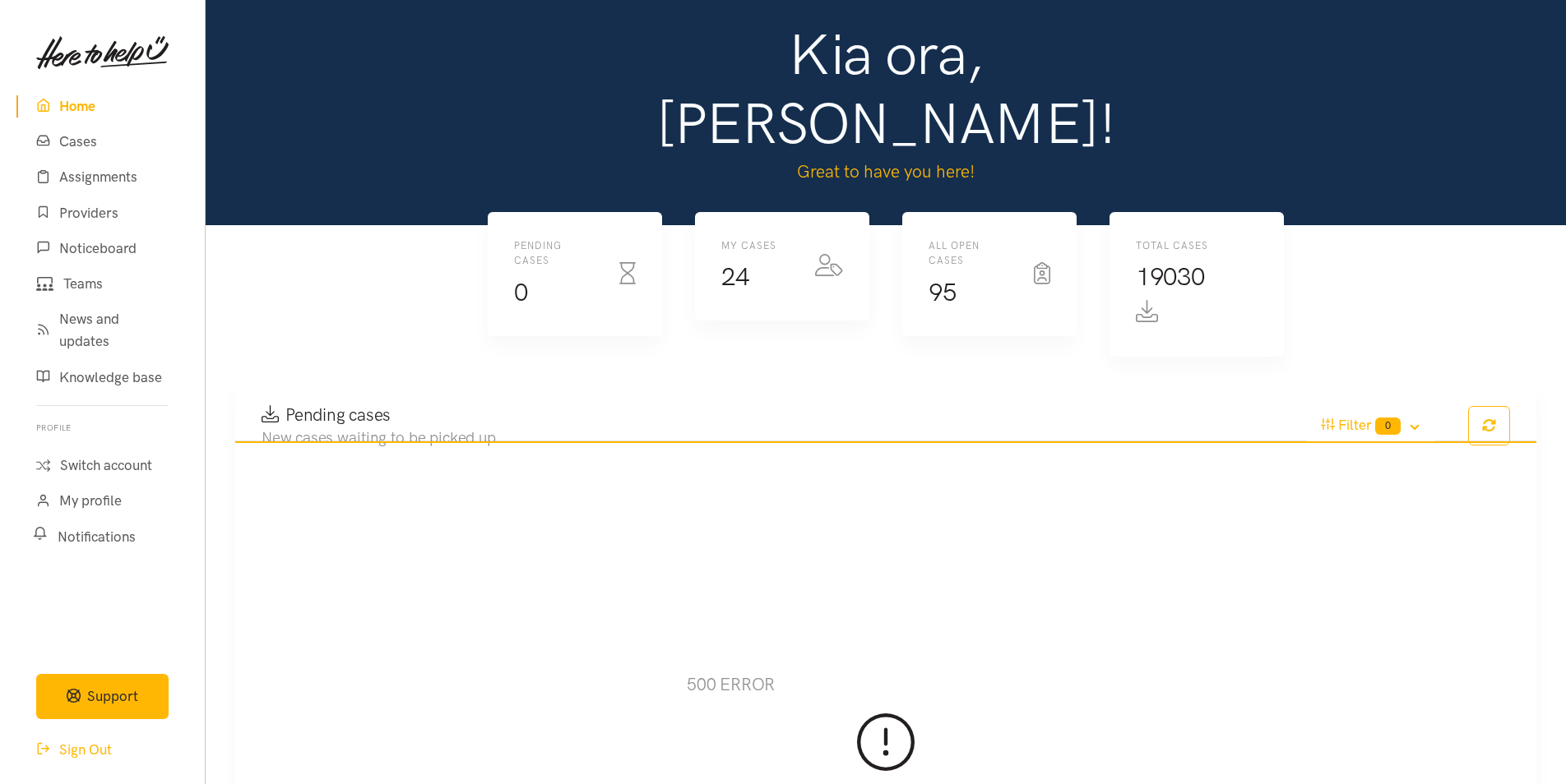
click at [105, 749] on link "Sign Out" at bounding box center [103, 750] width 172 height 35
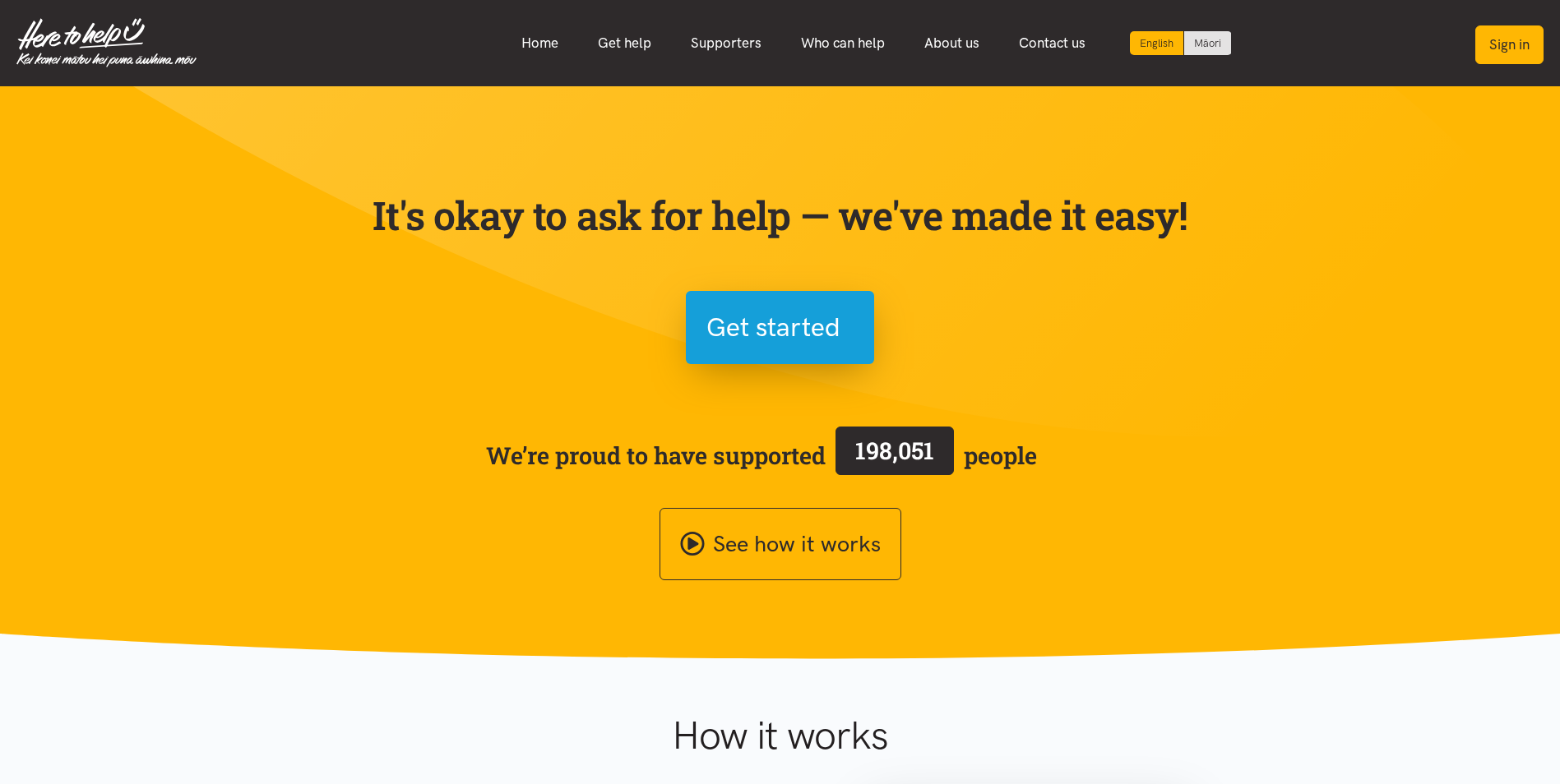
click at [1525, 49] on button "Sign in" at bounding box center [1509, 44] width 68 height 38
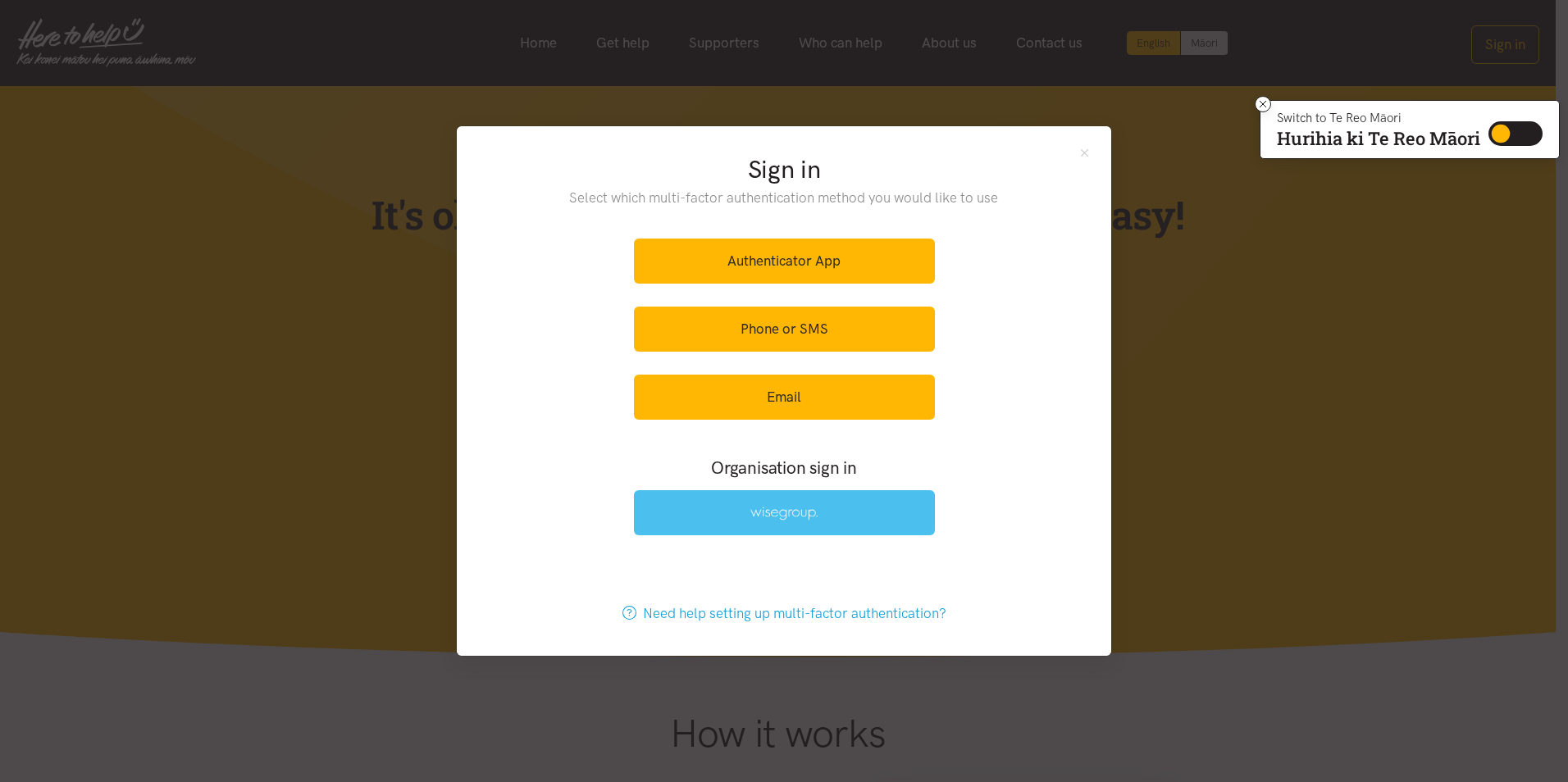
click at [875, 512] on link at bounding box center [784, 513] width 301 height 45
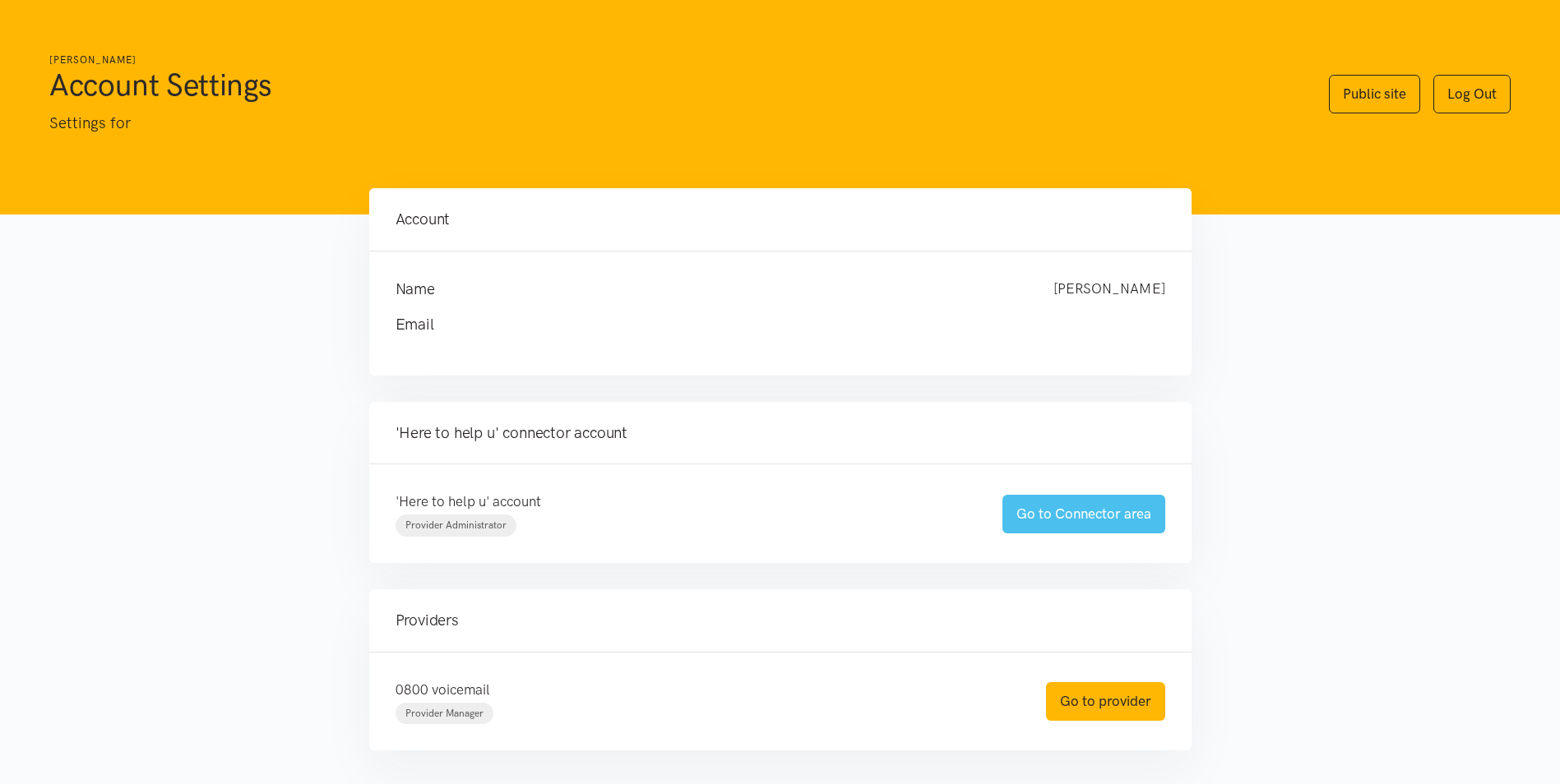
click at [1105, 520] on link "Go to Connector area" at bounding box center [1084, 513] width 162 height 38
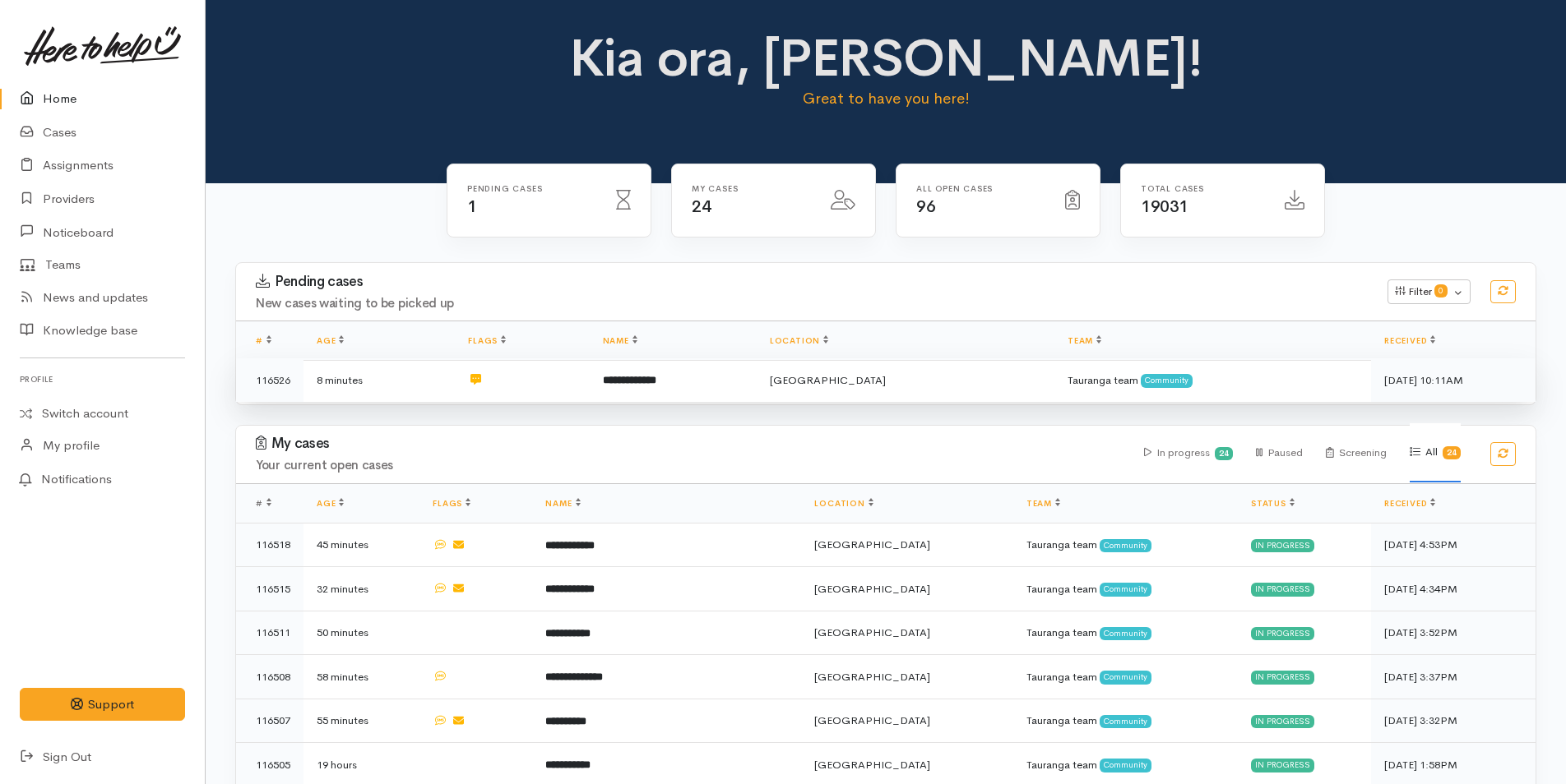
click at [705, 378] on td "**********" at bounding box center [672, 380] width 167 height 44
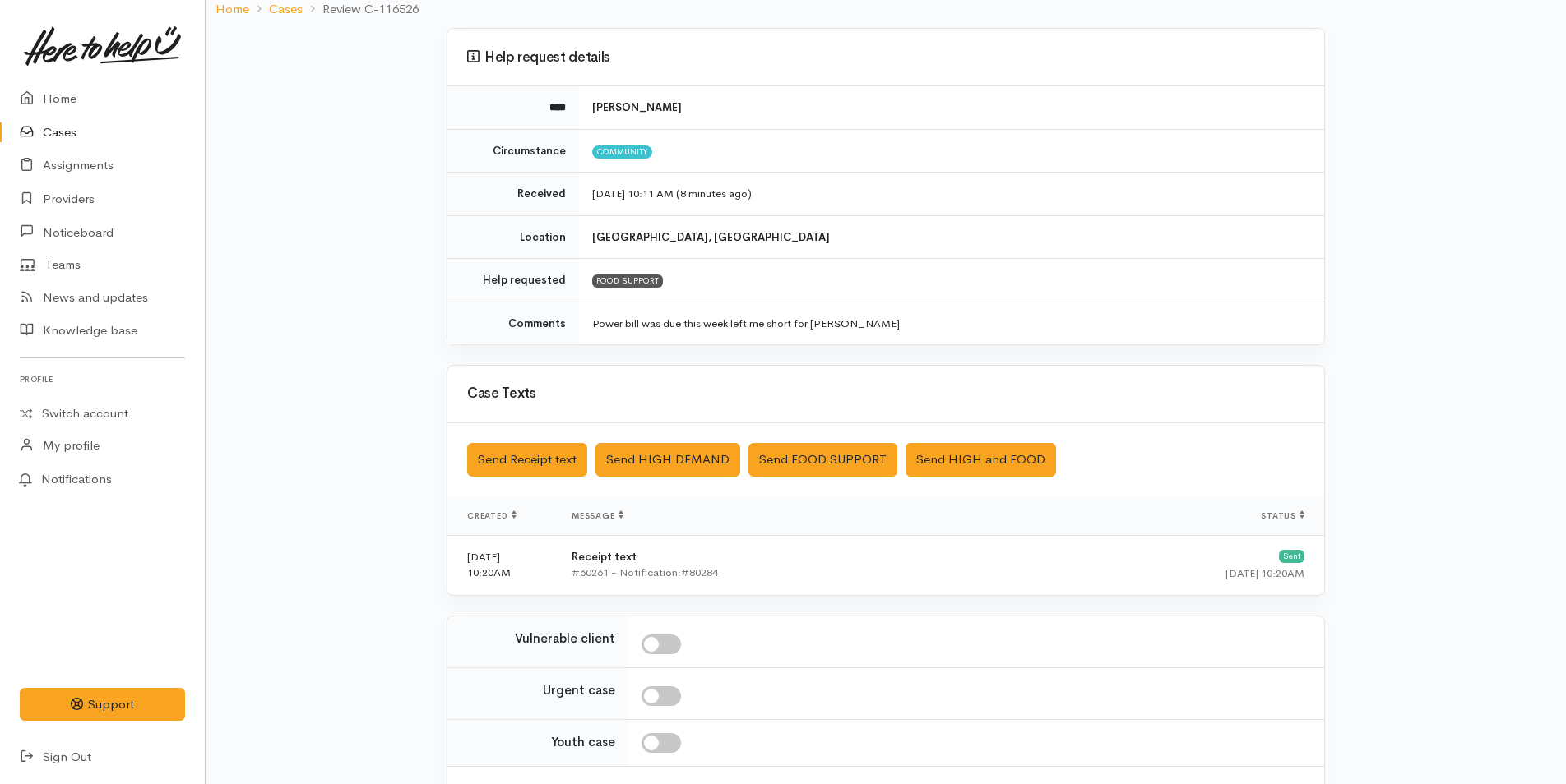
scroll to position [248, 0]
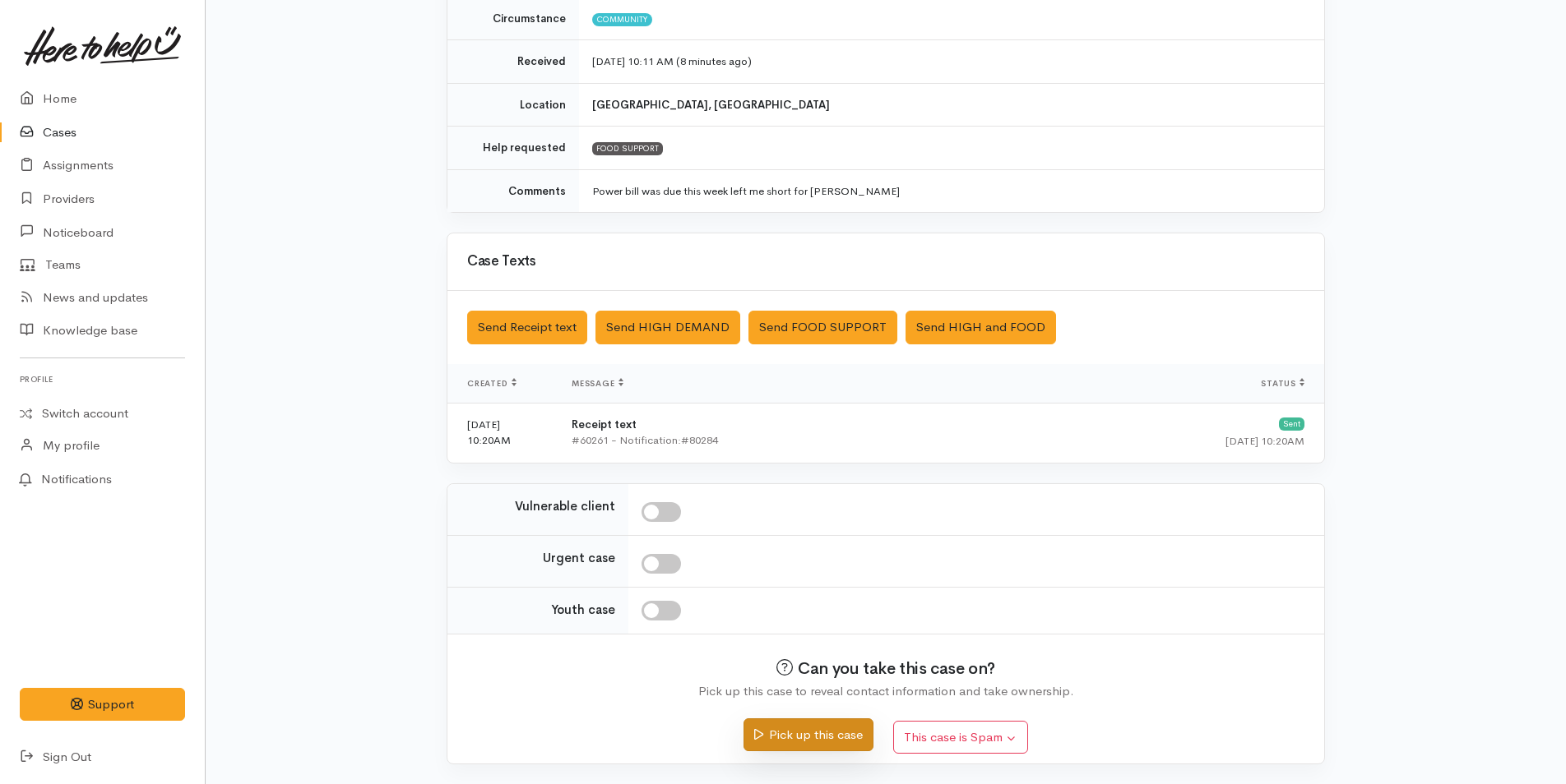
click at [813, 733] on button "Pick up this case" at bounding box center [808, 735] width 129 height 34
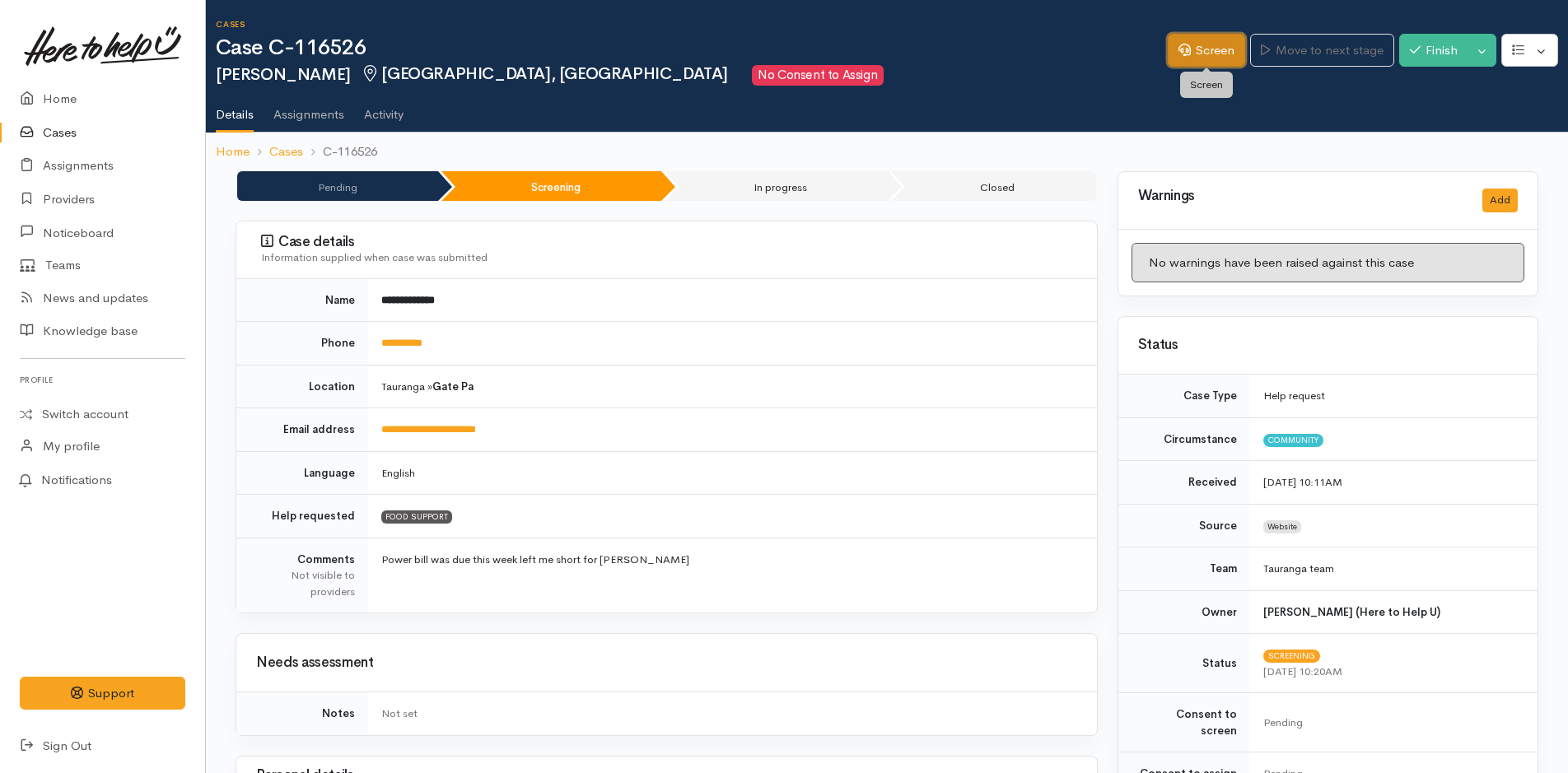
click at [1205, 54] on link "Screen" at bounding box center [1206, 50] width 78 height 34
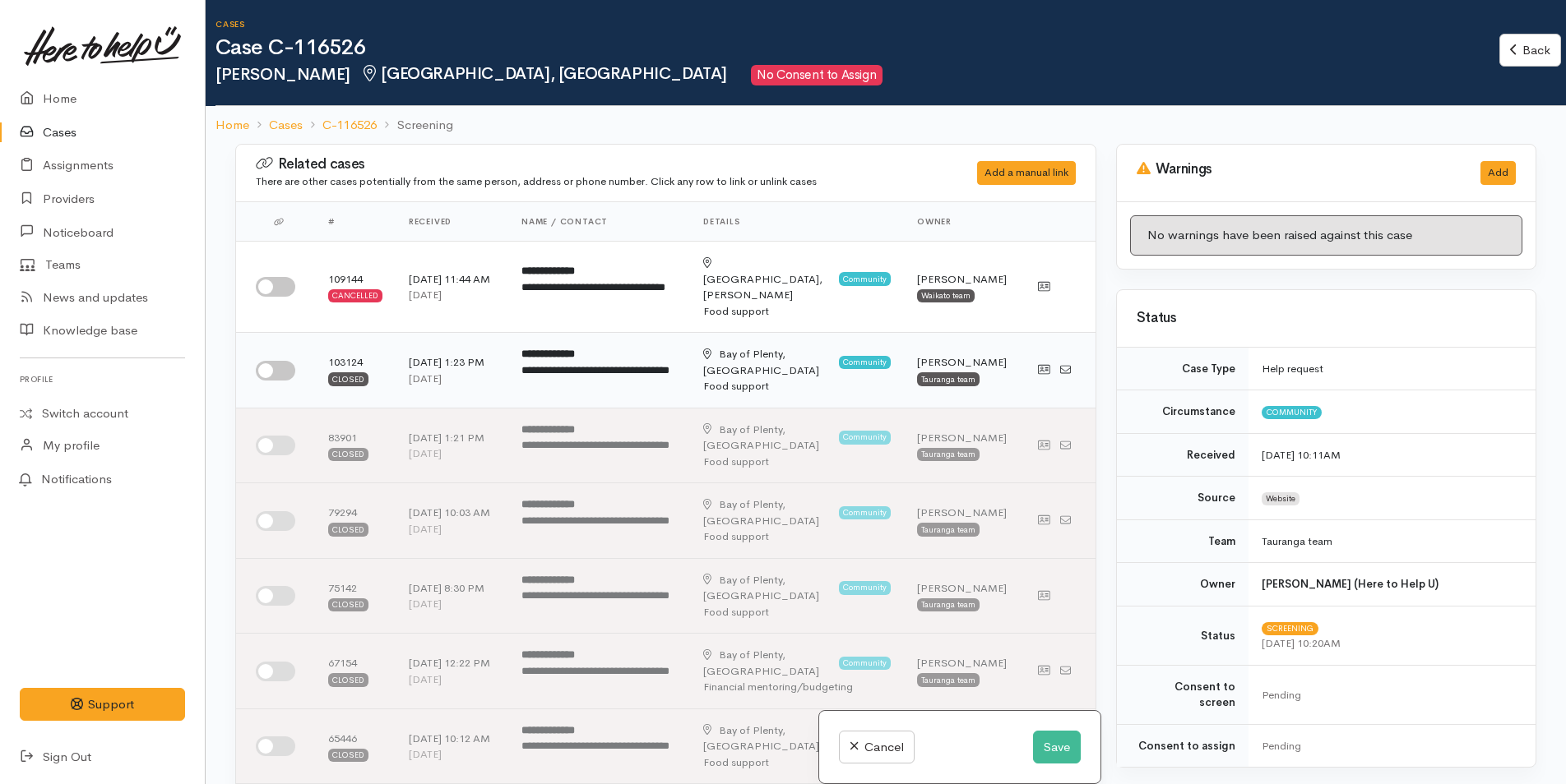
click at [286, 361] on input "checkbox" at bounding box center [275, 371] width 39 height 20
checkbox input "true"
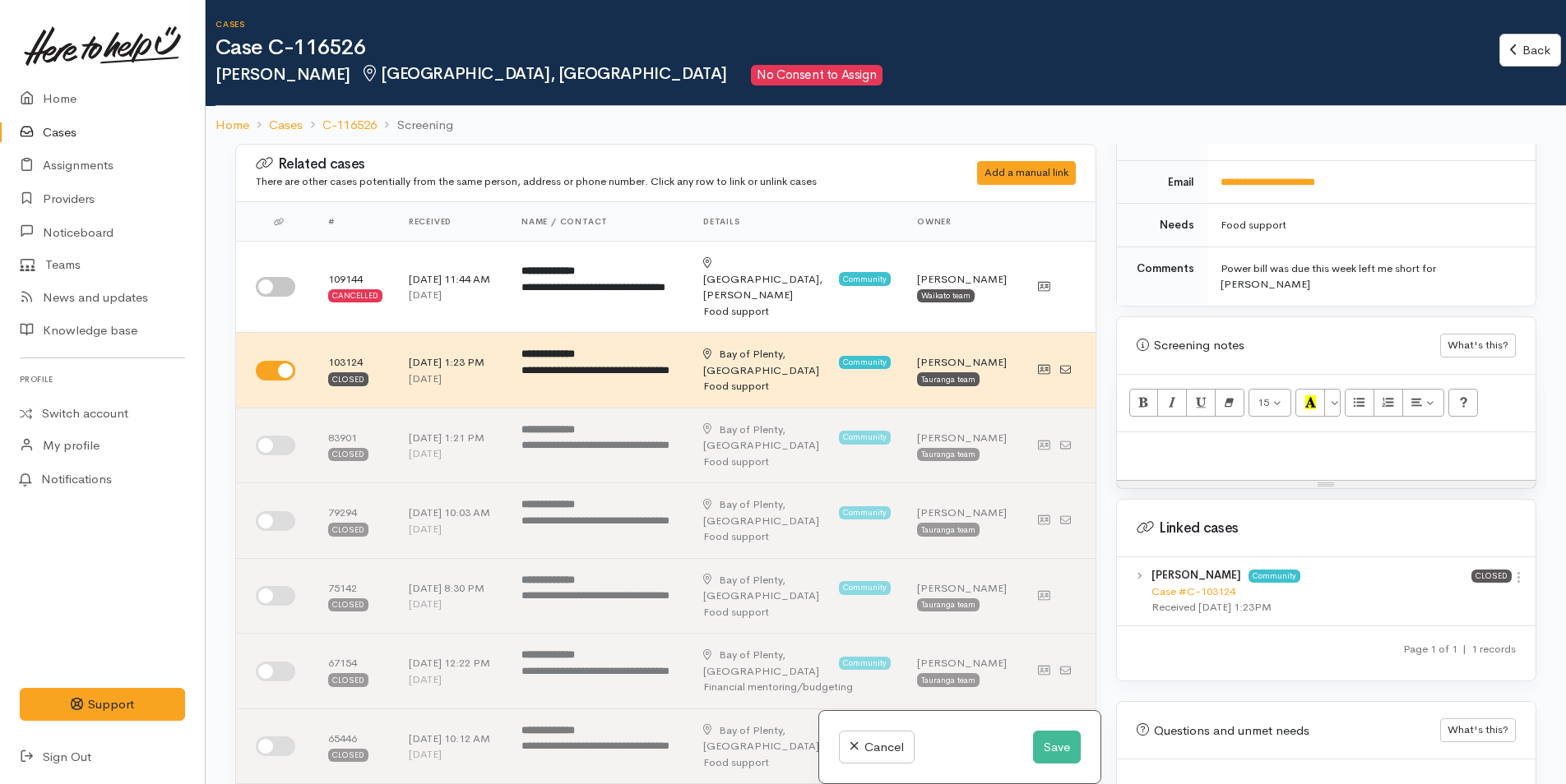
scroll to position [822, 0]
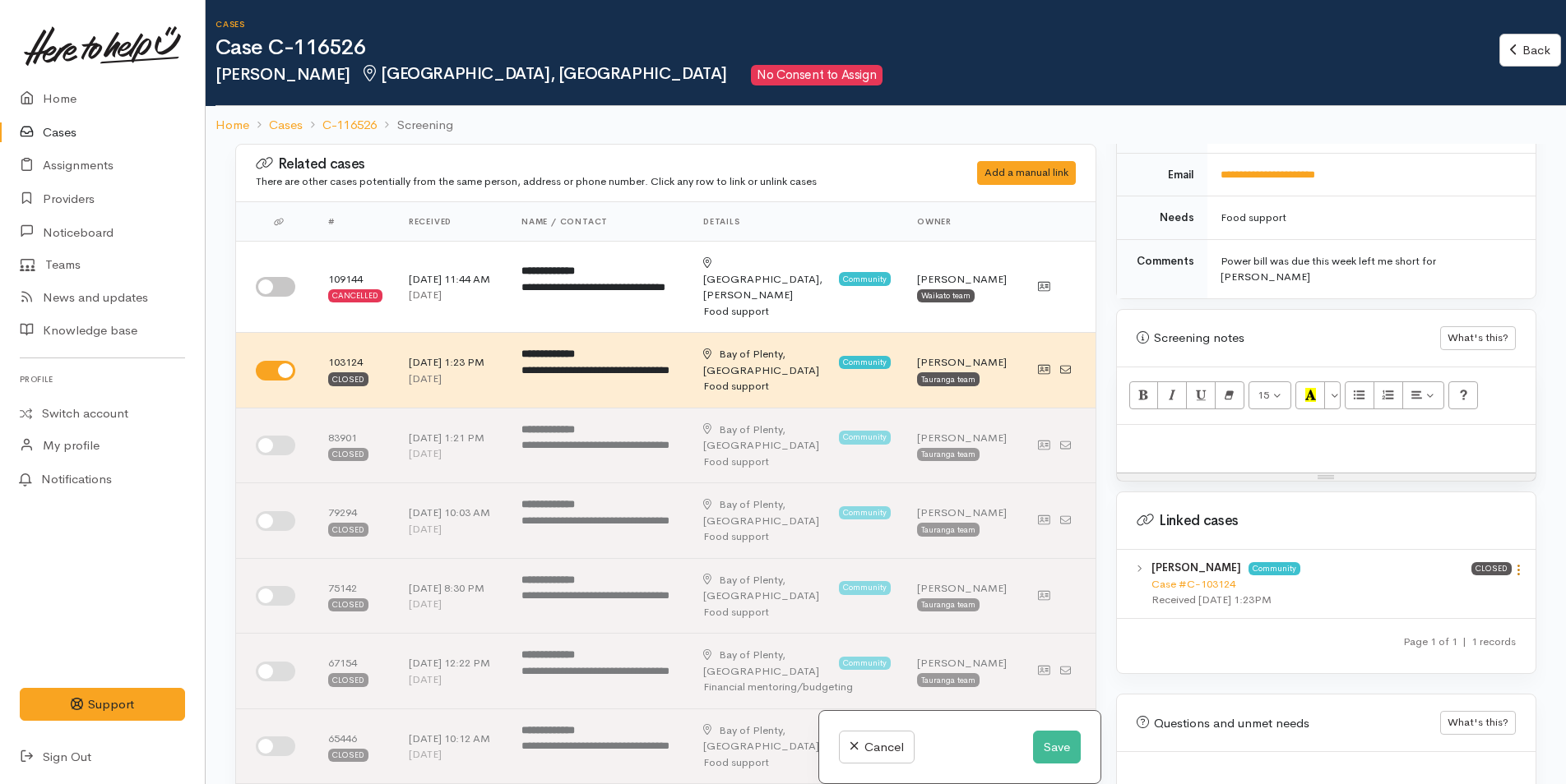
click at [1514, 563] on icon at bounding box center [1518, 569] width 14 height 14
click at [1465, 589] on link "View case" at bounding box center [1460, 601] width 130 height 25
click at [1188, 433] on p at bounding box center [1326, 442] width 402 height 19
paste div
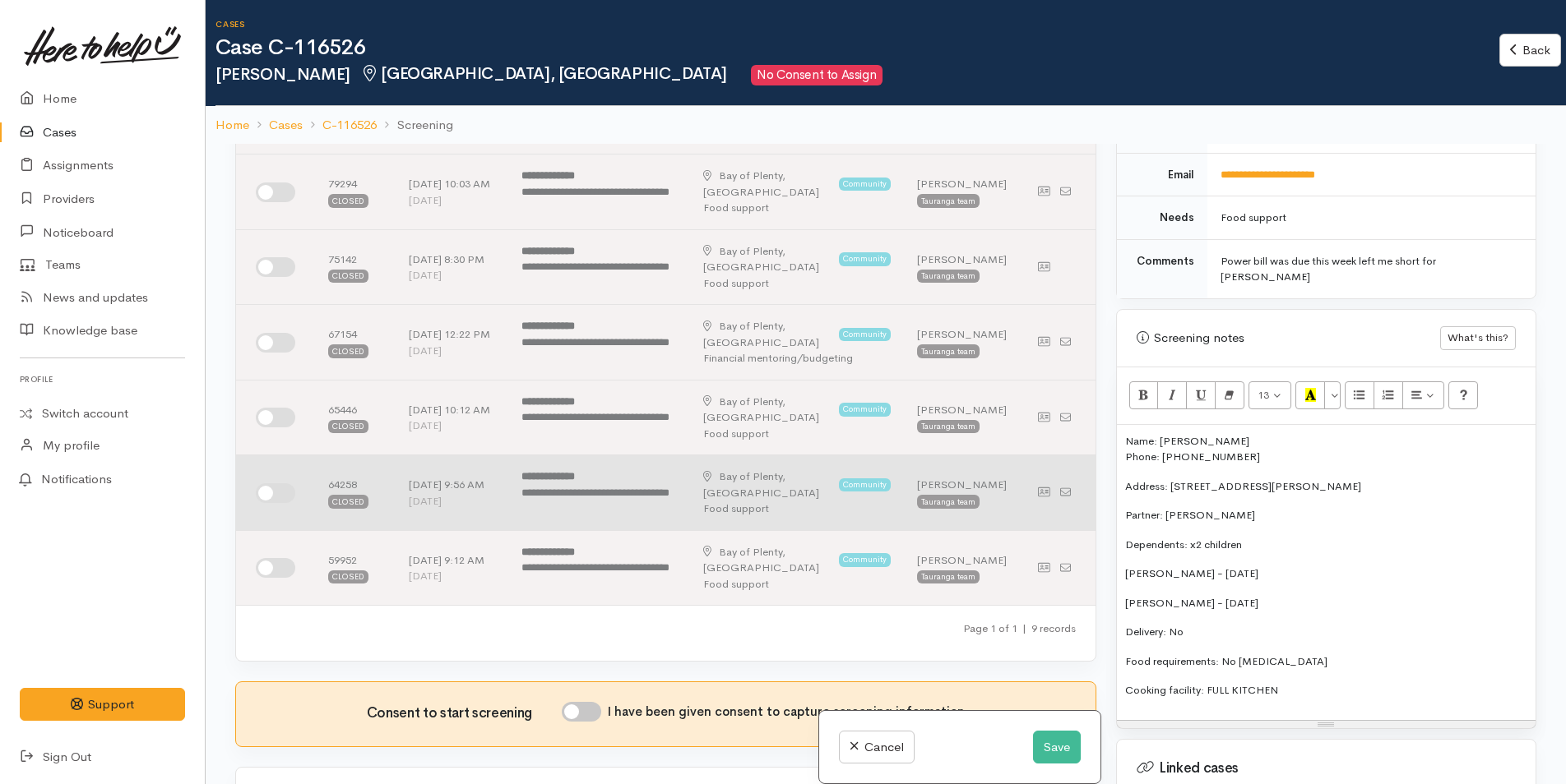
scroll to position [493, 0]
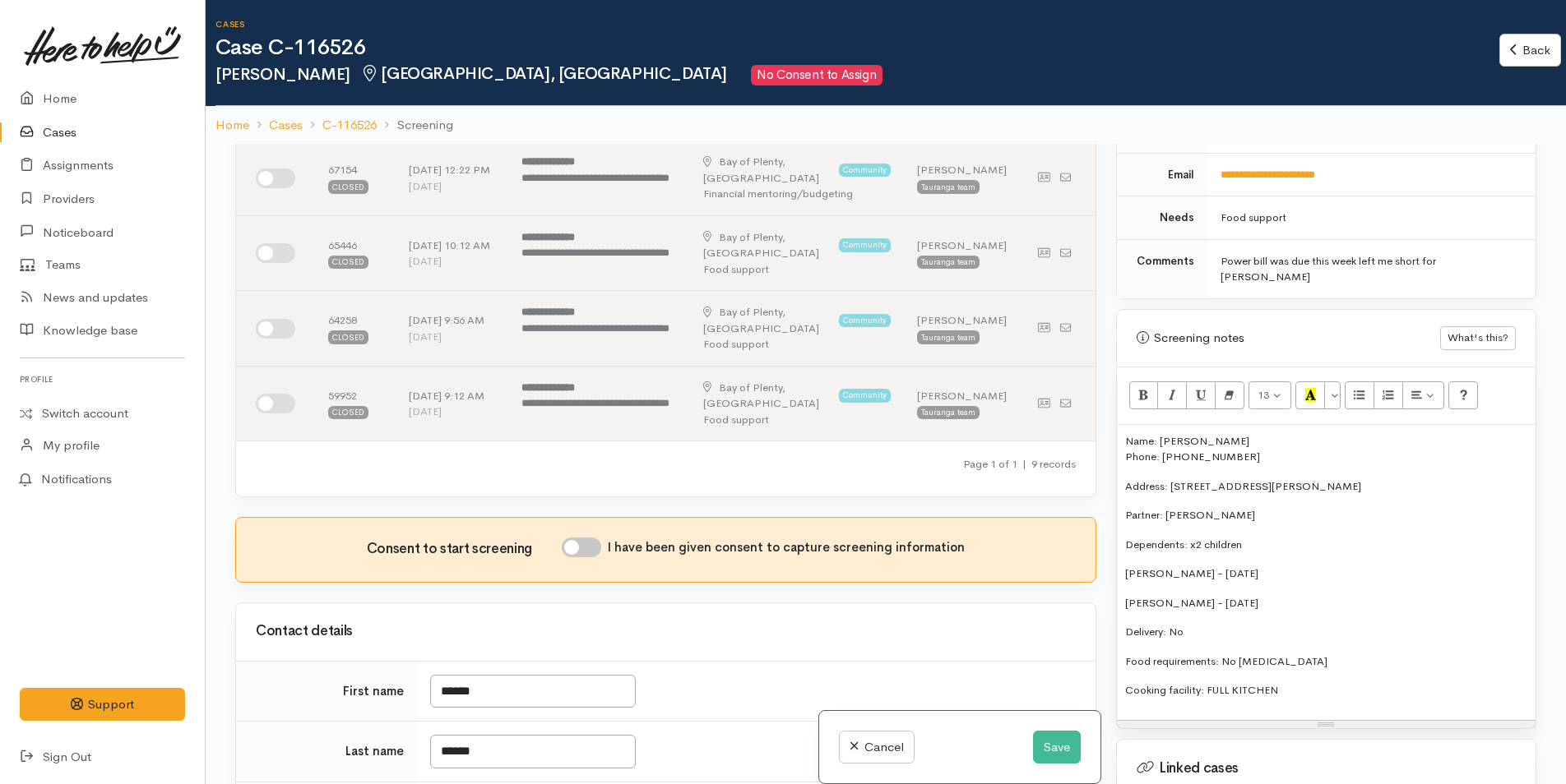
click at [599, 538] on input "I have been given consent to capture screening information" at bounding box center [581, 547] width 39 height 20
checkbox input "true"
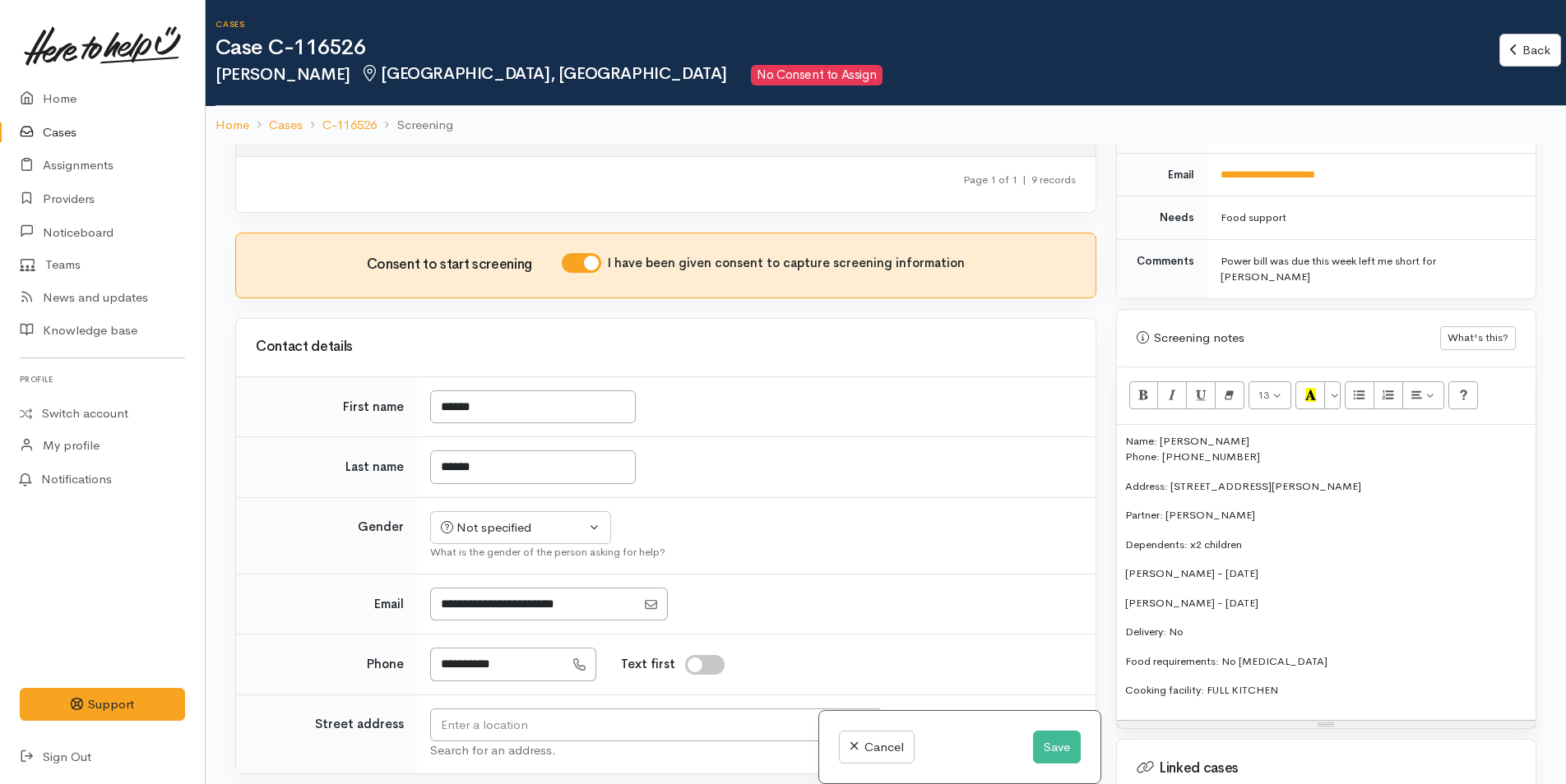
scroll to position [904, 0]
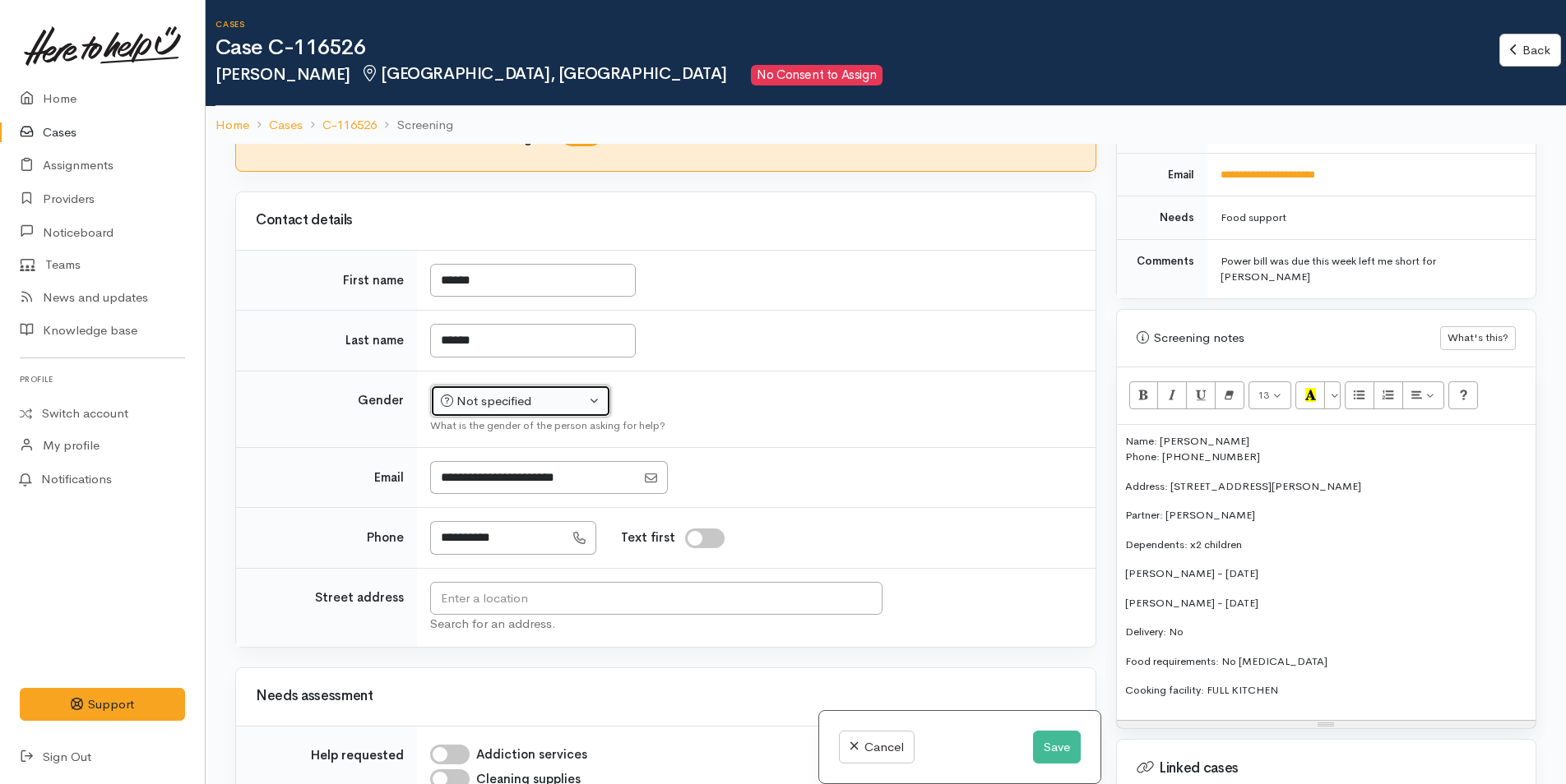
click at [534, 392] on div "Not specified" at bounding box center [513, 401] width 145 height 19
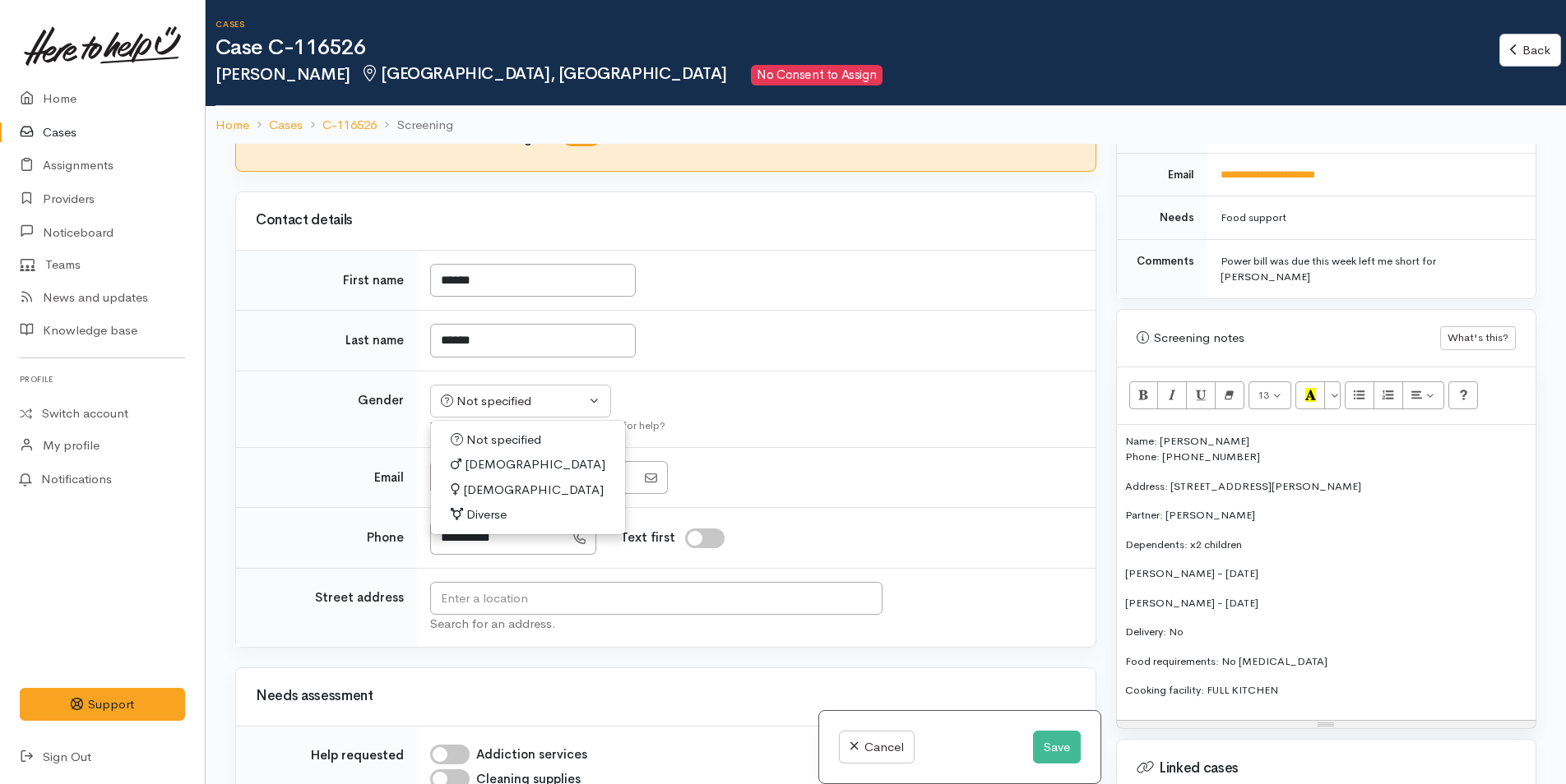
click at [496, 481] on span "[DEMOGRAPHIC_DATA]" at bounding box center [533, 490] width 141 height 19
select select "[DEMOGRAPHIC_DATA]"
drag, startPoint x: 1289, startPoint y: 448, endPoint x: 1173, endPoint y: 451, distance: 116.0
click at [1173, 479] on p "Address: [STREET_ADDRESS][PERSON_NAME]" at bounding box center [1326, 487] width 402 height 17
copy p "9 Faulkner Street, Gate Pā"
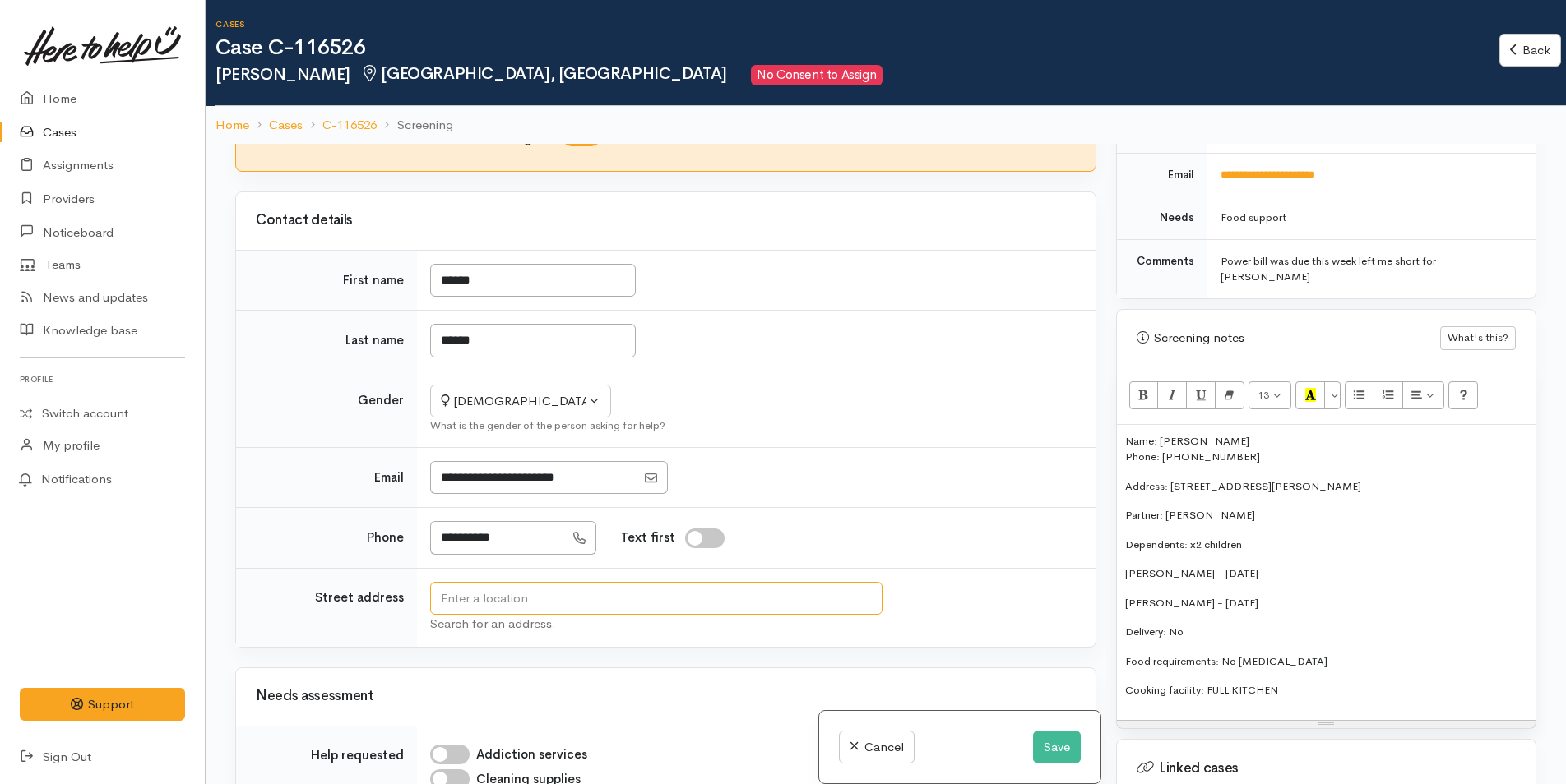
drag, startPoint x: 794, startPoint y: 593, endPoint x: 804, endPoint y: 586, distance: 12.2
click at [794, 593] on input "text" at bounding box center [656, 598] width 452 height 34
paste input "9 Faulkner Street, Gate Pā"
type input "9 Faulkner Street, Gate Pa, Tauranga, New Zealand"
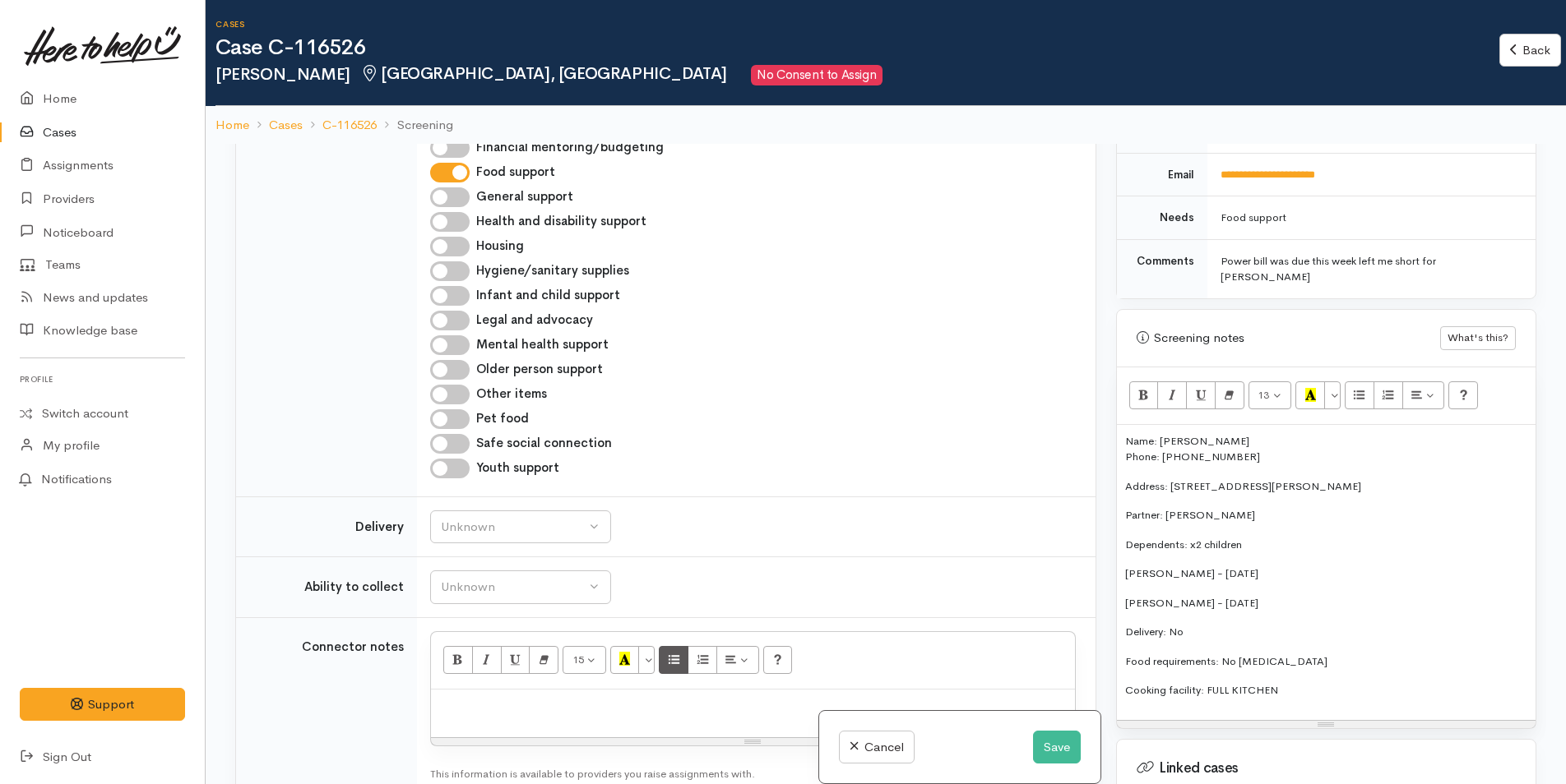
scroll to position [1815, 0]
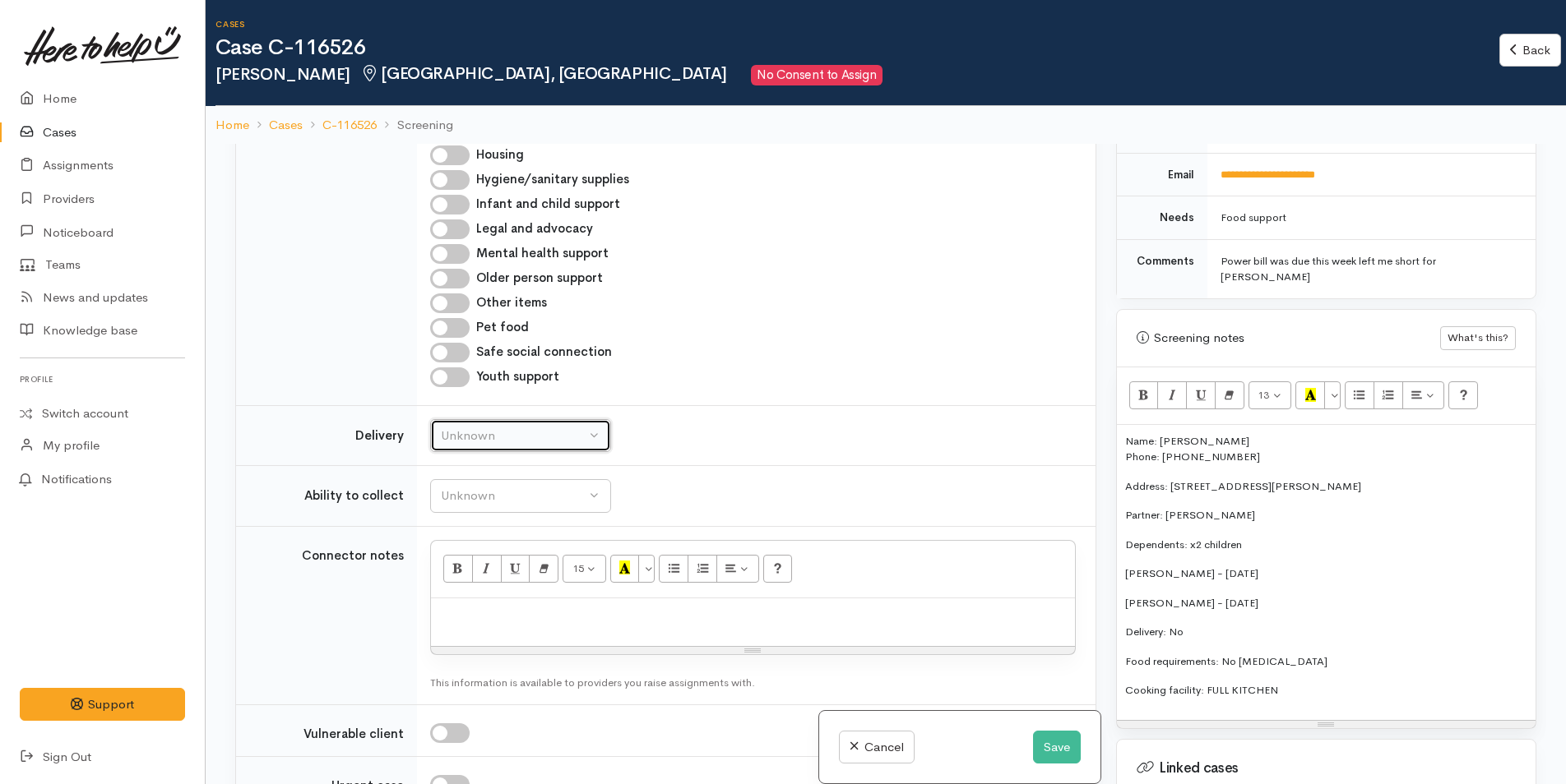
click at [521, 427] on div "Unknown" at bounding box center [513, 436] width 145 height 19
click at [461, 581] on span "No" at bounding box center [459, 590] width 17 height 19
select select "1"
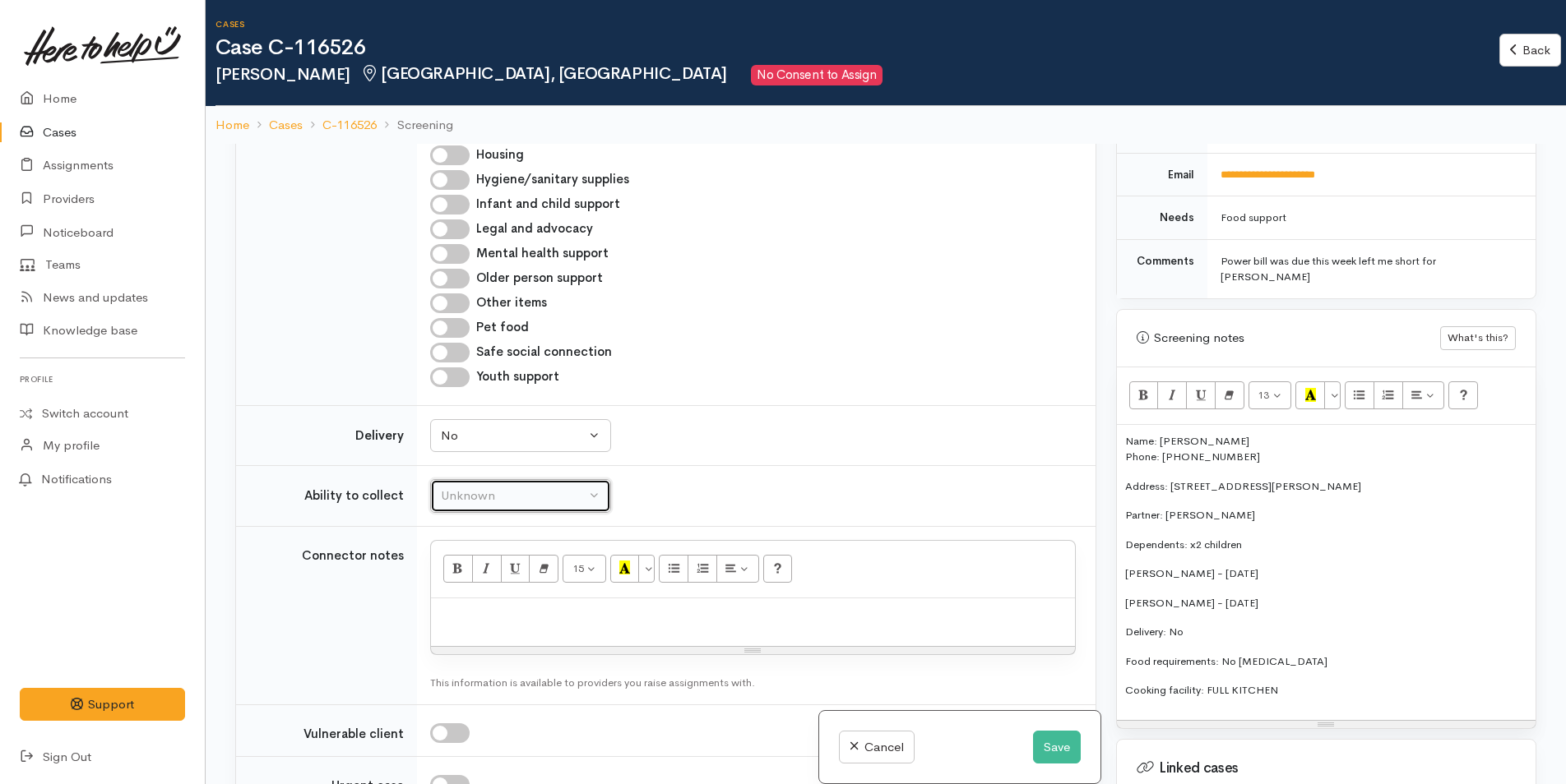
click at [481, 486] on div "Unknown" at bounding box center [513, 496] width 145 height 19
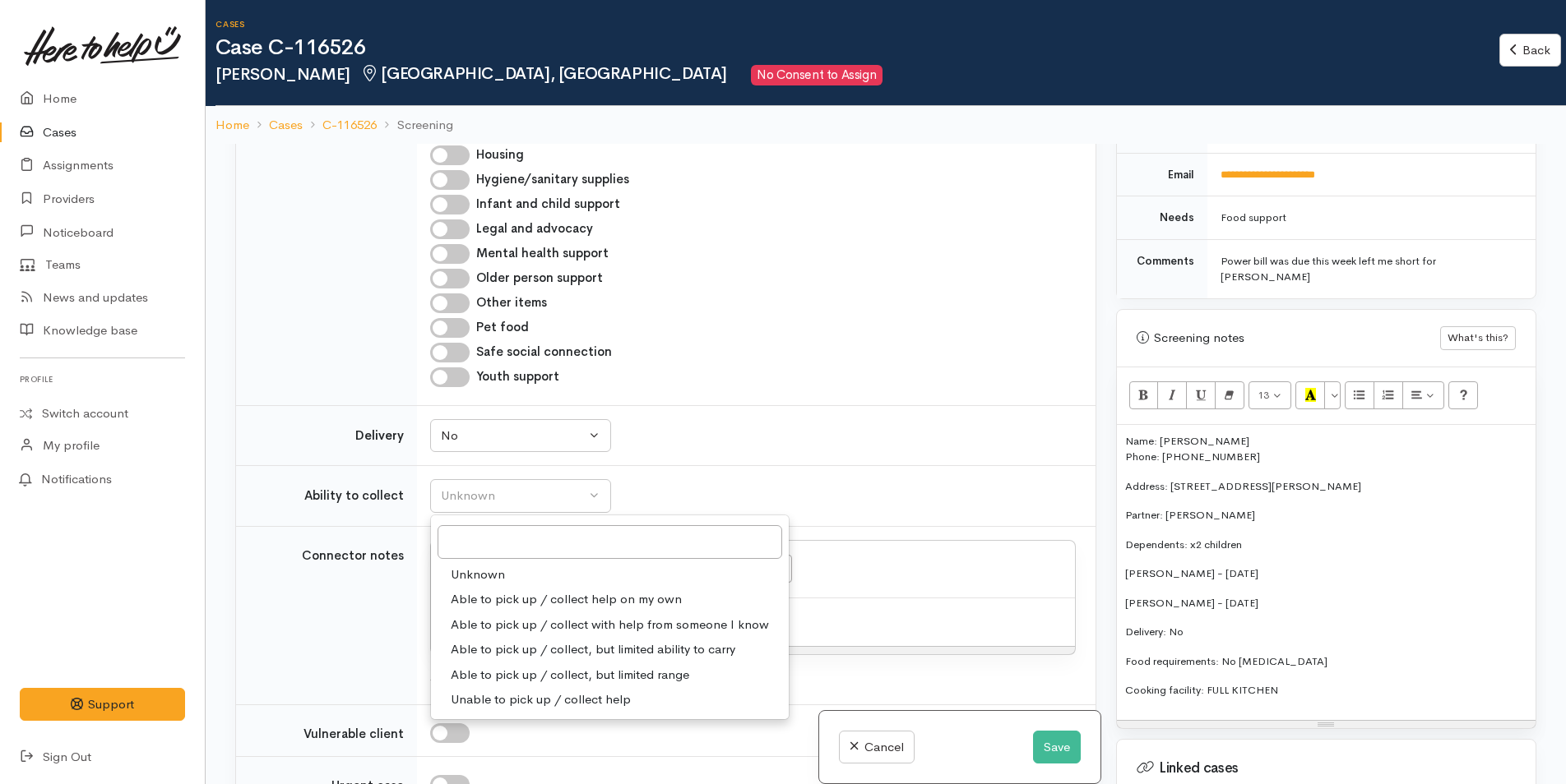
click at [485, 590] on span "Able to pick up / collect help on my own" at bounding box center [566, 599] width 231 height 19
select select "2"
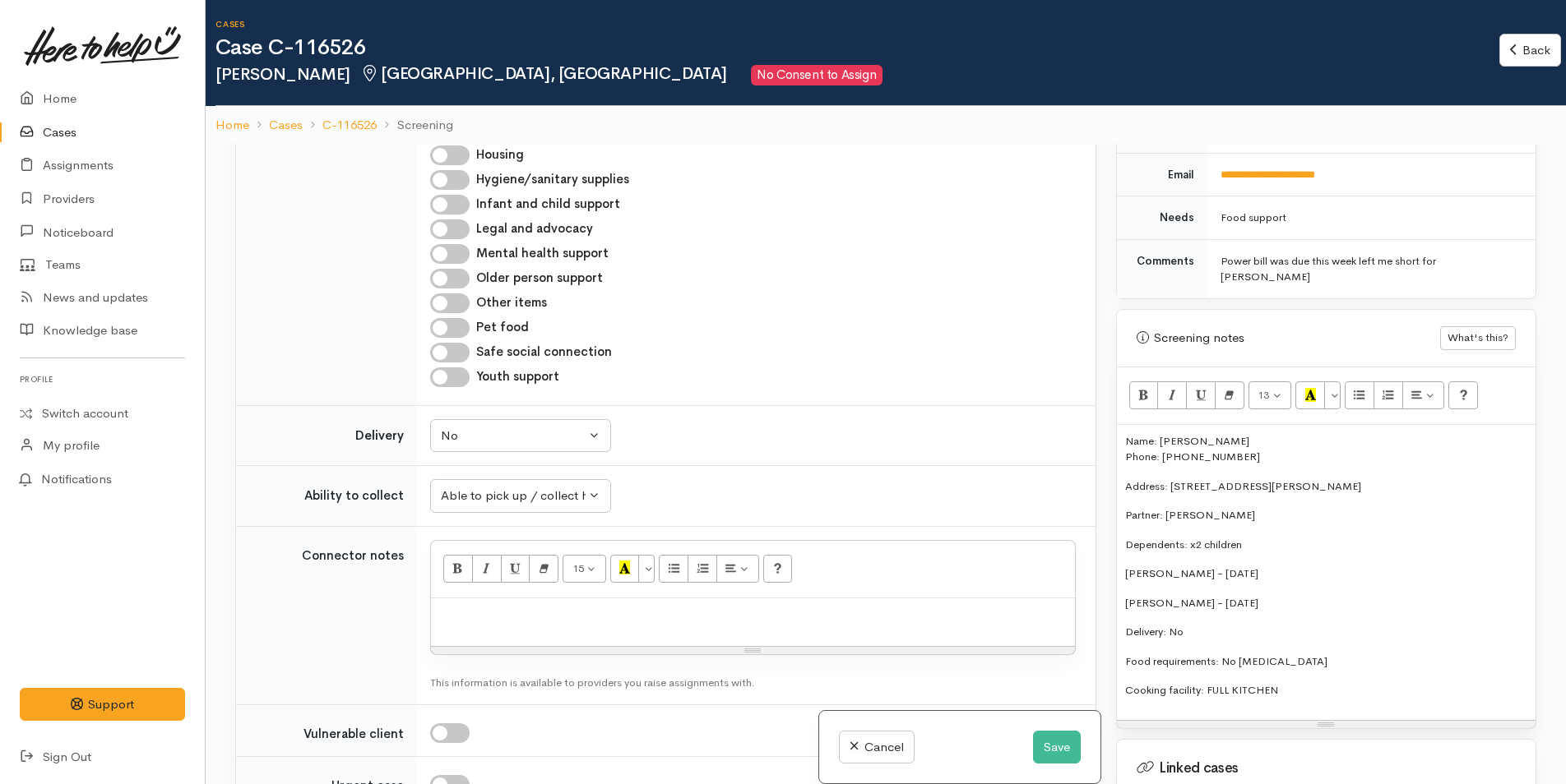
drag, startPoint x: 1299, startPoint y: 664, endPoint x: 1123, endPoint y: 414, distance: 305.7
click at [1123, 425] on div "Name: Doreen Aranui Phone: 0224083960 Address: 9 Faulkner Street, Gate Pā Partn…" at bounding box center [1326, 572] width 418 height 295
copy div "Name: Doreen Aranui Phone: 0224083960 Address: 9 Faulkner Street, Gate Pā Partn…"
click at [885, 598] on div at bounding box center [753, 623] width 644 height 49
paste div
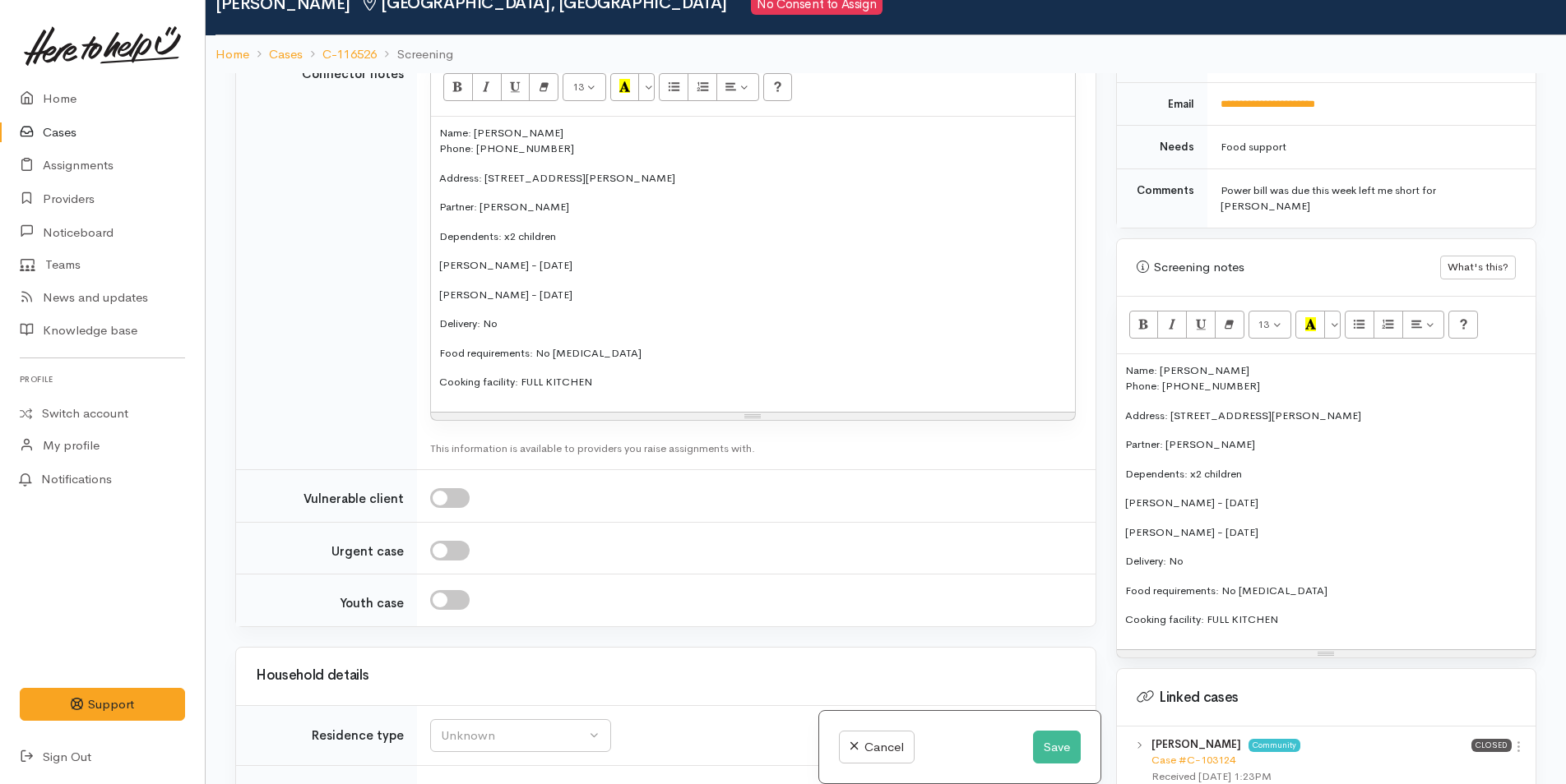
scroll to position [2473, 0]
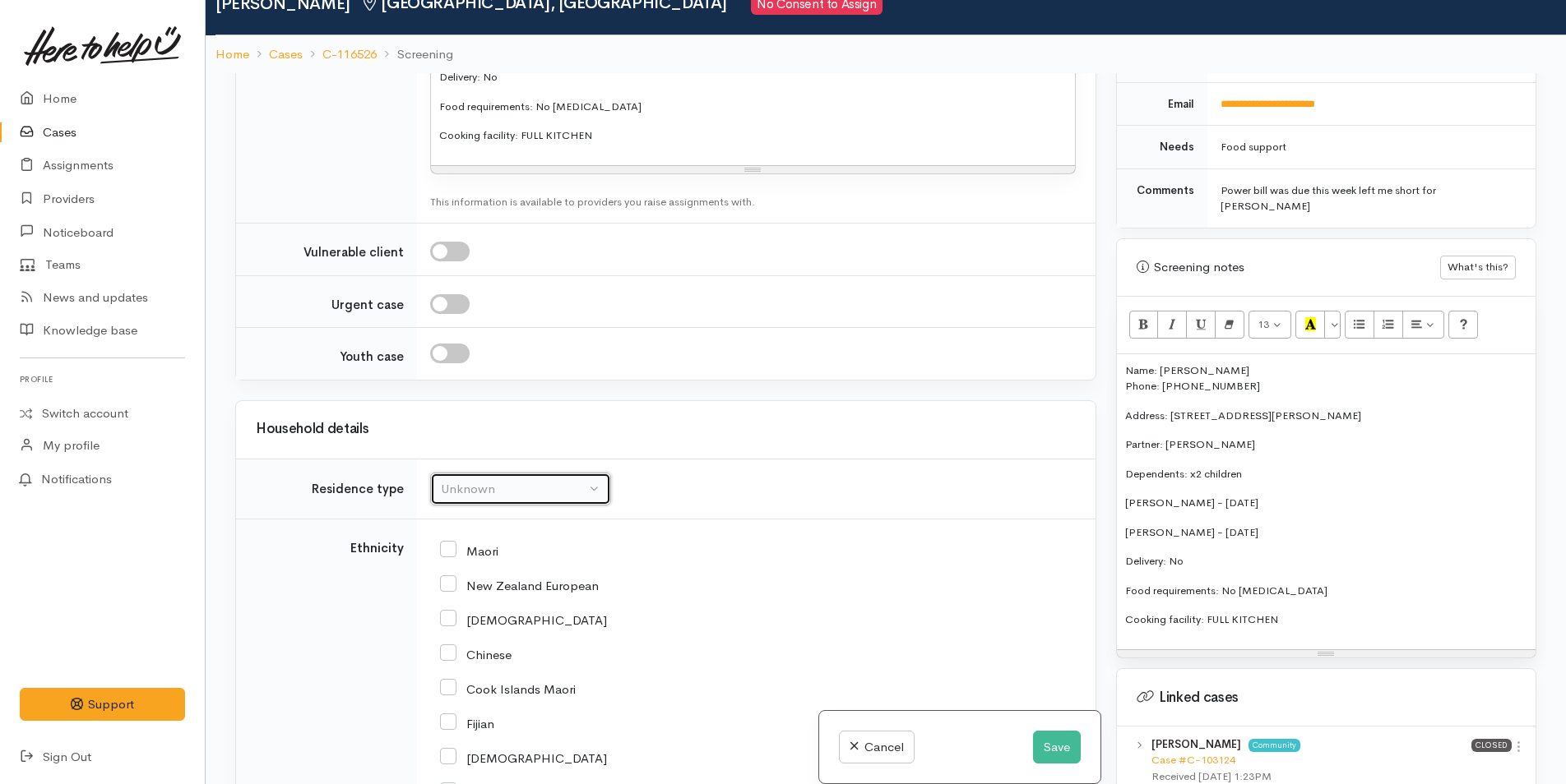
click at [469, 480] on div "Unknown" at bounding box center [513, 489] width 145 height 19
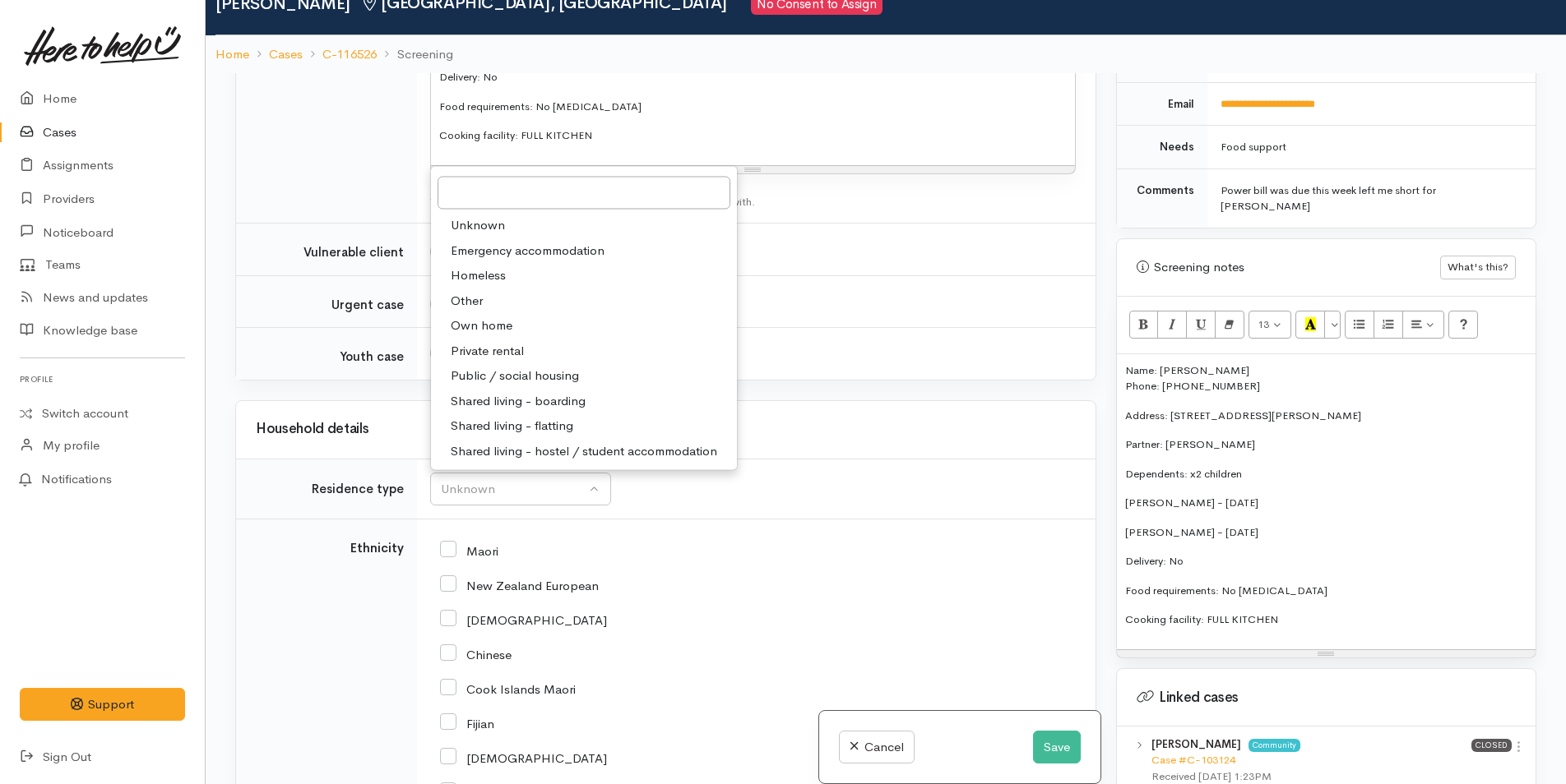
click at [499, 341] on span "Private rental" at bounding box center [487, 350] width 73 height 19
select select "2"
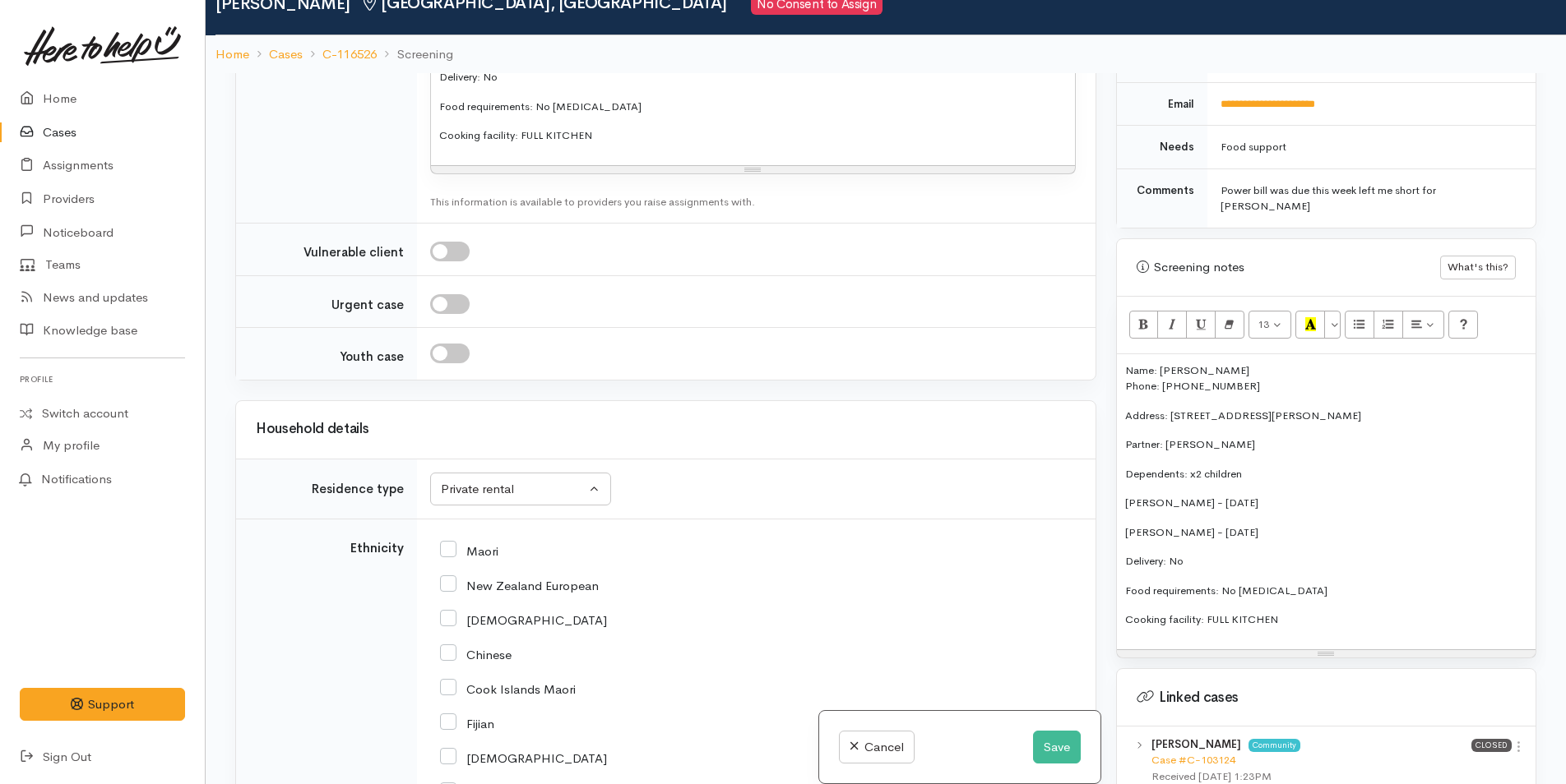
click at [447, 542] on input "Maori" at bounding box center [469, 550] width 59 height 15
checkbox input "true"
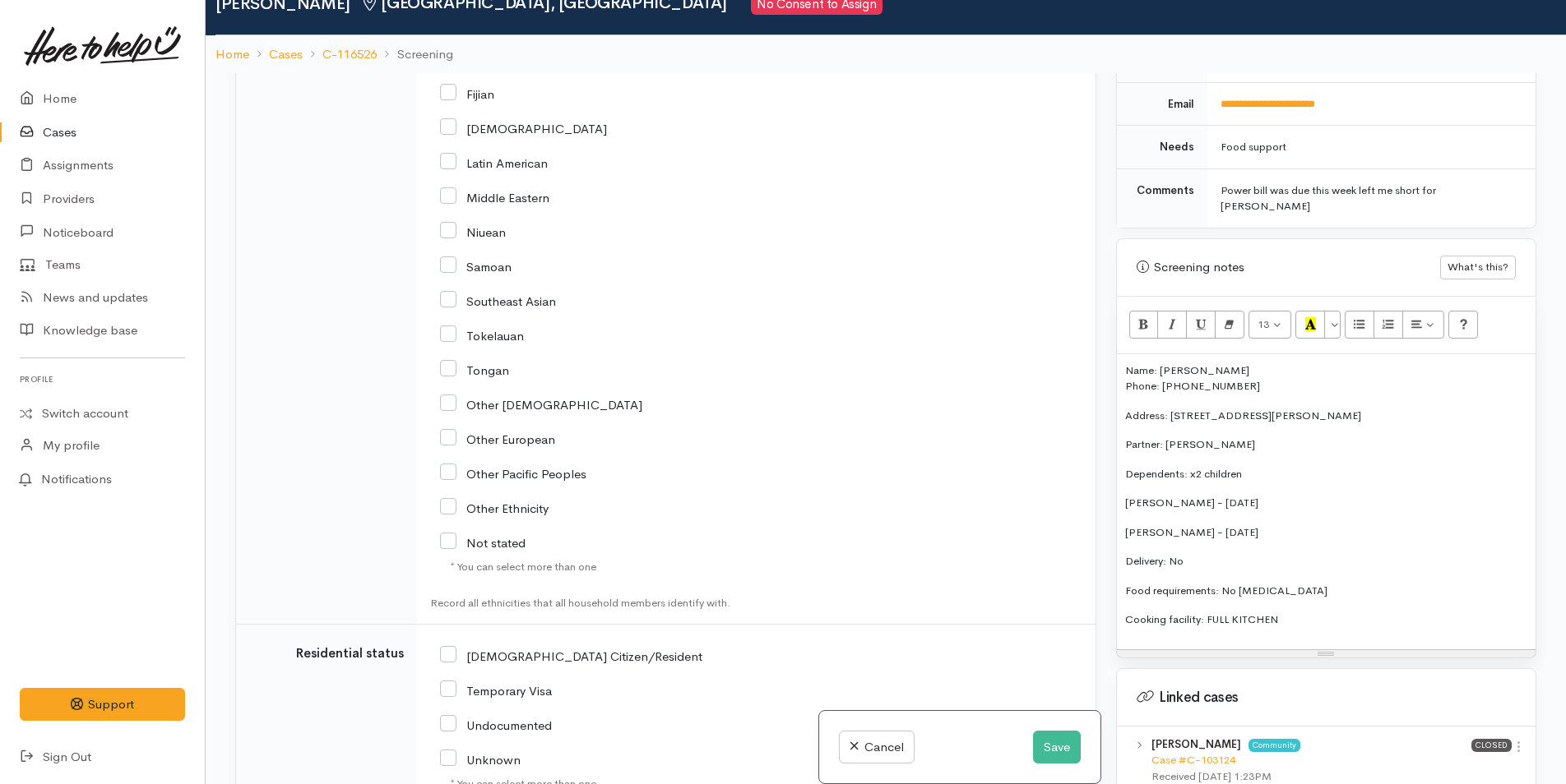
scroll to position [3213, 0]
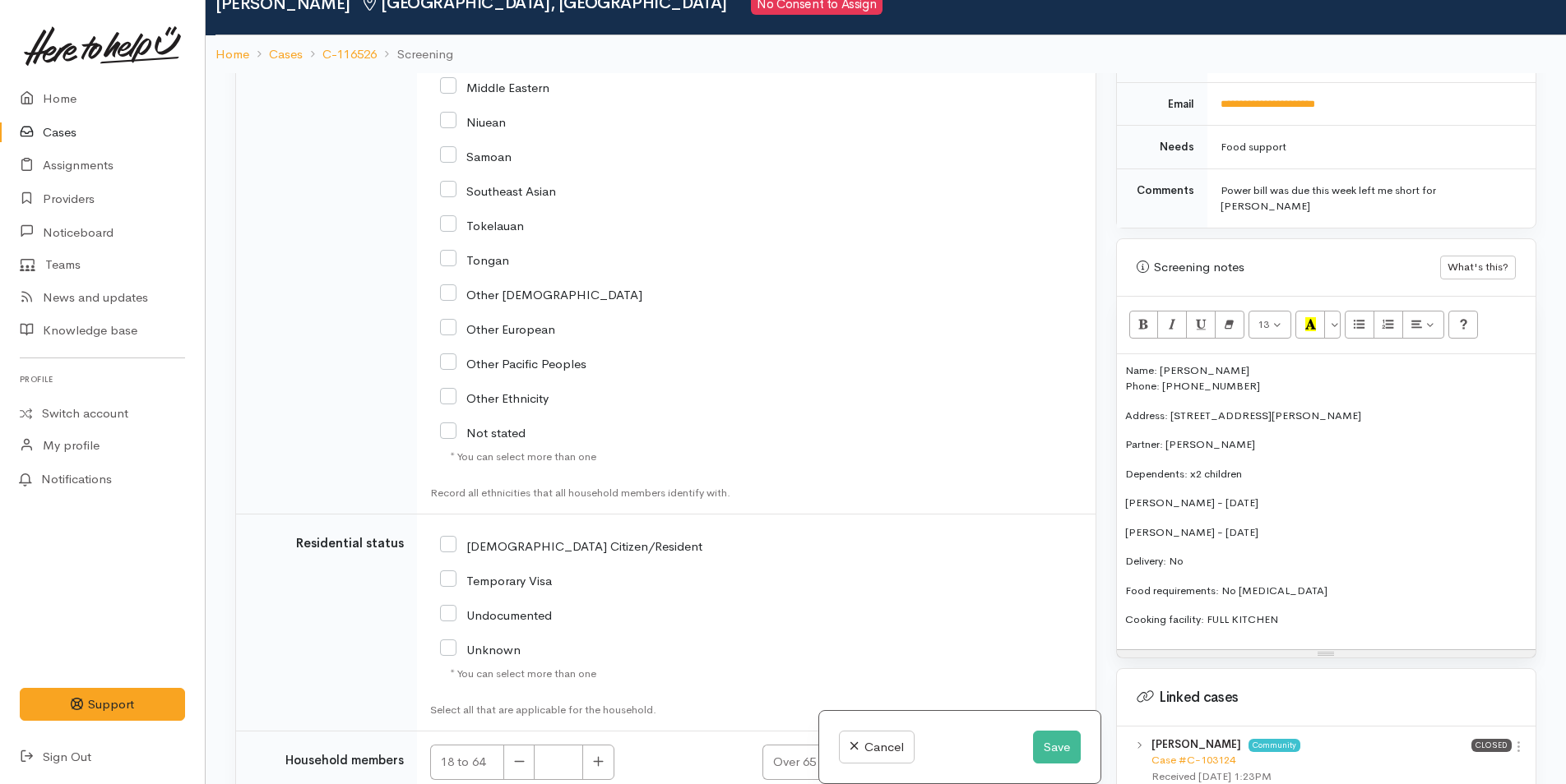
click at [454, 538] on input "NZ Citizen/Resident" at bounding box center [571, 545] width 262 height 15
checkbox input "true"
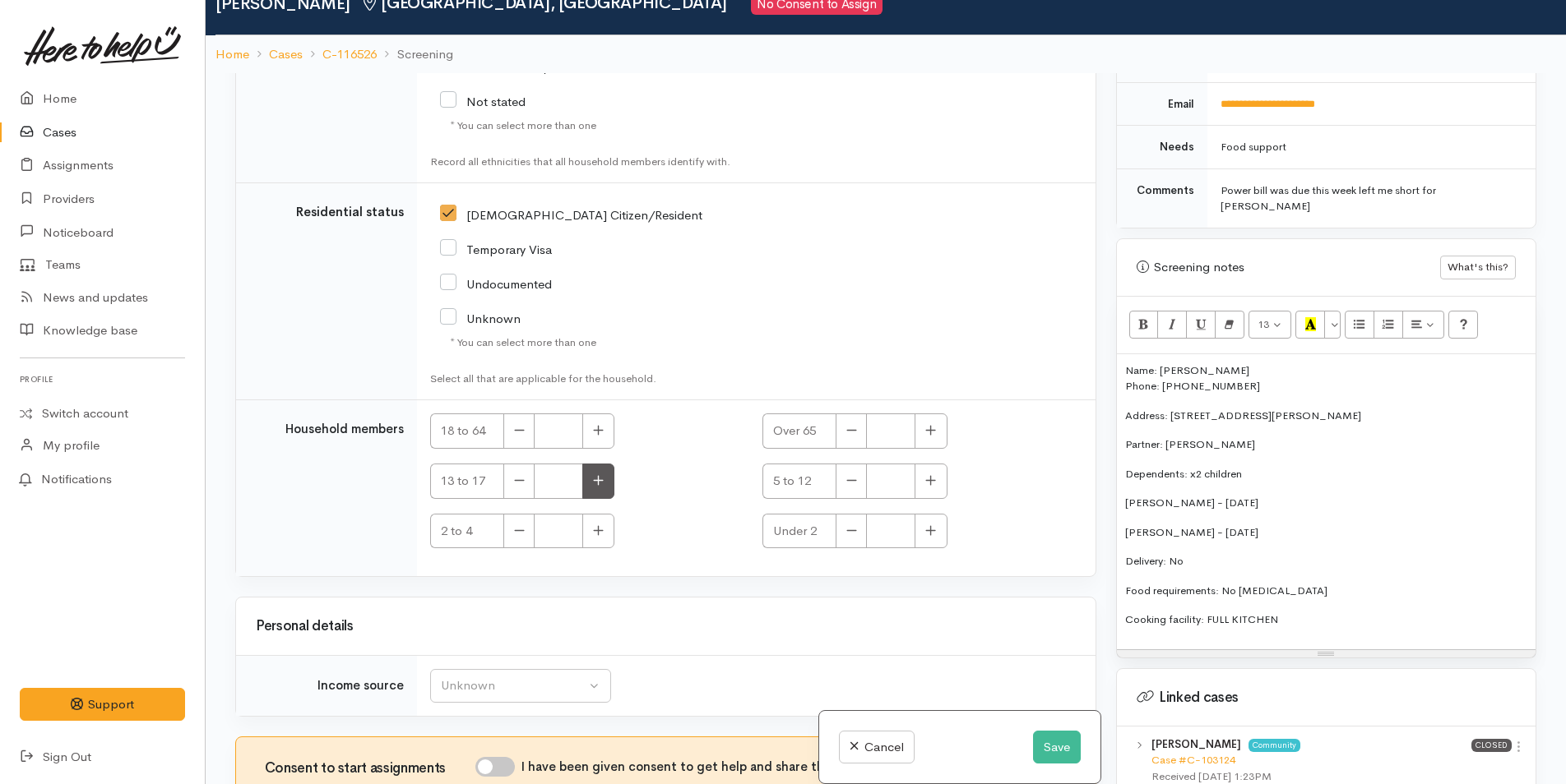
scroll to position [3575, 0]
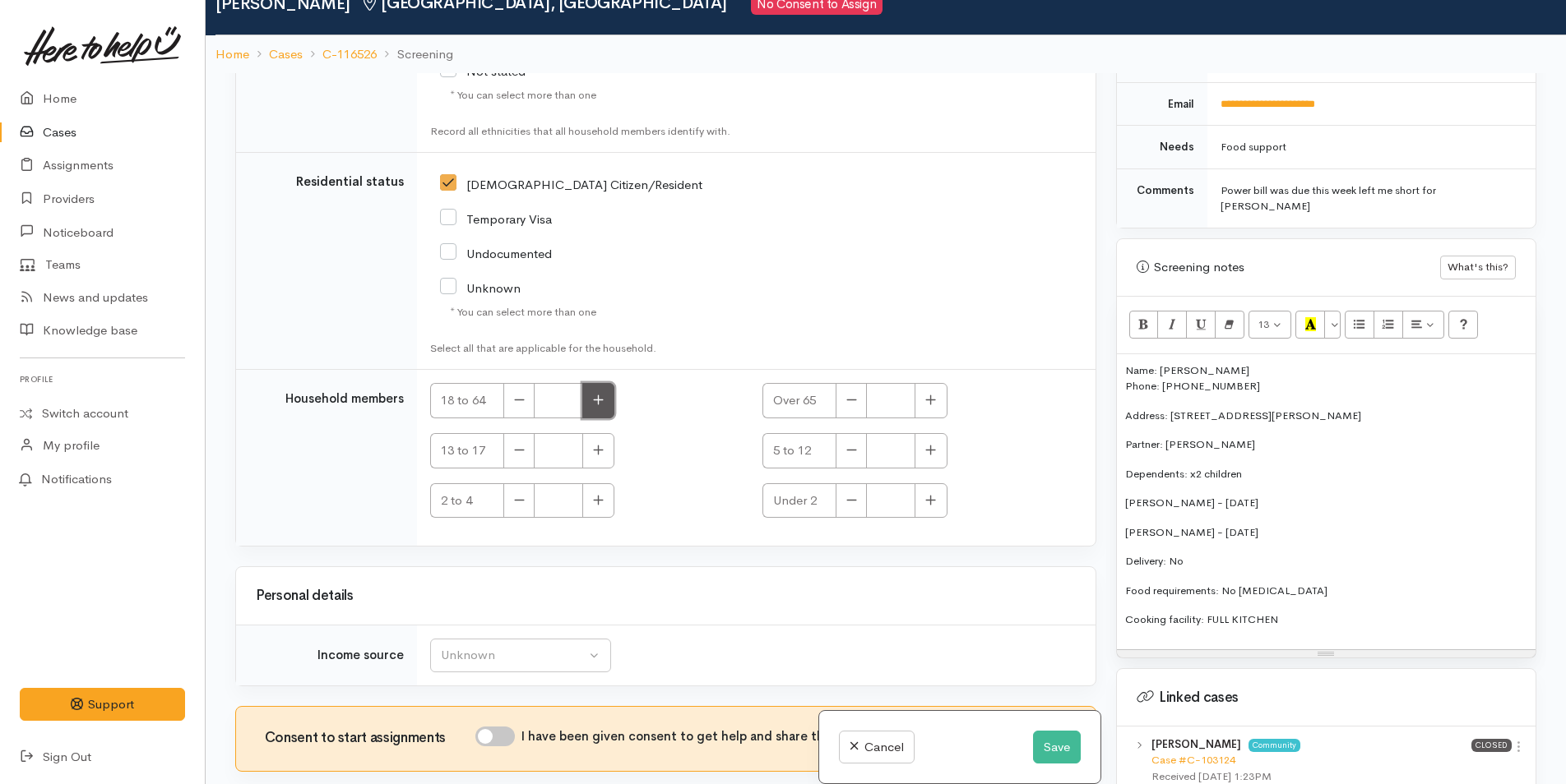
click at [596, 391] on button "button" at bounding box center [598, 400] width 32 height 35
type input "1"
click at [527, 646] on div "Unknown" at bounding box center [513, 655] width 145 height 19
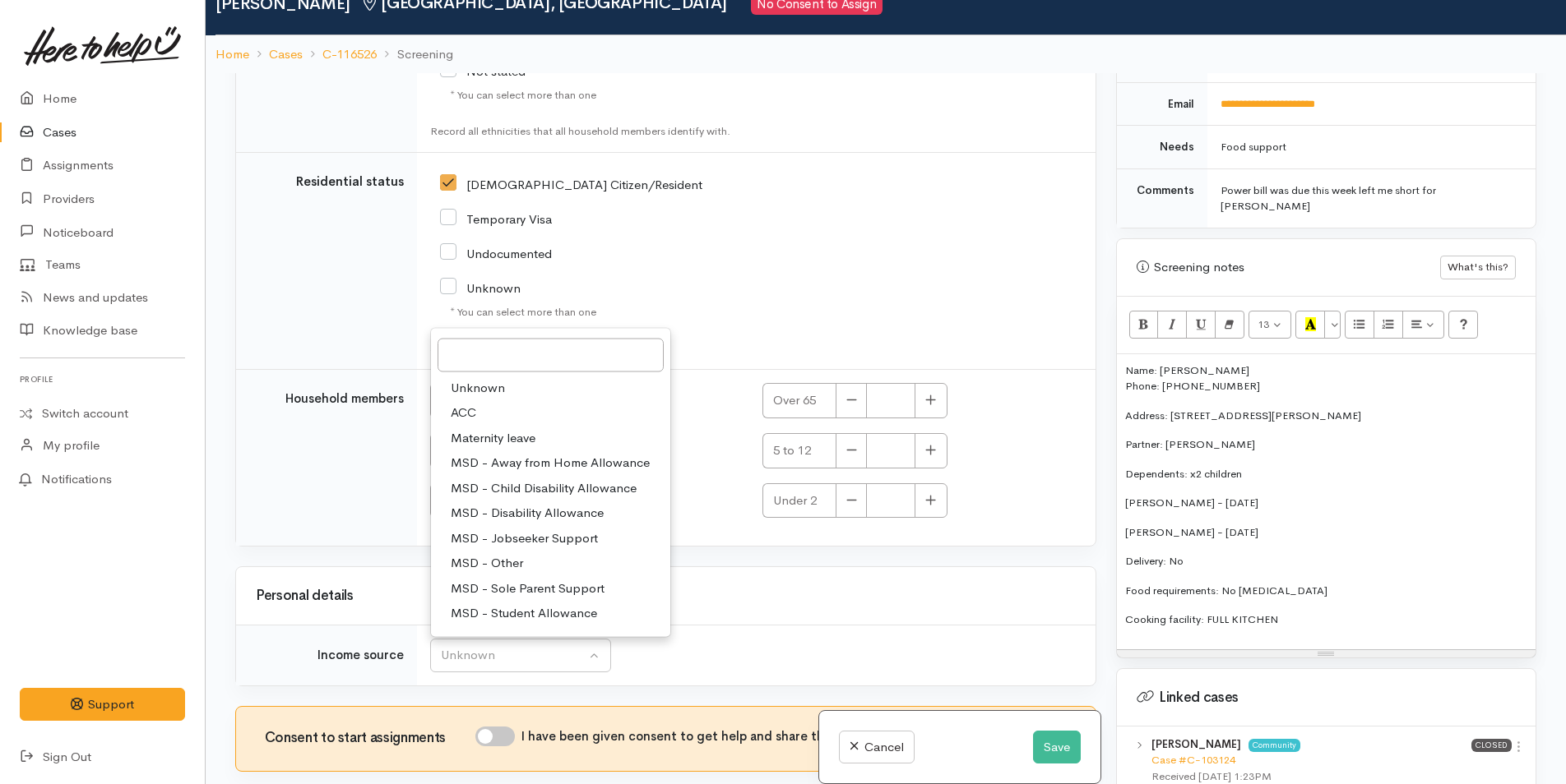
click at [506, 554] on span "MSD - Other" at bounding box center [487, 564] width 72 height 19
select select "6"
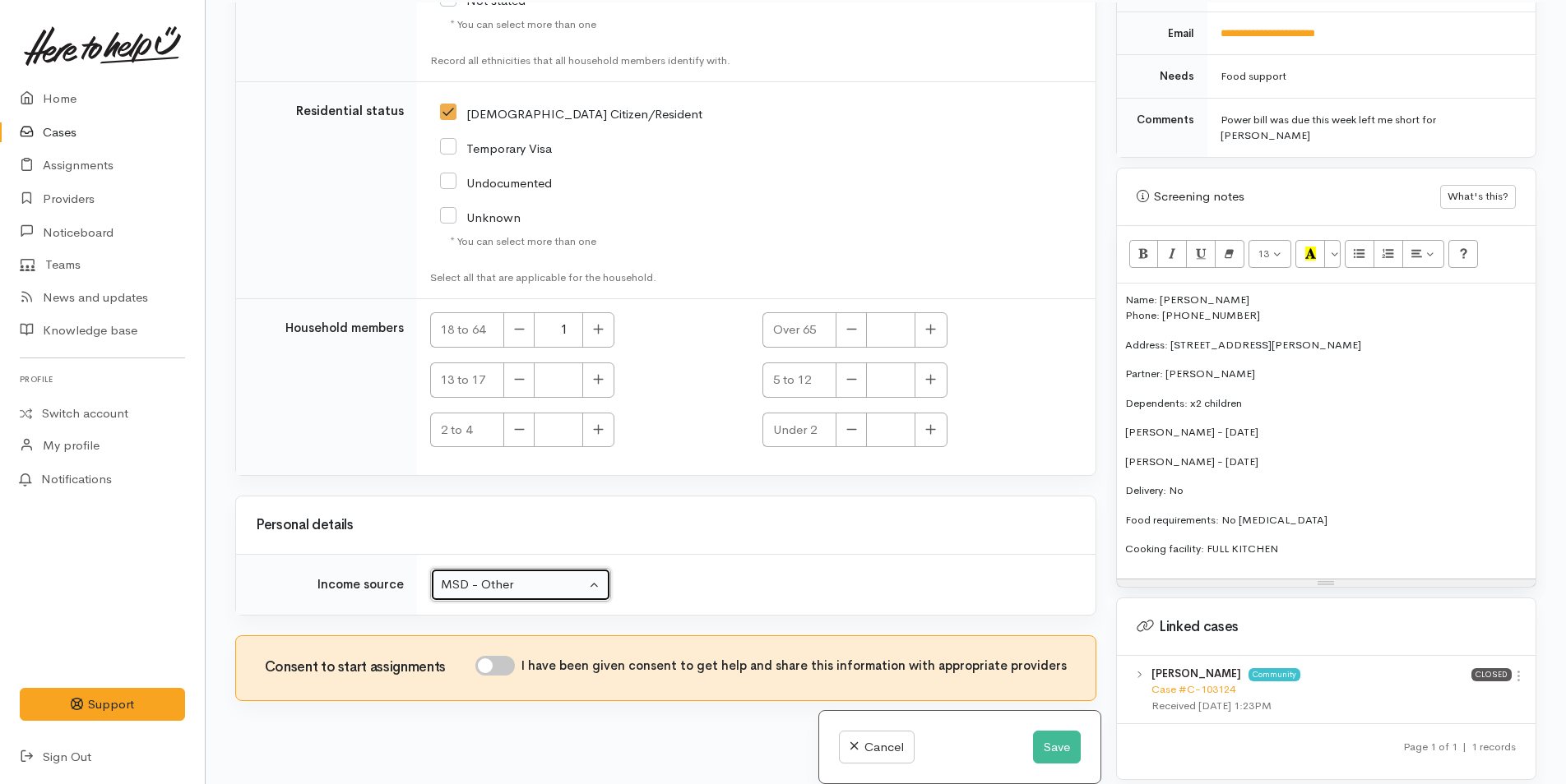
scroll to position [144, 0]
click at [597, 319] on button "button" at bounding box center [598, 328] width 32 height 35
type input "2"
click at [603, 369] on button "button" at bounding box center [598, 378] width 32 height 35
click at [594, 371] on icon "button" at bounding box center [598, 376] width 10 height 12
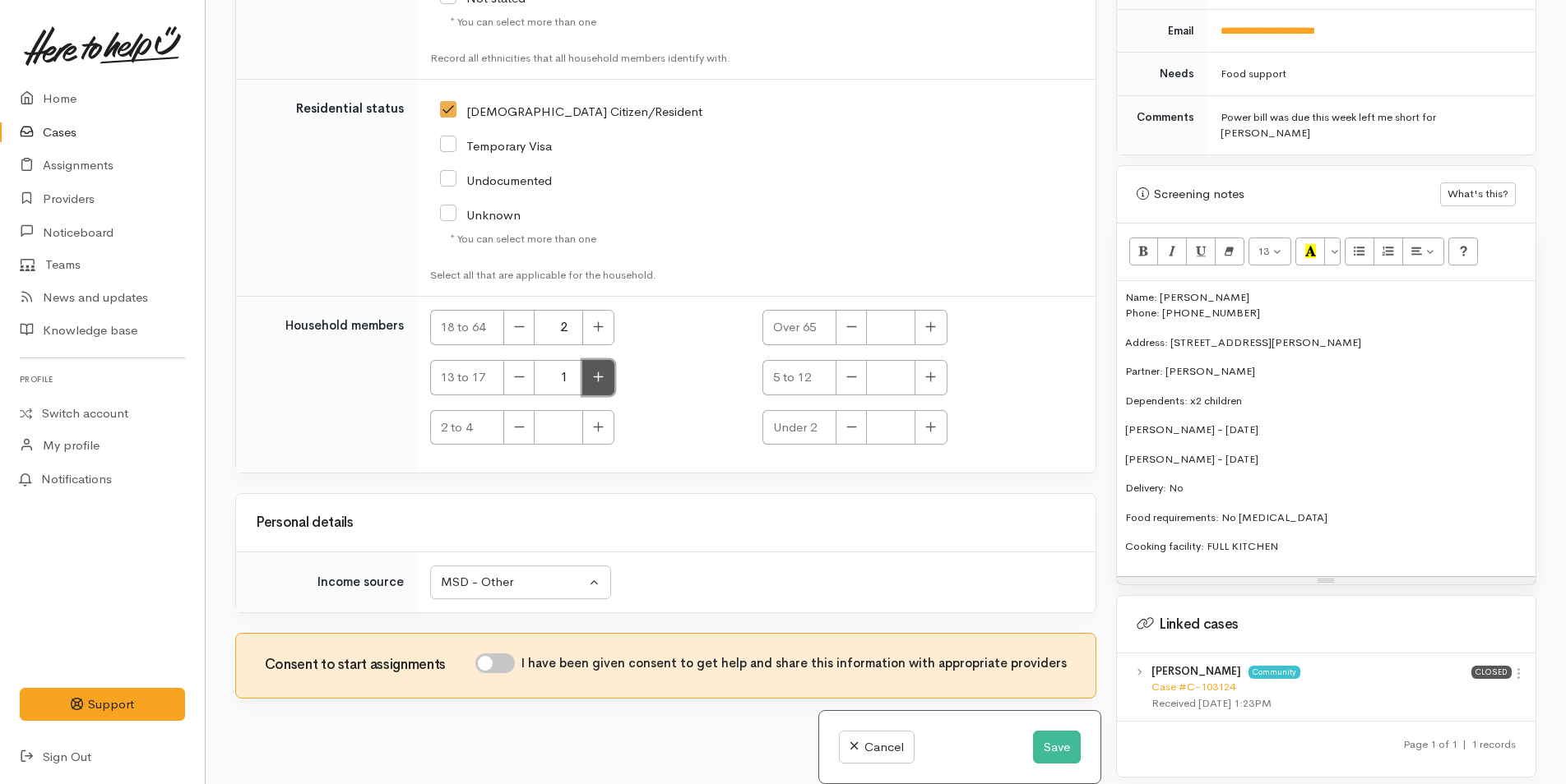
type input "2"
click at [509, 653] on input "I have been given consent to get help and share this information with appropria…" at bounding box center [495, 663] width 39 height 20
checkbox input "true"
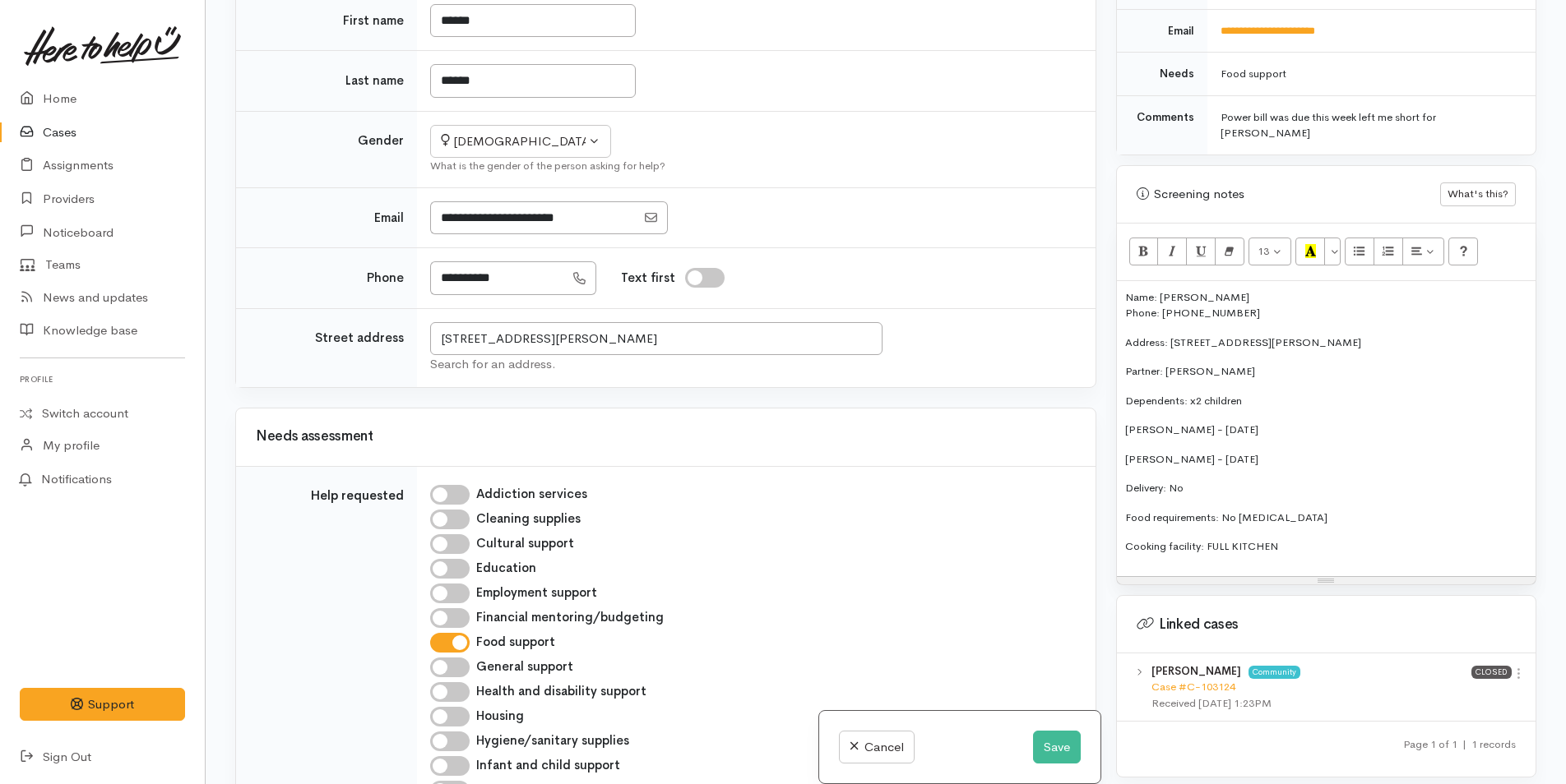
scroll to position [1355, 0]
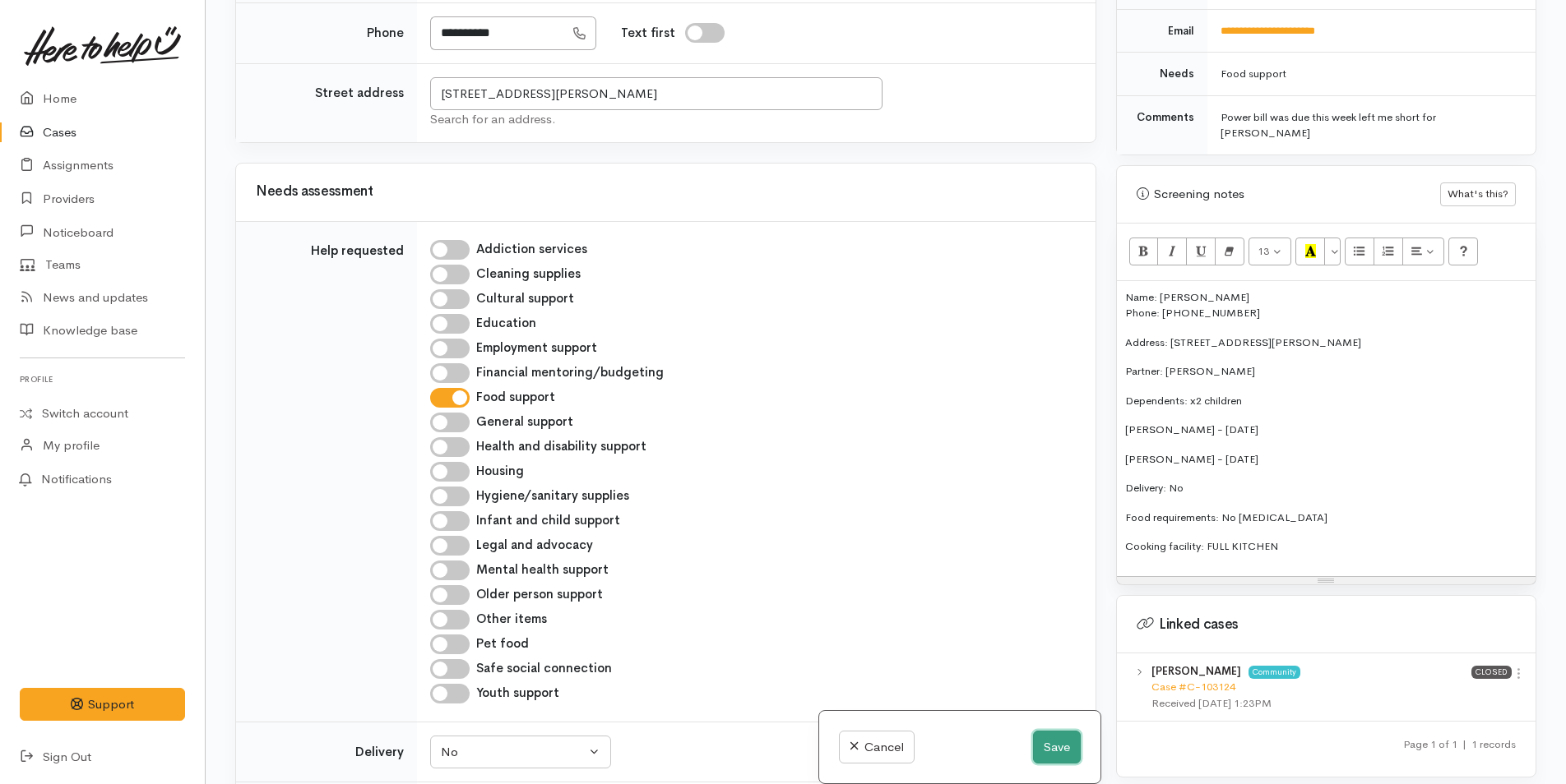
click at [1055, 749] on button "Save" at bounding box center [1056, 748] width 48 height 34
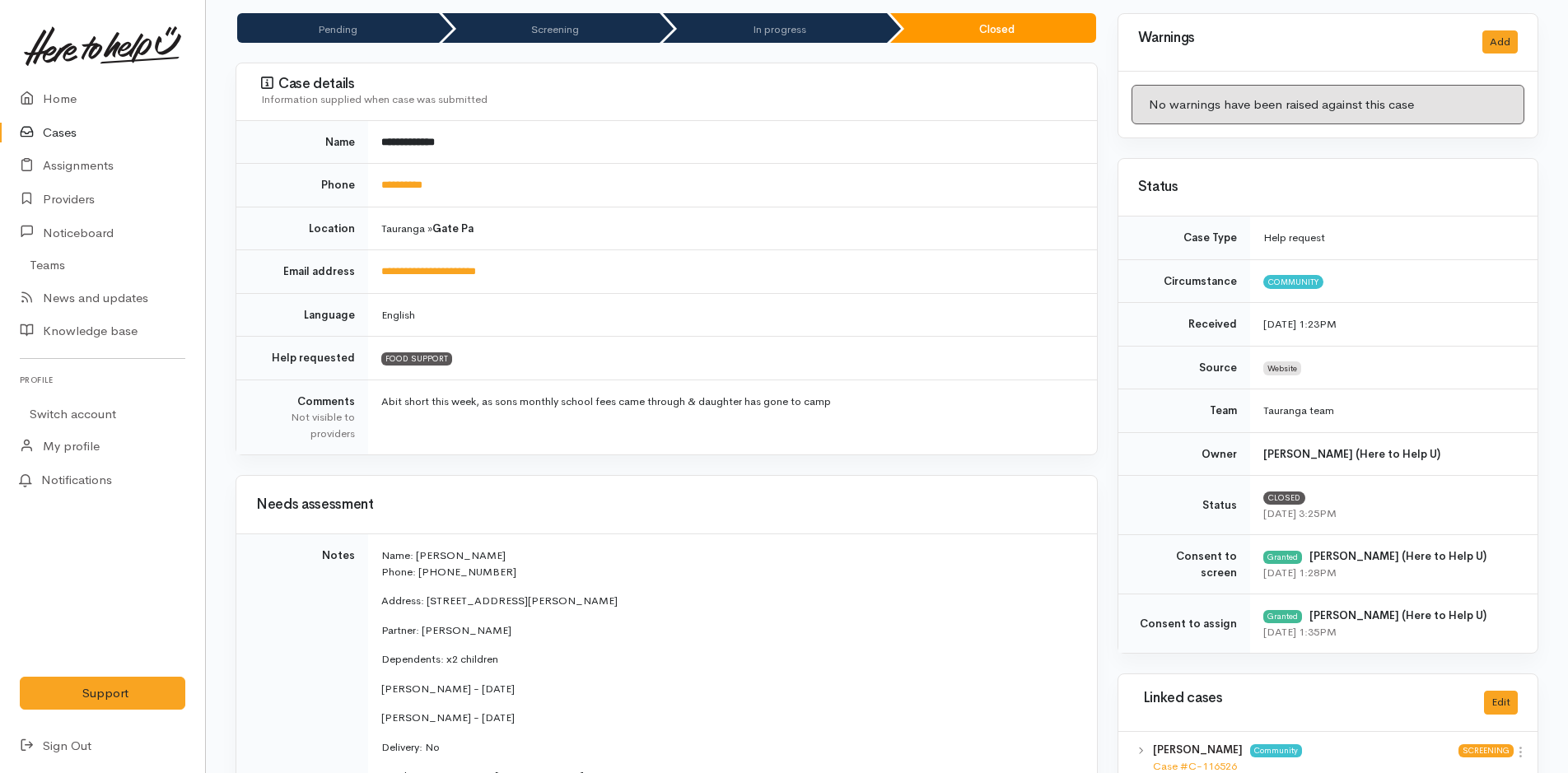
scroll to position [329, 0]
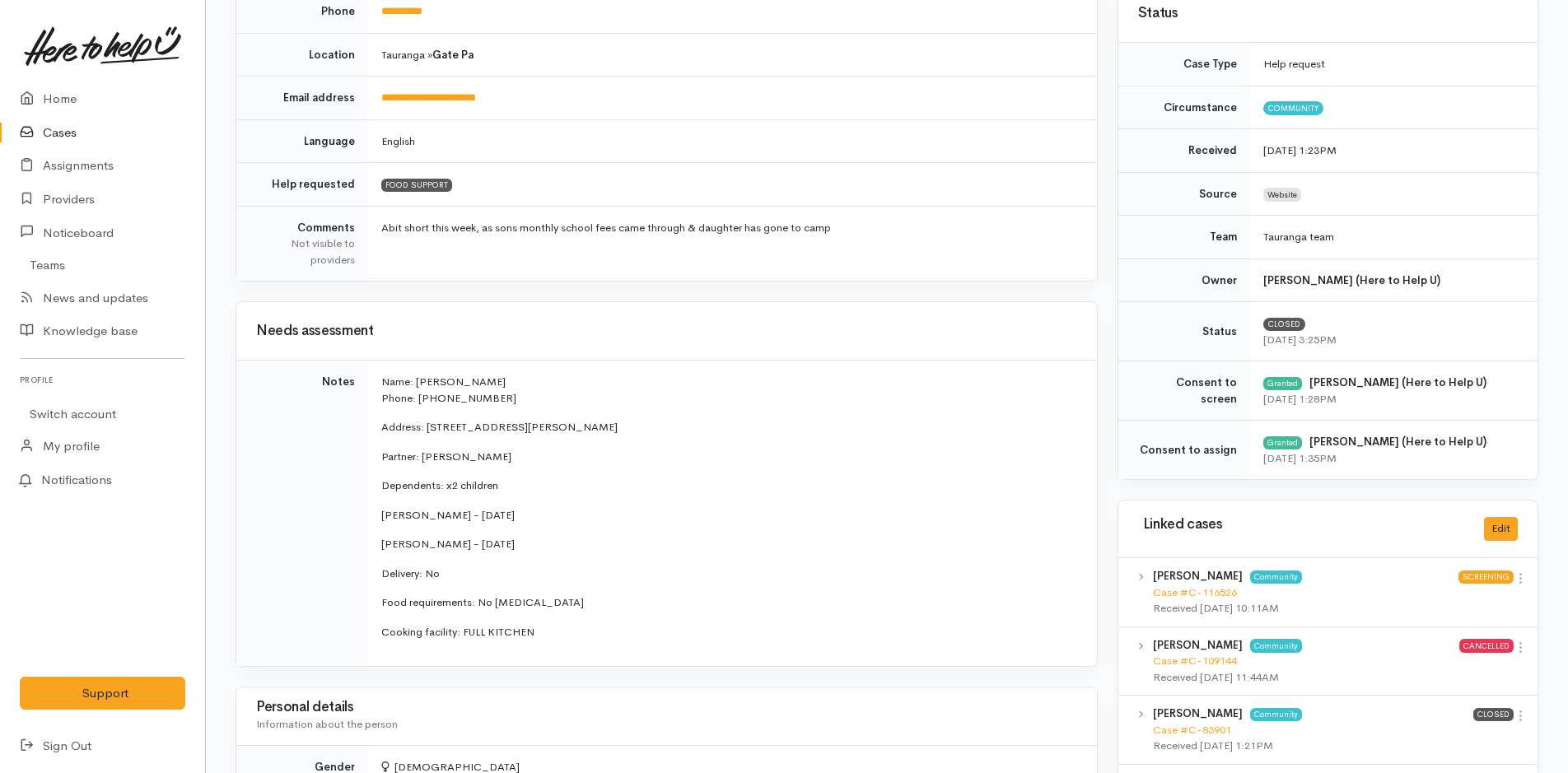
drag, startPoint x: 550, startPoint y: 638, endPoint x: 371, endPoint y: 390, distance: 305.9
click at [371, 390] on td "Name: [PERSON_NAME] Phone: 0224083960 Address: [STREET_ADDRESS][PERSON_NAME] Pa…" at bounding box center [732, 514] width 728 height 307
copy td "Name: [PERSON_NAME] Phone: 0224083960 Address: [STREET_ADDRESS][PERSON_NAME] Pa…"
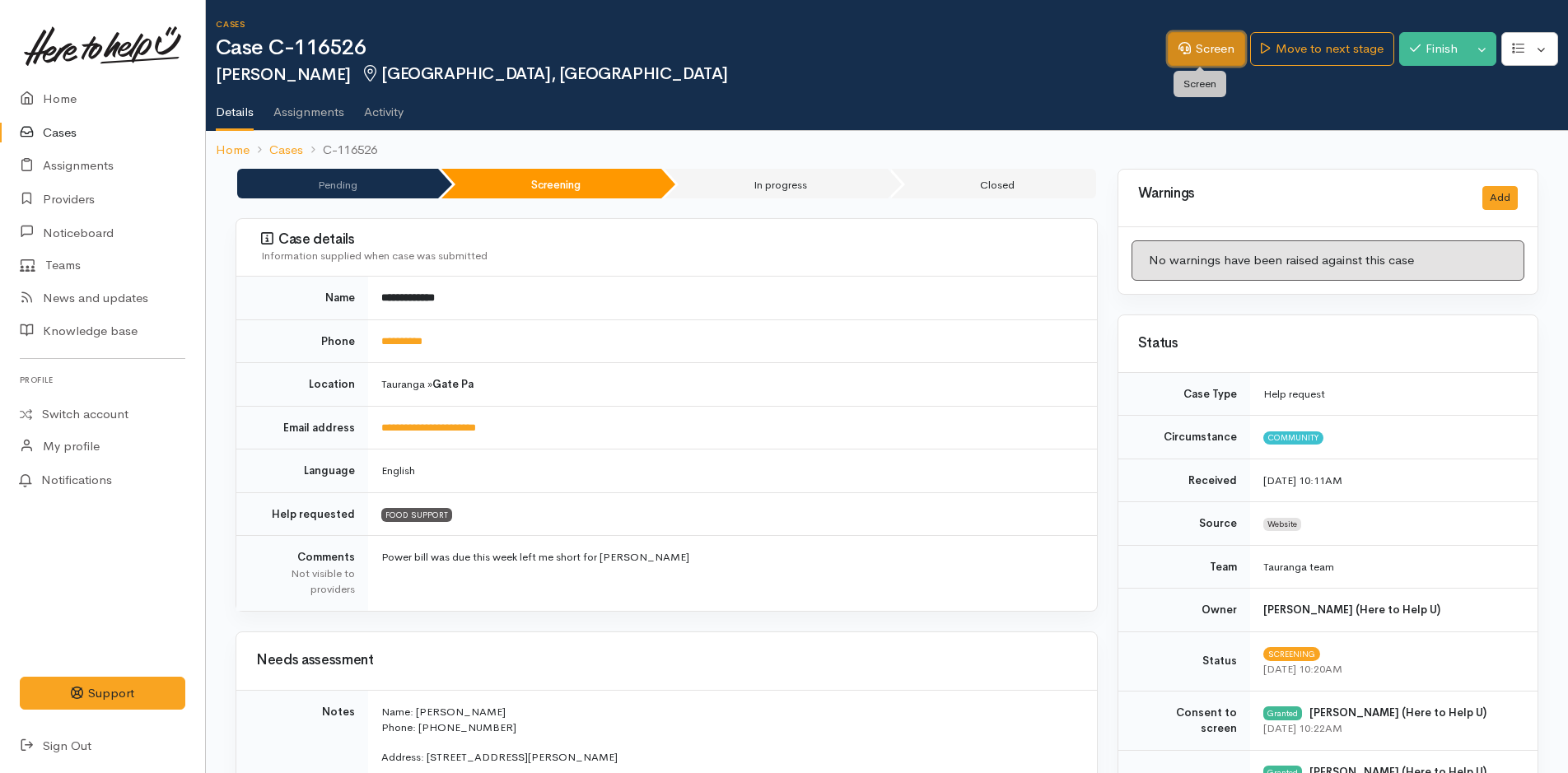
click at [1190, 44] on link "Screen" at bounding box center [1206, 49] width 78 height 34
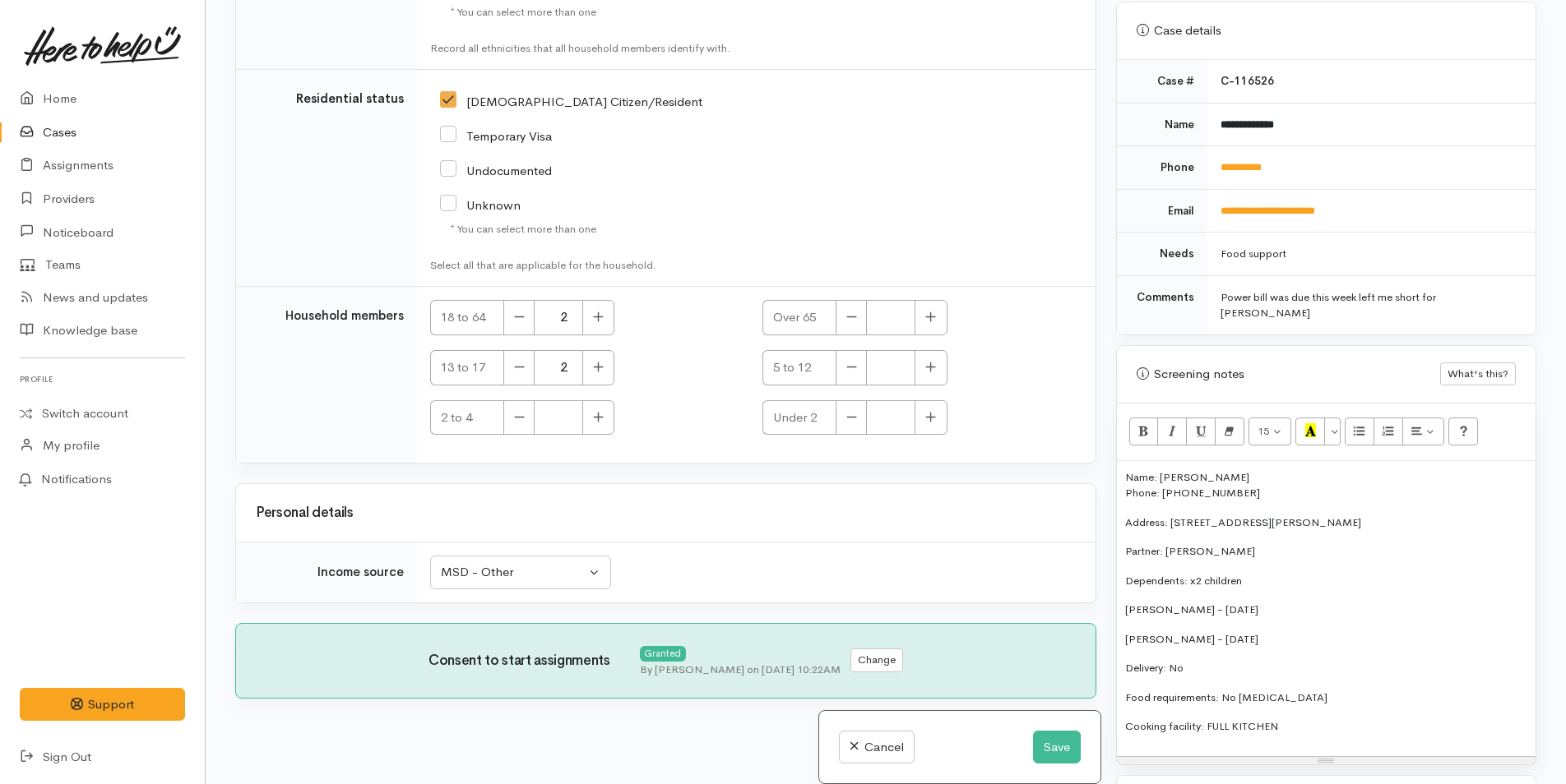
scroll to position [822, 0]
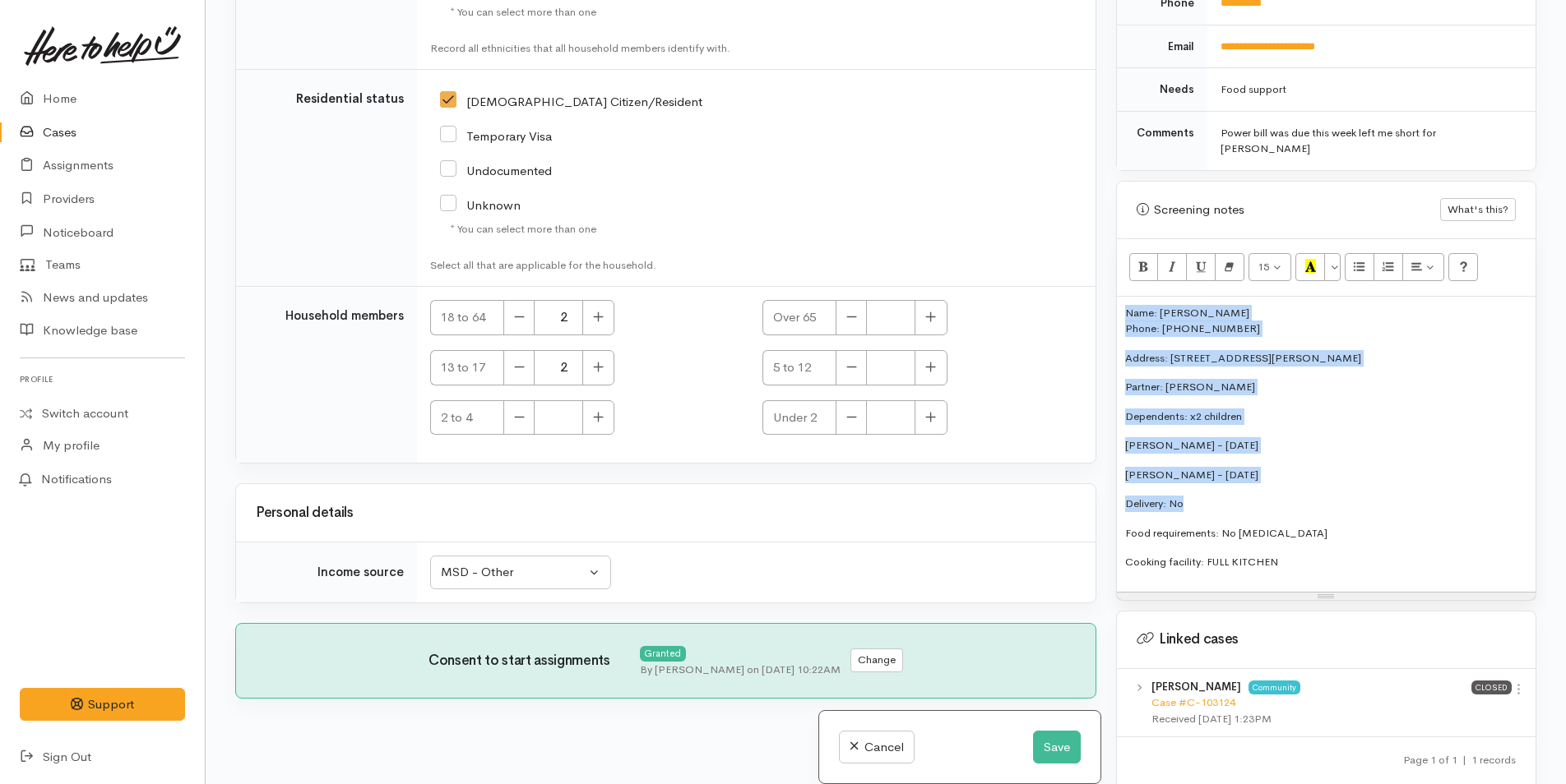
drag, startPoint x: 1188, startPoint y: 487, endPoint x: 1117, endPoint y: 289, distance: 210.3
click at [1117, 297] on div "Name: Doreen Aranui Phone: 0224083960 Address: 9 Faulkner Street, Gate Pā Partn…" at bounding box center [1326, 444] width 418 height 295
copy div "Name: Doreen Aranui Phone: 0224083960 Address: 9 Faulkner Street, Gate Pā Partn…"
click at [1065, 758] on button "Save" at bounding box center [1056, 748] width 48 height 34
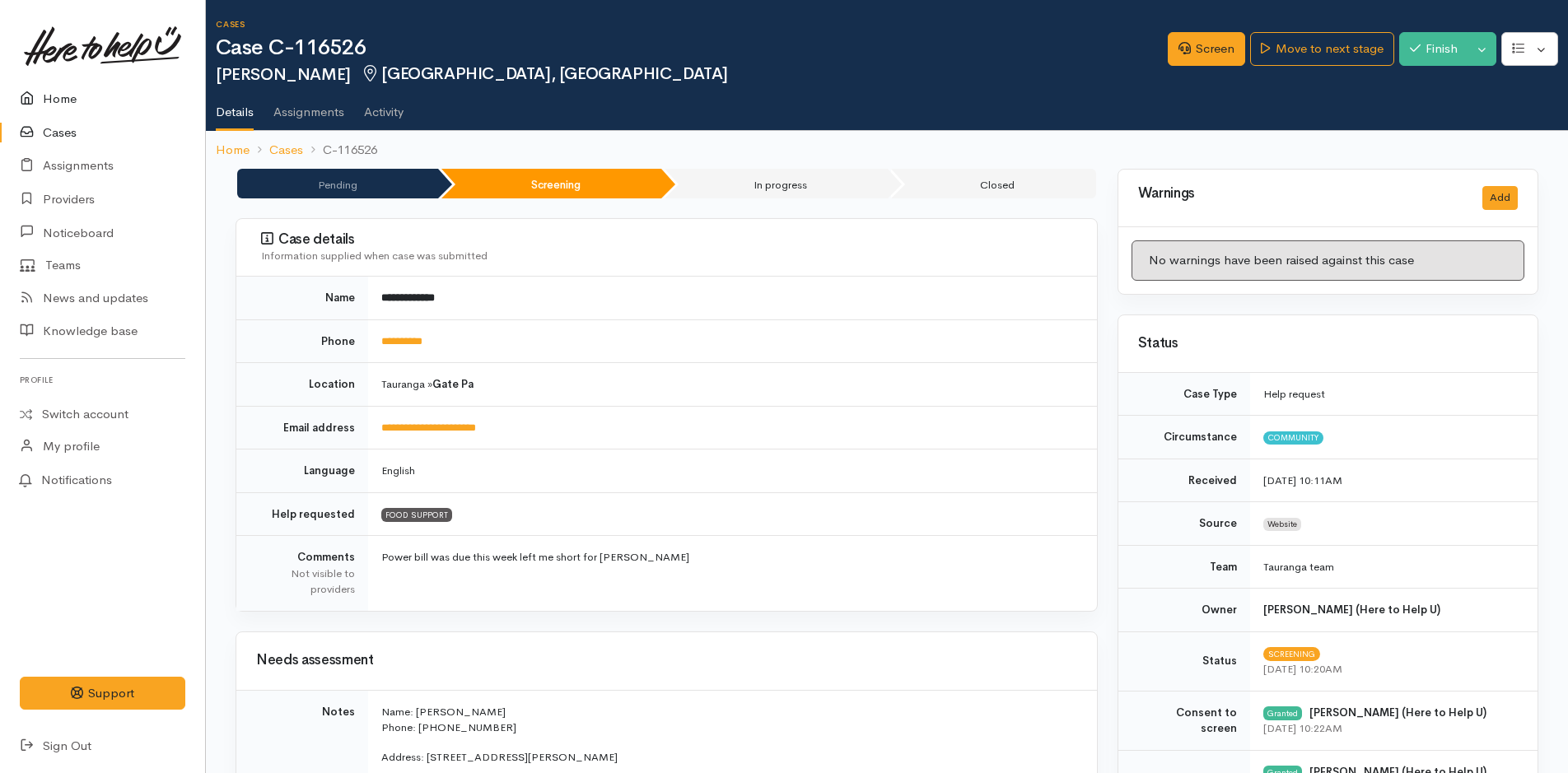
click at [56, 93] on link "Home" at bounding box center [102, 99] width 205 height 34
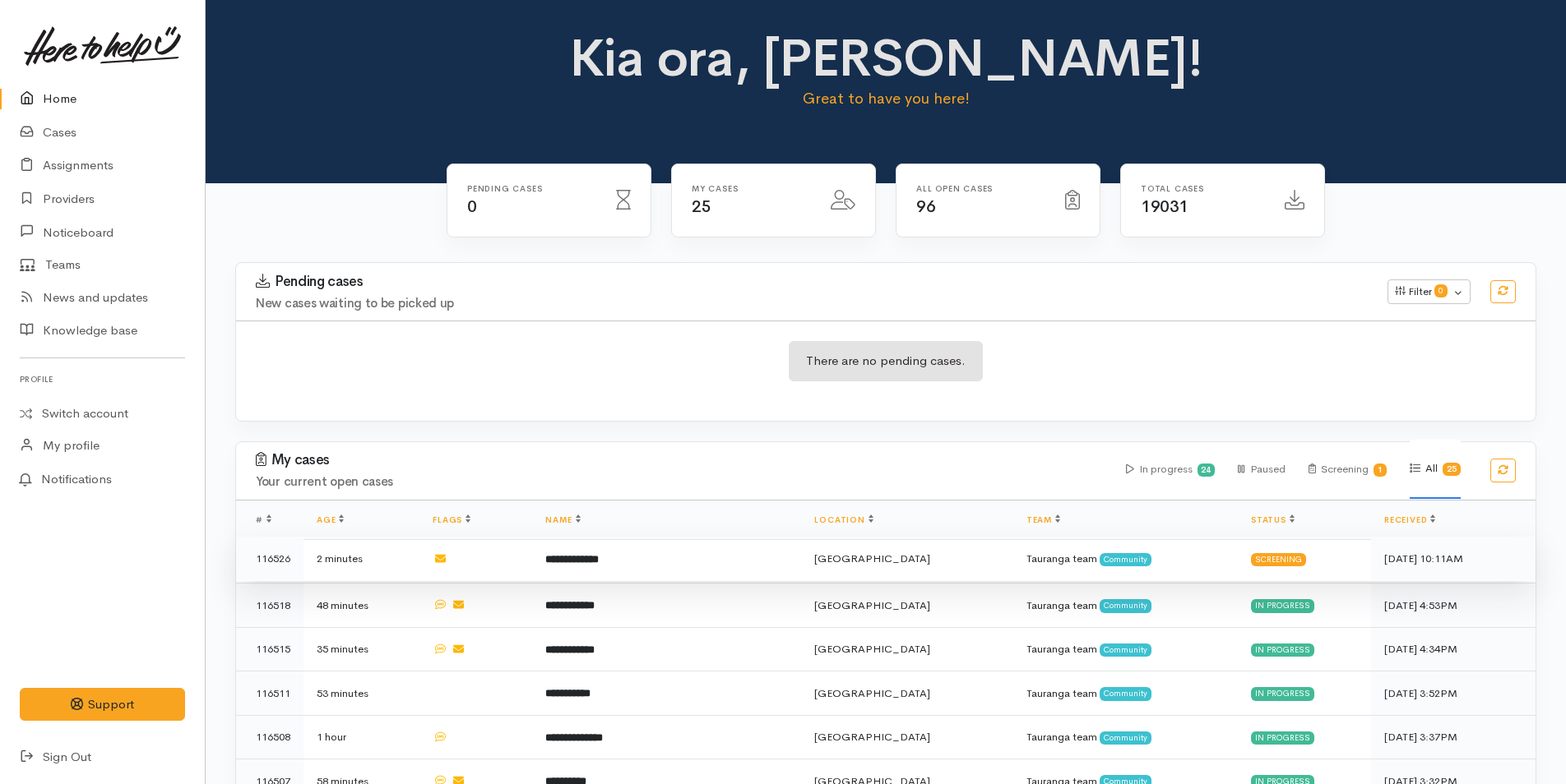
click at [743, 555] on td "**********" at bounding box center [667, 559] width 269 height 45
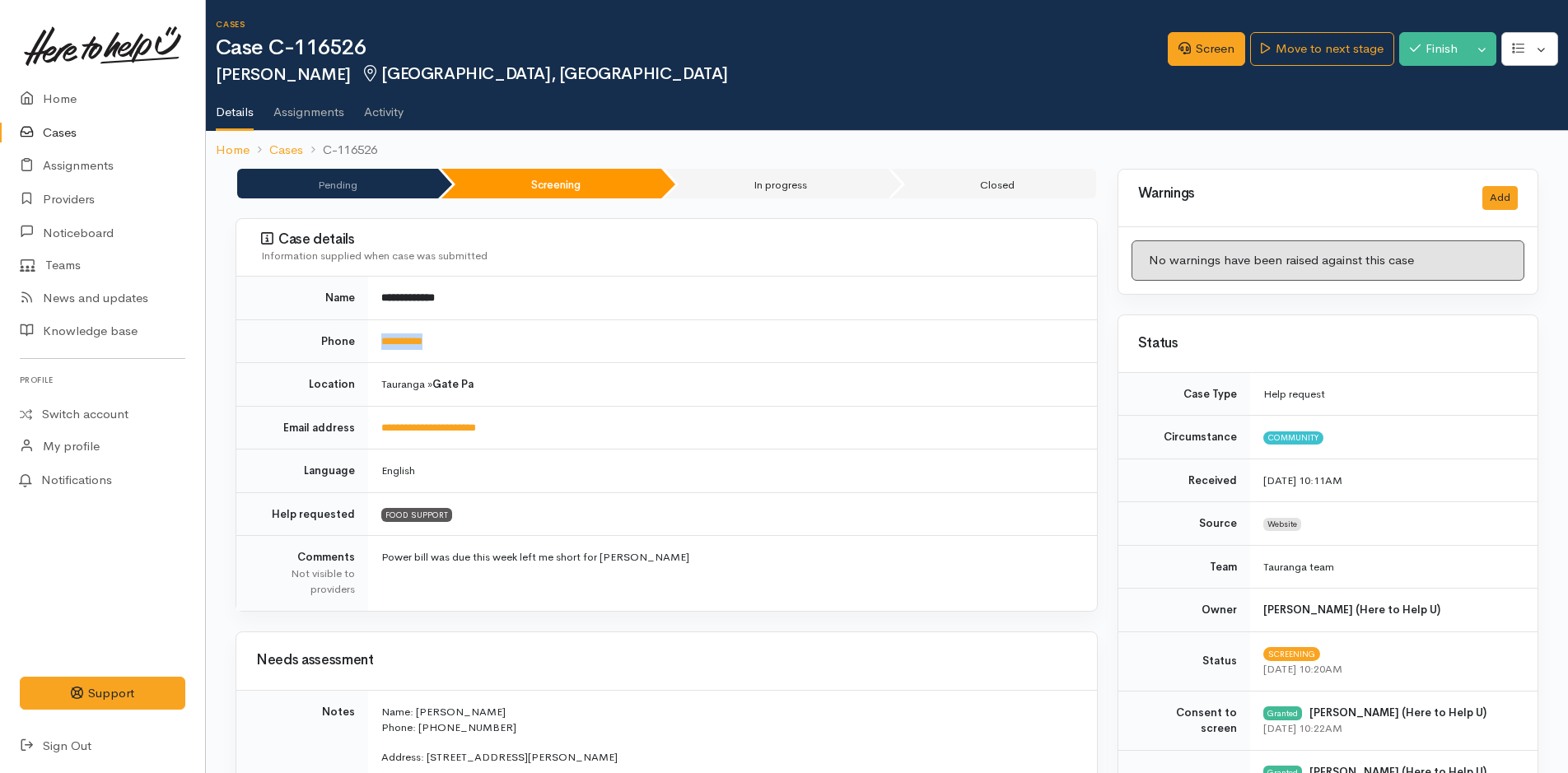
drag, startPoint x: 493, startPoint y: 341, endPoint x: 379, endPoint y: 339, distance: 114.0
click at [379, 339] on td "**********" at bounding box center [732, 341] width 728 height 44
copy link "**********"
click at [1204, 51] on link "Screen" at bounding box center [1206, 49] width 78 height 34
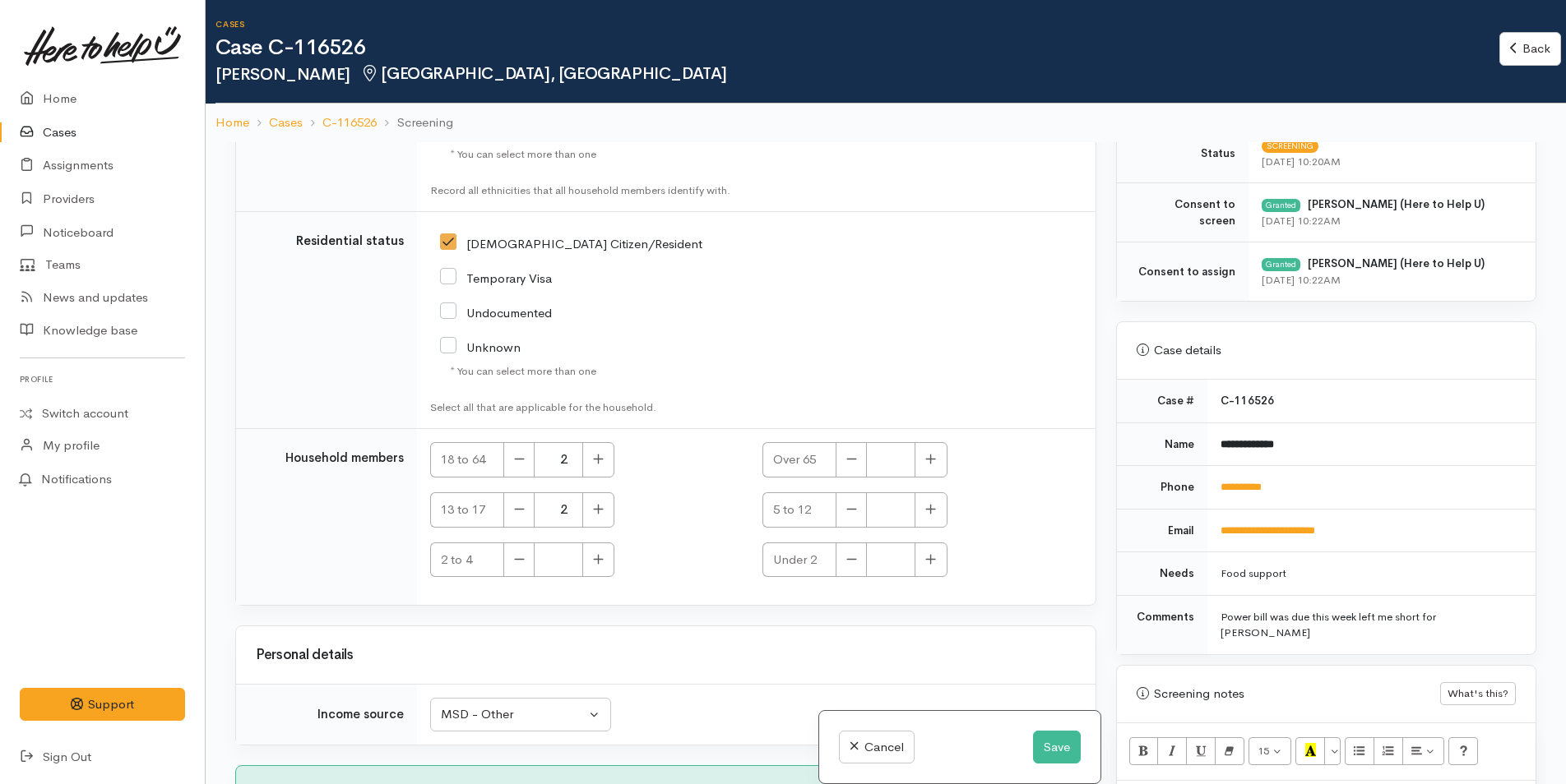
scroll to position [575, 0]
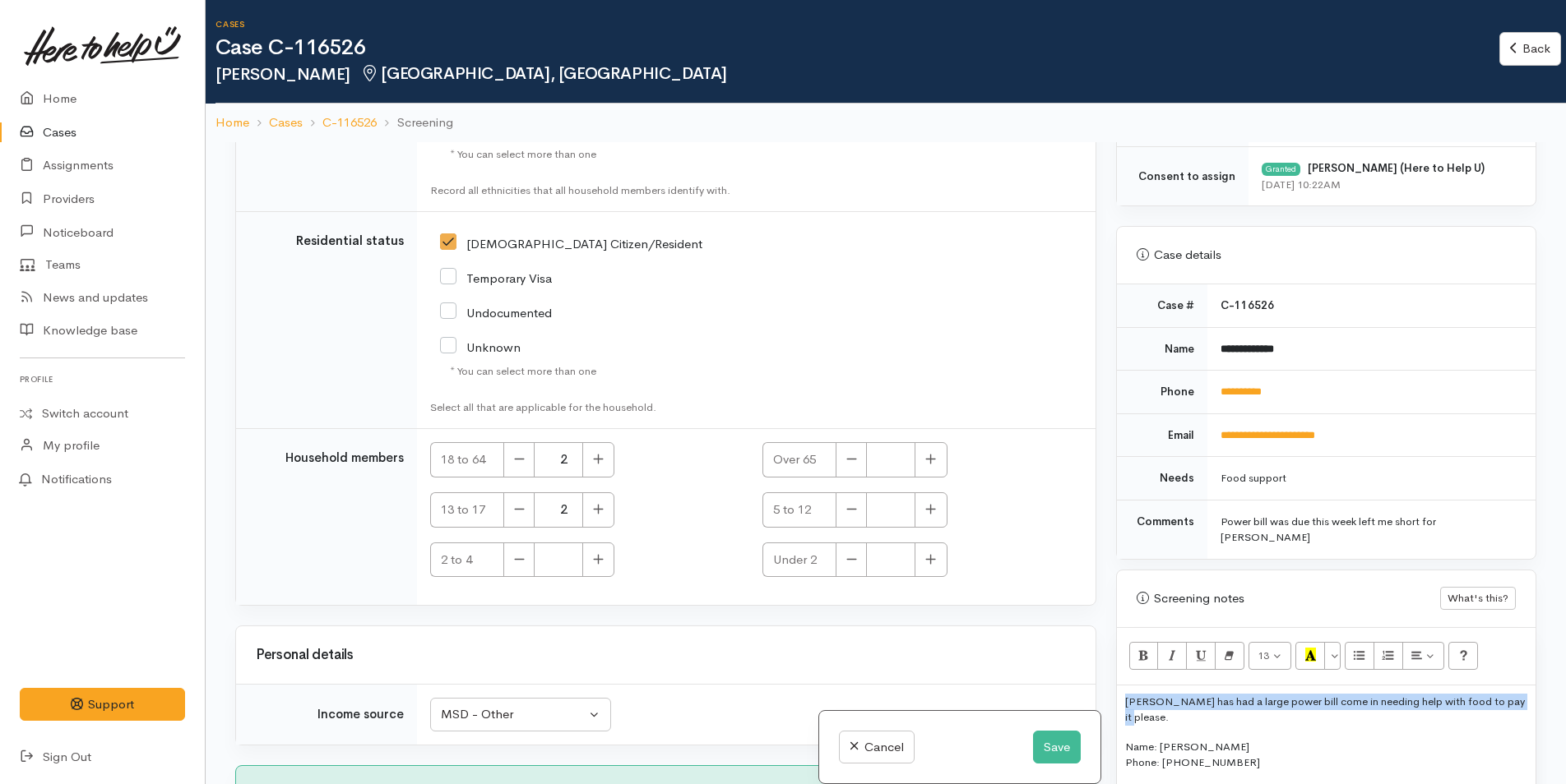
drag, startPoint x: 1520, startPoint y: 685, endPoint x: 1126, endPoint y: 686, distance: 394.0
copy p "[PERSON_NAME] has had a large power bill come in needing help with food to pay …"
click at [1044, 745] on button "Save" at bounding box center [1056, 748] width 48 height 34
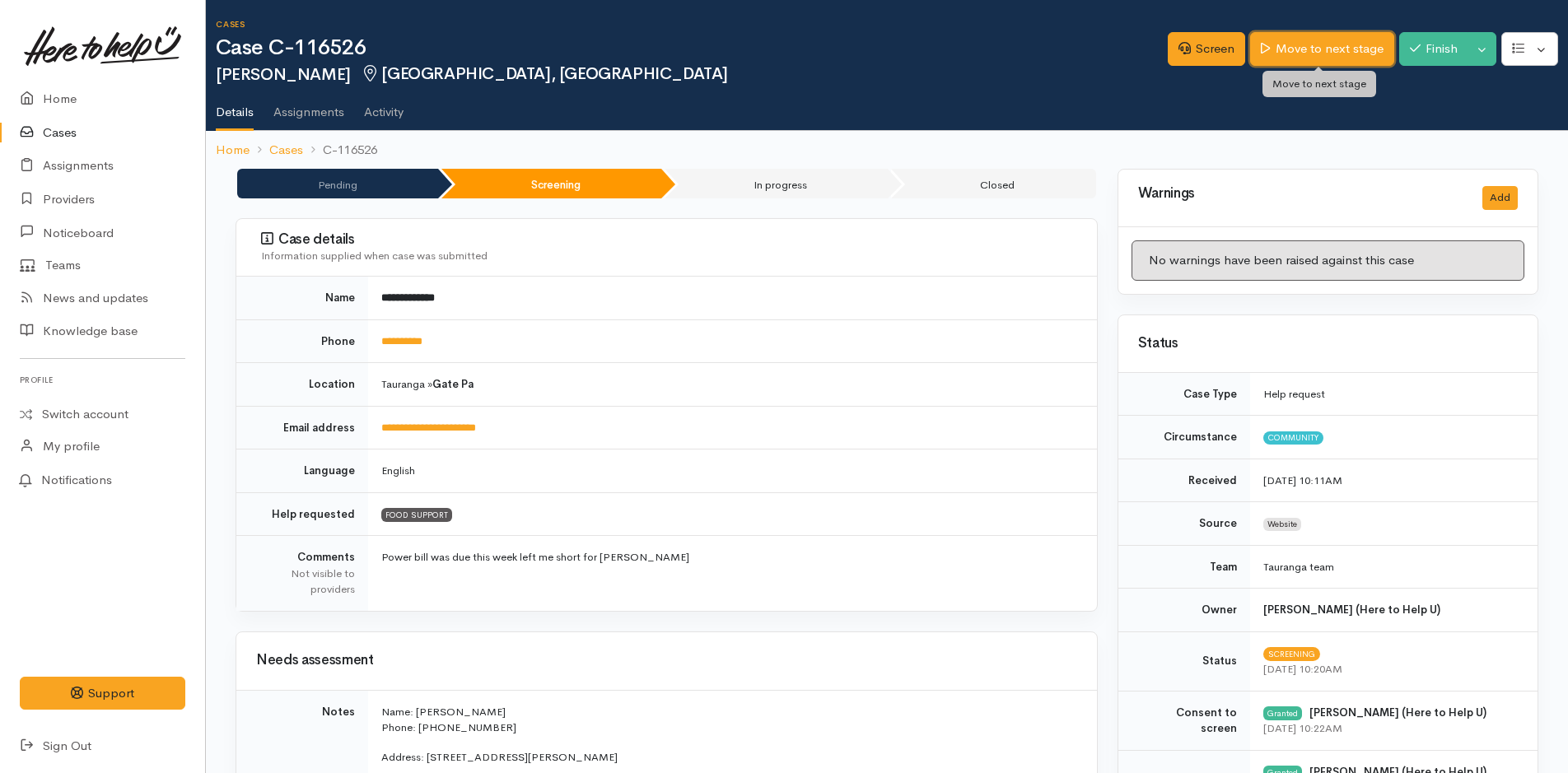
click at [1340, 54] on link "Move to next stage" at bounding box center [1321, 49] width 143 height 34
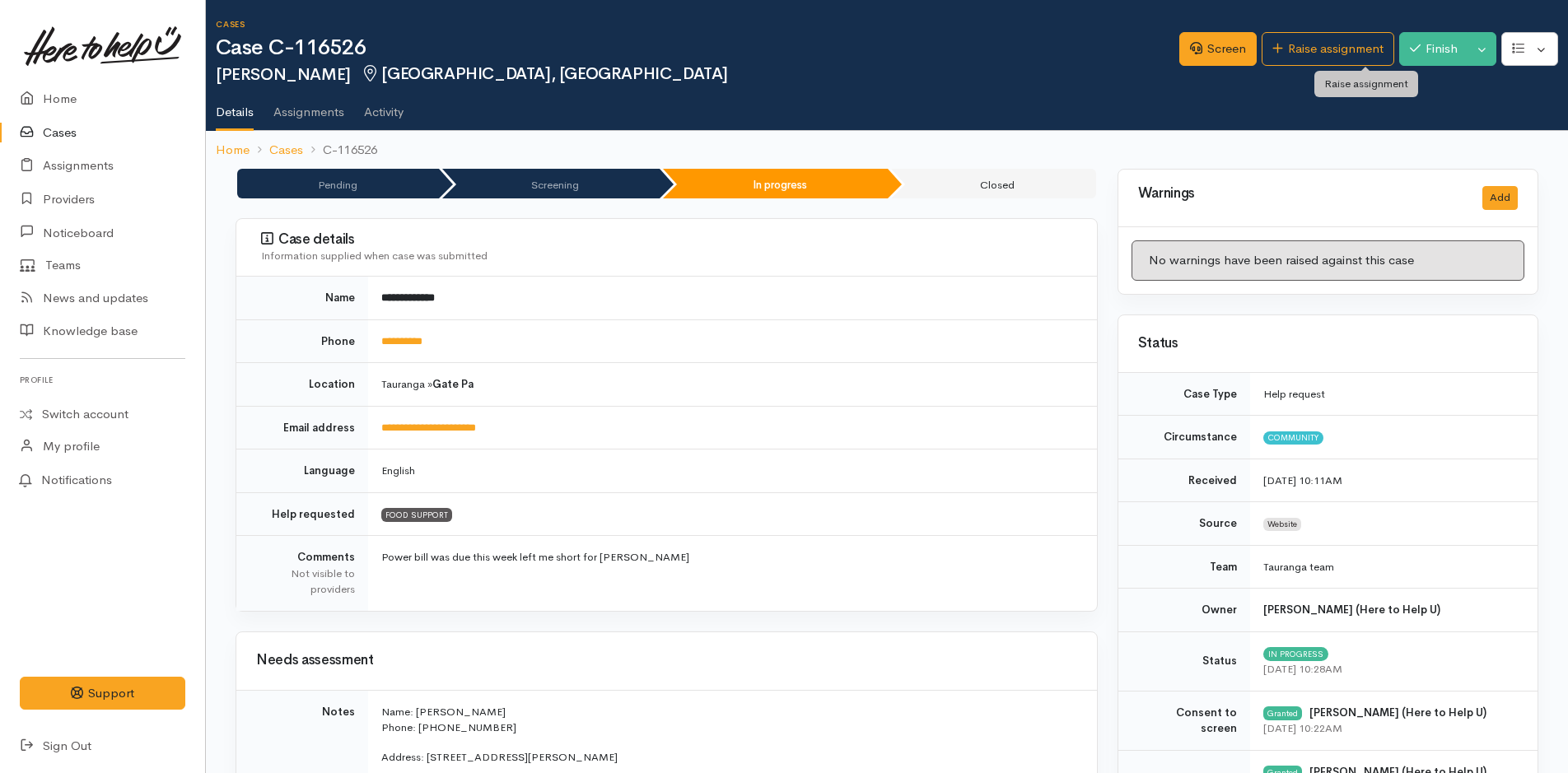
click at [1342, 52] on link "Raise assignment" at bounding box center [1328, 49] width 133 height 34
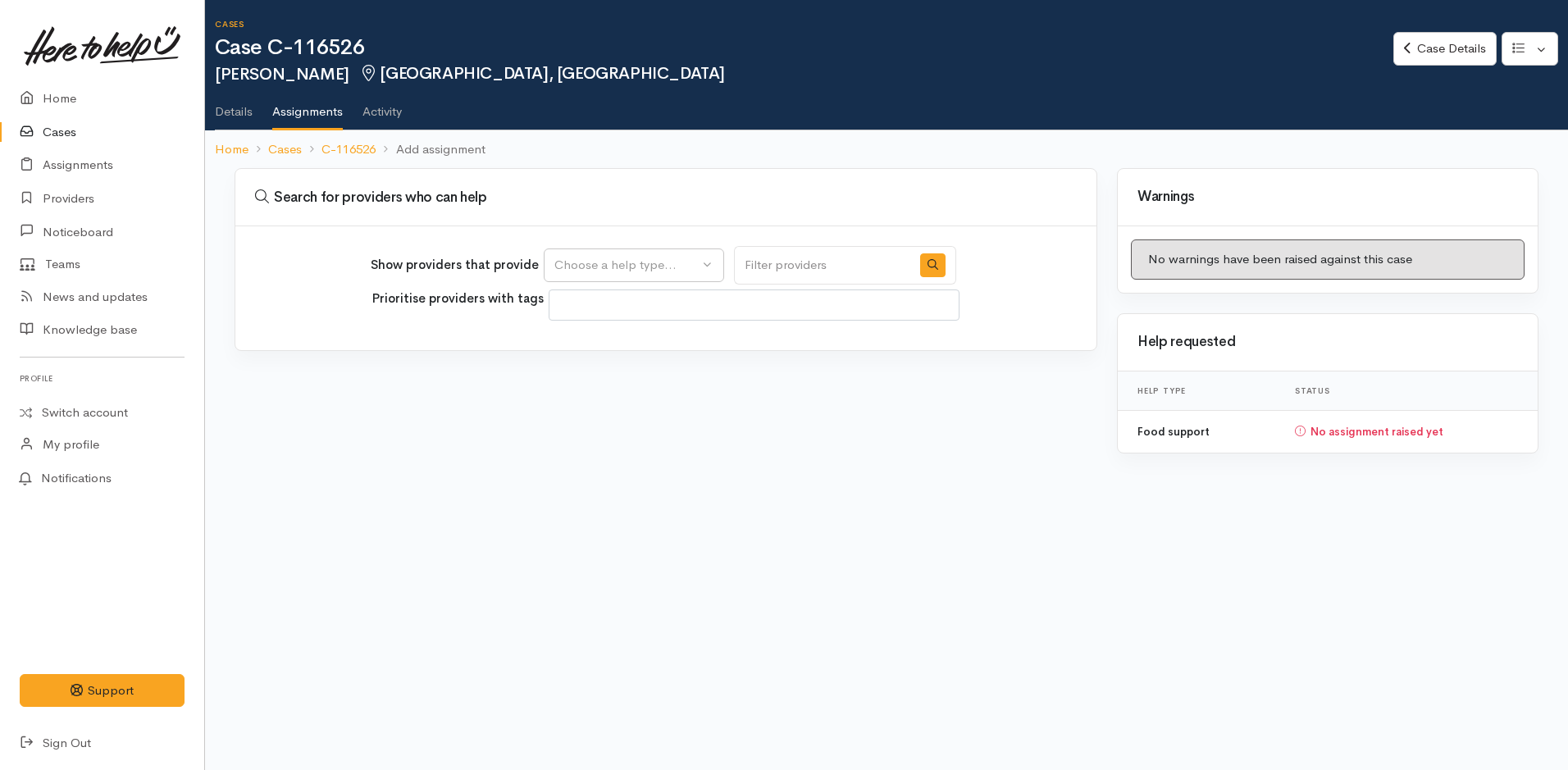
select select
click at [642, 258] on div "Choose a help type..." at bounding box center [626, 265] width 144 height 19
click at [630, 347] on span "Food support" at bounding box center [602, 344] width 76 height 19
select select "3"
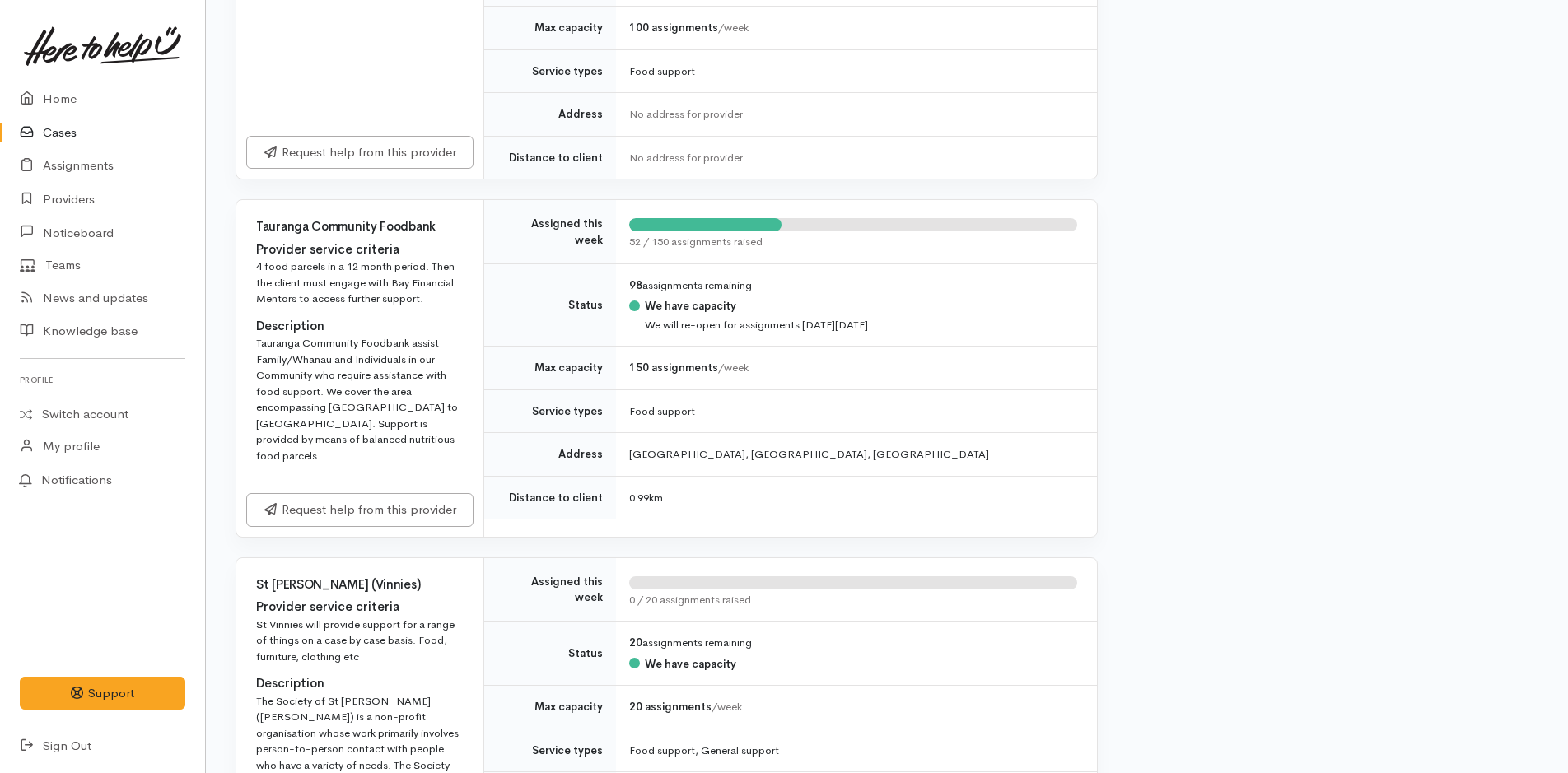
scroll to position [576, 0]
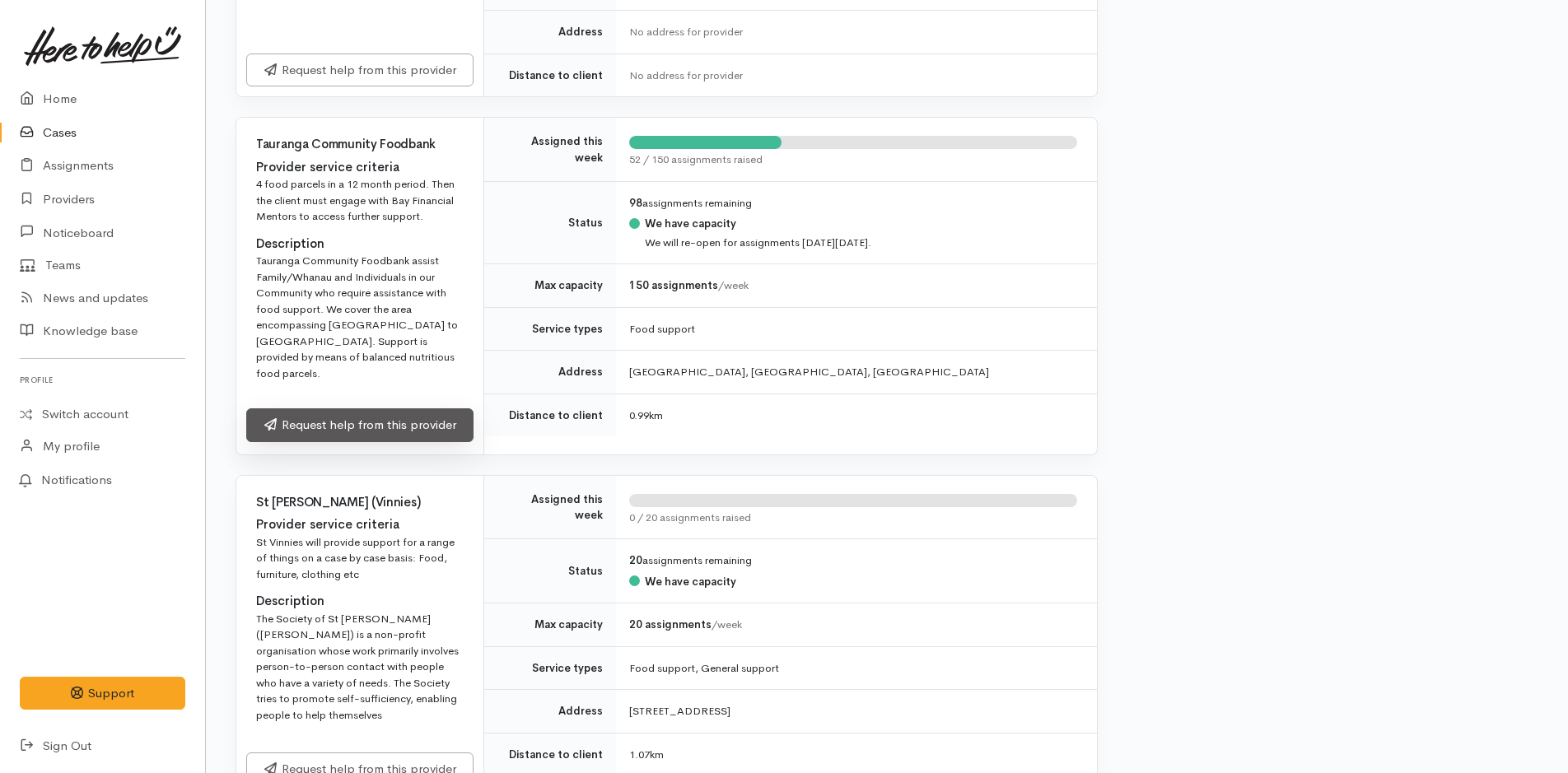
click at [428, 408] on link "Request help from this provider" at bounding box center [359, 425] width 227 height 34
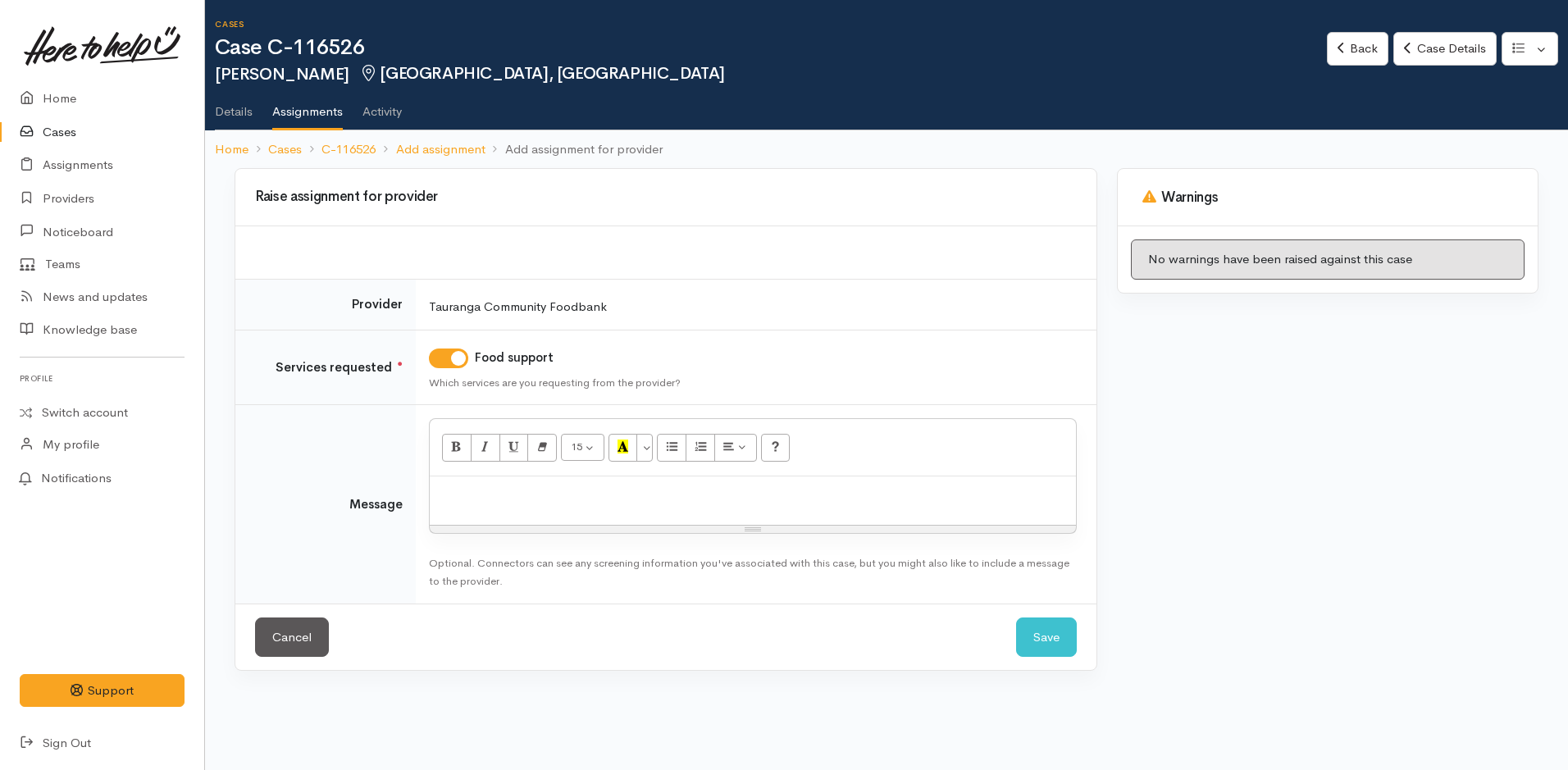
click at [469, 484] on p at bounding box center [752, 493] width 629 height 19
paste div
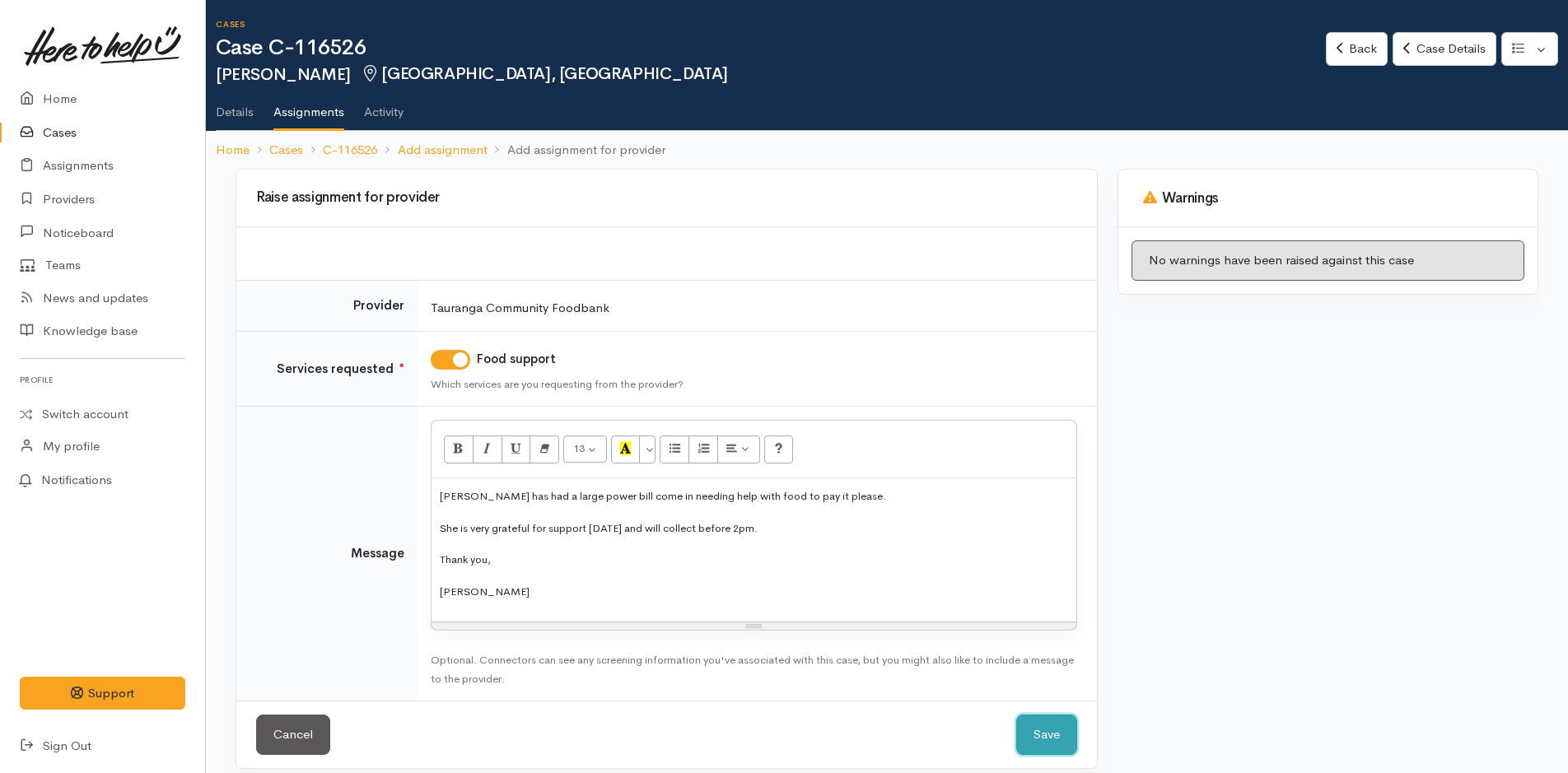
click at [1070, 737] on button "Save" at bounding box center [1046, 734] width 61 height 40
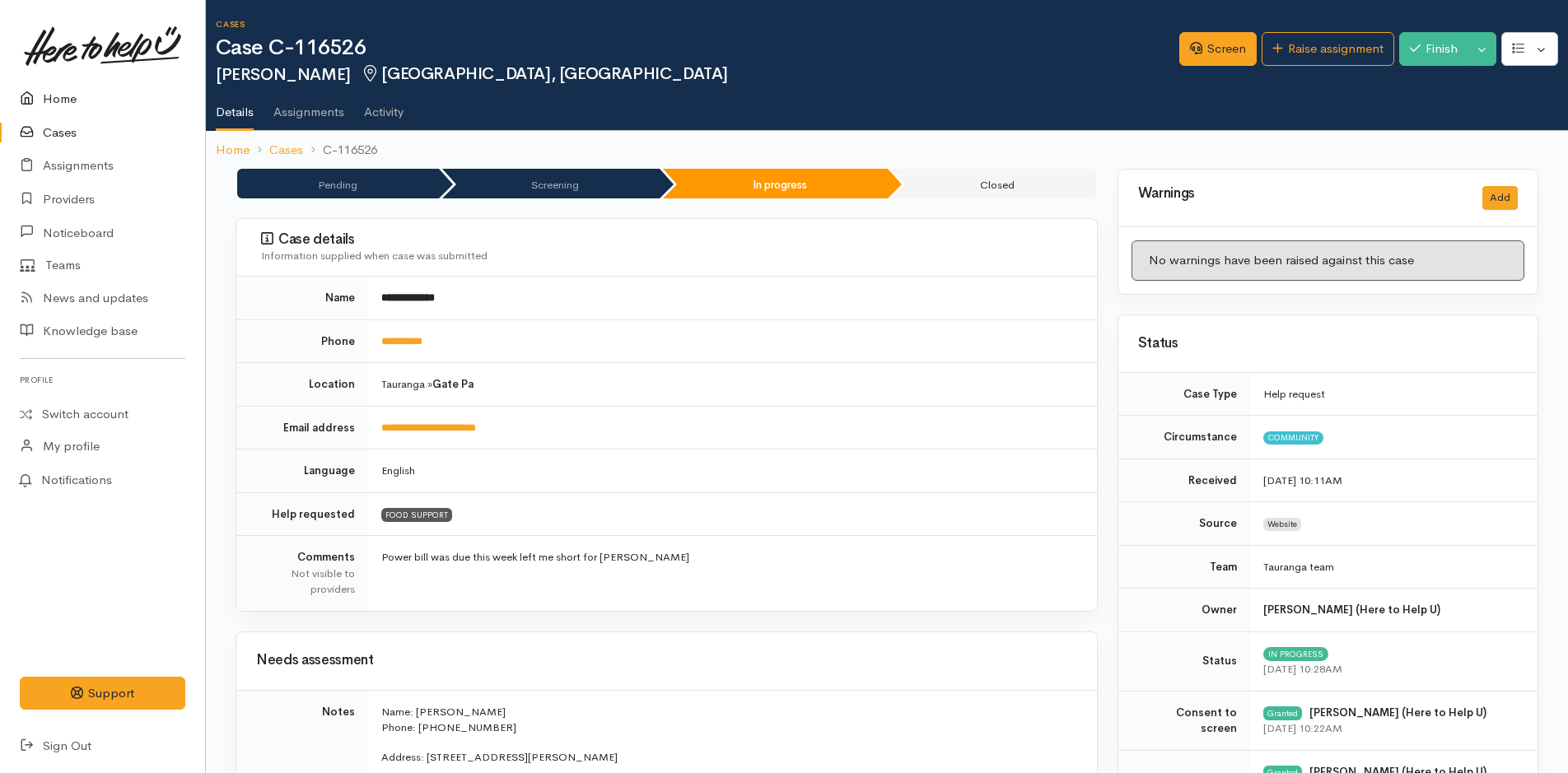
click at [53, 93] on link "Home" at bounding box center [102, 99] width 205 height 34
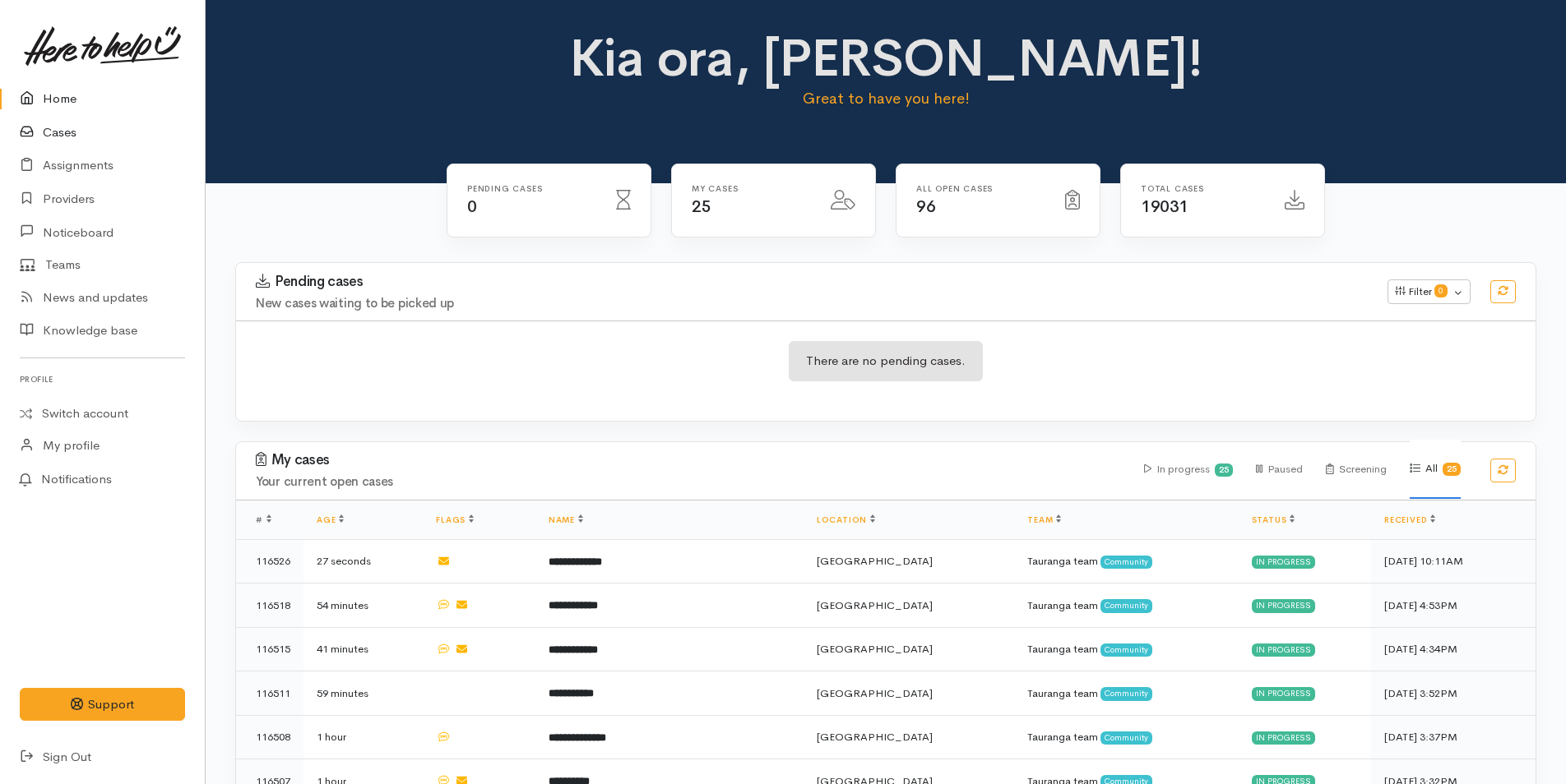
click at [55, 132] on link "Cases" at bounding box center [102, 133] width 205 height 34
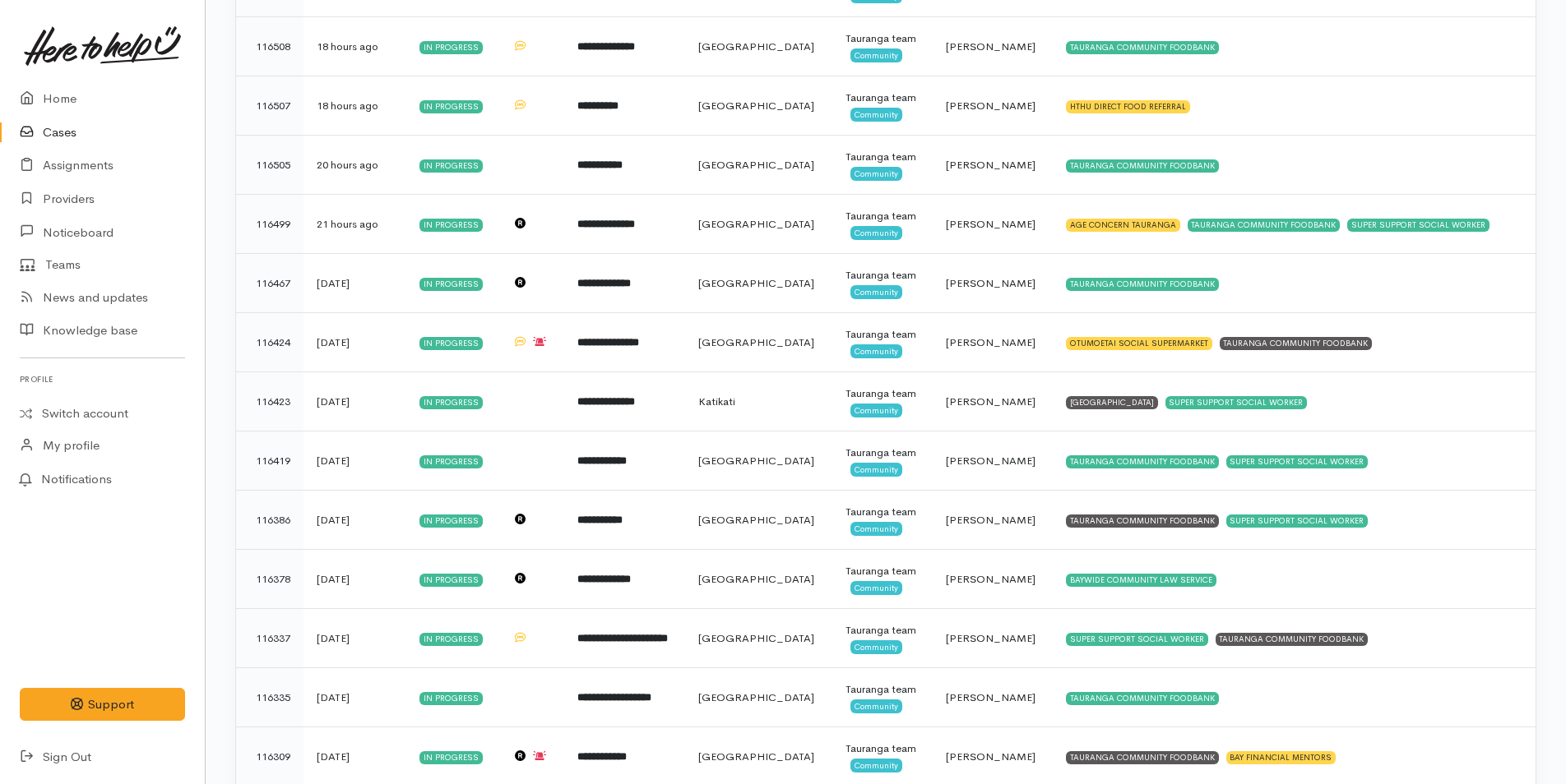
scroll to position [246, 0]
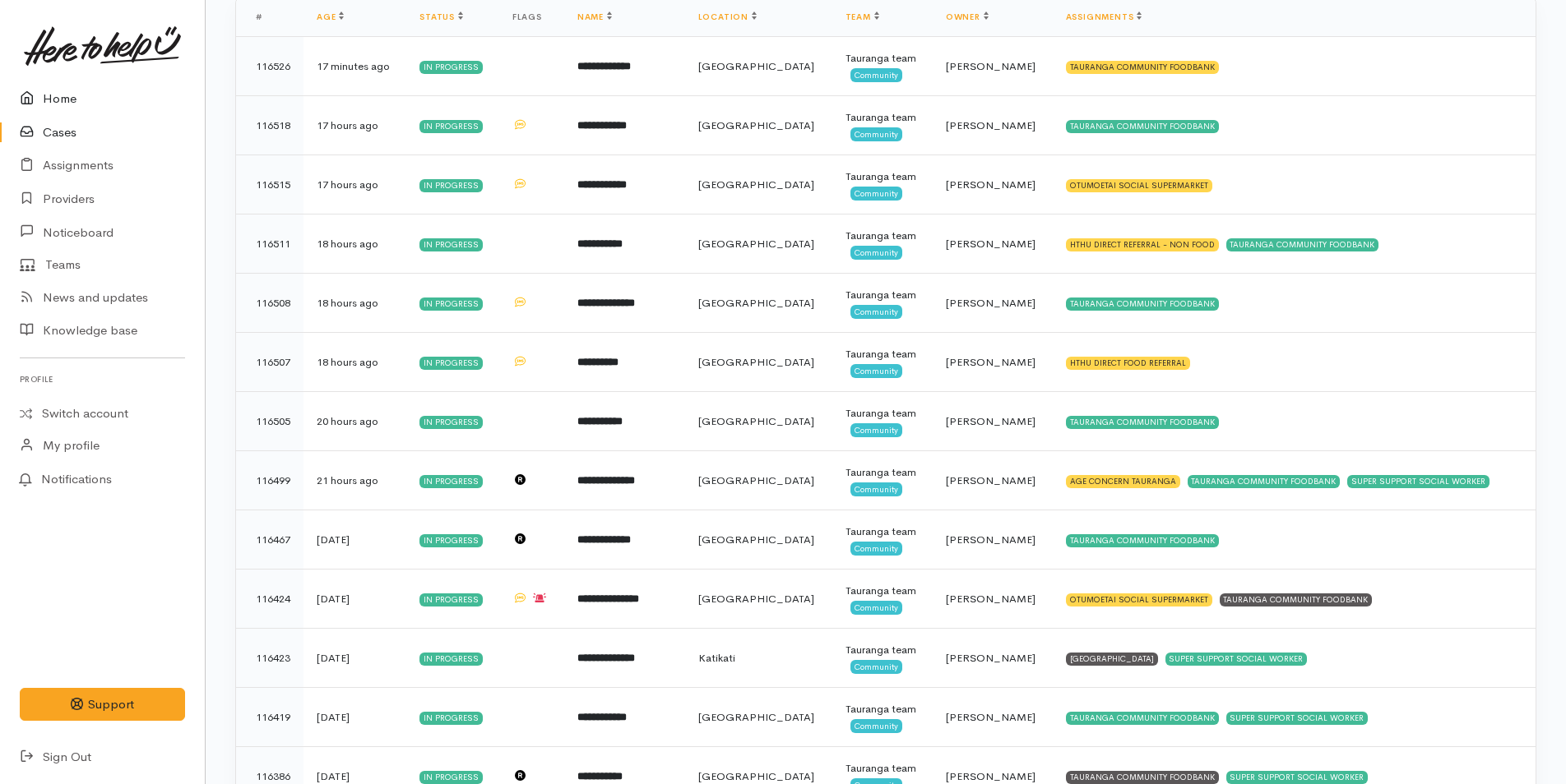
drag, startPoint x: 55, startPoint y: 101, endPoint x: 65, endPoint y: 128, distance: 28.8
click at [55, 100] on link "Home" at bounding box center [102, 99] width 205 height 34
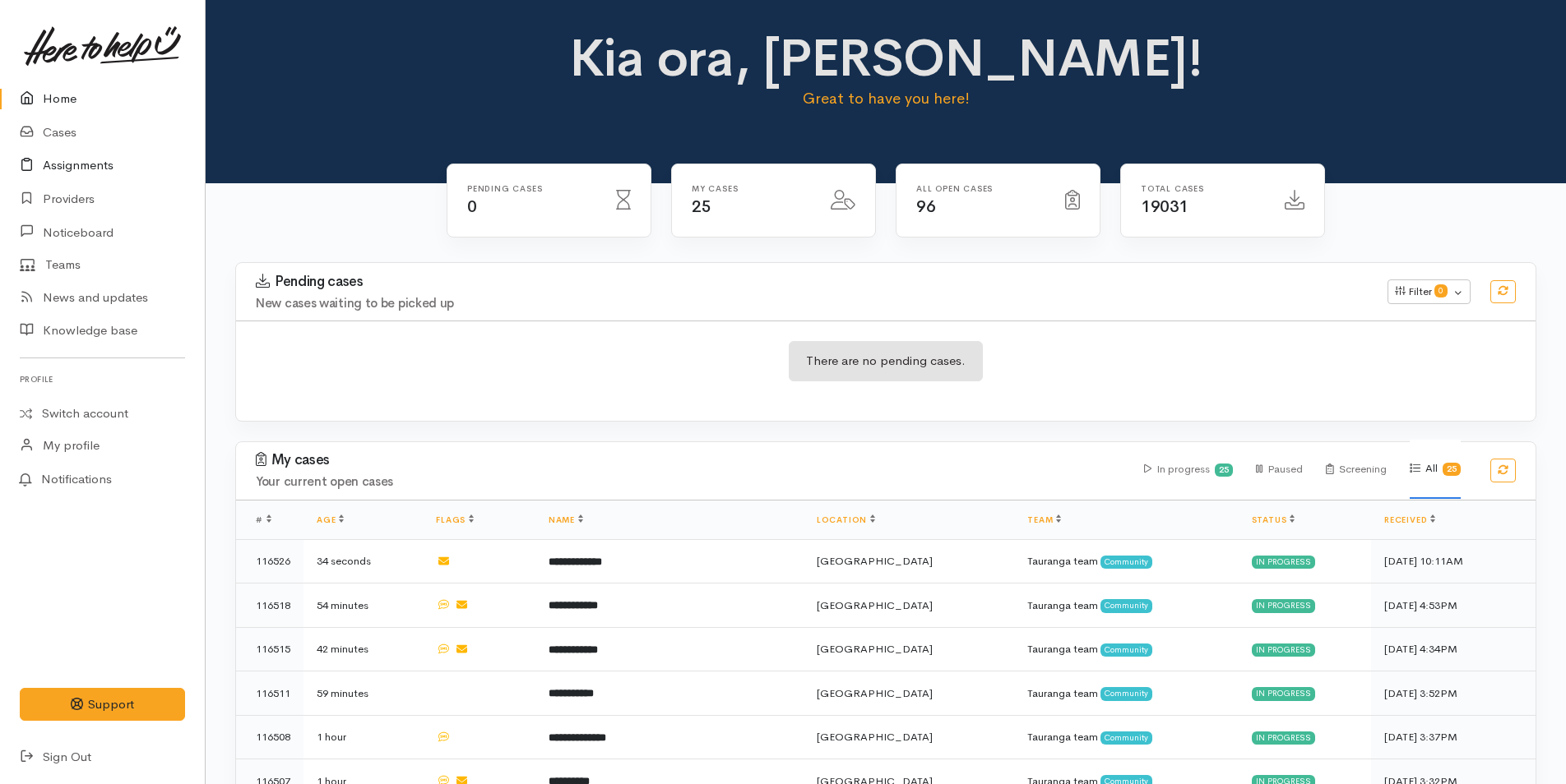
click at [76, 168] on link "Assignments" at bounding box center [102, 165] width 205 height 34
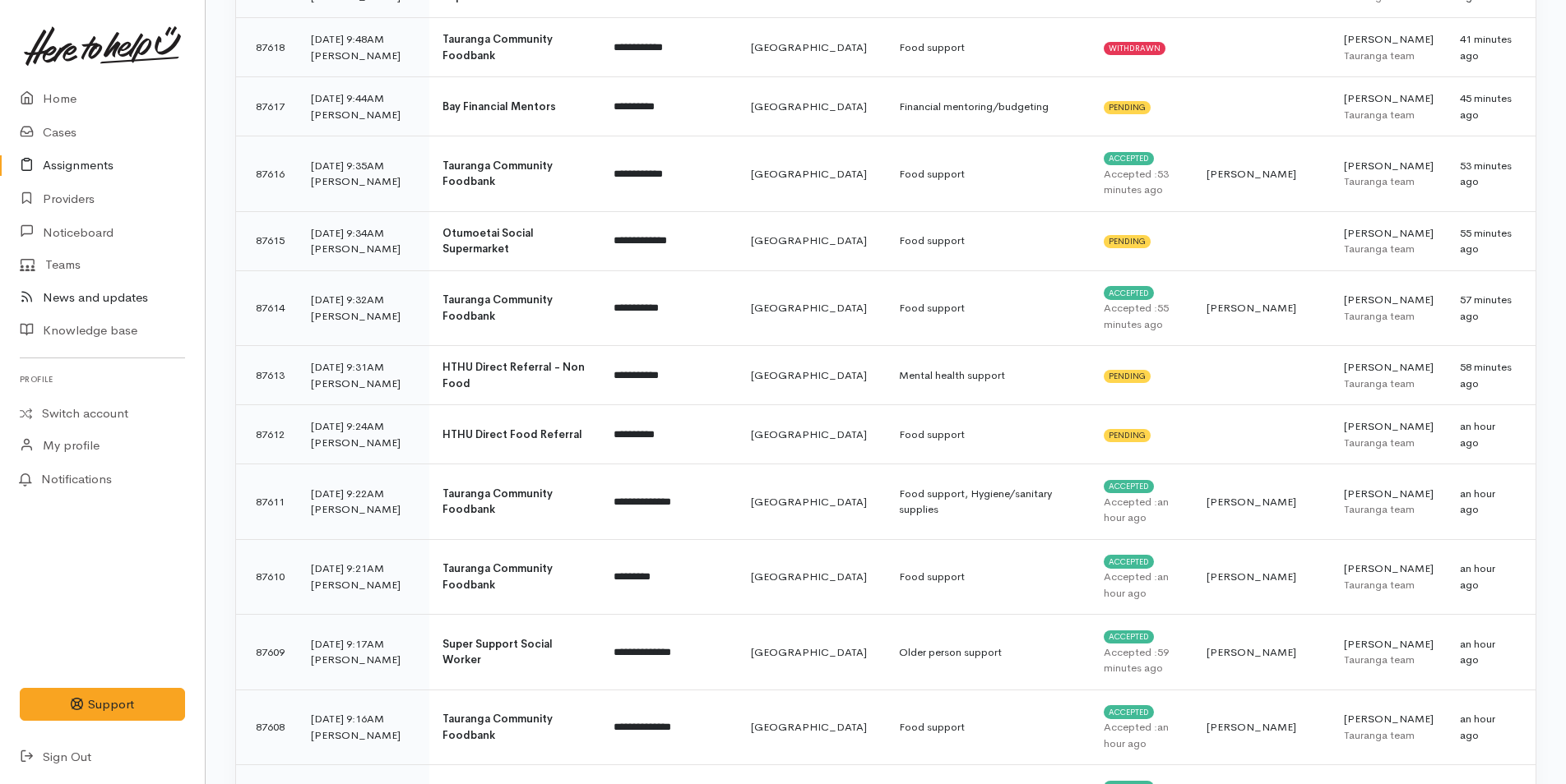
scroll to position [411, 0]
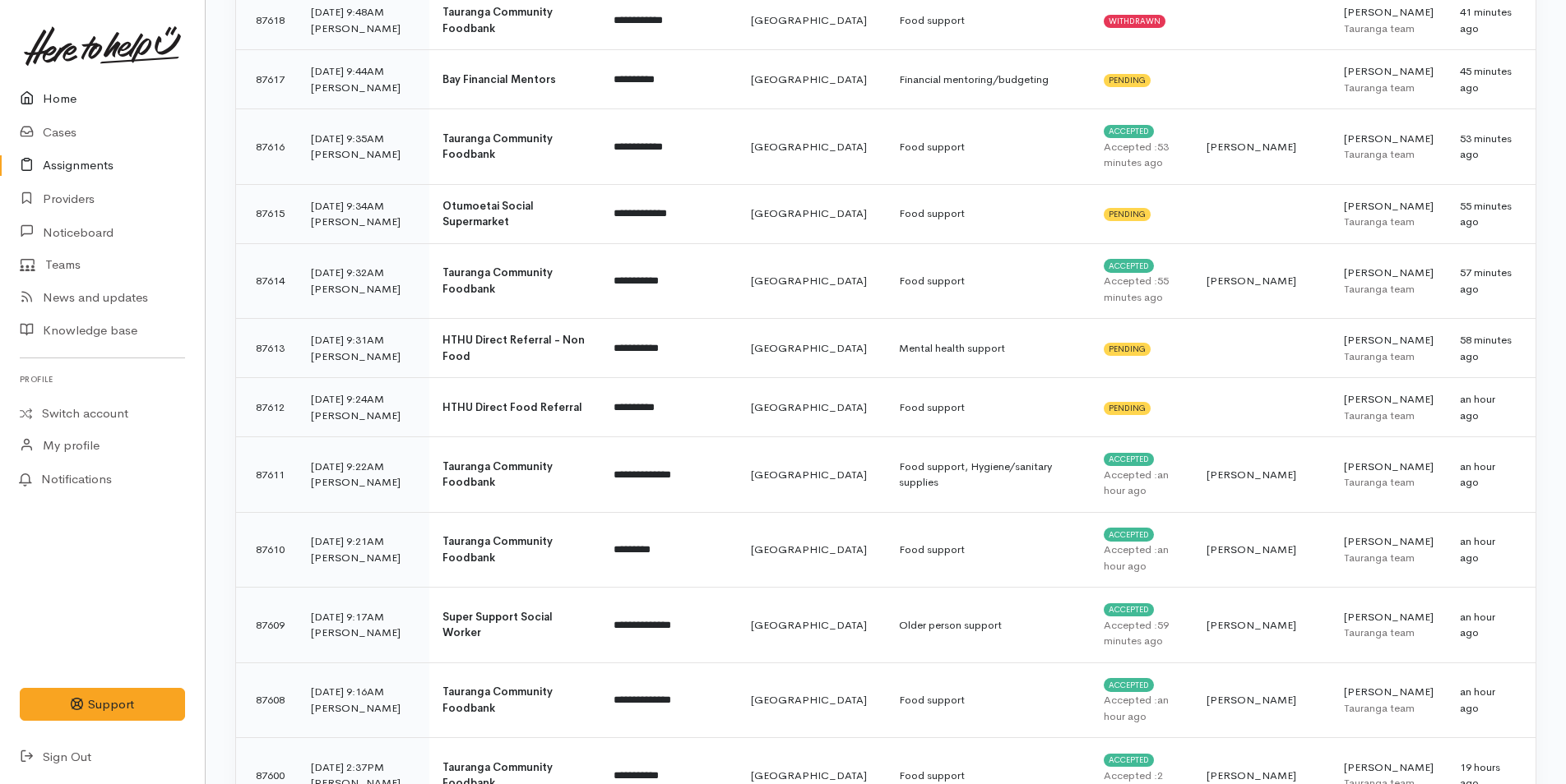
click at [59, 94] on link "Home" at bounding box center [102, 99] width 205 height 34
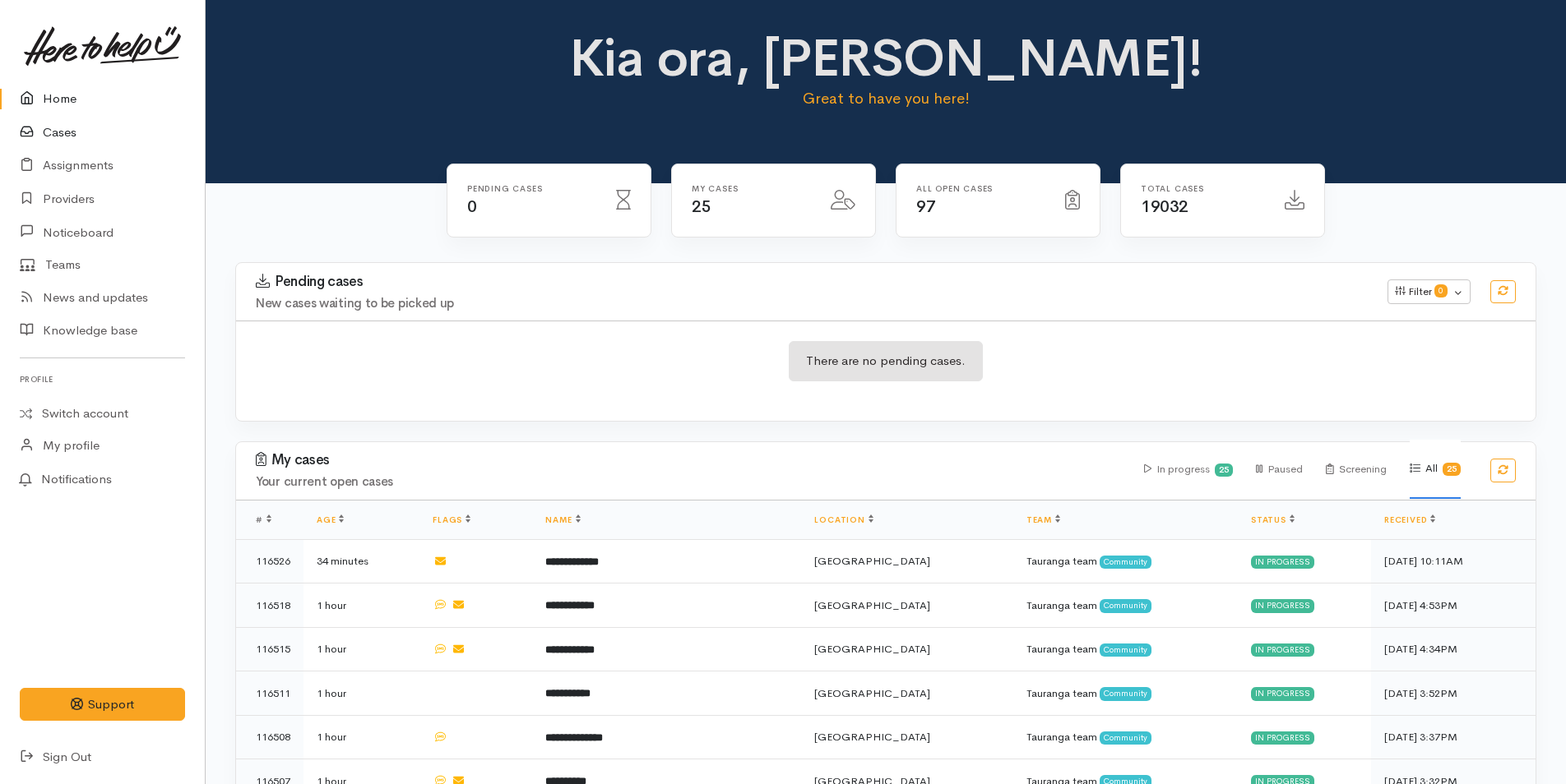
click at [63, 128] on link "Cases" at bounding box center [102, 133] width 205 height 34
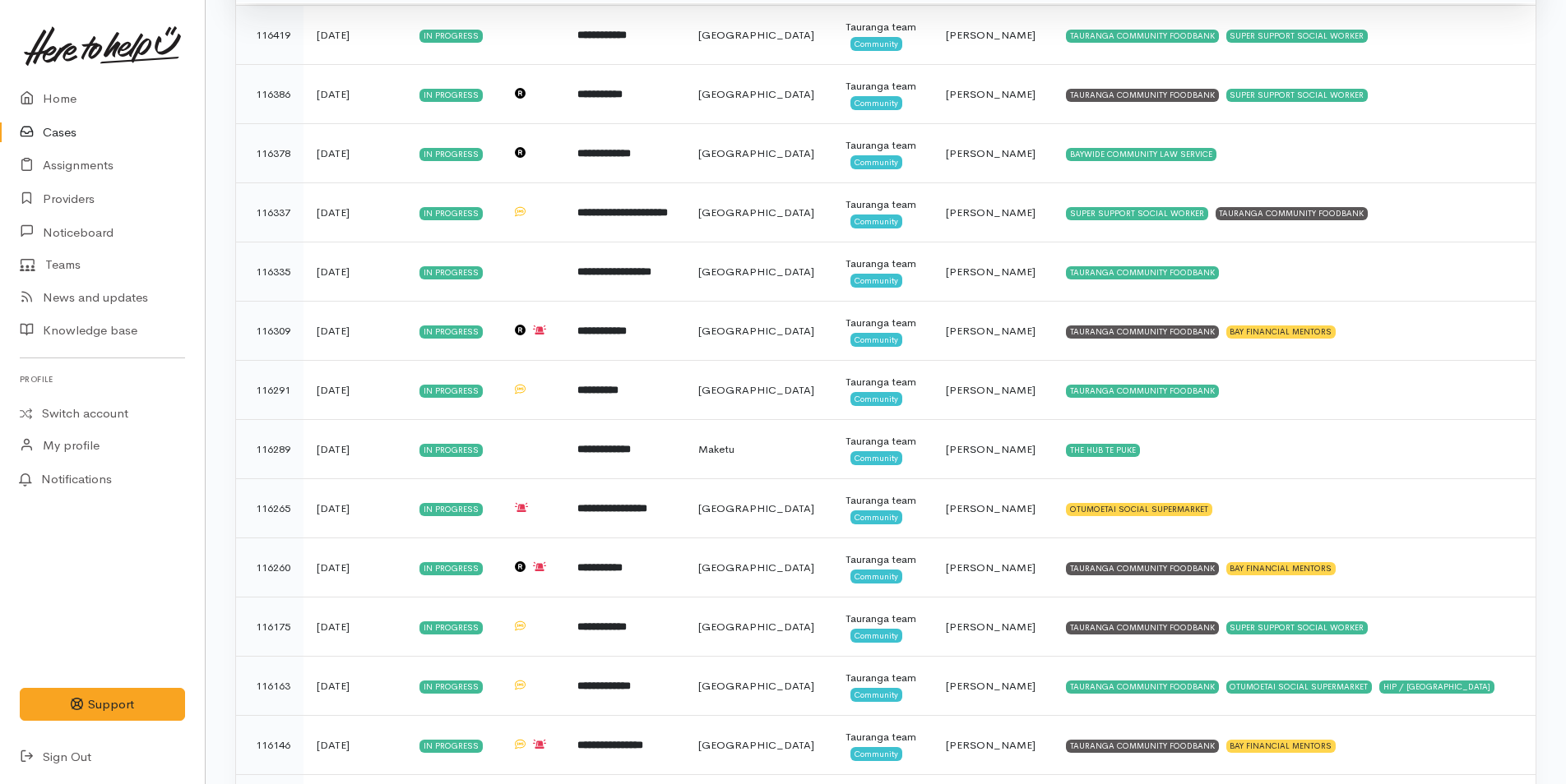
scroll to position [1028, 0]
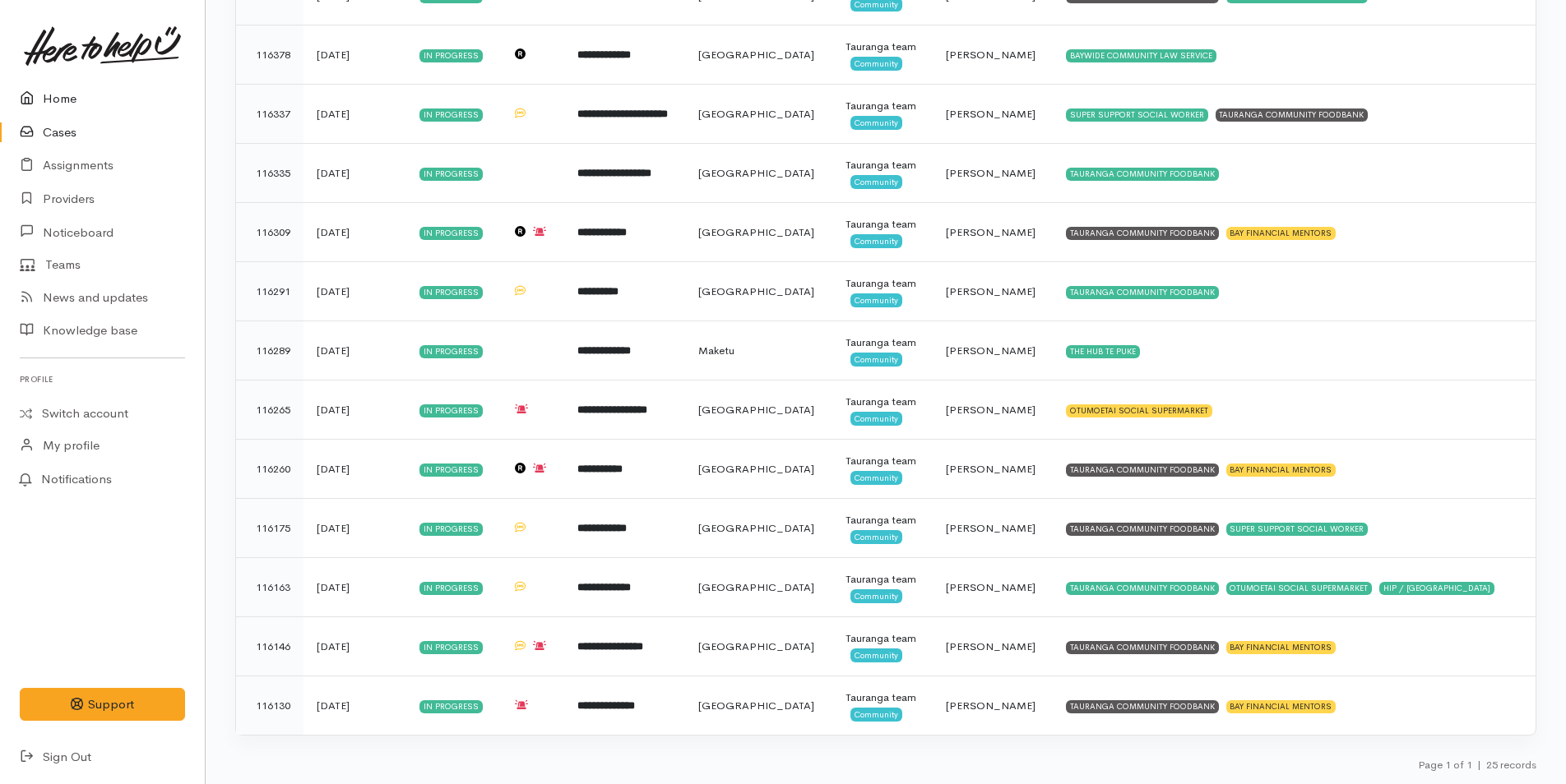
click at [63, 93] on link "Home" at bounding box center [102, 99] width 205 height 34
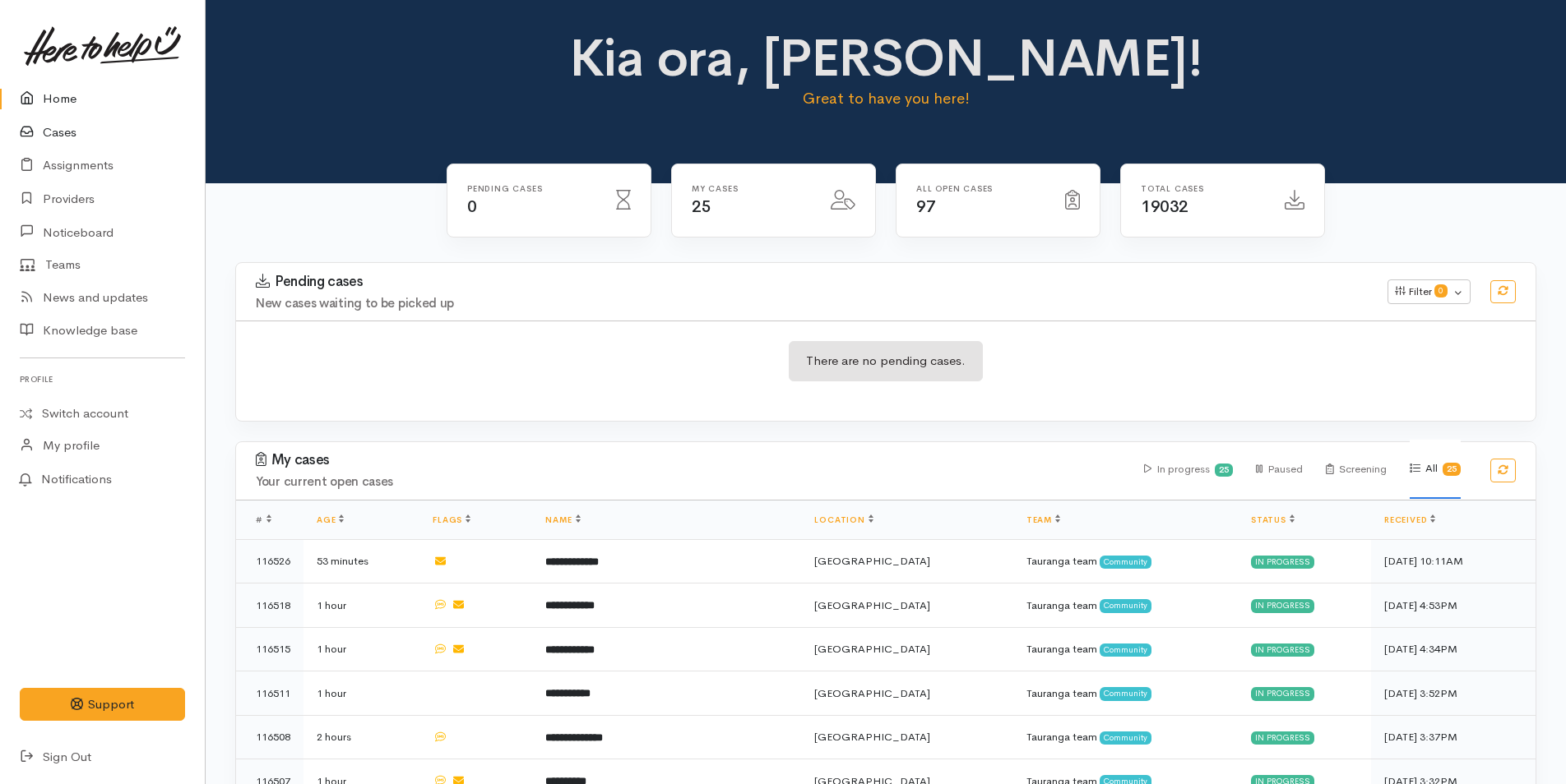
click at [58, 130] on link "Cases" at bounding box center [102, 133] width 205 height 34
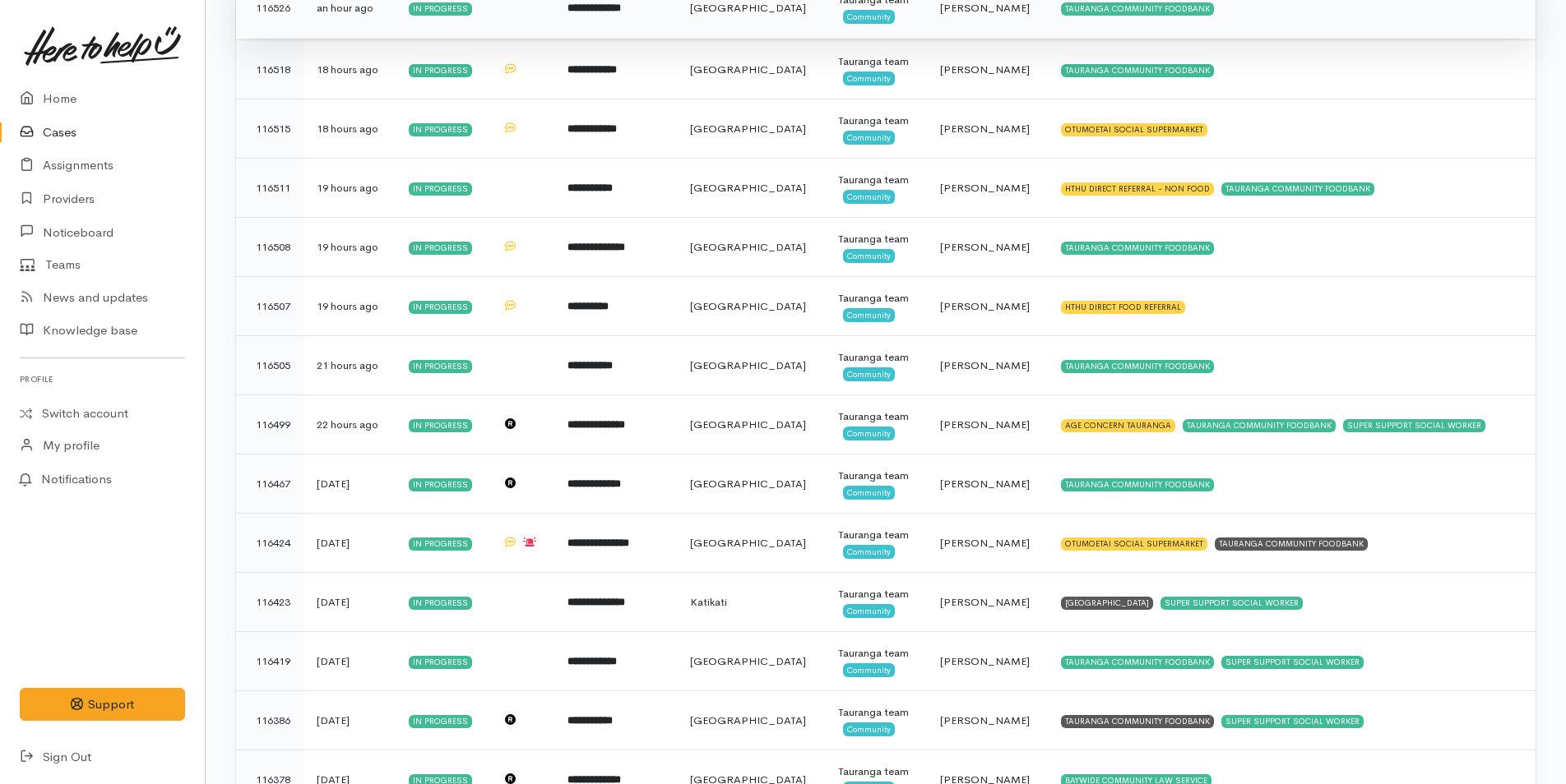
scroll to position [82, 0]
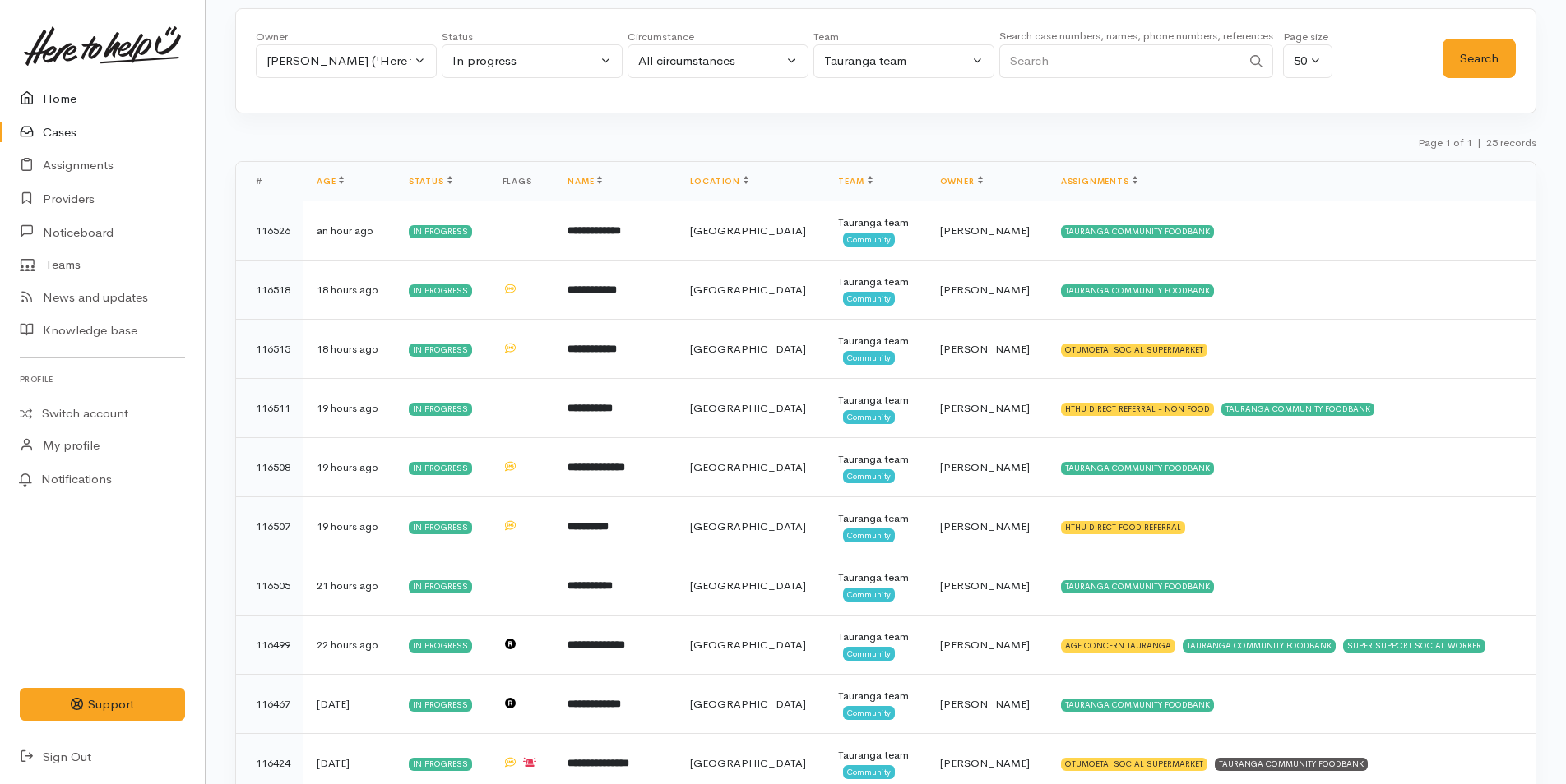
click at [57, 93] on link "Home" at bounding box center [102, 99] width 205 height 34
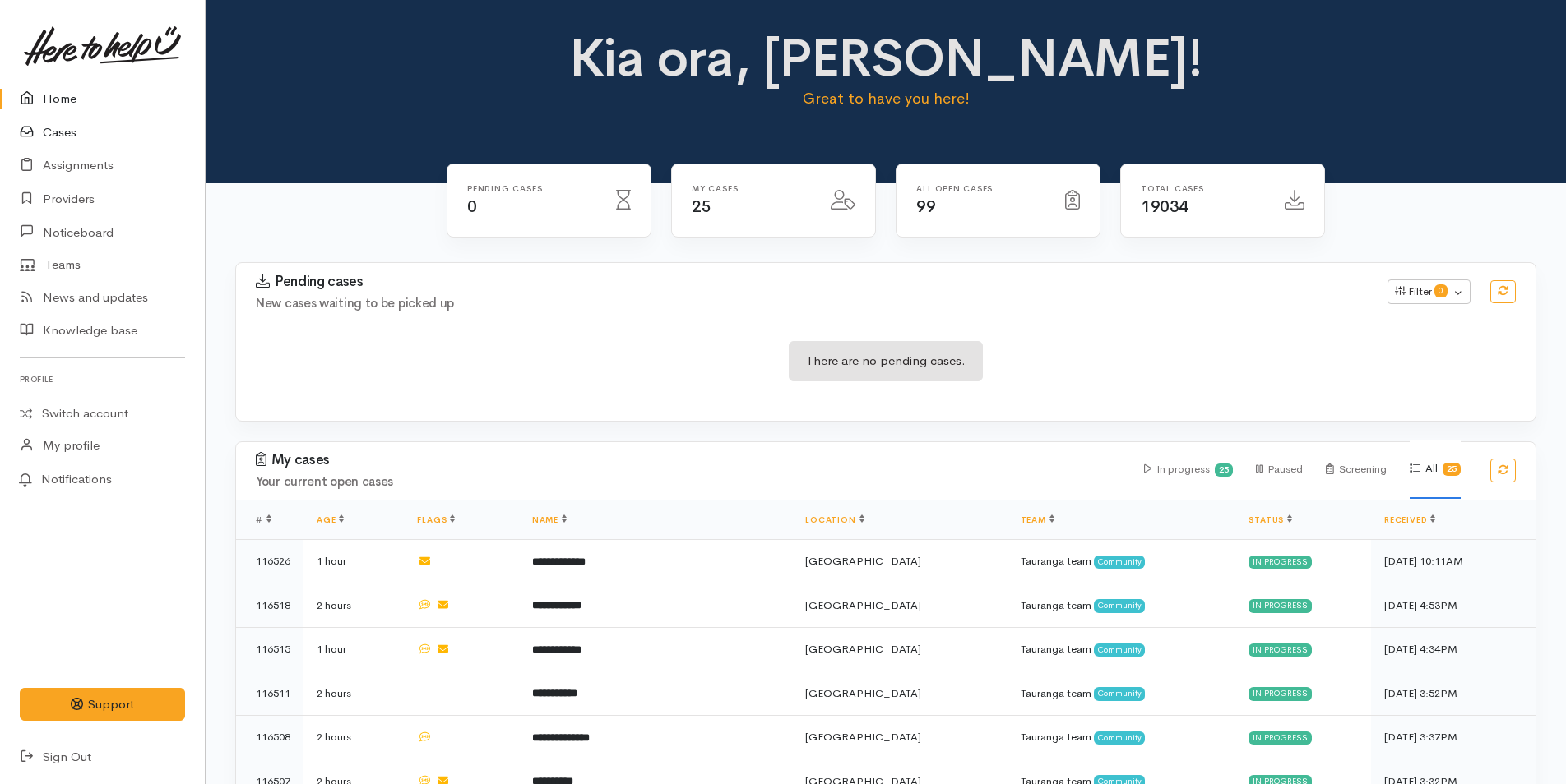
click at [68, 136] on link "Cases" at bounding box center [102, 133] width 205 height 34
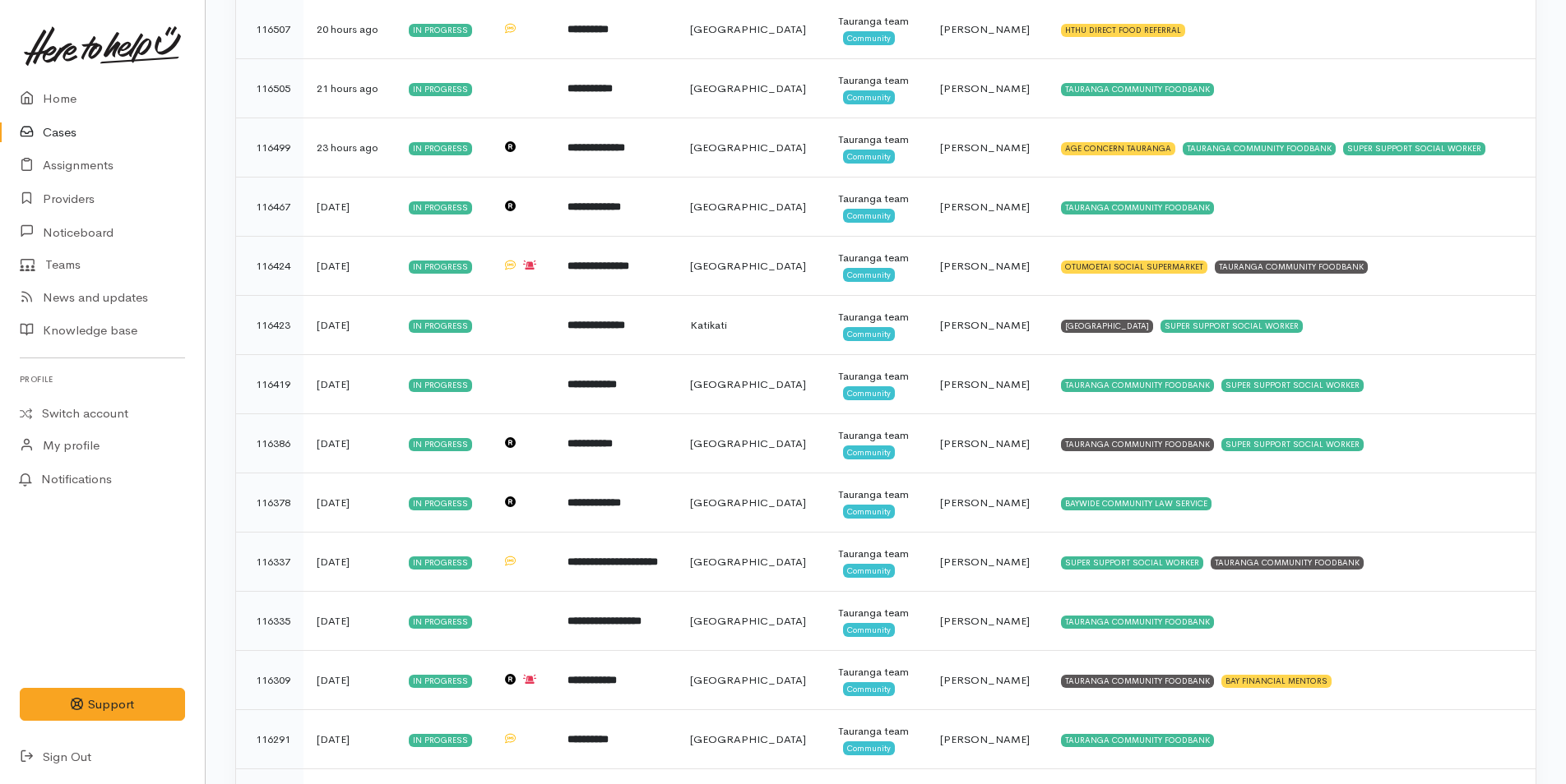
scroll to position [822, 0]
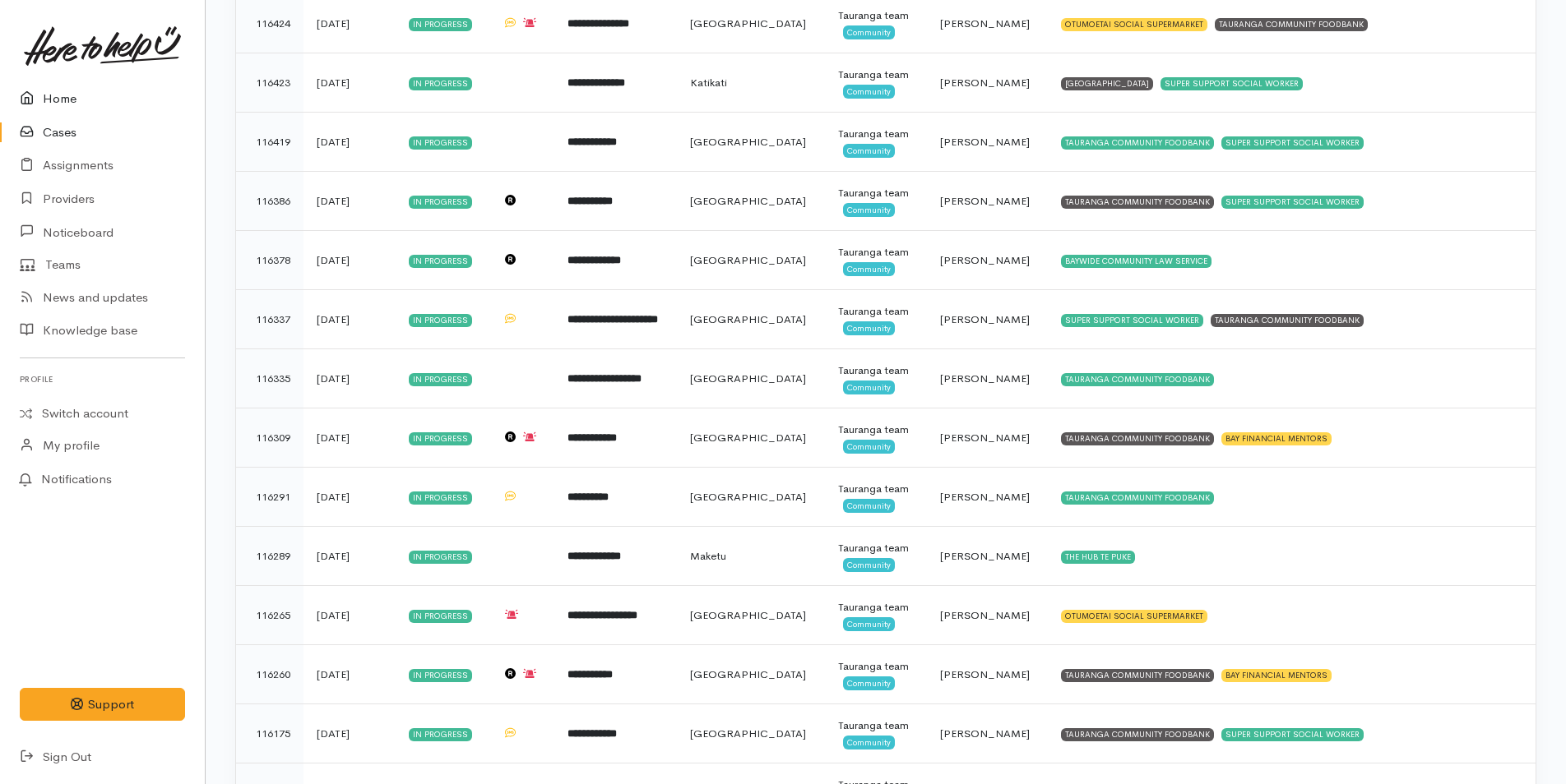
click at [66, 99] on link "Home" at bounding box center [102, 99] width 205 height 34
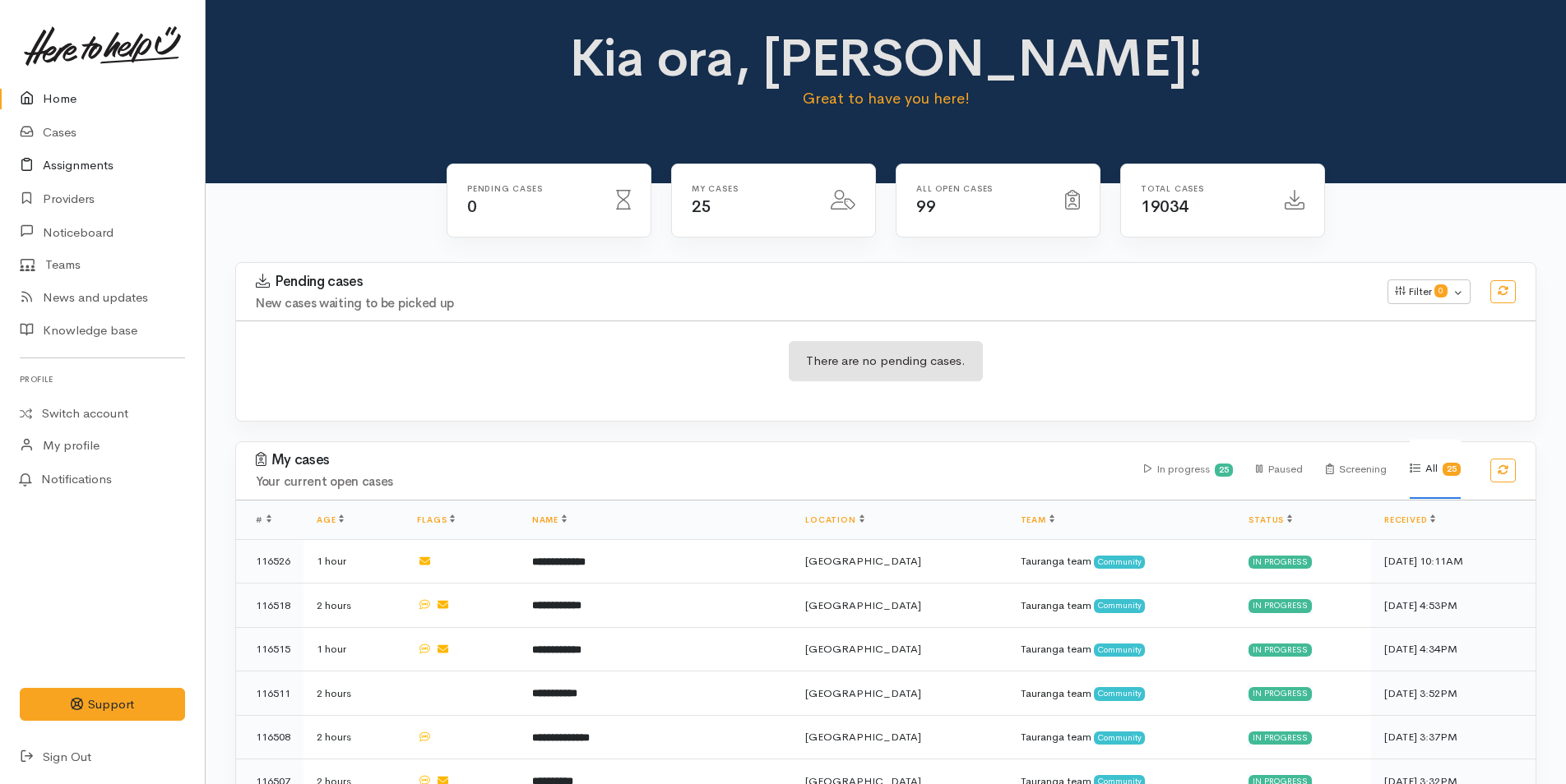
click at [79, 165] on link "Assignments" at bounding box center [102, 165] width 205 height 34
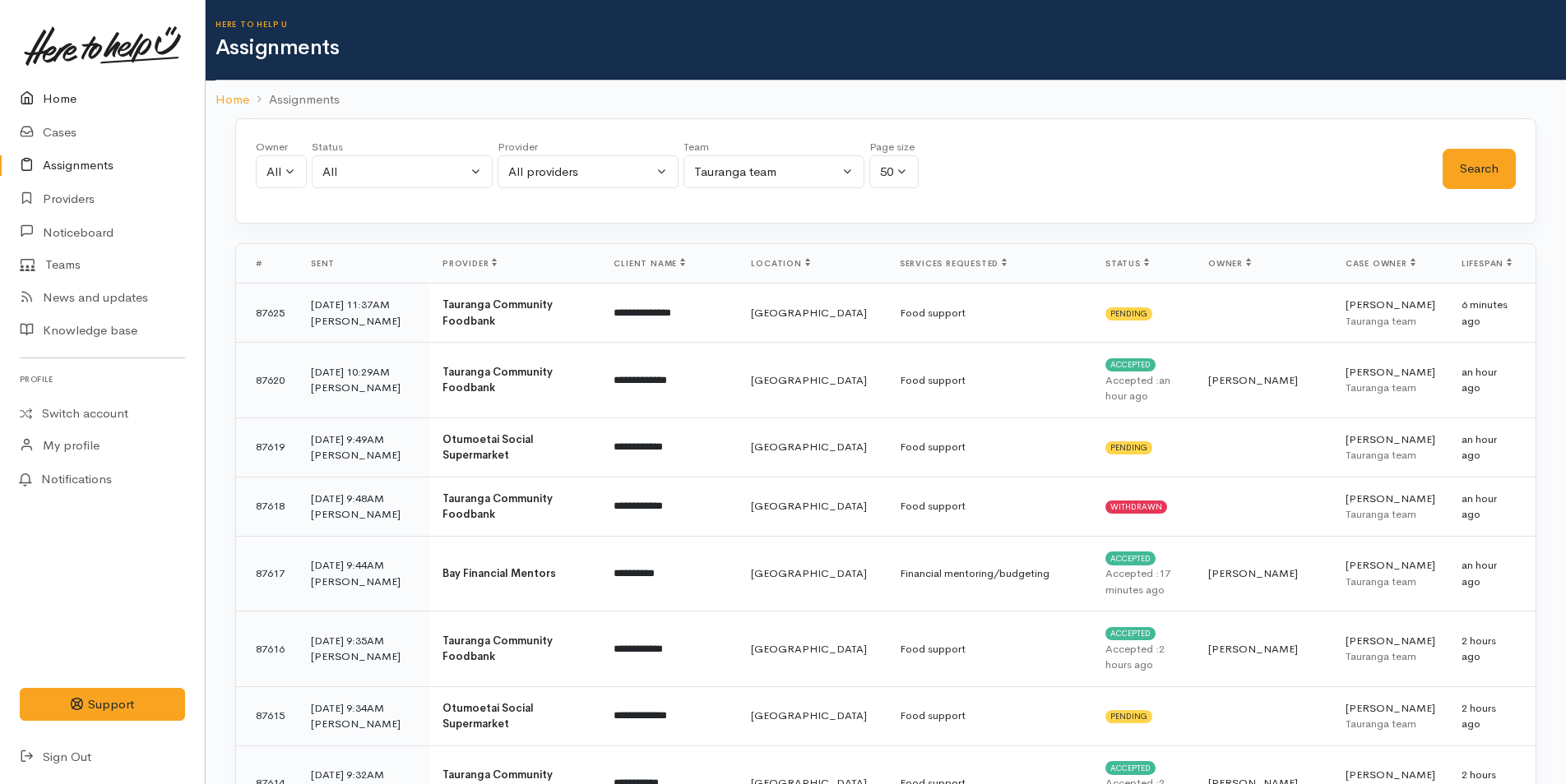
click at [62, 100] on link "Home" at bounding box center [102, 99] width 205 height 34
